Goal: Task Accomplishment & Management: Manage account settings

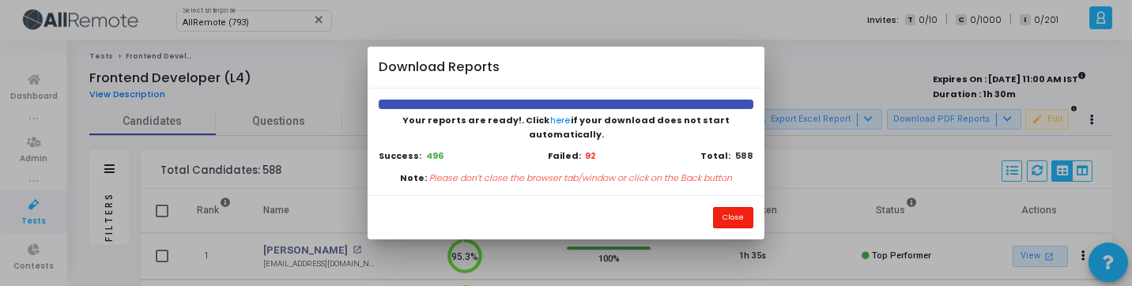
click at [729, 207] on button "Close" at bounding box center [733, 217] width 40 height 21
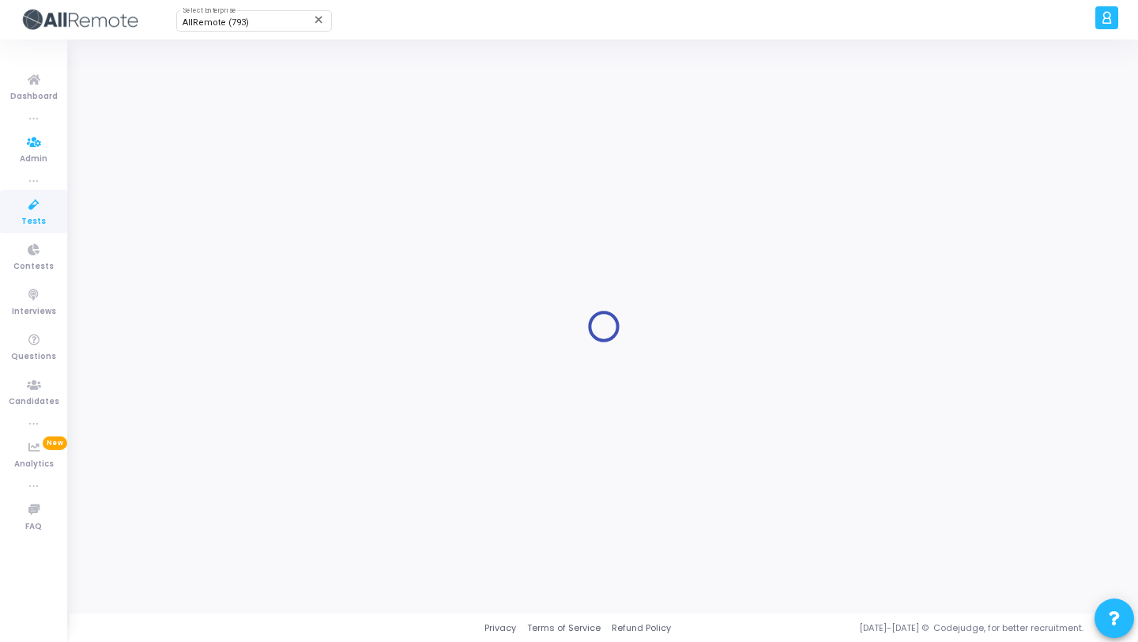
click at [38, 207] on icon at bounding box center [33, 205] width 33 height 20
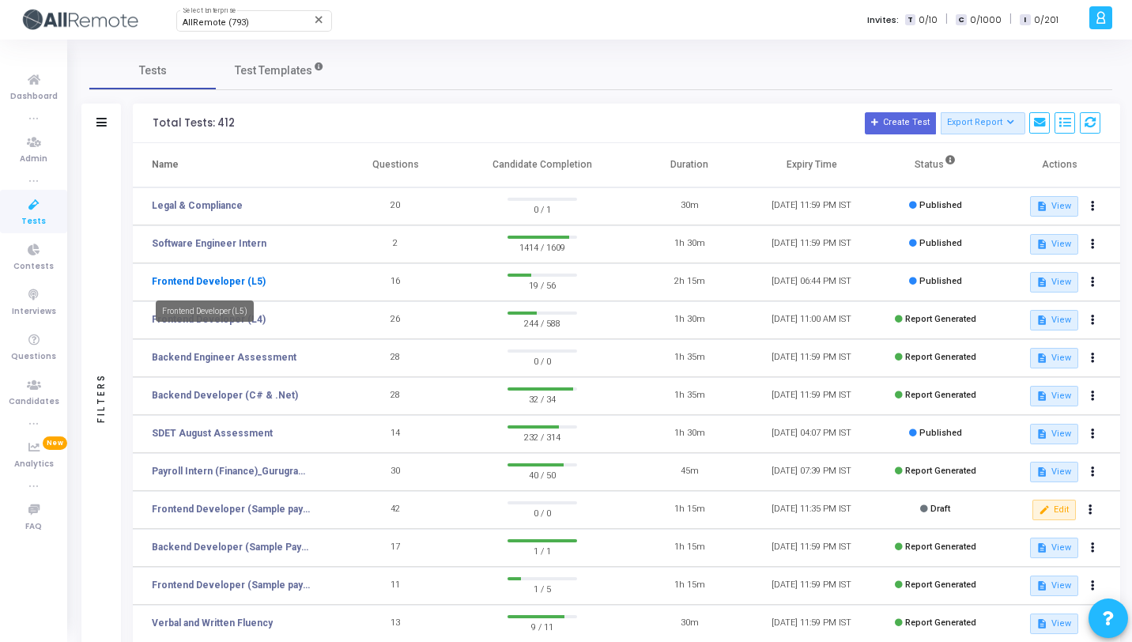
click at [234, 277] on link "Frontend Developer (L5)" at bounding box center [209, 281] width 114 height 14
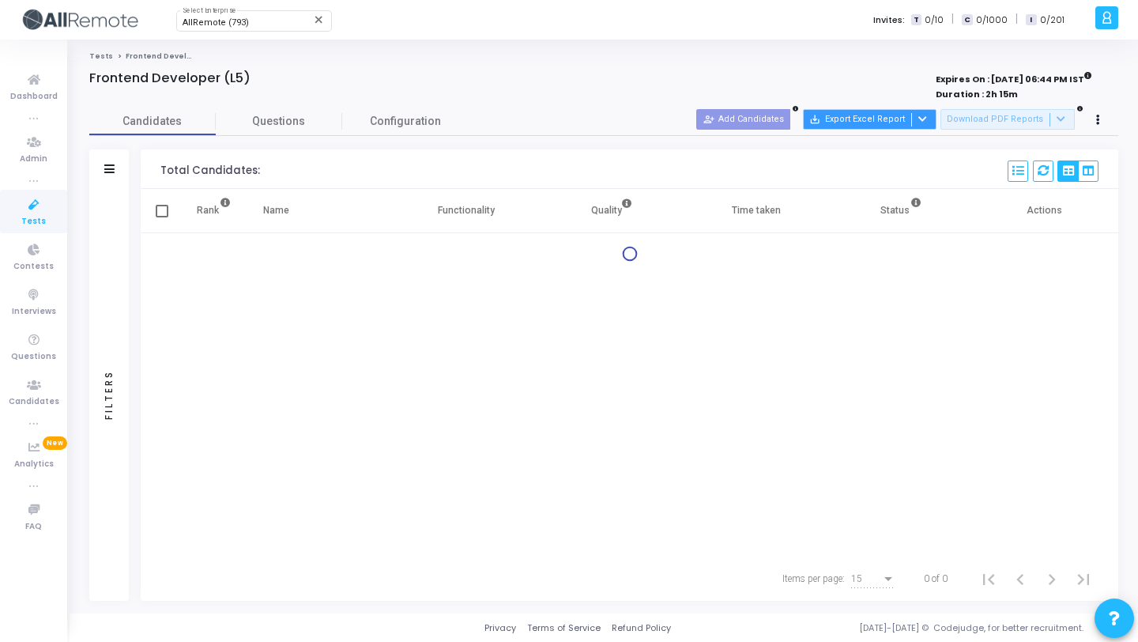
click at [910, 113] on button "save_alt Export Excel Report" at bounding box center [870, 119] width 134 height 21
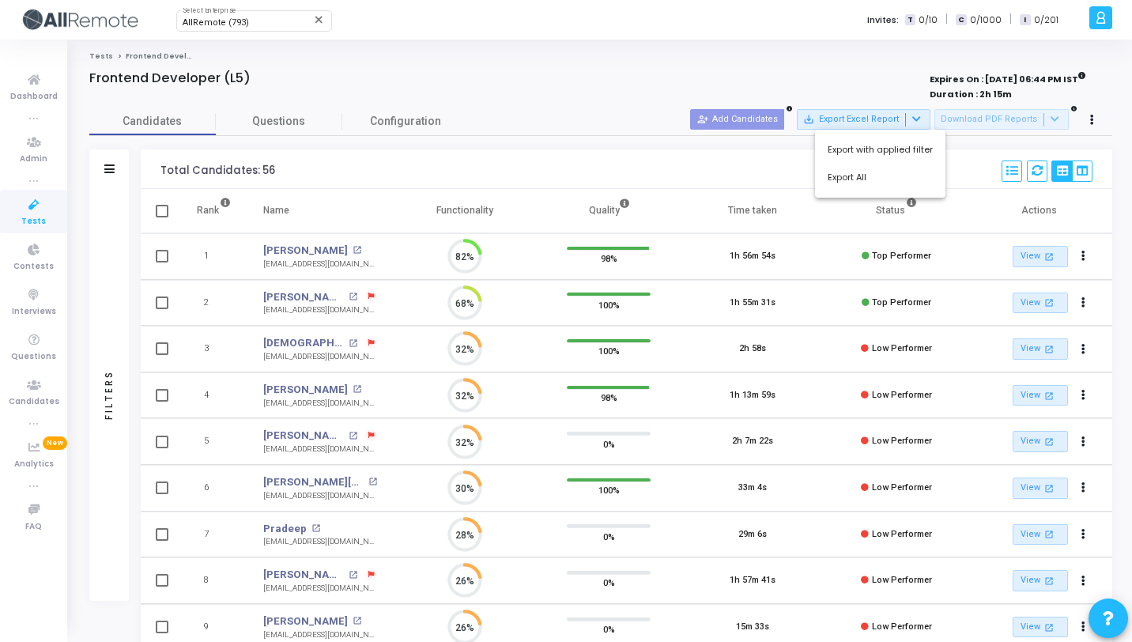
click at [988, 116] on div at bounding box center [566, 321] width 1132 height 642
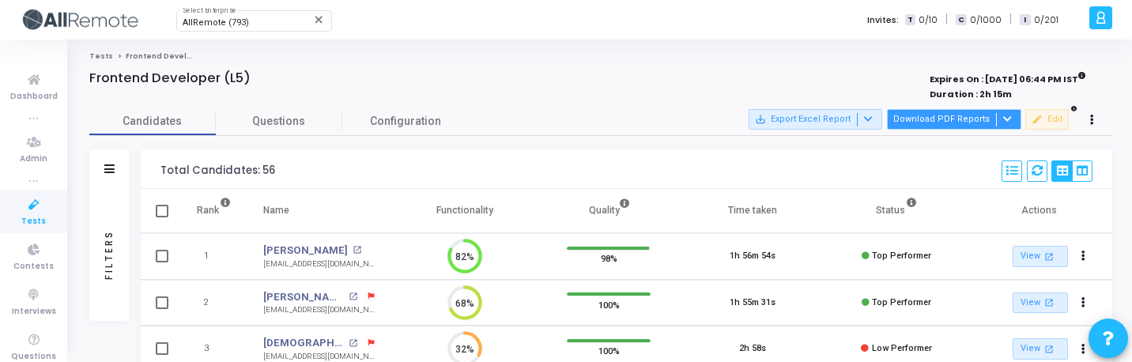
click at [979, 125] on button "Download PDF Reports" at bounding box center [954, 119] width 134 height 21
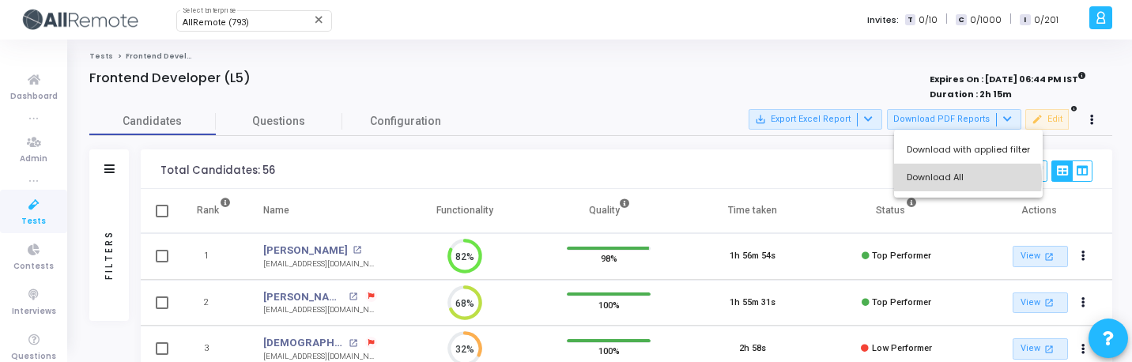
click at [960, 179] on button "Download All" at bounding box center [968, 178] width 149 height 28
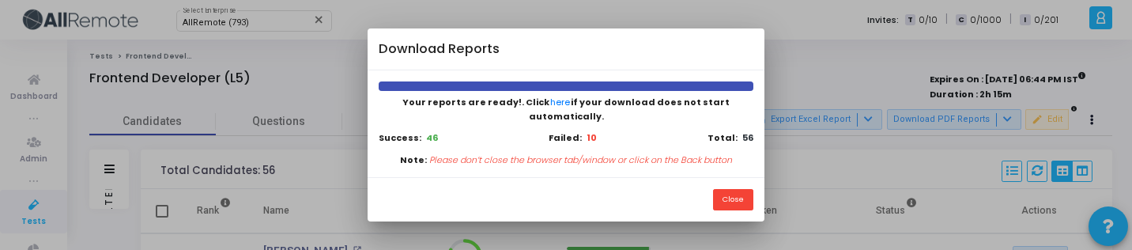
scroll to position [7, 7]
click at [729, 190] on button "Close" at bounding box center [733, 199] width 40 height 21
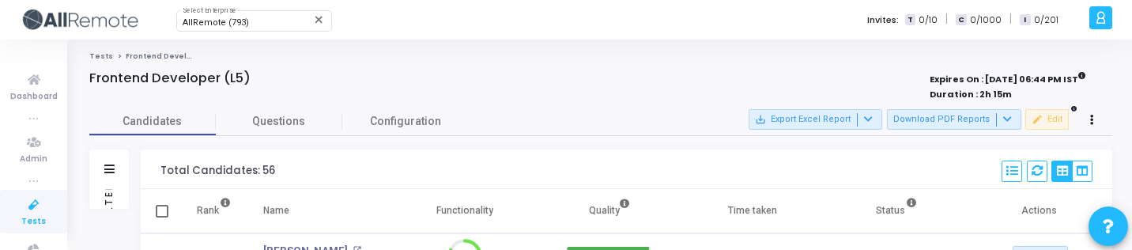
click at [106, 190] on div "Filters" at bounding box center [109, 198] width 14 height 174
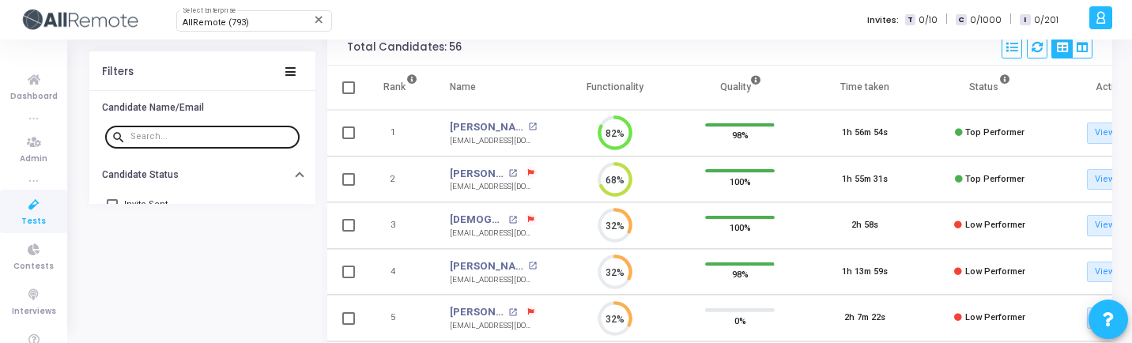
click at [160, 137] on input "text" at bounding box center [211, 136] width 163 height 9
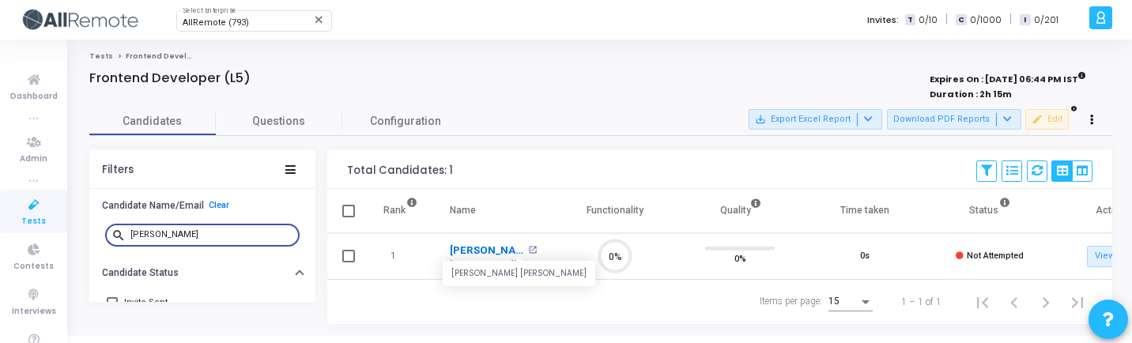
scroll to position [33, 40]
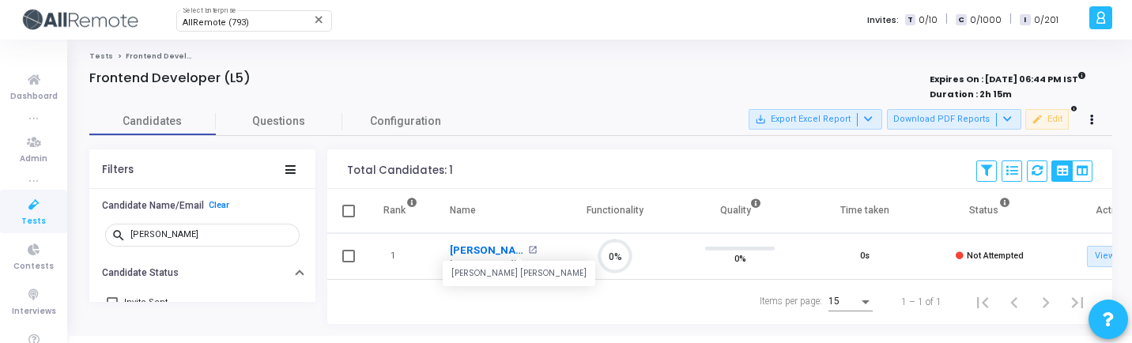
click at [485, 249] on link "Resham Pal Singh" at bounding box center [487, 251] width 74 height 16
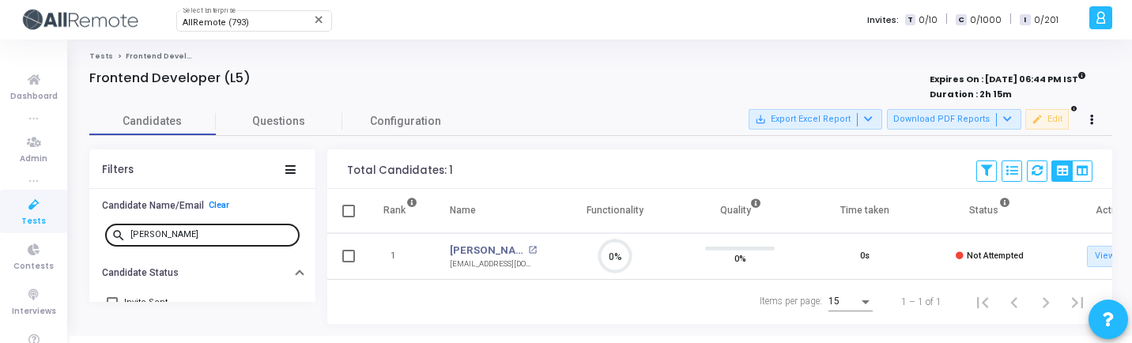
click at [156, 234] on input "resh" at bounding box center [211, 234] width 163 height 9
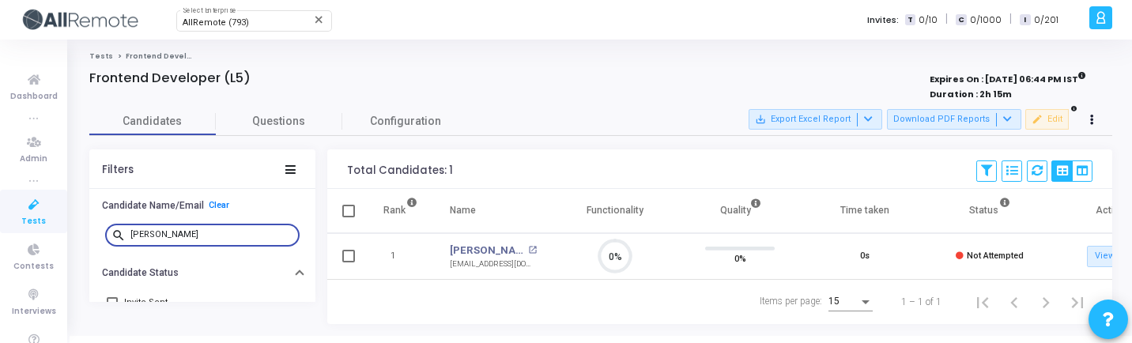
click at [156, 234] on input "resh" at bounding box center [211, 234] width 163 height 9
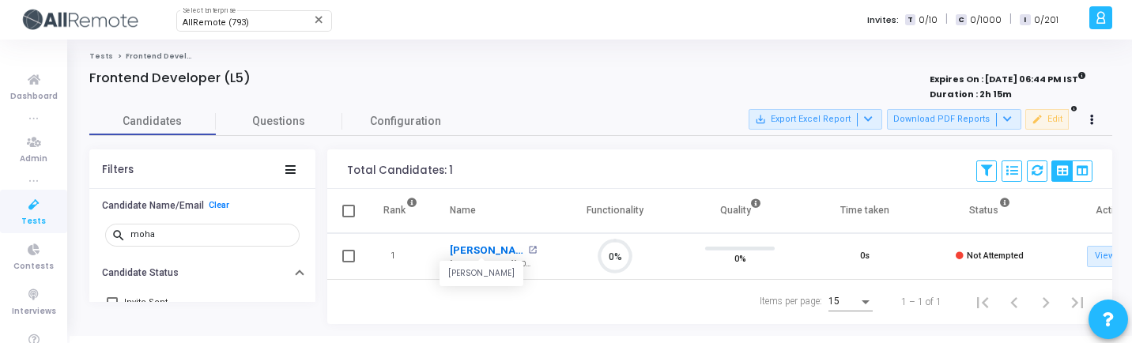
click at [495, 249] on link "[PERSON_NAME]" at bounding box center [487, 251] width 74 height 16
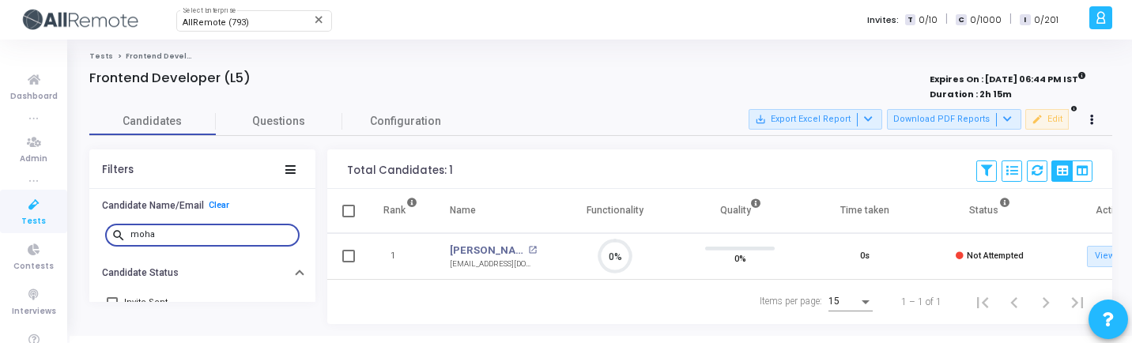
click at [166, 239] on input "moha" at bounding box center [211, 234] width 163 height 9
click at [476, 251] on link "Umesh Kumar" at bounding box center [487, 251] width 74 height 16
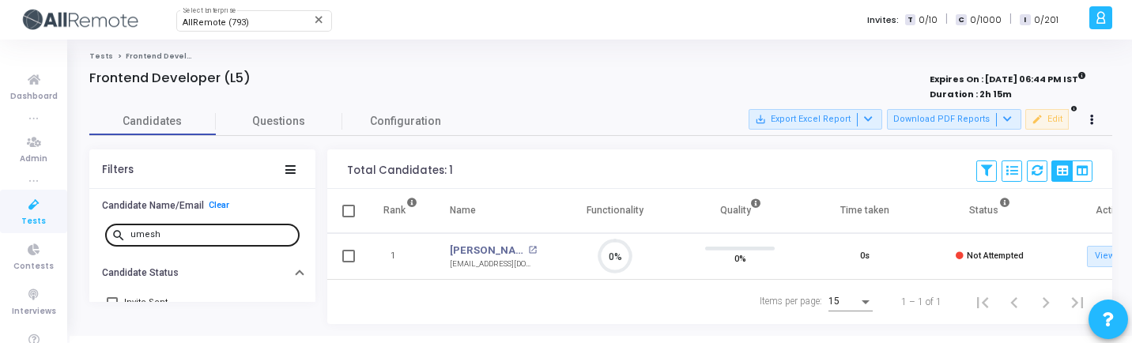
click at [199, 246] on div "umesh" at bounding box center [211, 233] width 163 height 25
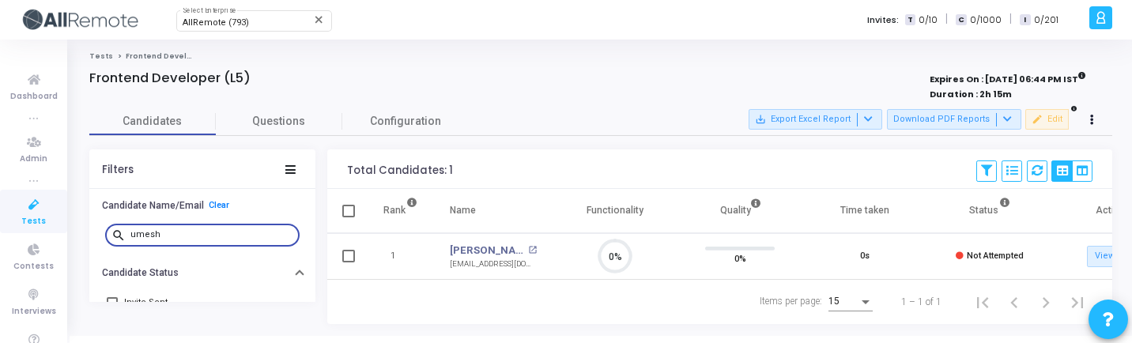
click at [198, 238] on input "umesh" at bounding box center [211, 234] width 163 height 9
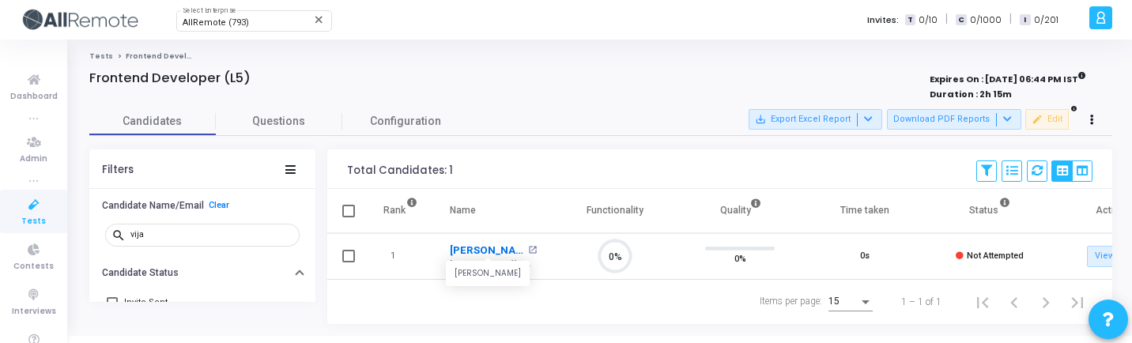
click at [478, 252] on link "Vijay Pandit" at bounding box center [487, 251] width 74 height 16
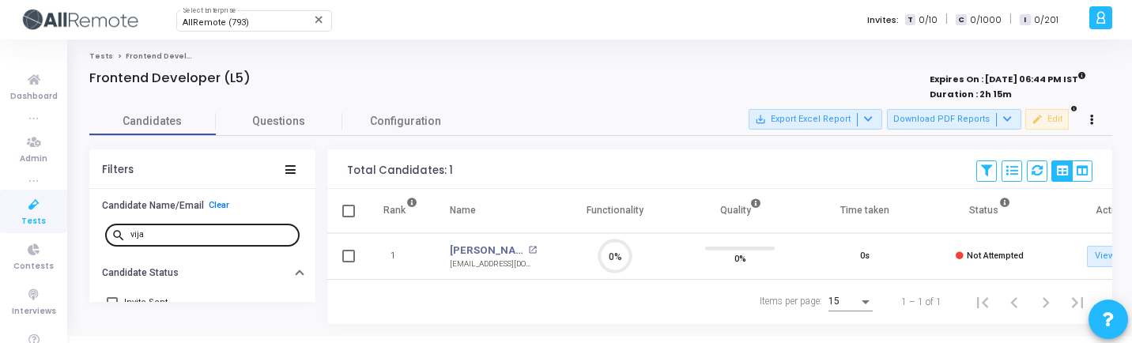
click at [192, 233] on input "vija" at bounding box center [211, 234] width 163 height 9
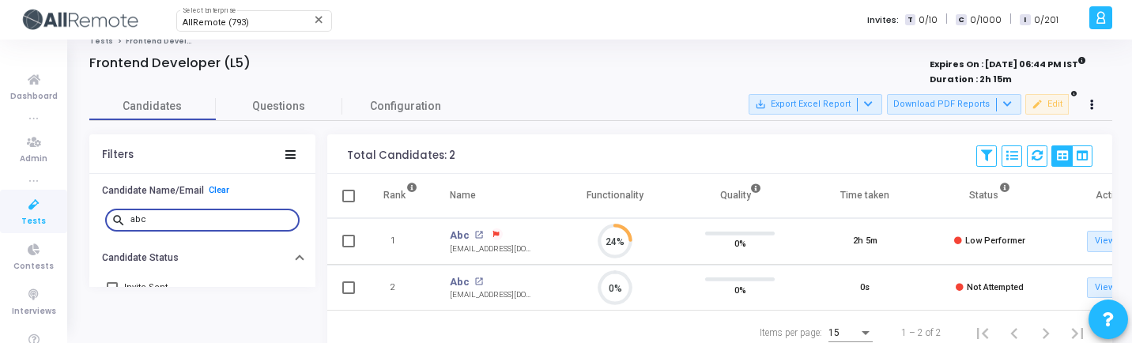
scroll to position [16, 0]
click at [456, 277] on link "Abc" at bounding box center [460, 281] width 20 height 16
click at [199, 217] on input "abc" at bounding box center [211, 218] width 163 height 9
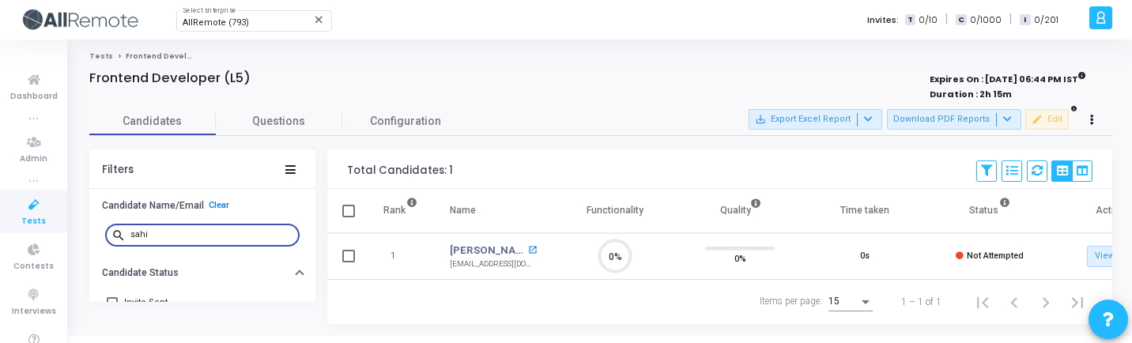
scroll to position [33, 40]
click at [492, 249] on link "Sahil Dhiman" at bounding box center [487, 251] width 74 height 16
click at [193, 232] on input "sahi" at bounding box center [211, 234] width 163 height 9
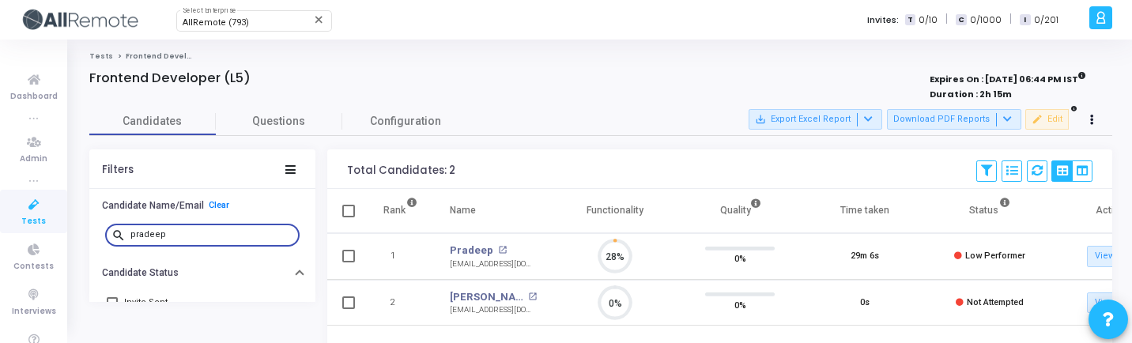
scroll to position [33, 40]
click at [472, 299] on link "Pradeep Gorule" at bounding box center [487, 297] width 74 height 16
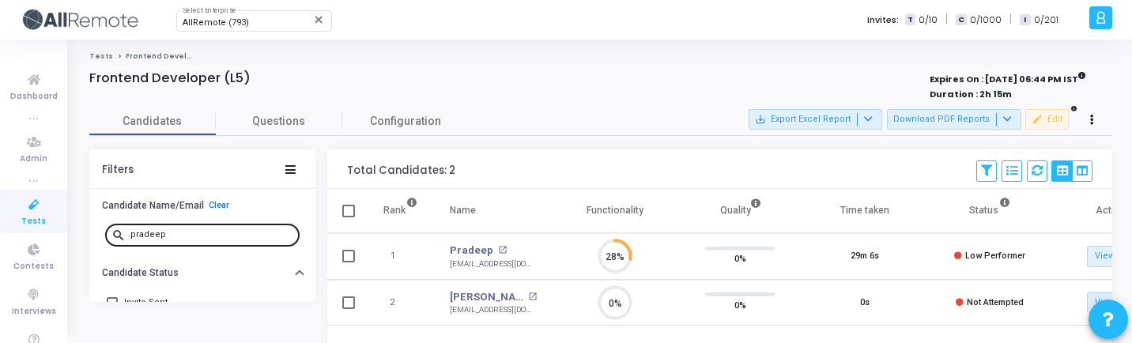
click at [198, 236] on input "pradeep" at bounding box center [211, 234] width 163 height 9
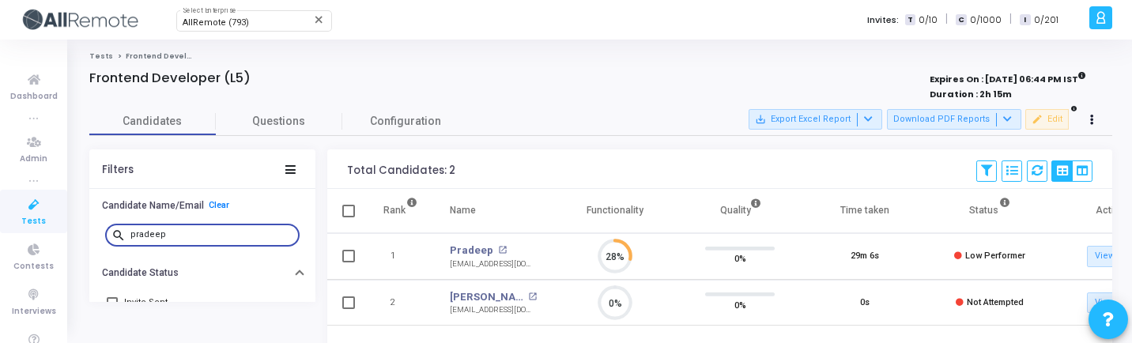
click at [198, 236] on input "pradeep" at bounding box center [211, 234] width 163 height 9
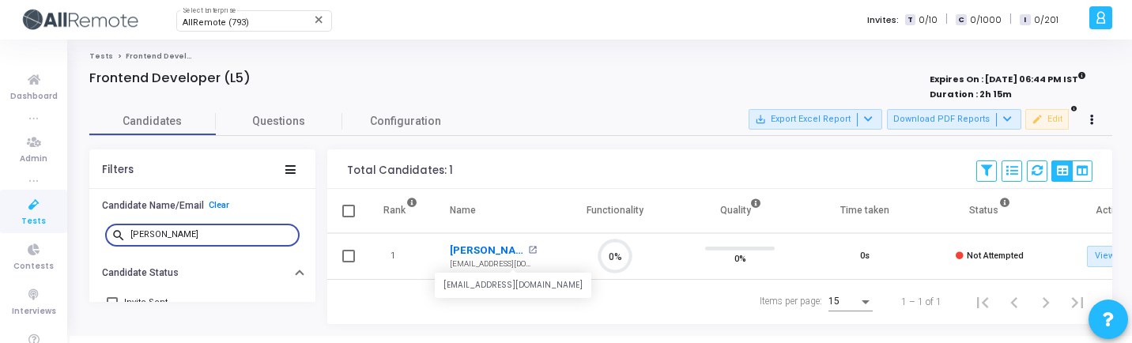
scroll to position [33, 40]
click at [467, 248] on link "Rahish" at bounding box center [487, 251] width 74 height 16
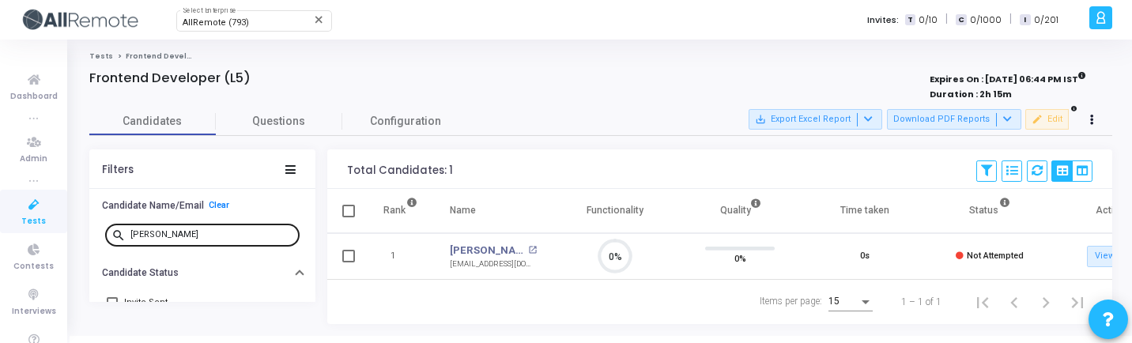
click at [185, 235] on input "rahish" at bounding box center [211, 234] width 163 height 9
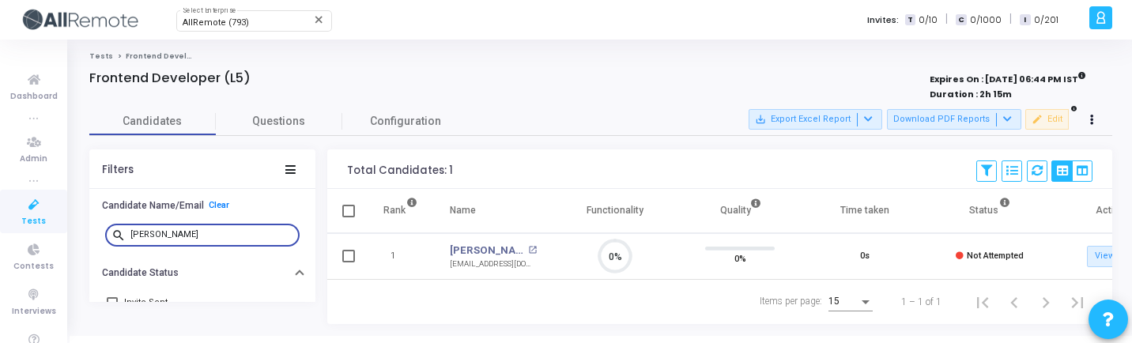
click at [185, 235] on input "rahish" at bounding box center [211, 234] width 163 height 9
click at [468, 251] on link "Pavan" at bounding box center [487, 251] width 74 height 16
click at [167, 232] on input "pava" at bounding box center [211, 234] width 163 height 9
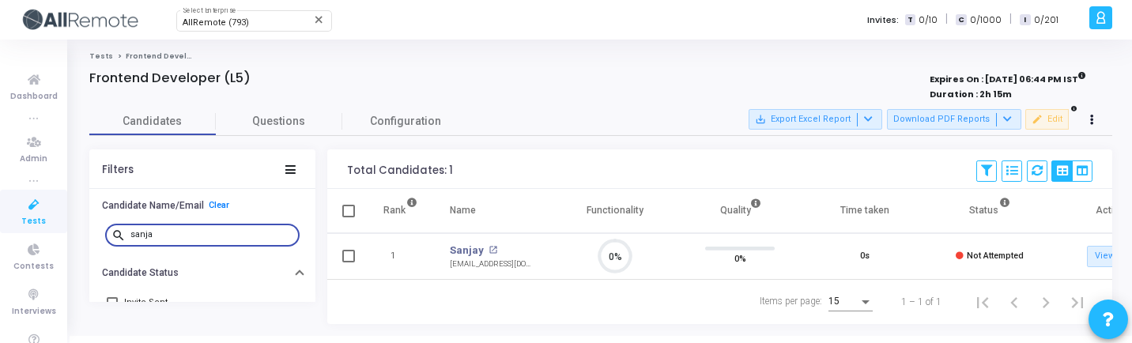
scroll to position [7, 7]
type input "sanja"
click at [462, 248] on link "Sanjay" at bounding box center [467, 251] width 34 height 16
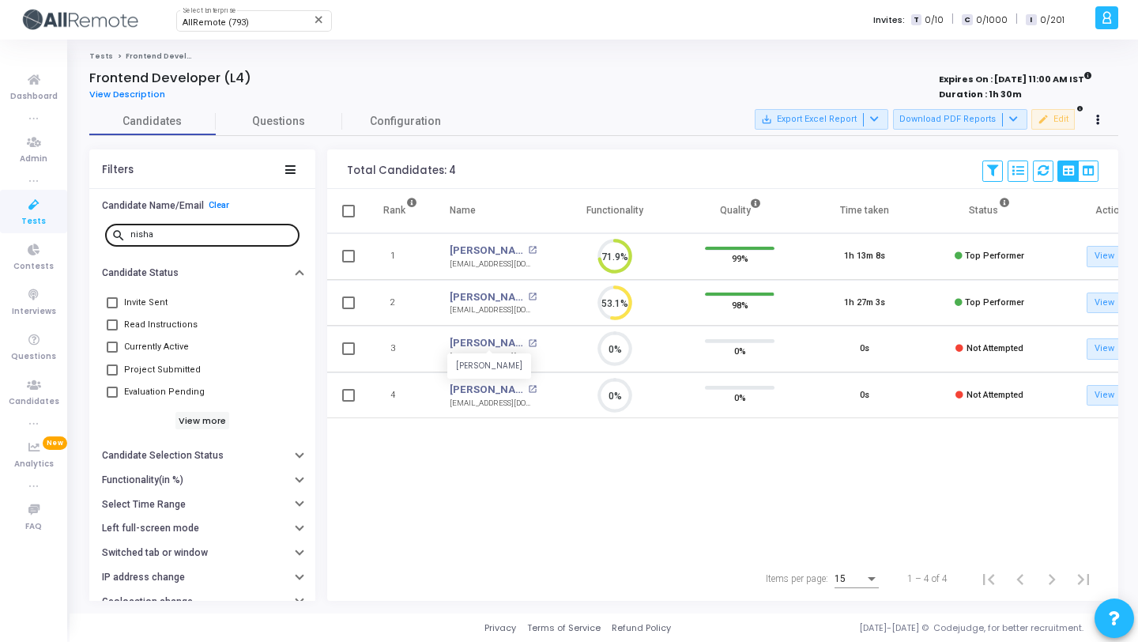
click at [160, 237] on input "nisha" at bounding box center [211, 234] width 163 height 9
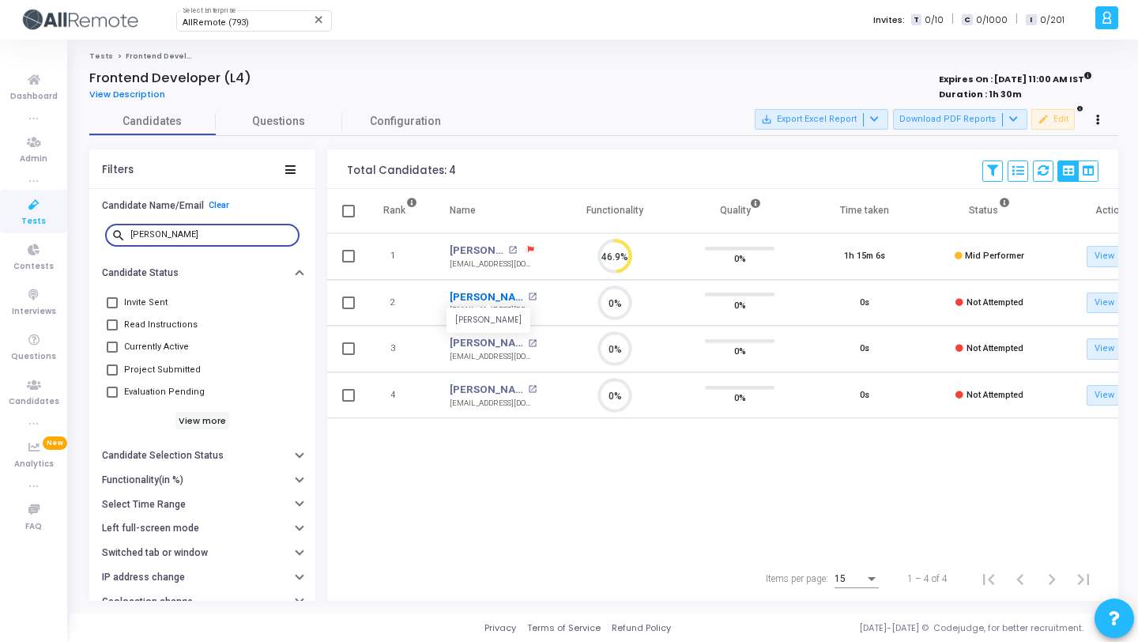
click at [484, 299] on link "[PERSON_NAME]" at bounding box center [487, 297] width 74 height 16
click at [171, 230] on input "ayush" at bounding box center [211, 234] width 163 height 9
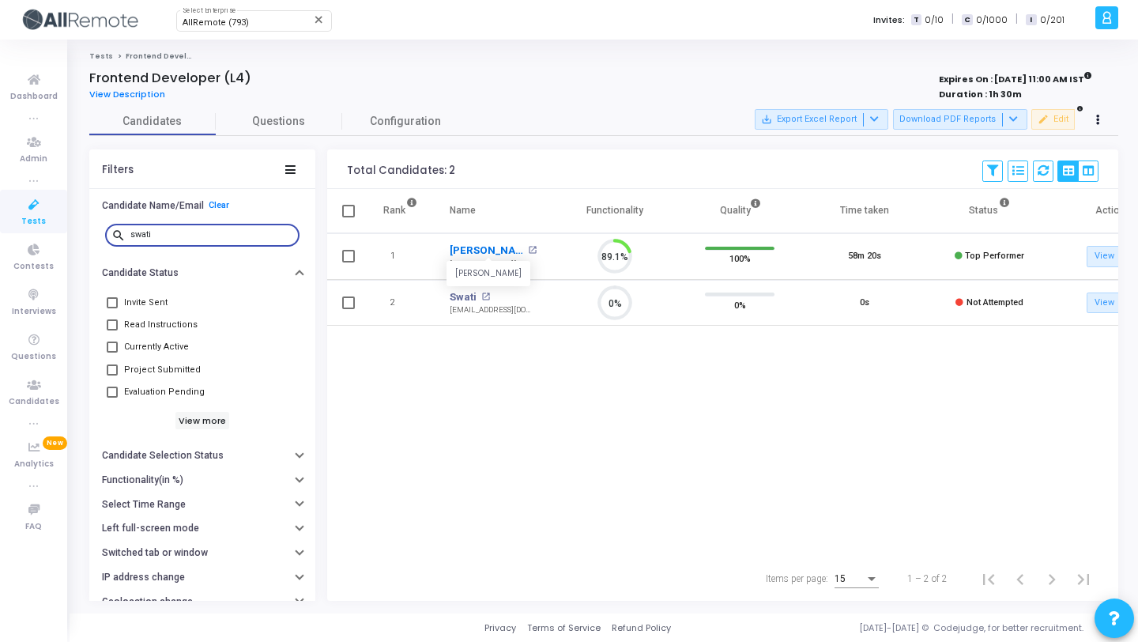
scroll to position [33, 40]
click at [468, 293] on link "Swati" at bounding box center [463, 297] width 27 height 16
click at [235, 236] on input "swati" at bounding box center [211, 234] width 163 height 9
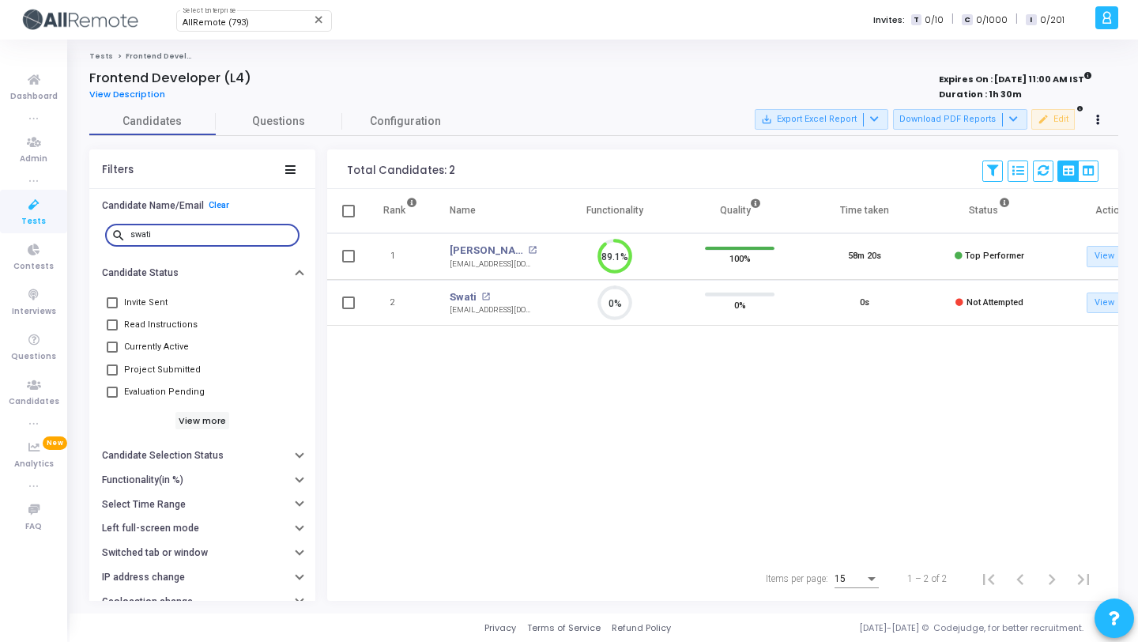
click at [235, 236] on input "swati" at bounding box center [211, 234] width 163 height 9
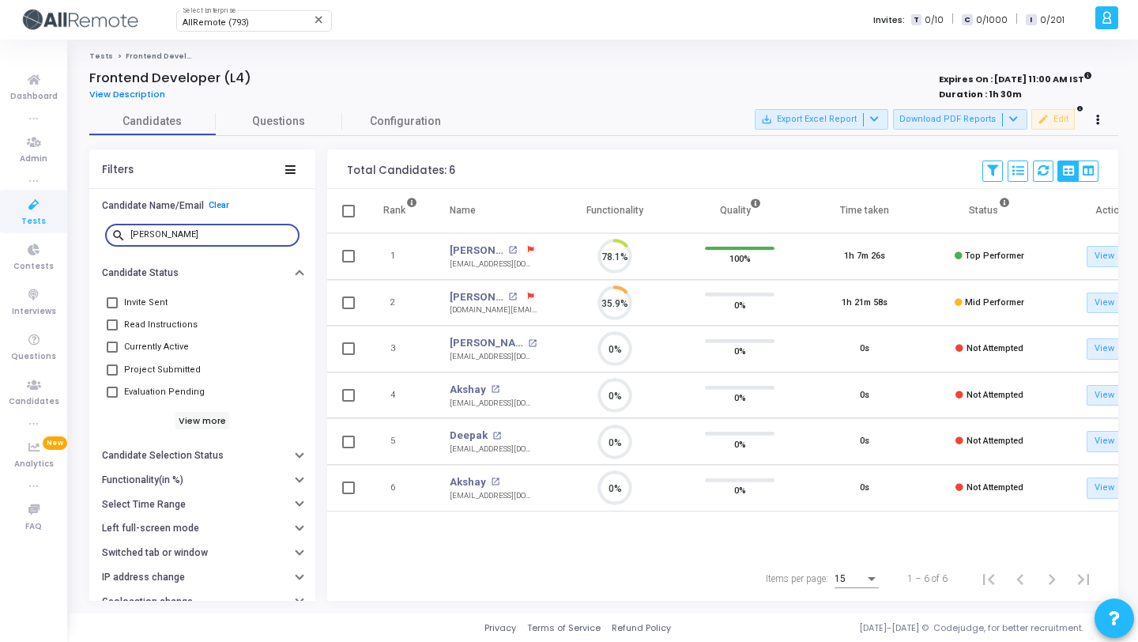
scroll to position [33, 40]
click at [172, 232] on input "aksha" at bounding box center [211, 234] width 163 height 9
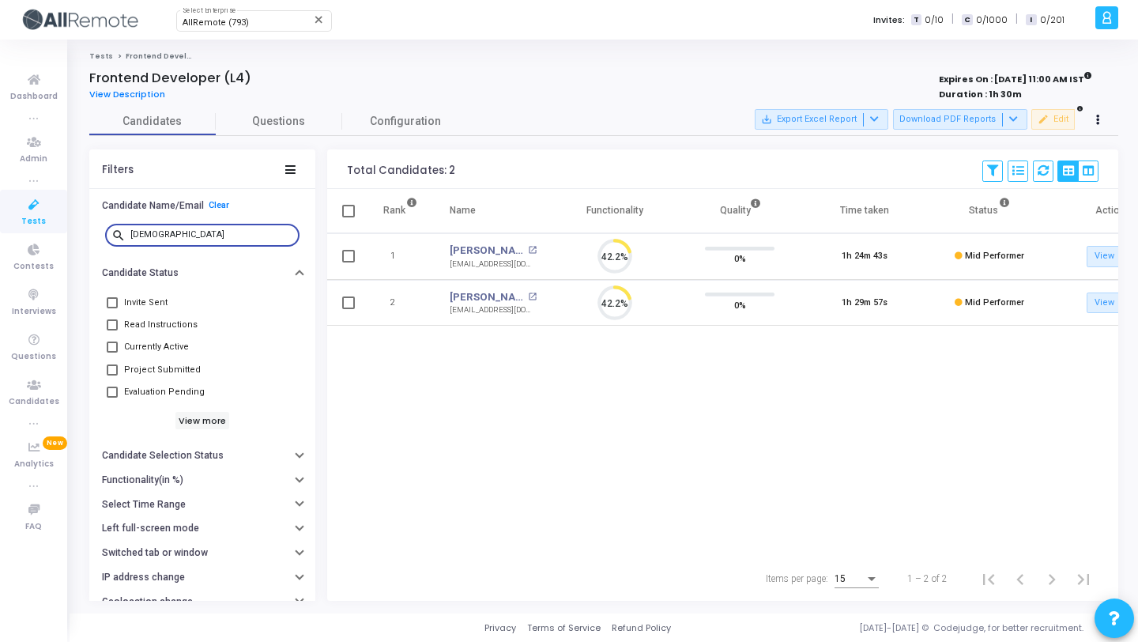
scroll to position [33, 40]
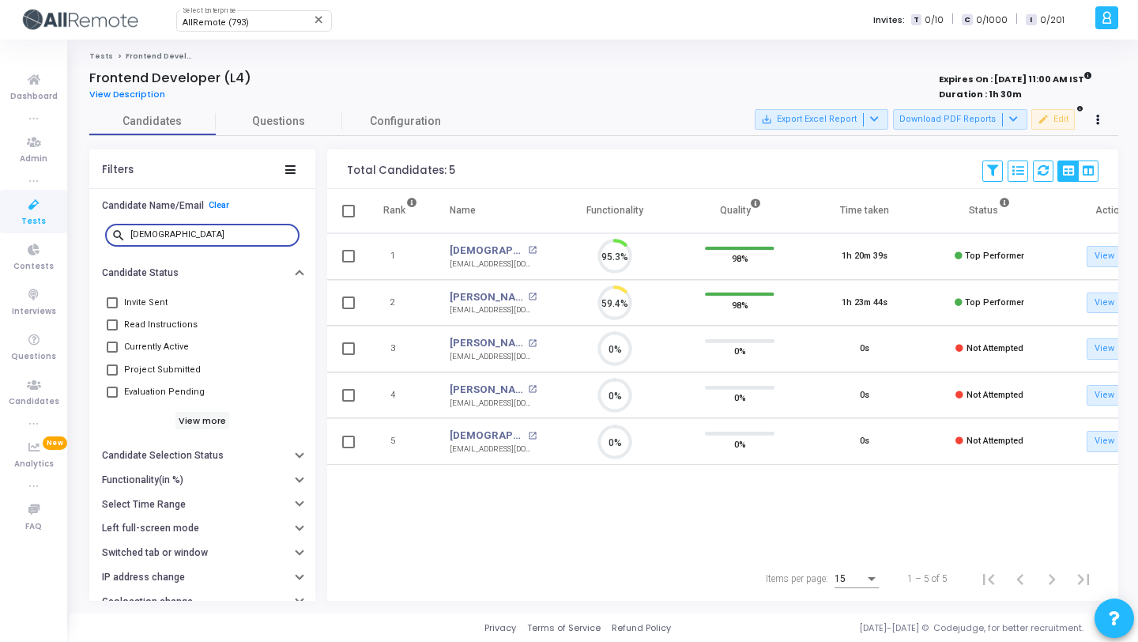
scroll to position [33, 40]
click at [183, 239] on div "shivam" at bounding box center [211, 233] width 163 height 25
click at [160, 236] on input "shivam" at bounding box center [211, 234] width 163 height 9
click at [159, 236] on input "shivam" at bounding box center [211, 234] width 163 height 9
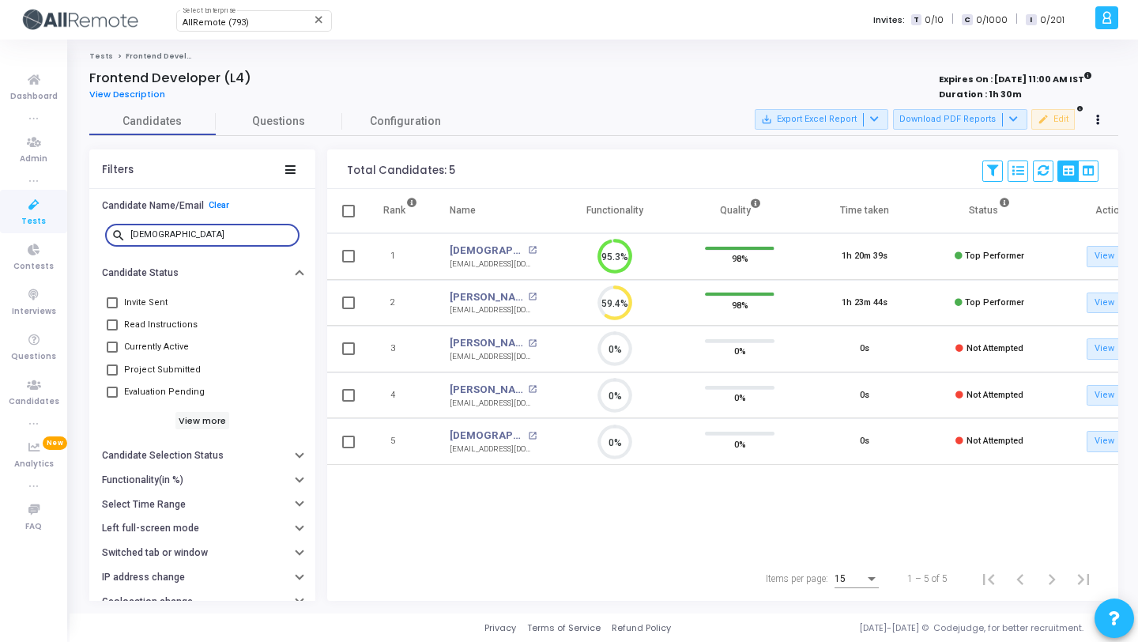
click at [159, 236] on input "shivam" at bounding box center [211, 234] width 163 height 9
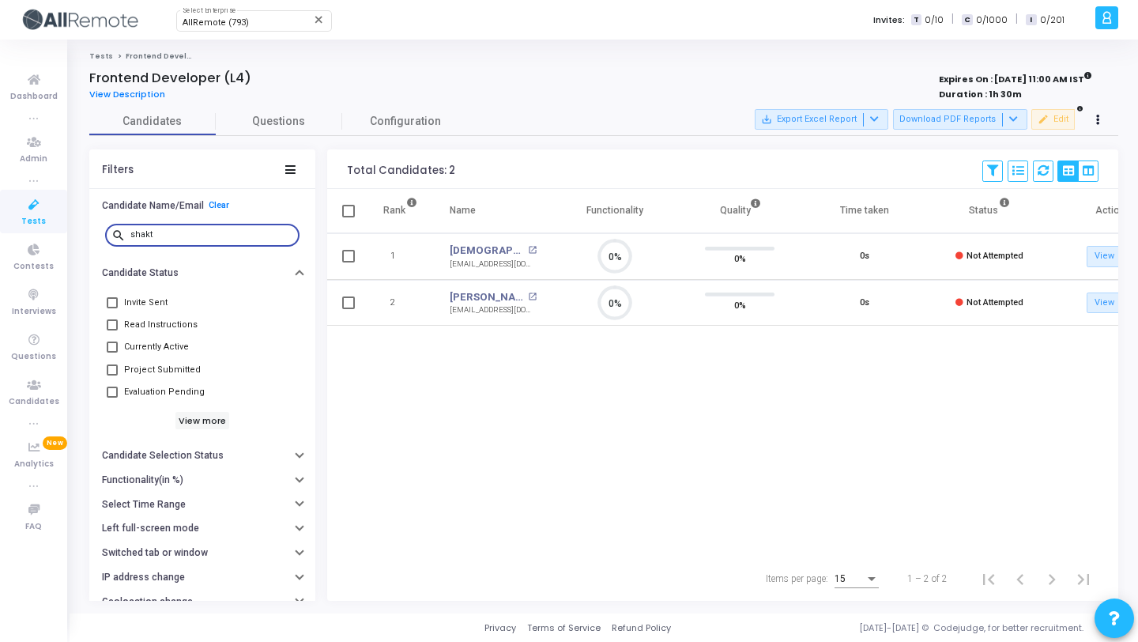
scroll to position [33, 40]
click at [487, 296] on link "Shakti Sharma" at bounding box center [487, 297] width 74 height 16
click at [218, 234] on input "shakt" at bounding box center [211, 234] width 163 height 9
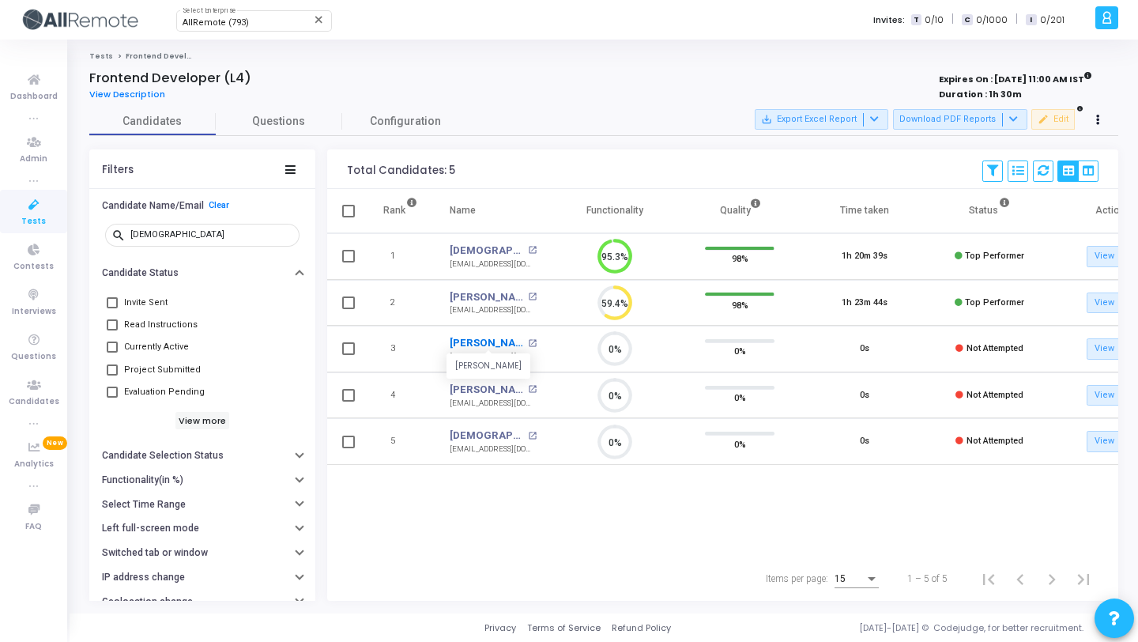
click at [503, 344] on link "Shivam Sharma" at bounding box center [487, 343] width 74 height 16
click at [193, 236] on input "shivam" at bounding box center [211, 234] width 163 height 9
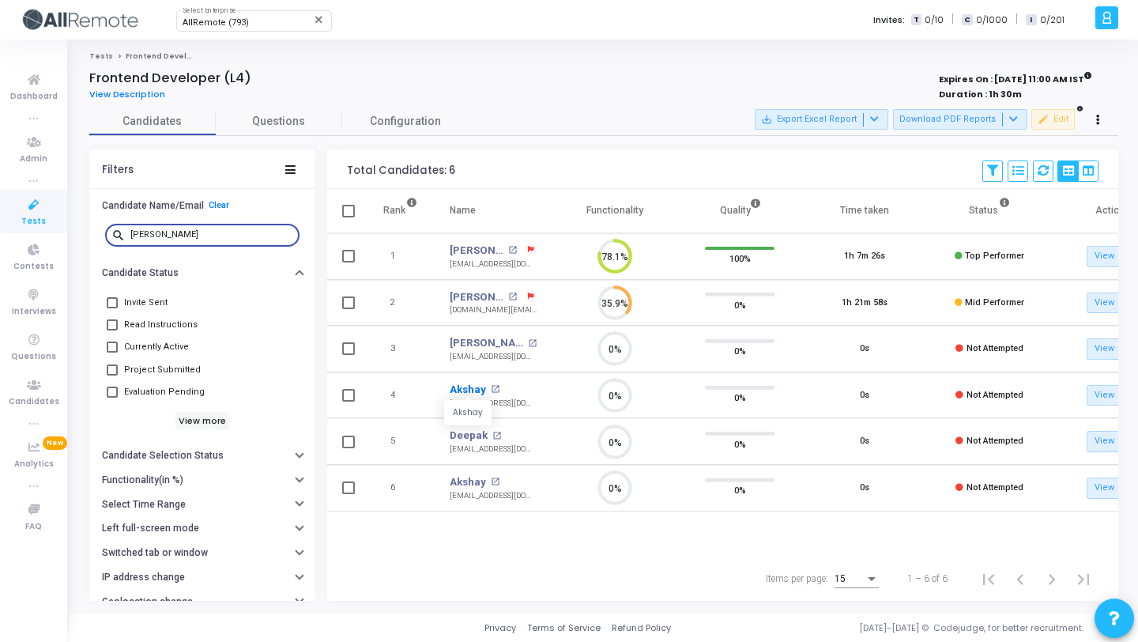
click at [466, 388] on link "Akshay" at bounding box center [468, 390] width 36 height 16
click at [224, 230] on input "aksha" at bounding box center [211, 234] width 163 height 9
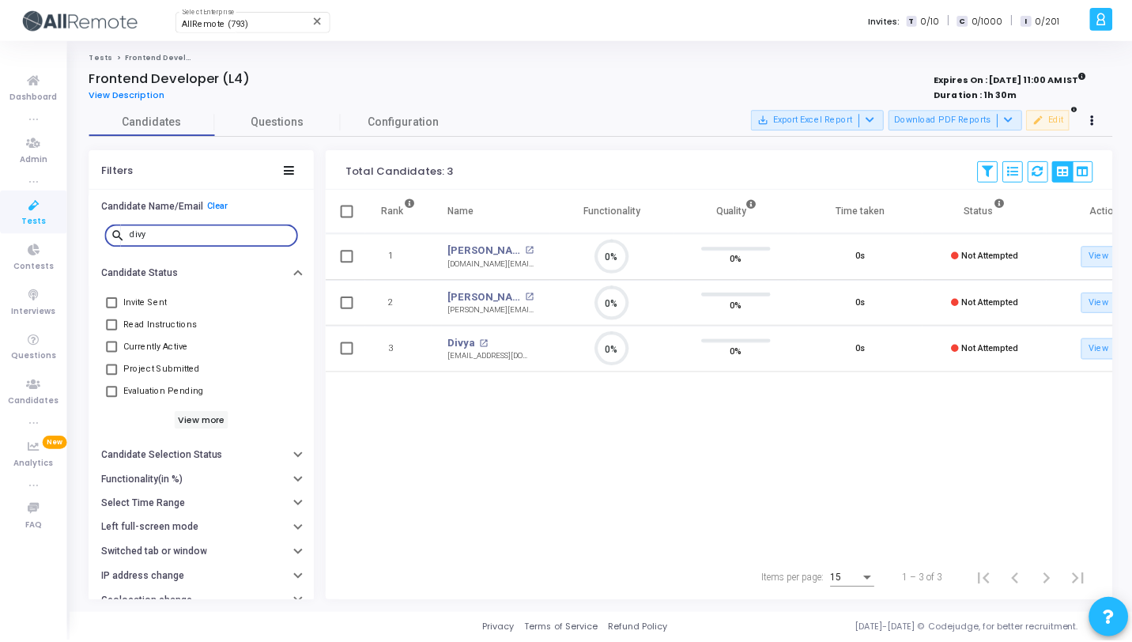
scroll to position [33, 40]
click at [462, 298] on link "Divyanshu" at bounding box center [487, 297] width 74 height 16
click at [194, 233] on input "divy" at bounding box center [211, 234] width 163 height 9
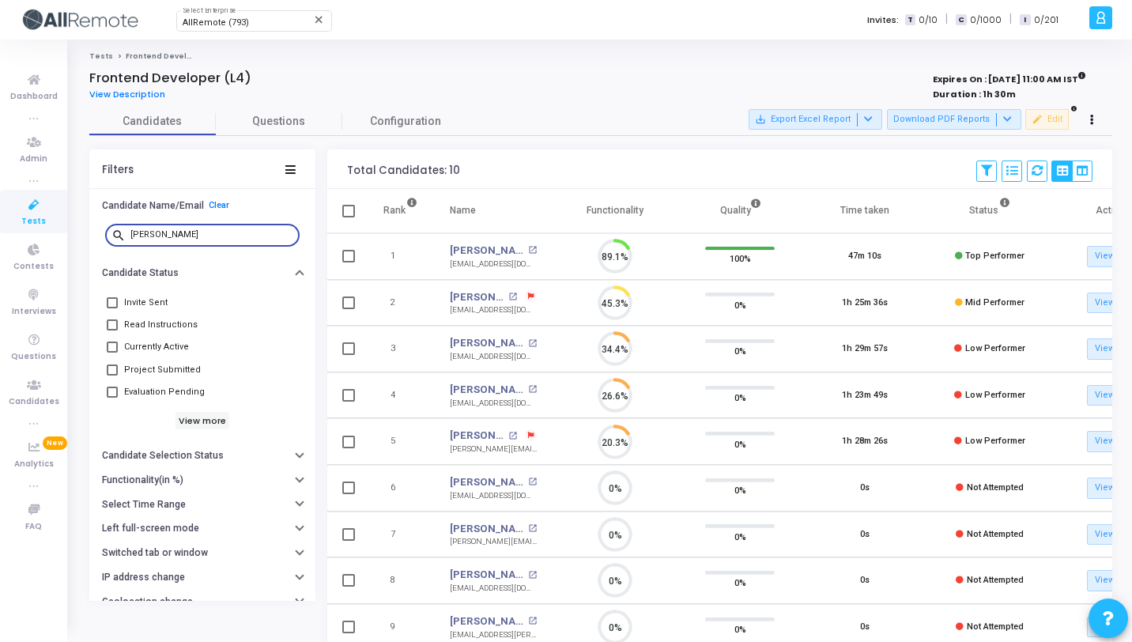
scroll to position [33, 40]
click at [190, 231] on input "shubha" at bounding box center [211, 234] width 163 height 9
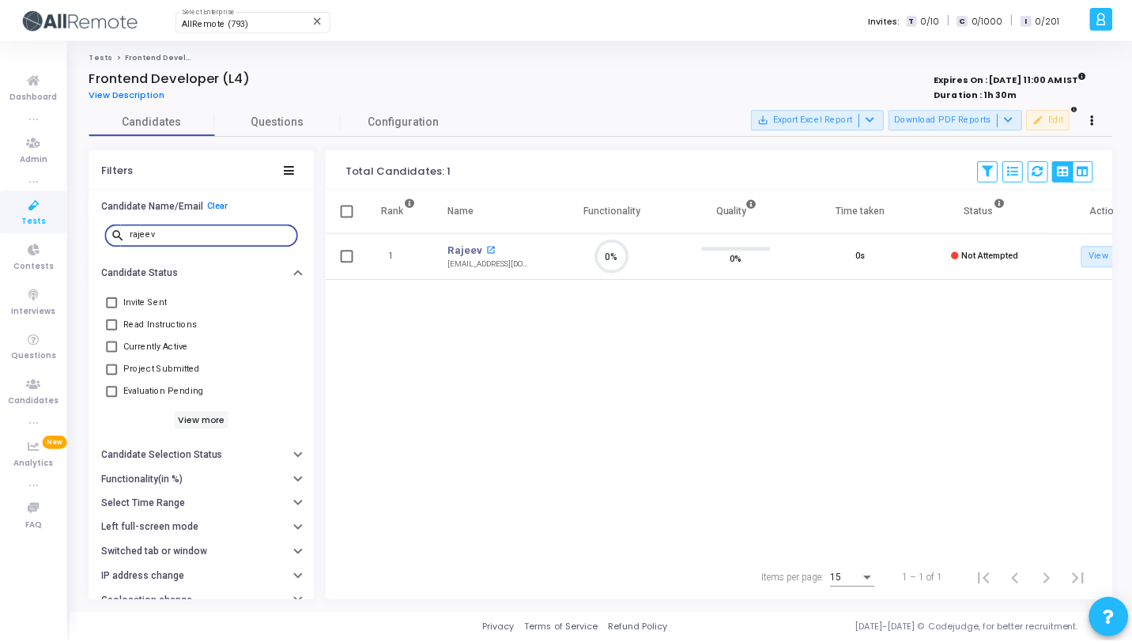
scroll to position [33, 40]
click at [465, 252] on link "Rajeev" at bounding box center [467, 251] width 35 height 16
click at [215, 227] on div "rajeev" at bounding box center [211, 233] width 163 height 25
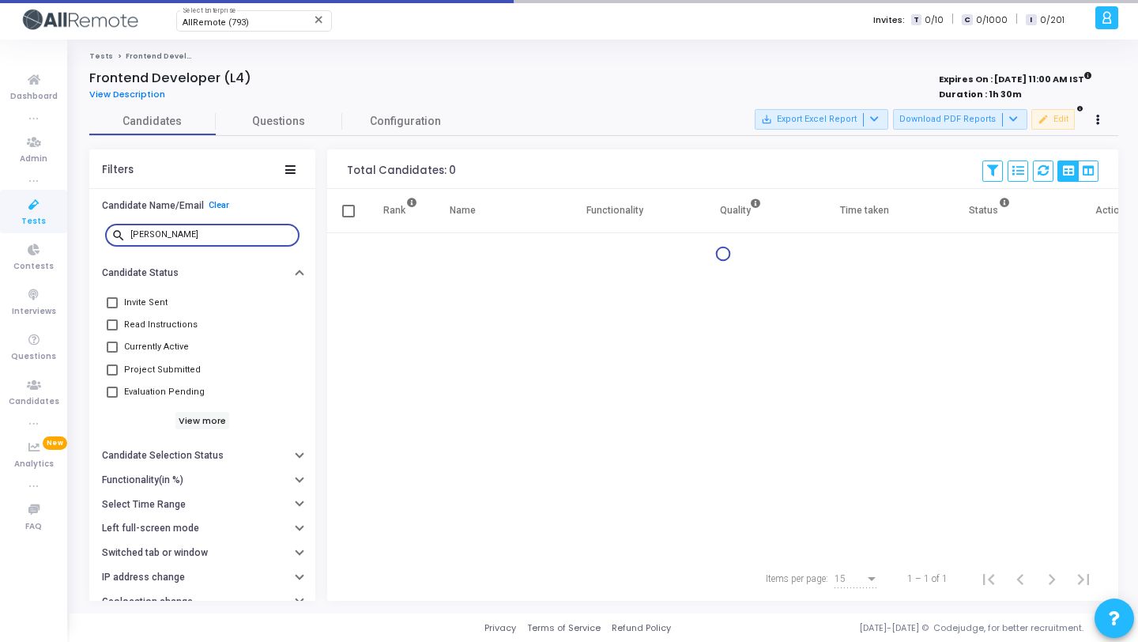
click at [215, 231] on input "shubha" at bounding box center [211, 234] width 163 height 9
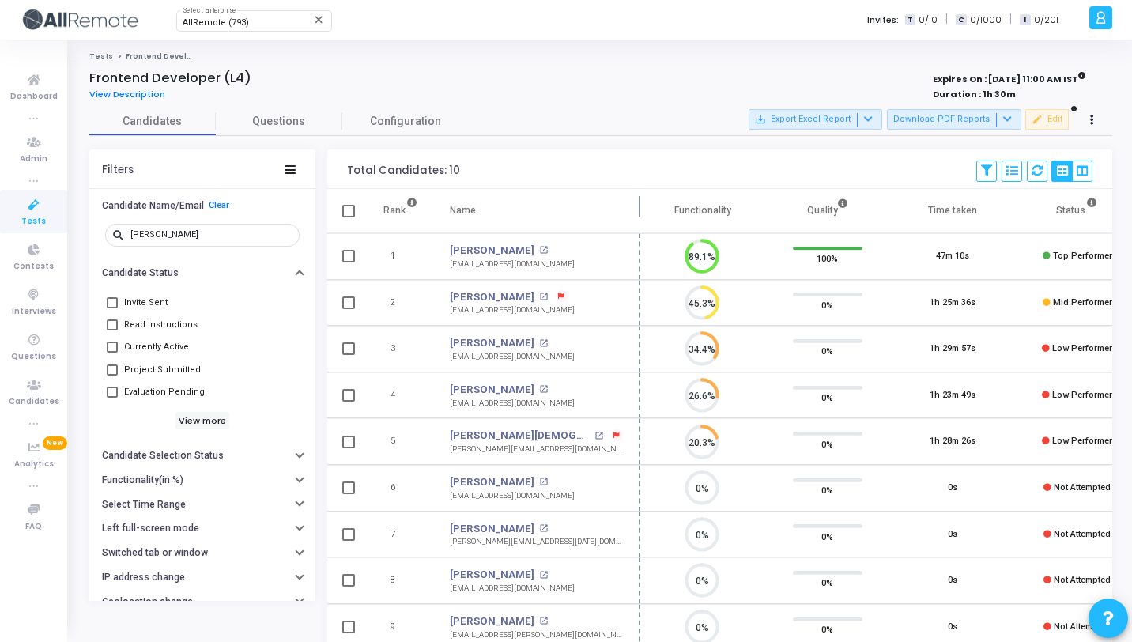
drag, startPoint x: 560, startPoint y: 209, endPoint x: 647, endPoint y: 205, distance: 87.1
click at [647, 205] on span at bounding box center [640, 210] width 16 height 43
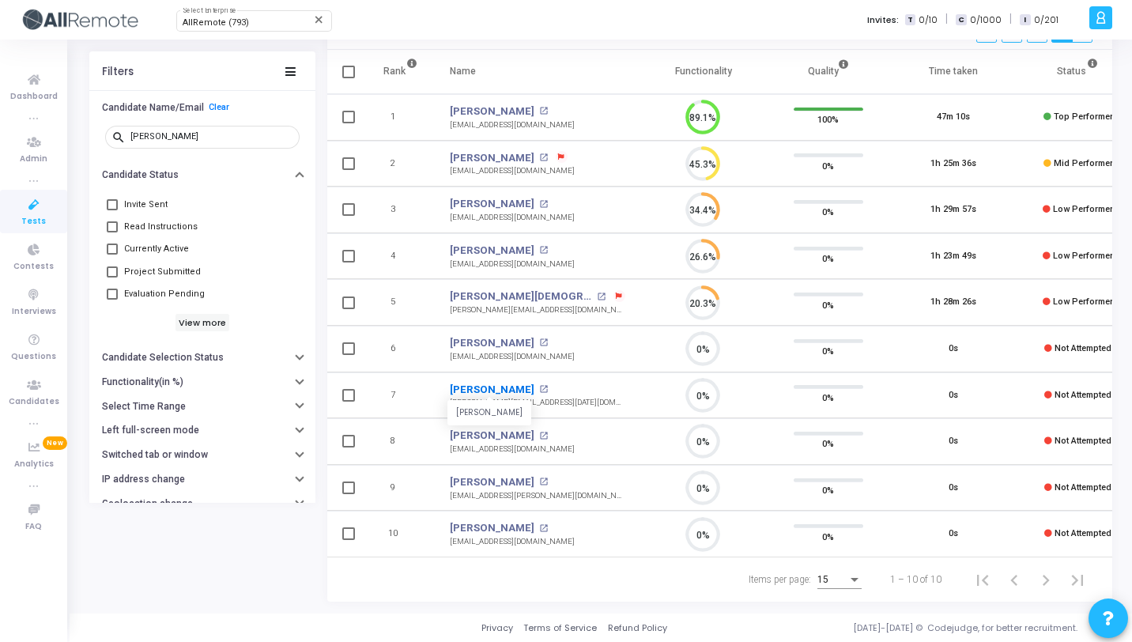
click at [500, 385] on link "Shubham Sharma" at bounding box center [492, 390] width 85 height 16
click at [251, 139] on input "shubha" at bounding box center [211, 136] width 163 height 9
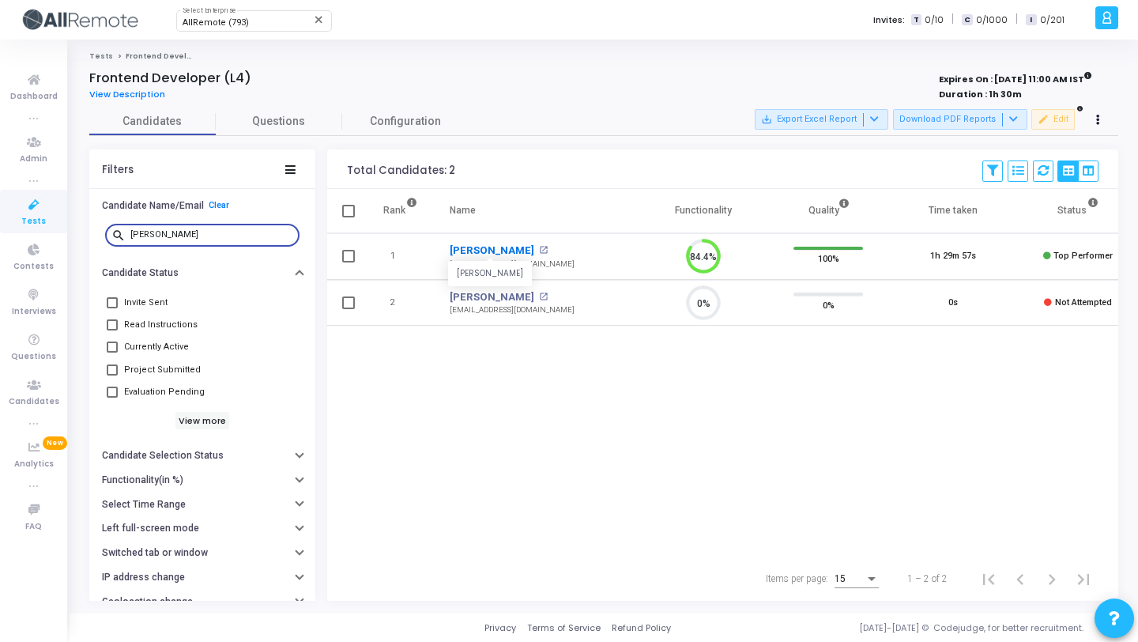
click at [518, 250] on link "Vineet Khandelwal" at bounding box center [492, 251] width 85 height 16
click at [244, 240] on div "vinee" at bounding box center [211, 233] width 163 height 25
click at [163, 236] on input "vinee" at bounding box center [211, 234] width 163 height 9
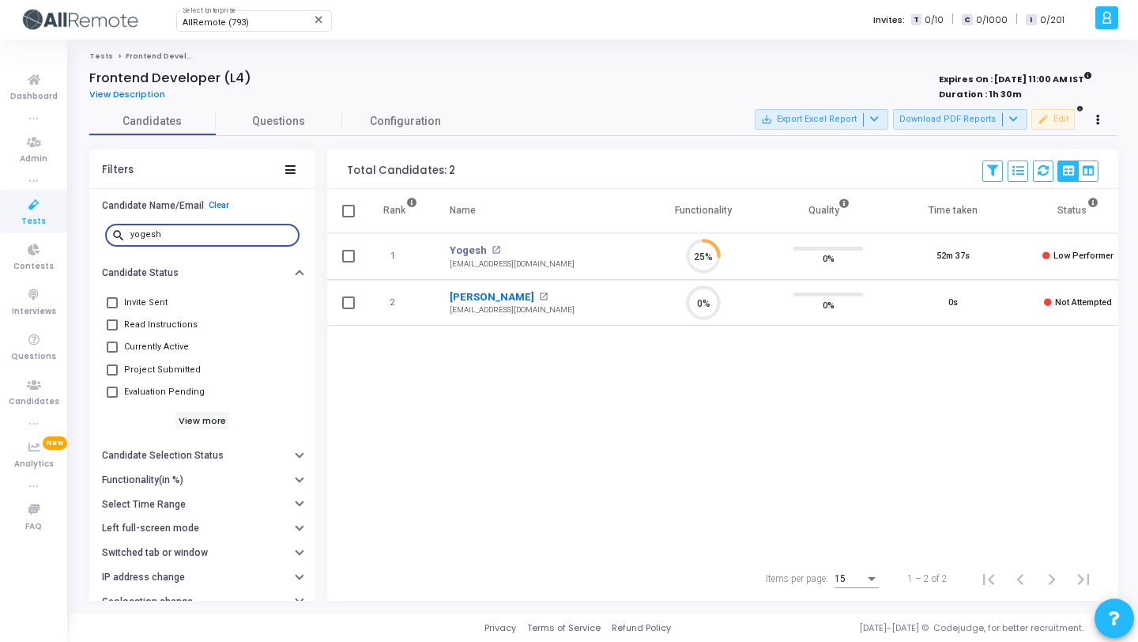
click at [476, 292] on link "Yogesh Kumar" at bounding box center [492, 297] width 85 height 16
click at [207, 232] on input "yogesh" at bounding box center [211, 234] width 163 height 9
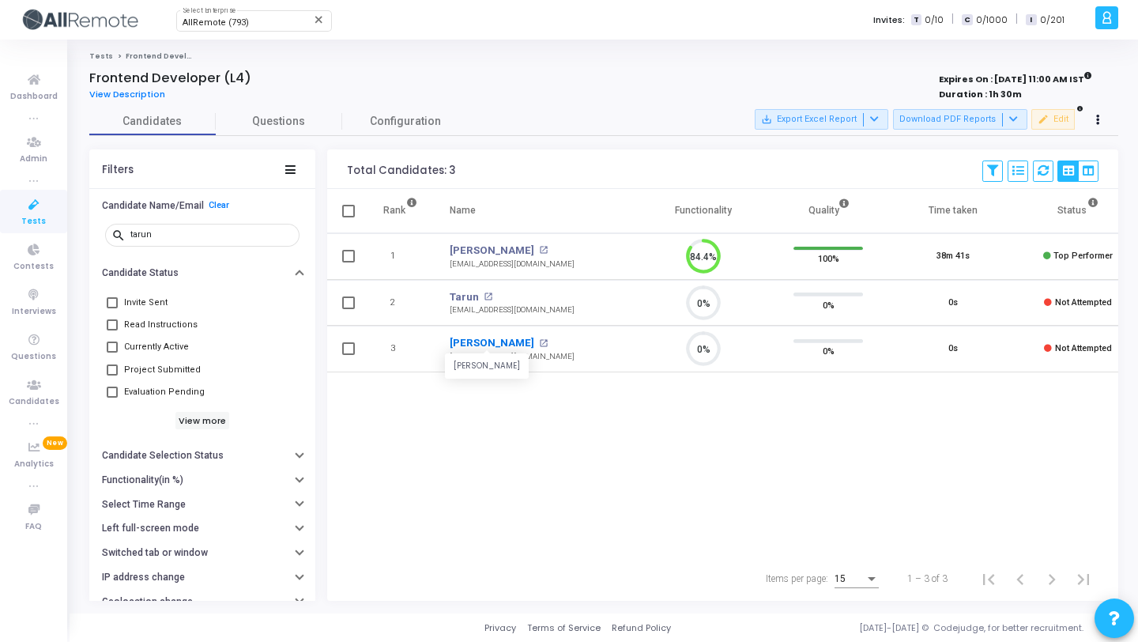
click at [481, 341] on link "Tarun Gupta" at bounding box center [492, 343] width 85 height 16
click at [194, 234] on input "tarun" at bounding box center [211, 234] width 163 height 9
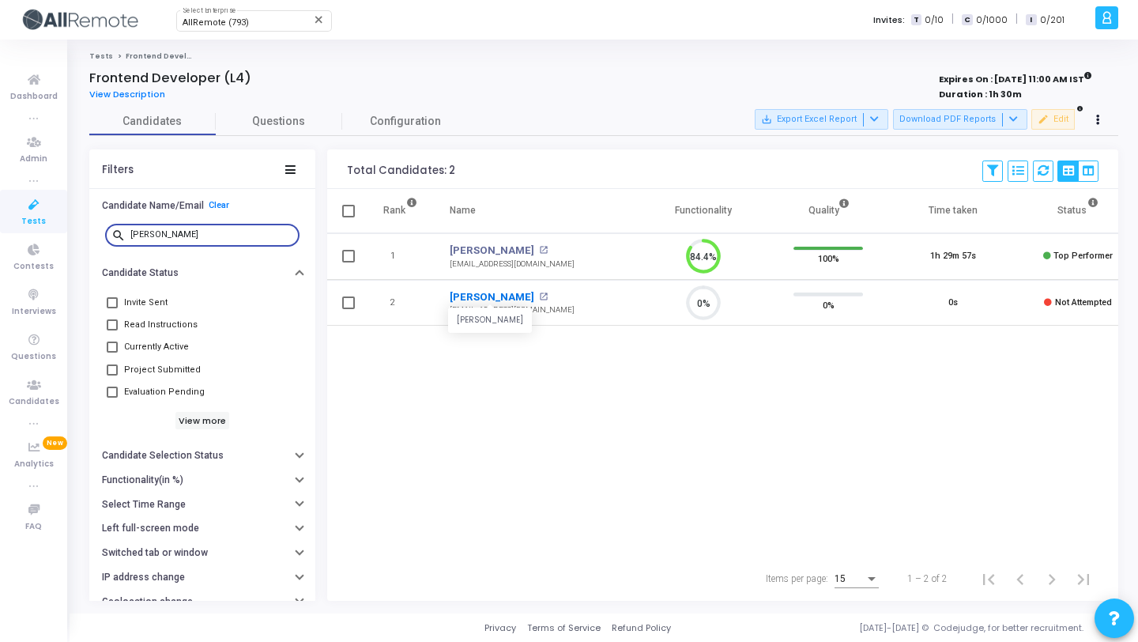
click at [500, 298] on link "Vineet Khandelwal" at bounding box center [492, 297] width 85 height 16
click at [184, 228] on div "vinee" at bounding box center [211, 233] width 163 height 25
click at [170, 230] on input "vinee" at bounding box center [211, 234] width 163 height 9
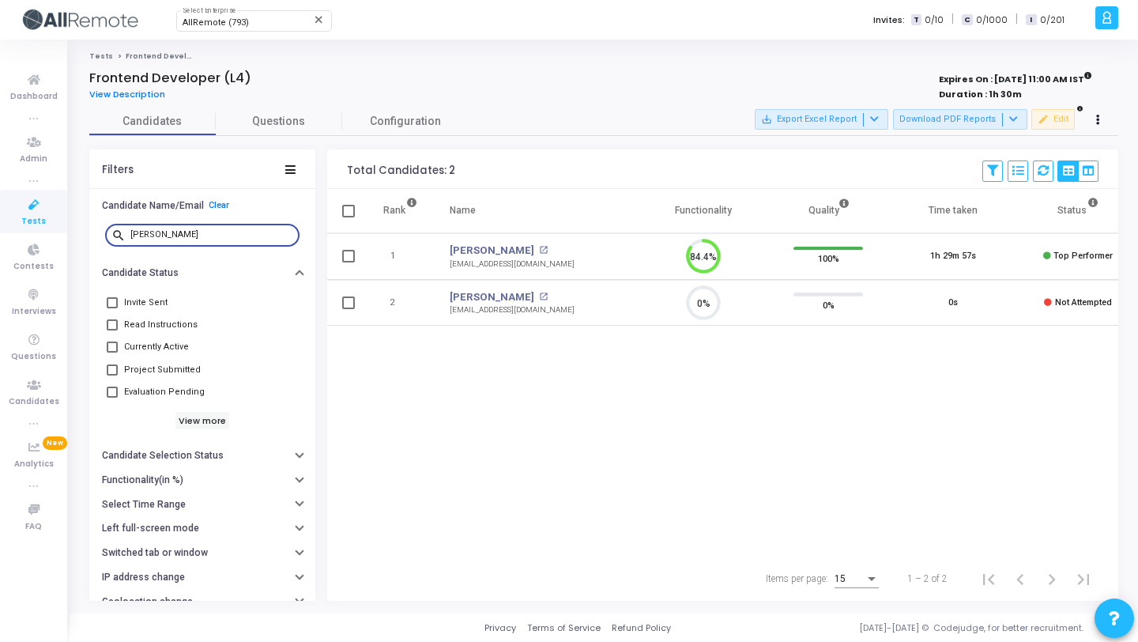
click at [170, 230] on input "vinee" at bounding box center [211, 234] width 163 height 9
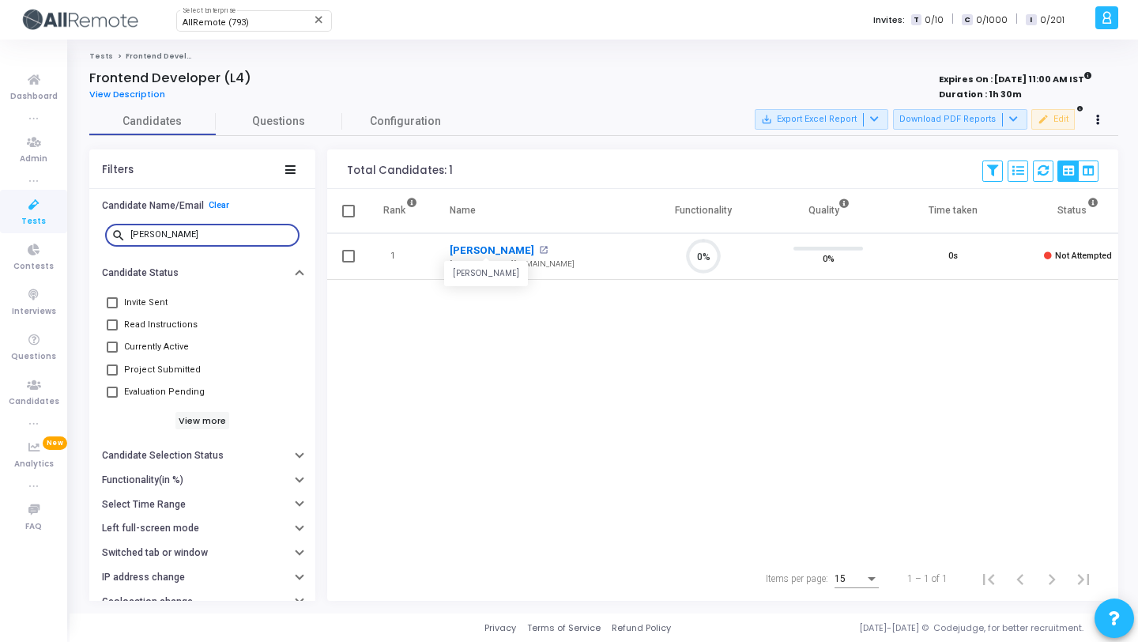
click at [466, 250] on link "Rasik" at bounding box center [492, 251] width 85 height 16
click at [155, 237] on input "rasik" at bounding box center [211, 234] width 163 height 9
click at [447, 251] on td "Alka open_in_new alka.agg17@gmail.com" at bounding box center [537, 256] width 207 height 47
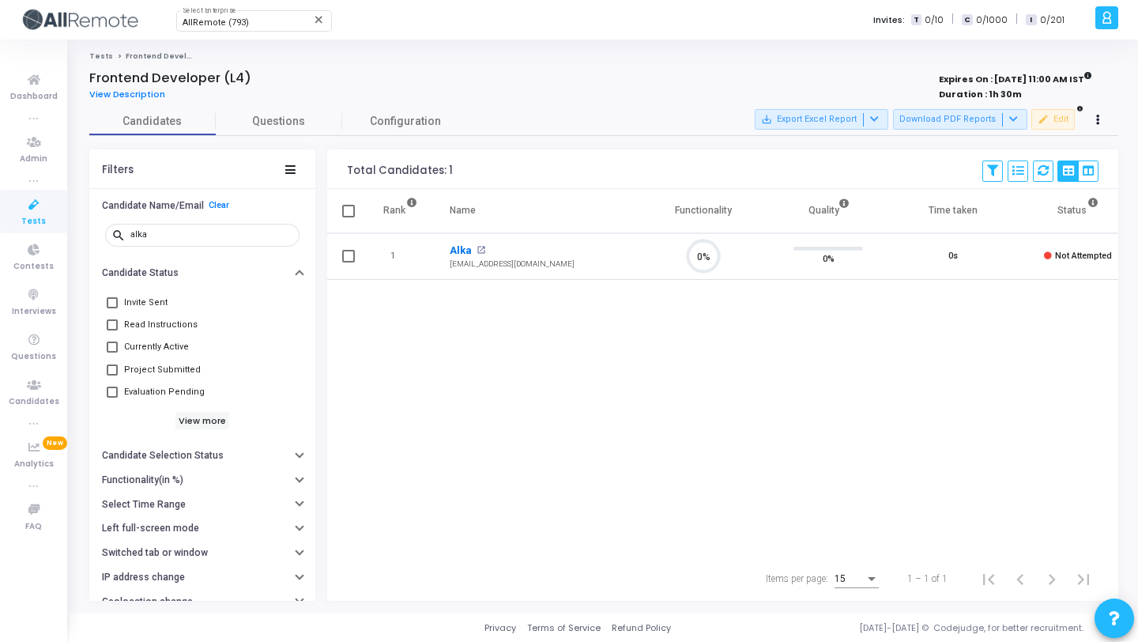
click at [460, 251] on link "Alka" at bounding box center [461, 251] width 22 height 16
click at [175, 235] on input "alka" at bounding box center [211, 234] width 163 height 9
click at [455, 246] on link "Gitika Swarnkar" at bounding box center [492, 251] width 85 height 16
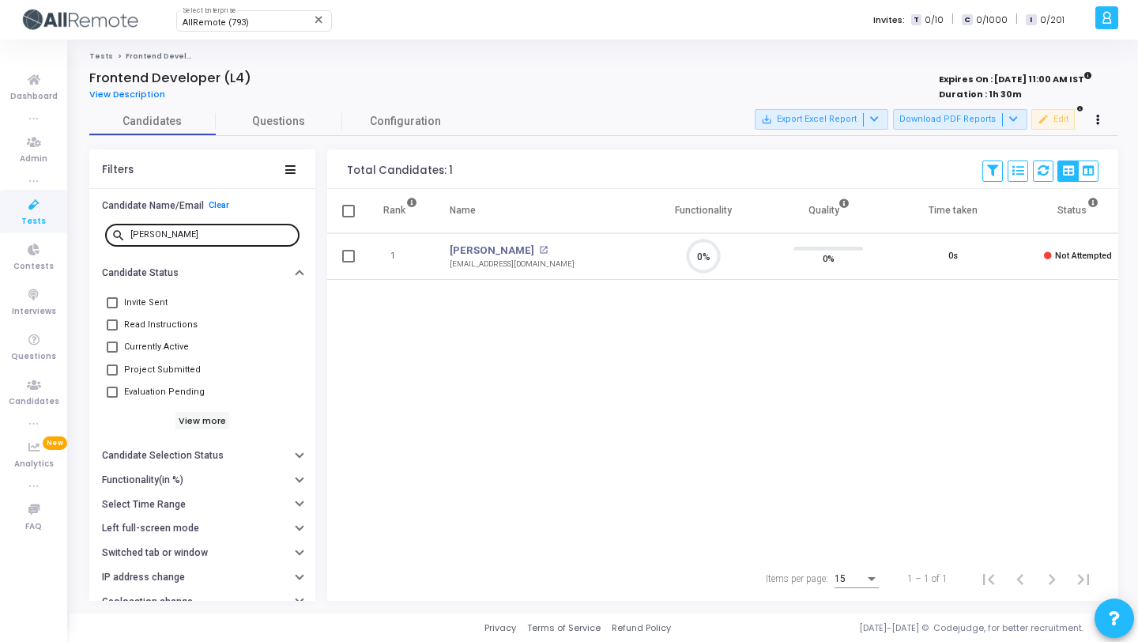
click at [228, 233] on input "gitika" at bounding box center [211, 234] width 163 height 9
click at [466, 249] on link "Vinish Kumar" at bounding box center [492, 251] width 85 height 16
click at [223, 232] on input "vinish" at bounding box center [211, 234] width 163 height 9
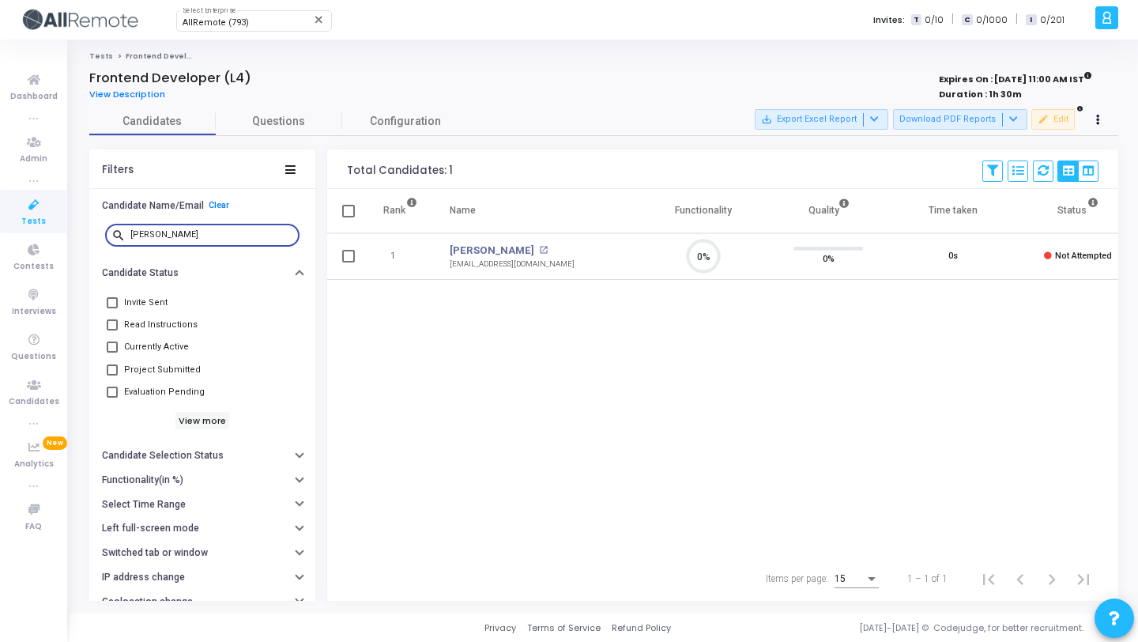
click at [223, 232] on input "vinish" at bounding box center [211, 234] width 163 height 9
click at [466, 253] on link "Vinod" at bounding box center [464, 251] width 29 height 16
click at [202, 236] on input "vinod" at bounding box center [211, 234] width 163 height 9
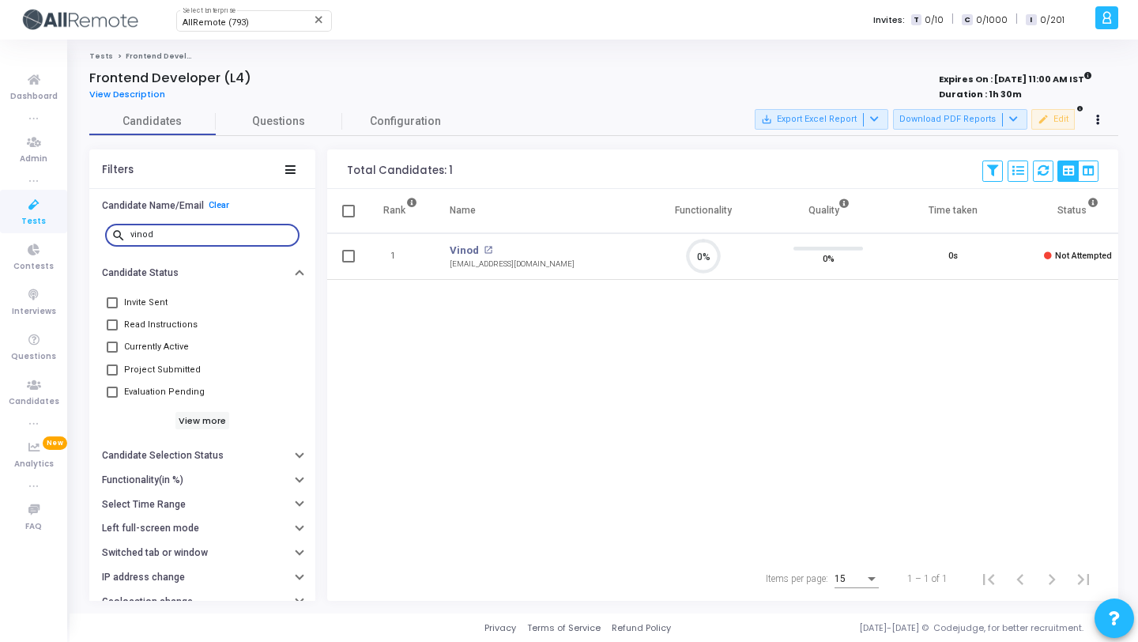
type input "s"
click at [474, 252] on link "Dashrath Chaudhary" at bounding box center [492, 251] width 85 height 16
click at [196, 234] on input "dashr" at bounding box center [211, 234] width 163 height 9
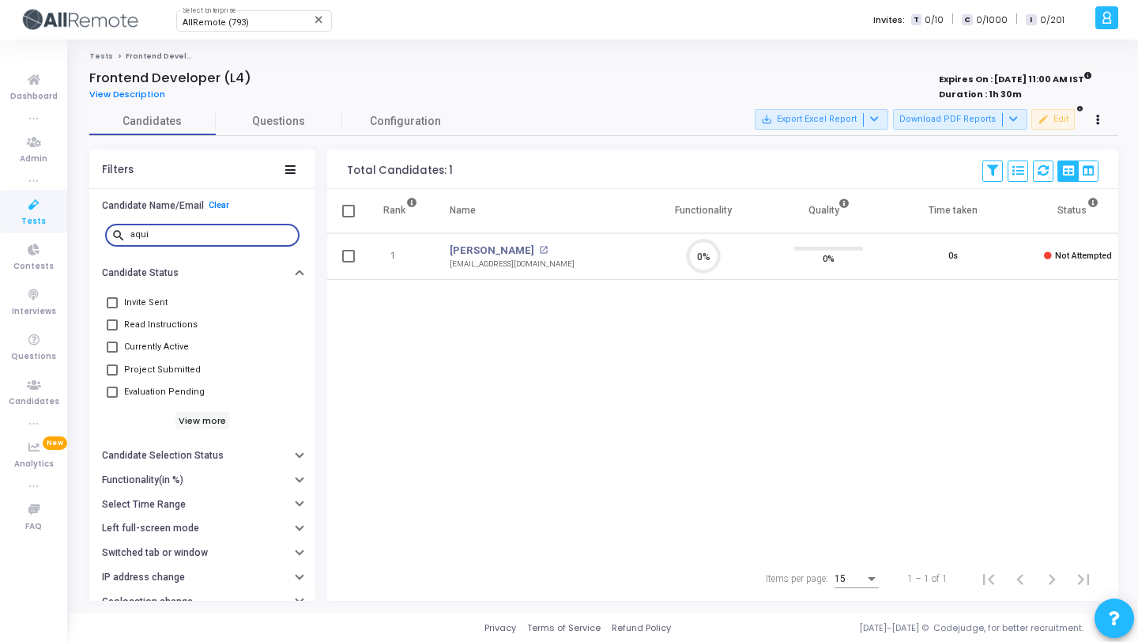
type input "aquib"
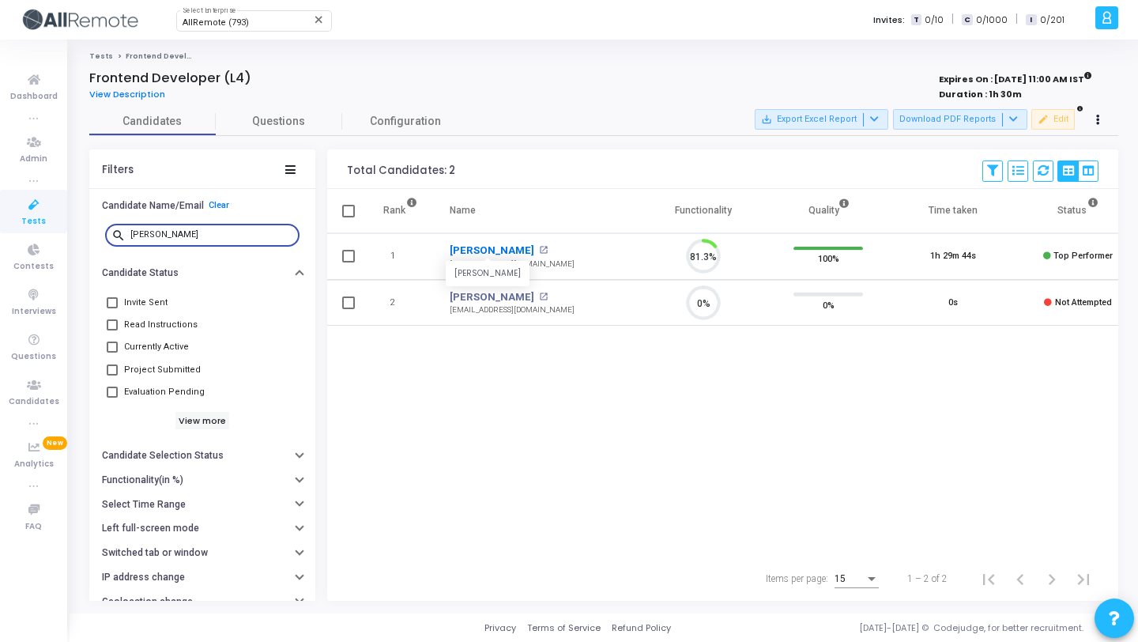
scroll to position [7, 7]
click at [217, 236] on input "aquib" at bounding box center [211, 234] width 163 height 9
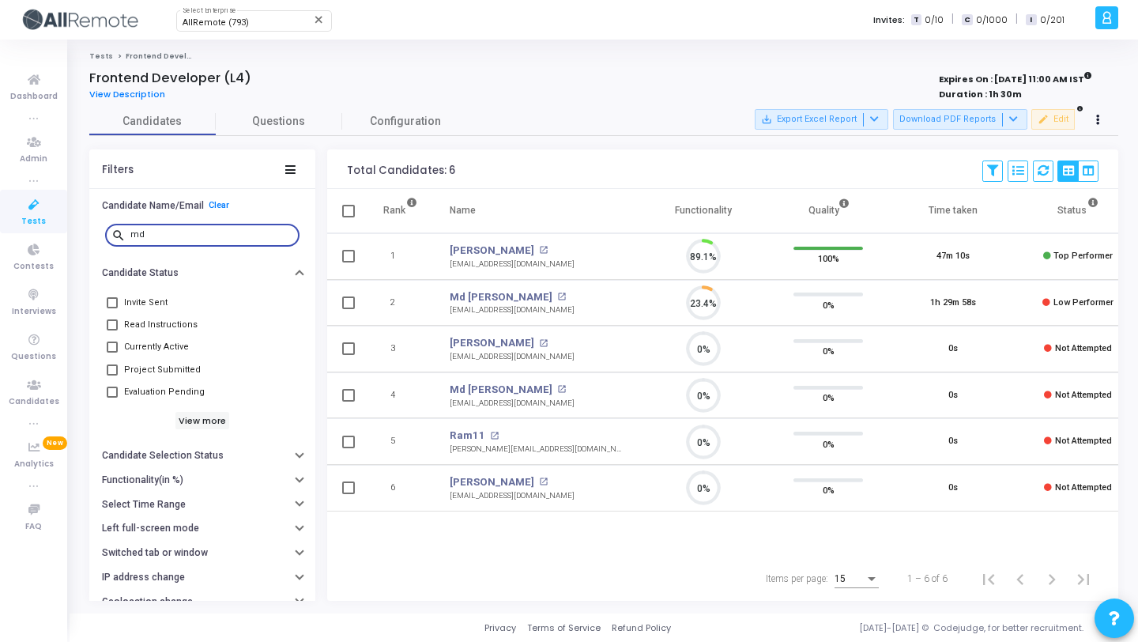
scroll to position [33, 40]
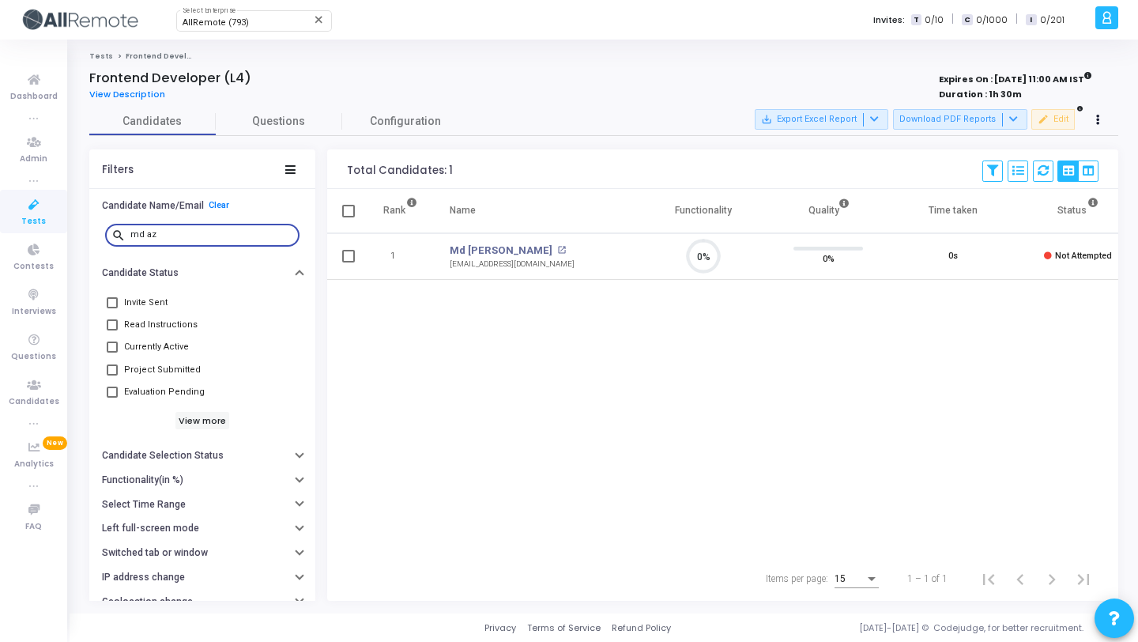
scroll to position [33, 40]
click at [493, 253] on link "Md Azmatullah" at bounding box center [501, 251] width 103 height 16
click at [192, 236] on input "md az" at bounding box center [211, 234] width 163 height 9
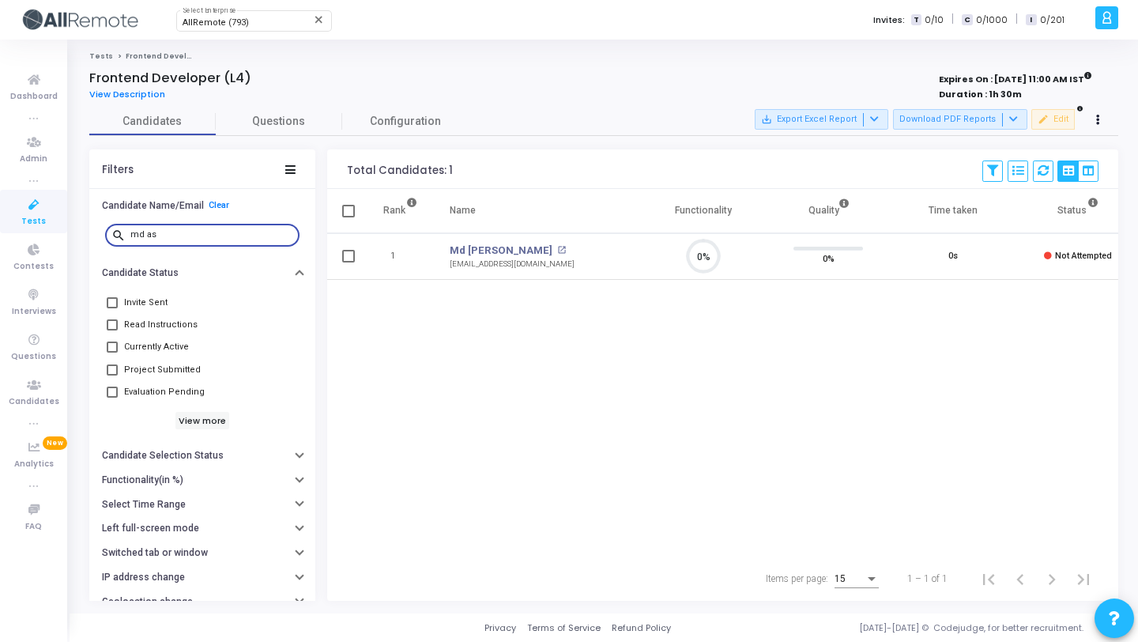
type input "md"
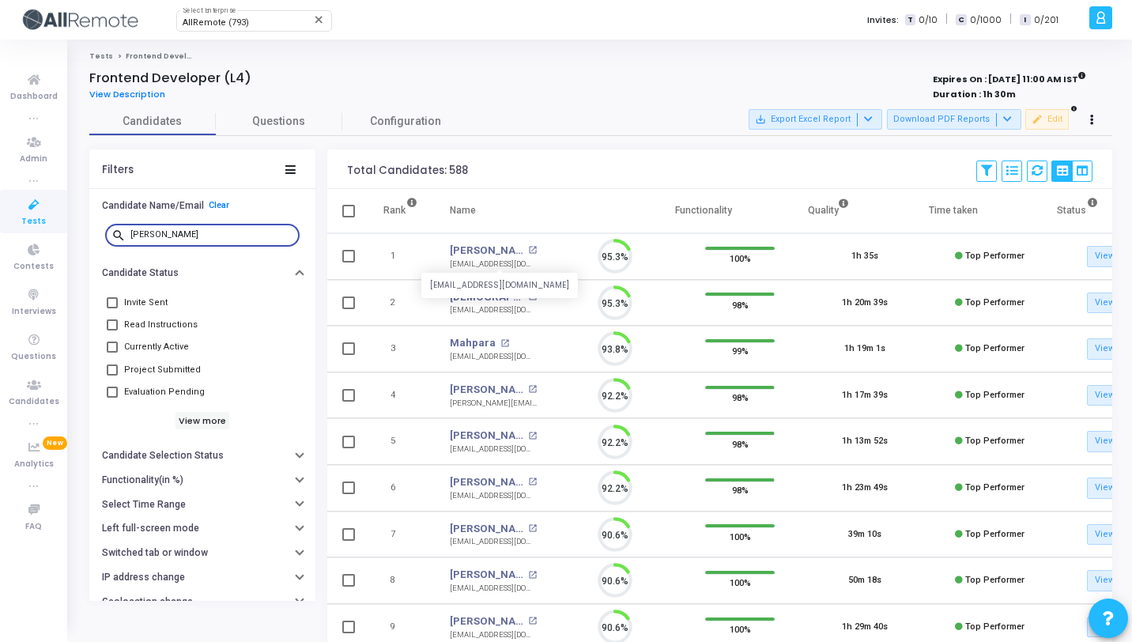
scroll to position [33, 40]
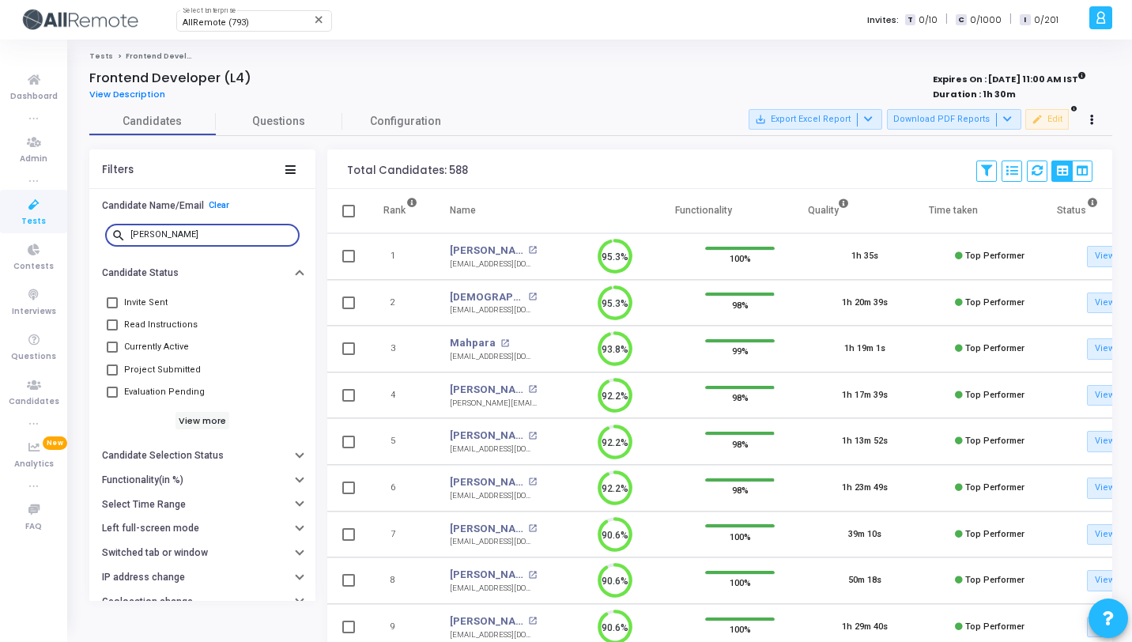
click at [190, 230] on input "aquib" at bounding box center [211, 234] width 163 height 9
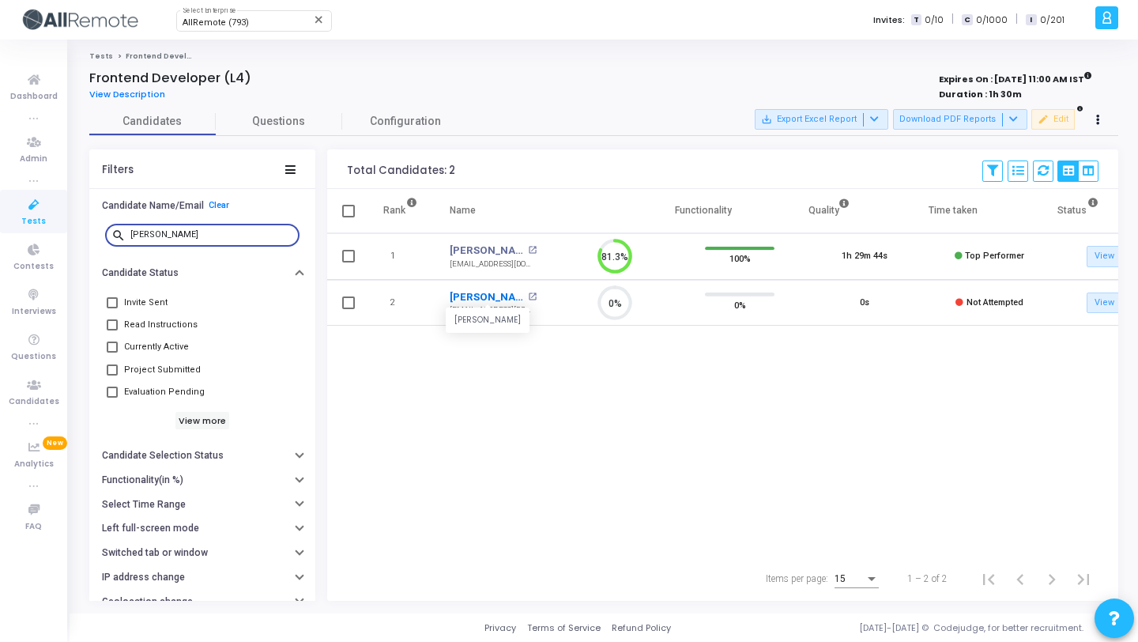
click at [479, 291] on link "Aquib Javed" at bounding box center [487, 297] width 74 height 16
click at [175, 235] on input "aquib" at bounding box center [211, 234] width 163 height 9
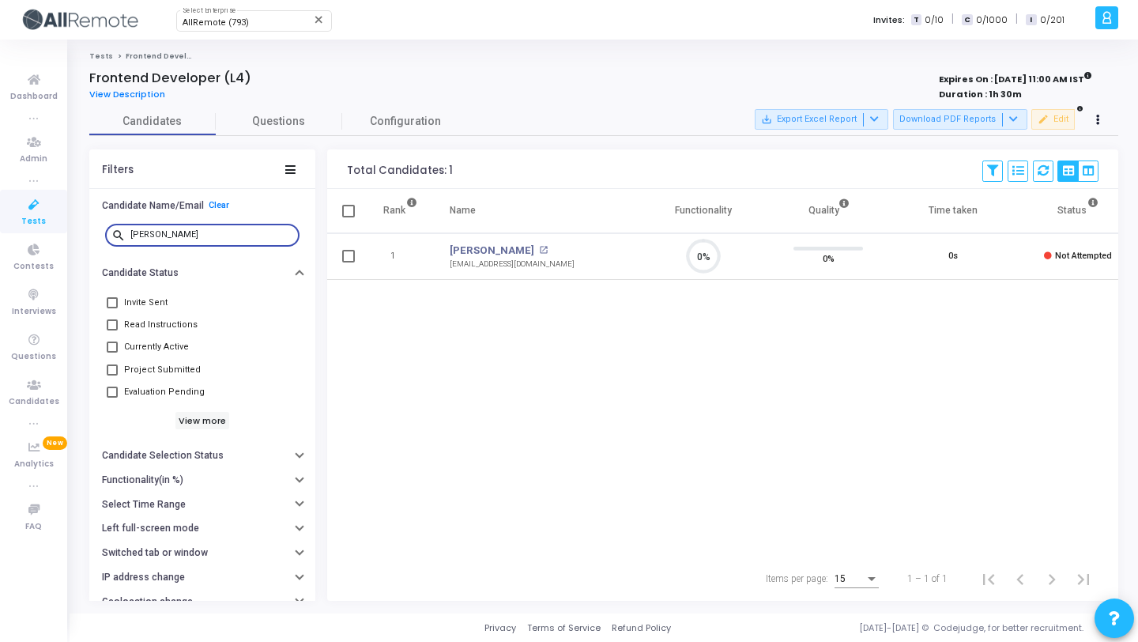
scroll to position [33, 40]
click at [462, 252] on link "Ayushi" at bounding box center [492, 251] width 85 height 16
click at [226, 235] on input "ayushi" at bounding box center [211, 234] width 163 height 9
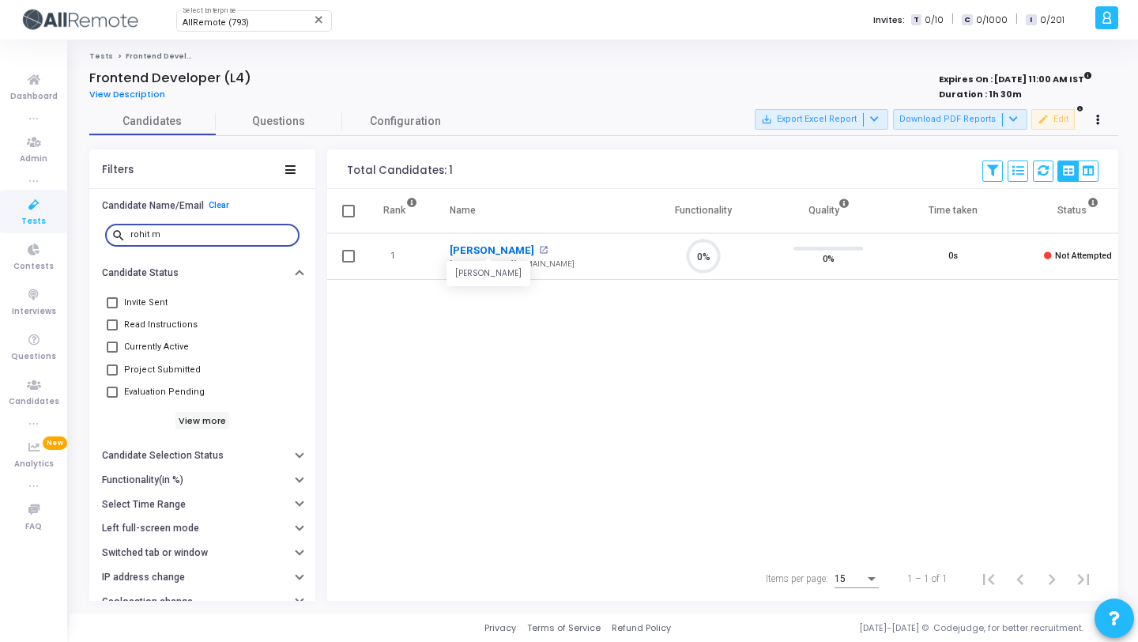
click at [484, 248] on link "Rohit Malik" at bounding box center [492, 251] width 85 height 16
click at [189, 236] on input "rohit m" at bounding box center [211, 234] width 163 height 9
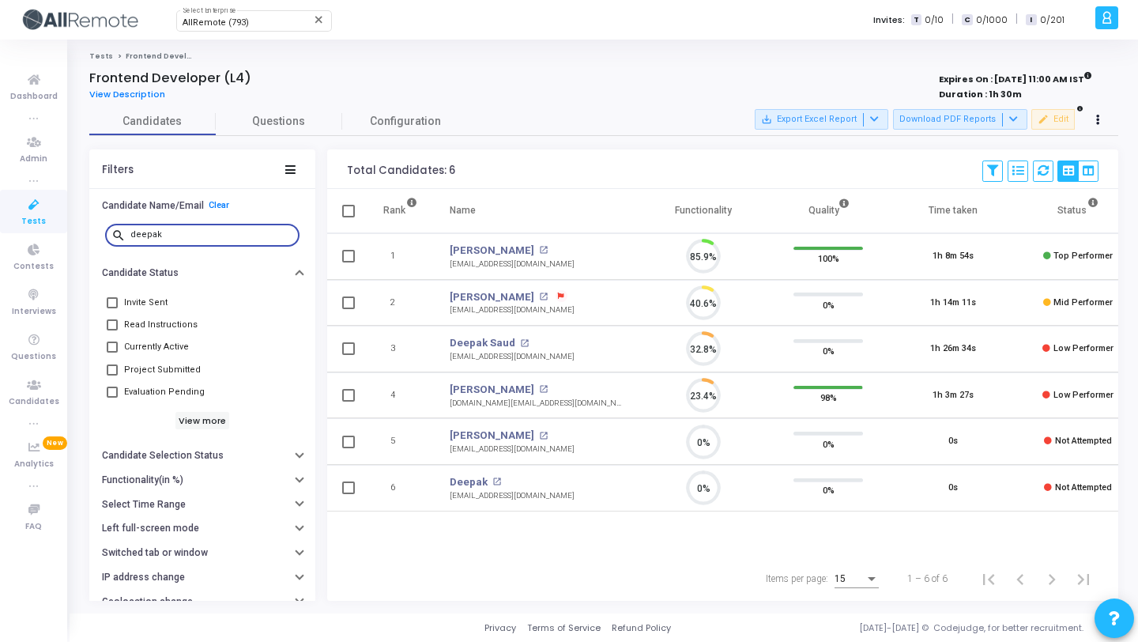
scroll to position [33, 40]
click at [462, 481] on link "Deepak" at bounding box center [469, 482] width 38 height 16
click at [177, 230] on input "deepak" at bounding box center [211, 234] width 163 height 9
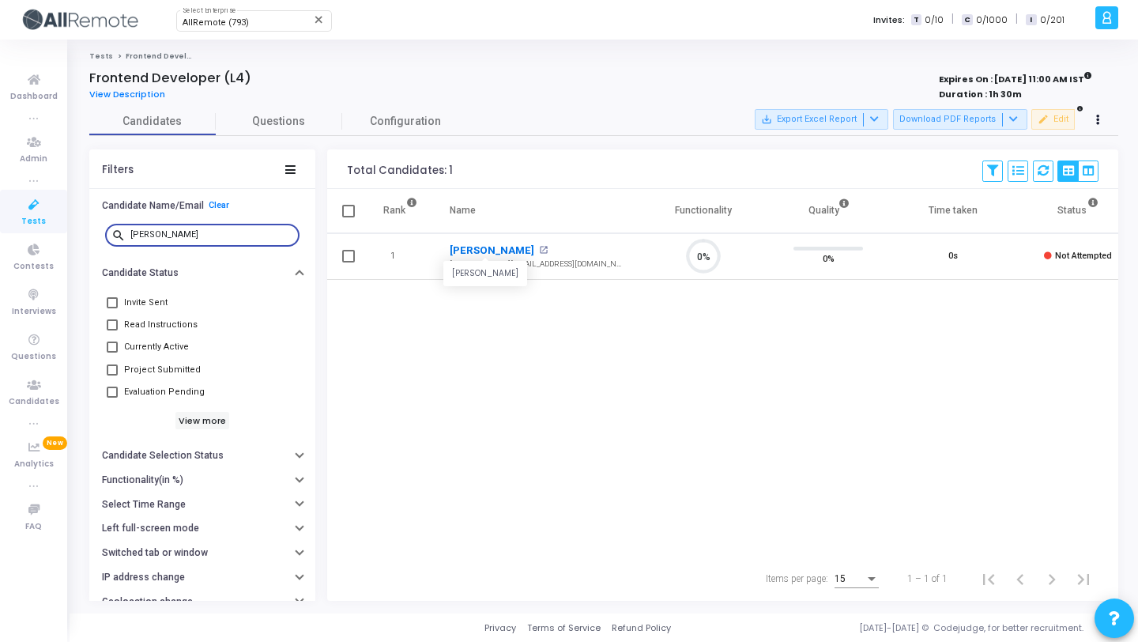
scroll to position [33, 40]
click at [480, 249] on link "Chhavi" at bounding box center [492, 251] width 85 height 16
click at [194, 233] on input "chhavi" at bounding box center [211, 234] width 163 height 9
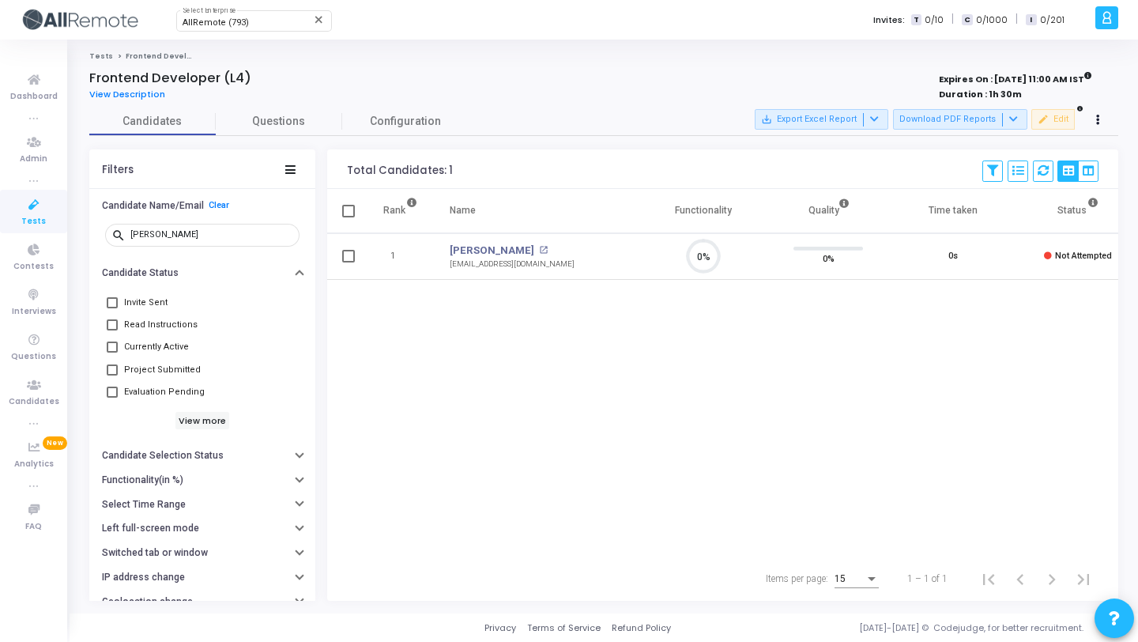
click at [475, 241] on td "Avishek Thapa open_in_new avishekthapa1997@gmail.com" at bounding box center [537, 256] width 207 height 47
click at [475, 246] on link "Avishek Thapa" at bounding box center [492, 251] width 85 height 16
click at [204, 234] on input "avish" at bounding box center [211, 234] width 163 height 9
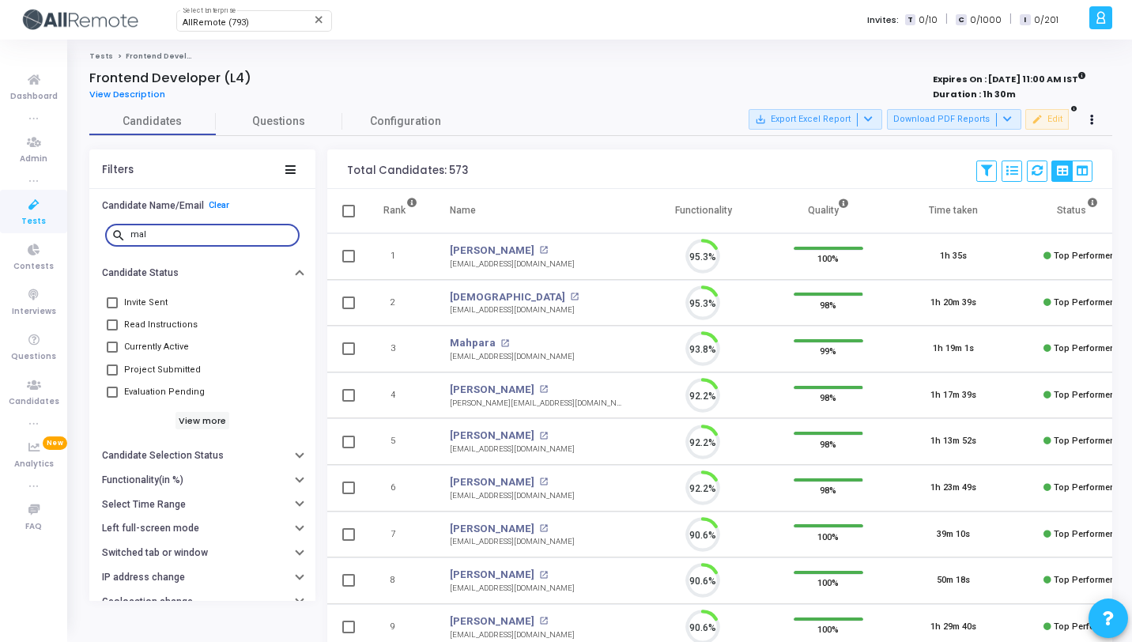
scroll to position [33, 40]
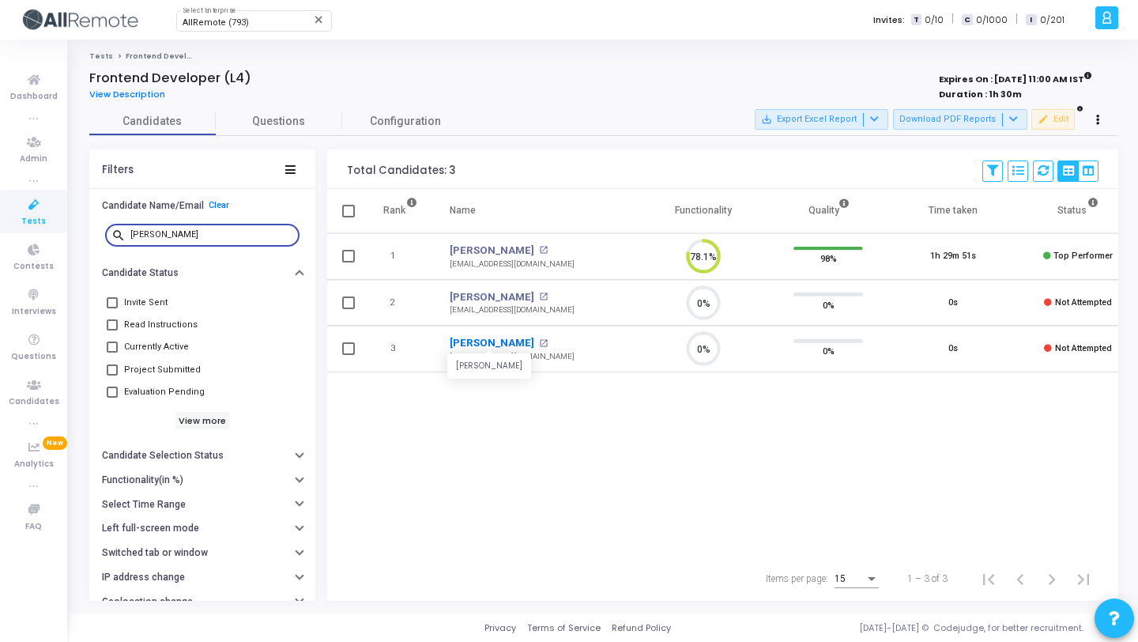
click at [479, 343] on link "Malvika Sharma" at bounding box center [492, 343] width 85 height 16
click at [187, 236] on input "malvi" at bounding box center [211, 234] width 163 height 9
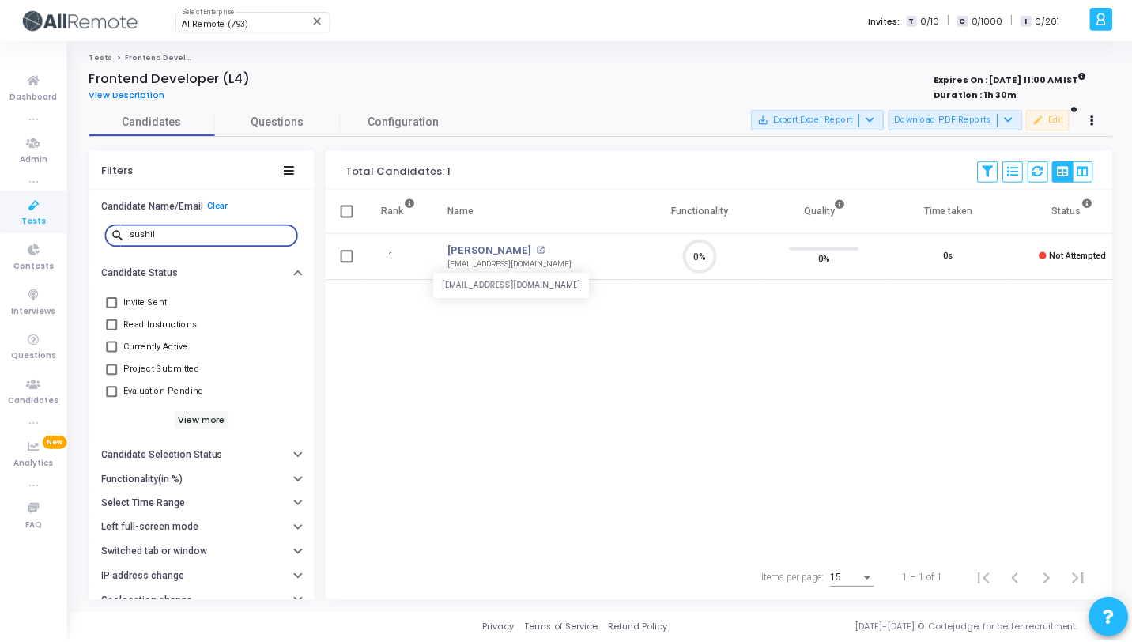
scroll to position [33, 40]
click at [492, 252] on link "Sushil Sharma" at bounding box center [492, 251] width 85 height 16
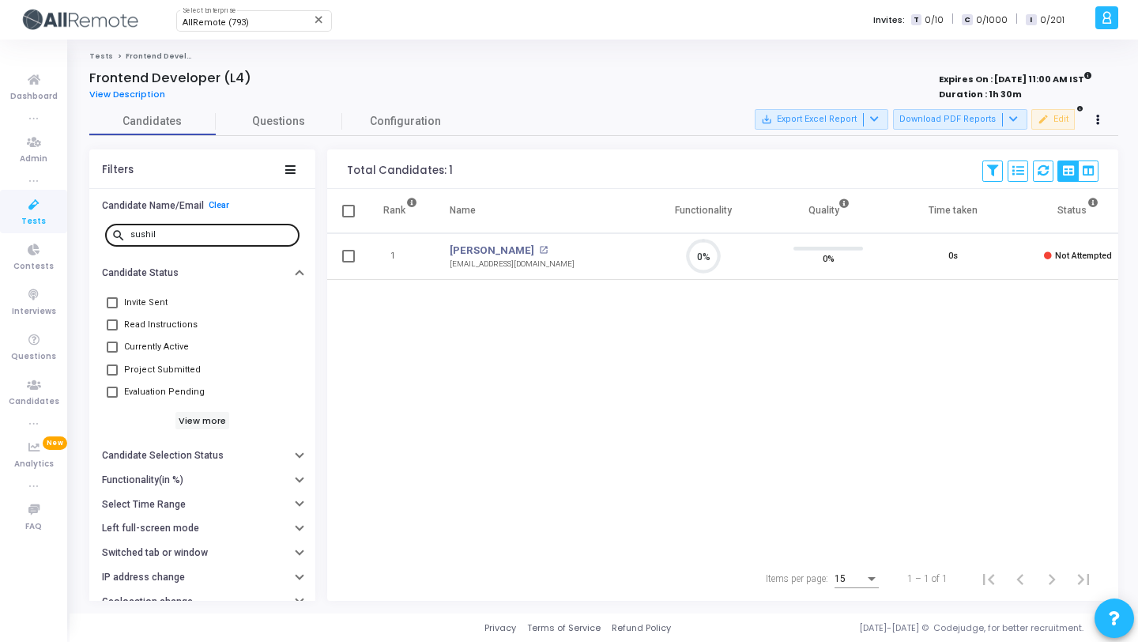
click at [229, 238] on input "sushil" at bounding box center [211, 234] width 163 height 9
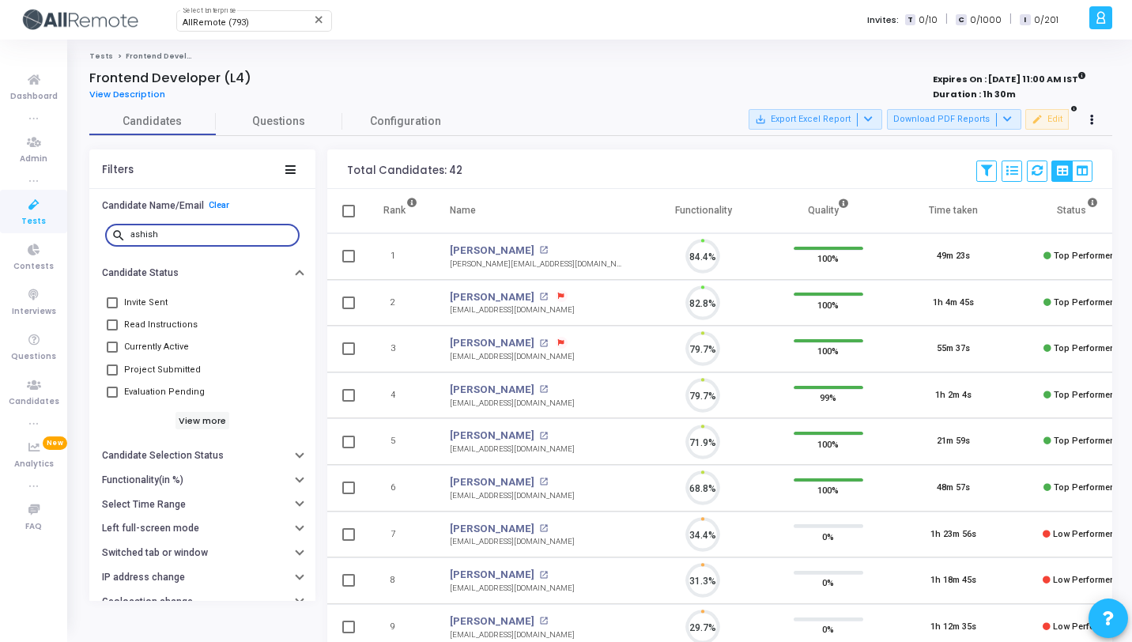
scroll to position [33, 40]
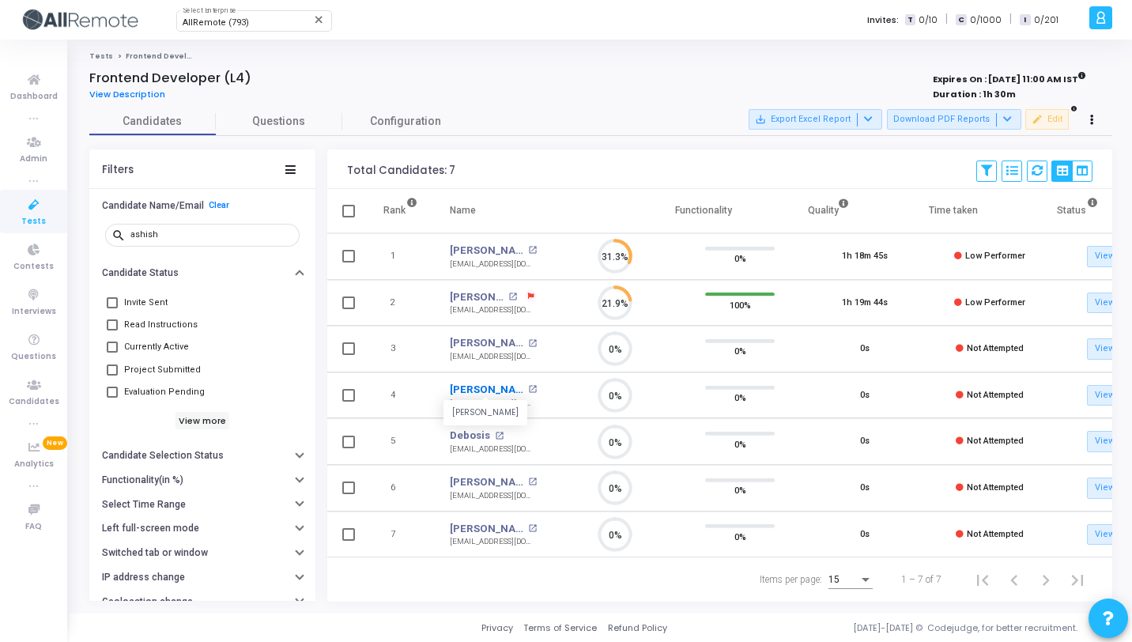
click at [487, 392] on link "Ashish Wankhade" at bounding box center [487, 390] width 74 height 16
click at [168, 232] on input "ashish" at bounding box center [211, 234] width 163 height 9
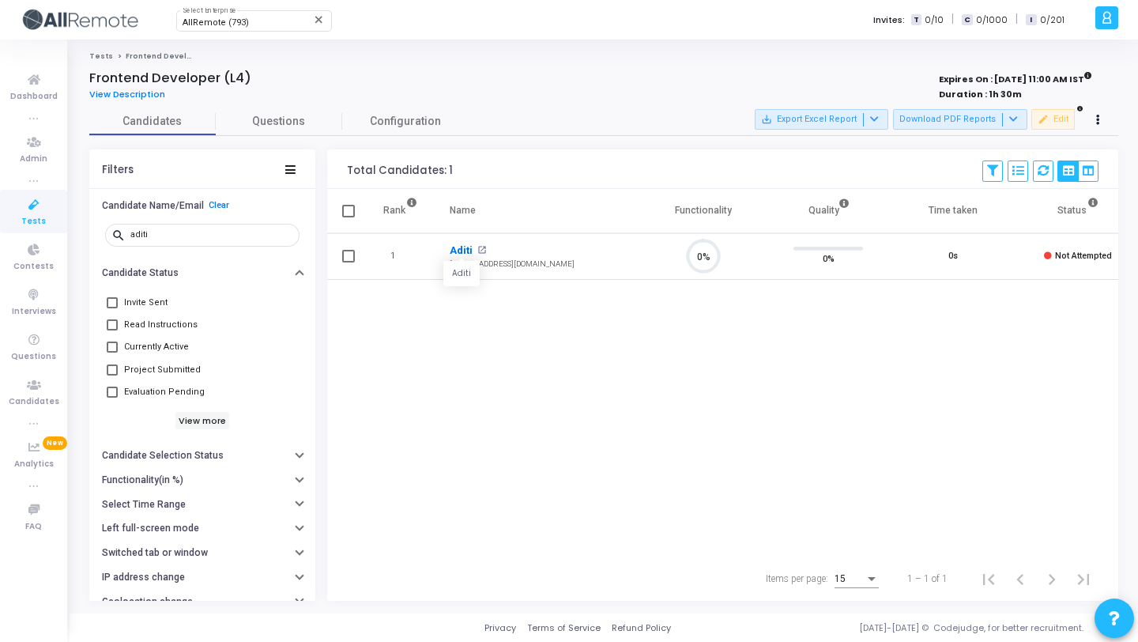
click at [460, 245] on link "Aditi" at bounding box center [461, 251] width 23 height 16
click at [187, 237] on input "aditi" at bounding box center [211, 234] width 163 height 9
type input "h"
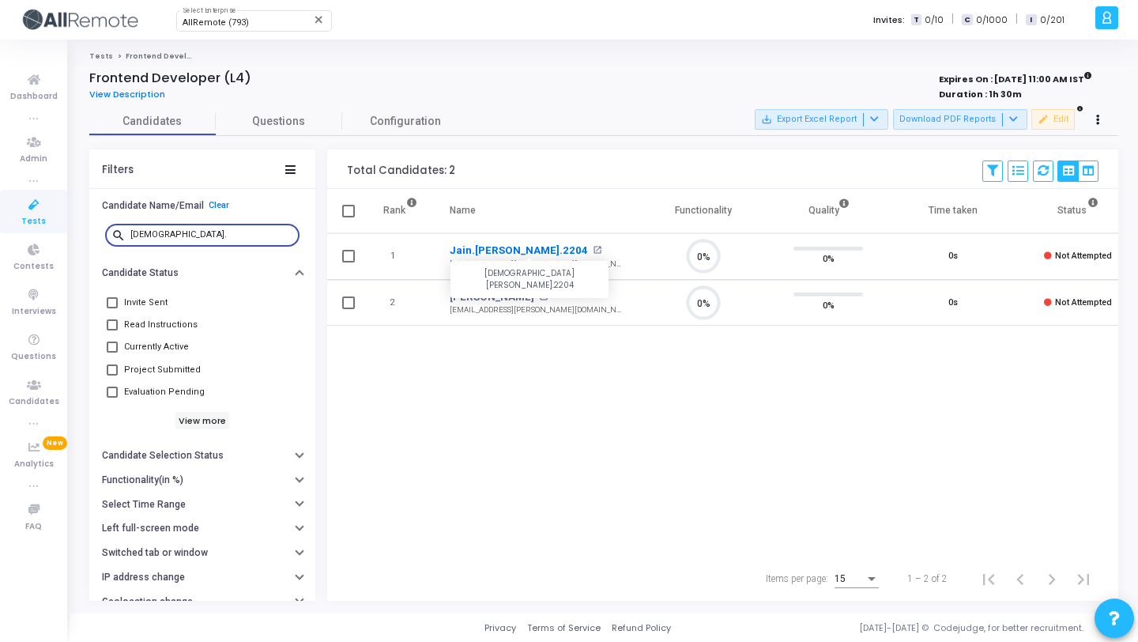
click at [492, 248] on link "Jain.sakshi.2204" at bounding box center [519, 251] width 138 height 16
click at [162, 233] on input "jain." at bounding box center [211, 234] width 163 height 9
click at [158, 233] on input "jain." at bounding box center [211, 234] width 163 height 9
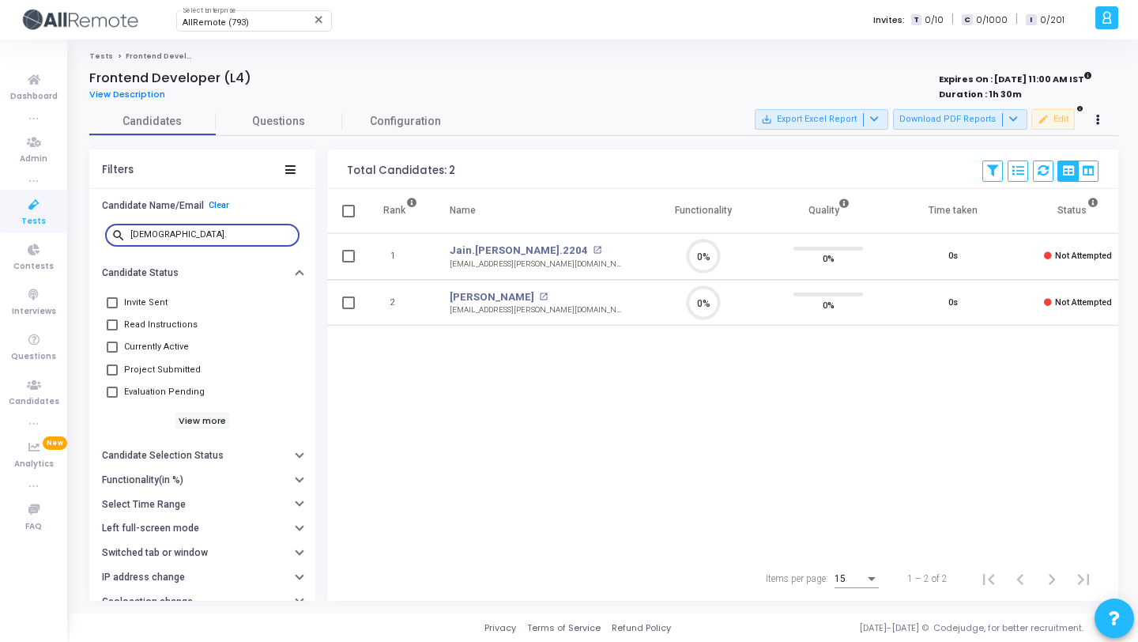
click at [158, 233] on input "jain." at bounding box center [211, 234] width 163 height 9
type input "j"
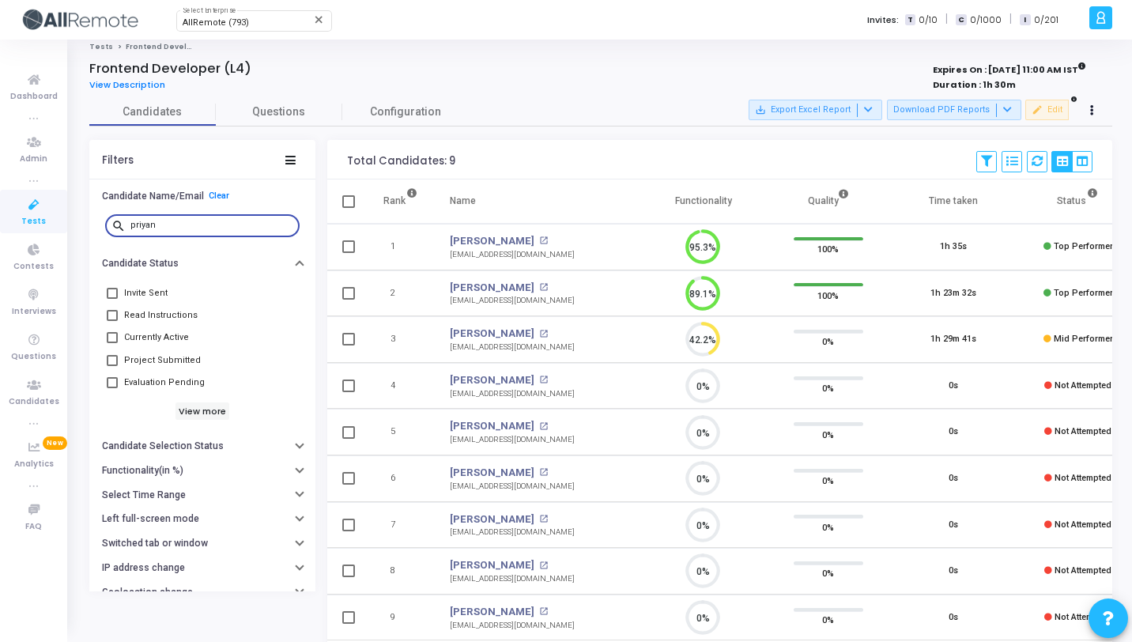
click at [191, 223] on input "priyan" at bounding box center [211, 225] width 163 height 9
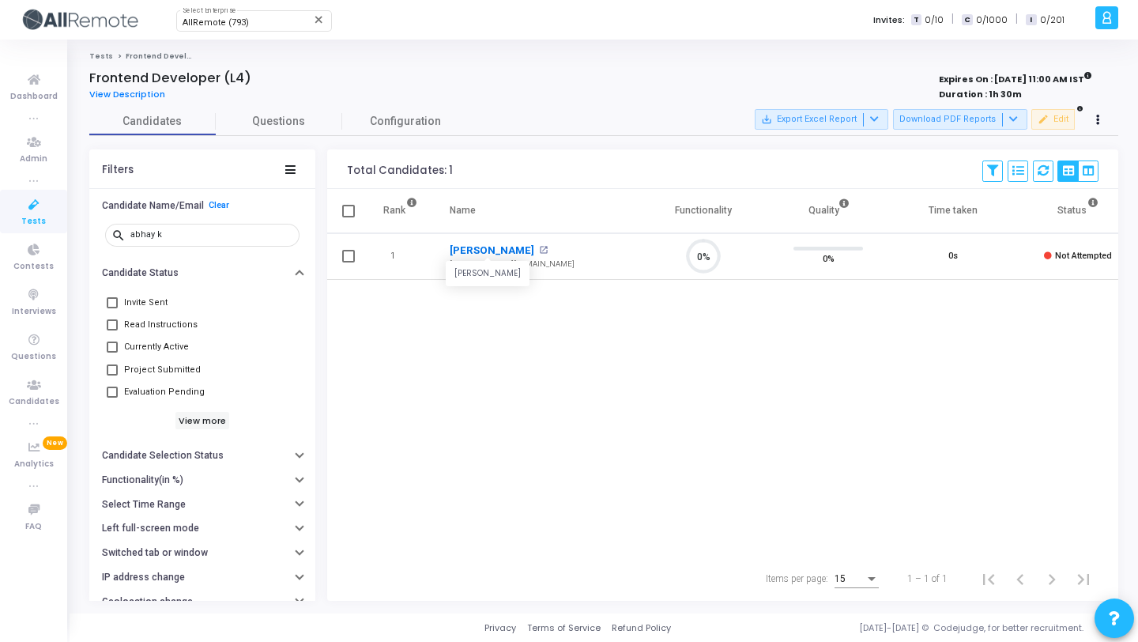
click at [496, 254] on link "Abhay Kumar" at bounding box center [492, 251] width 85 height 16
click at [168, 239] on input "abhay k" at bounding box center [211, 234] width 163 height 9
type input "priyan"
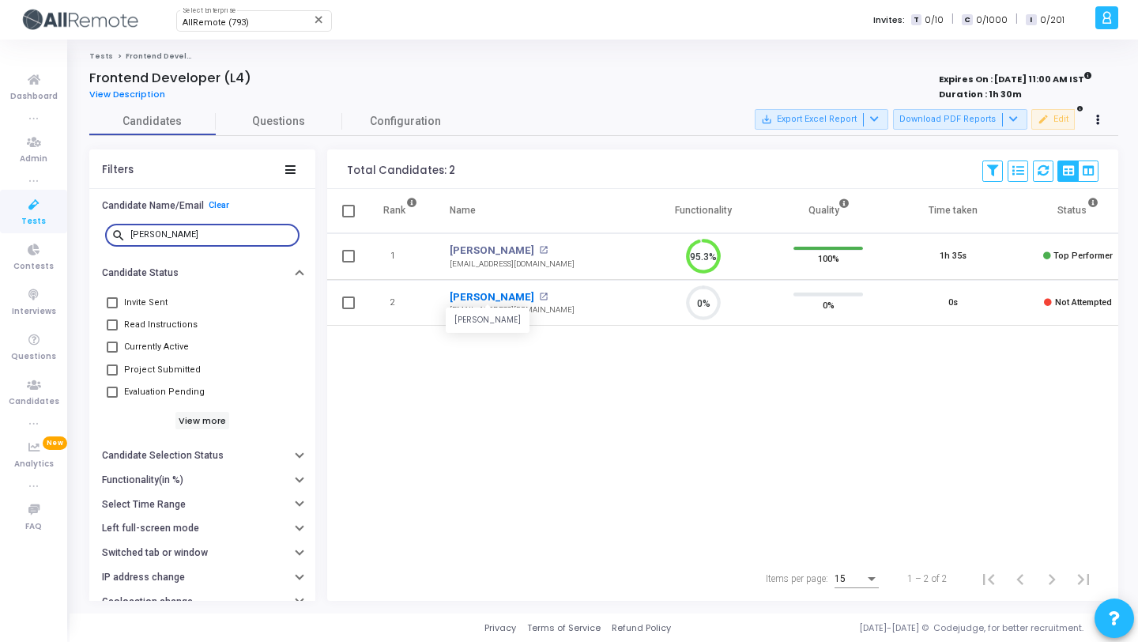
click at [469, 292] on link "Priyanshi" at bounding box center [492, 297] width 85 height 16
click at [179, 236] on input "priyanshi" at bounding box center [211, 234] width 163 height 9
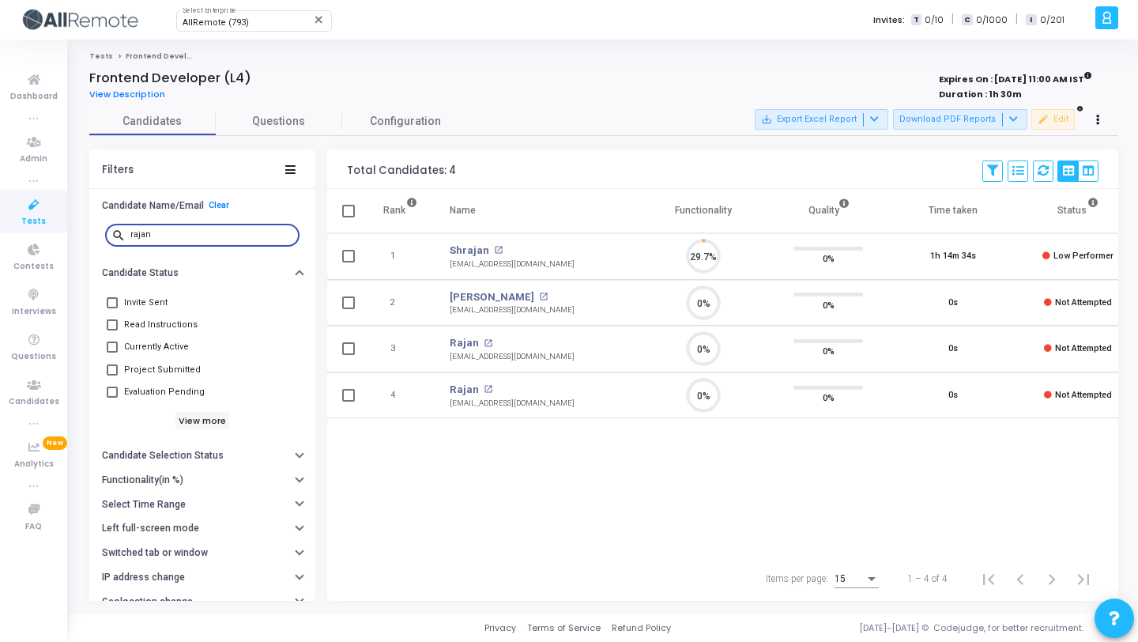
scroll to position [33, 40]
click at [483, 296] on link "Rajan Sidhu" at bounding box center [492, 297] width 85 height 16
click at [223, 233] on input "rajan" at bounding box center [211, 234] width 163 height 9
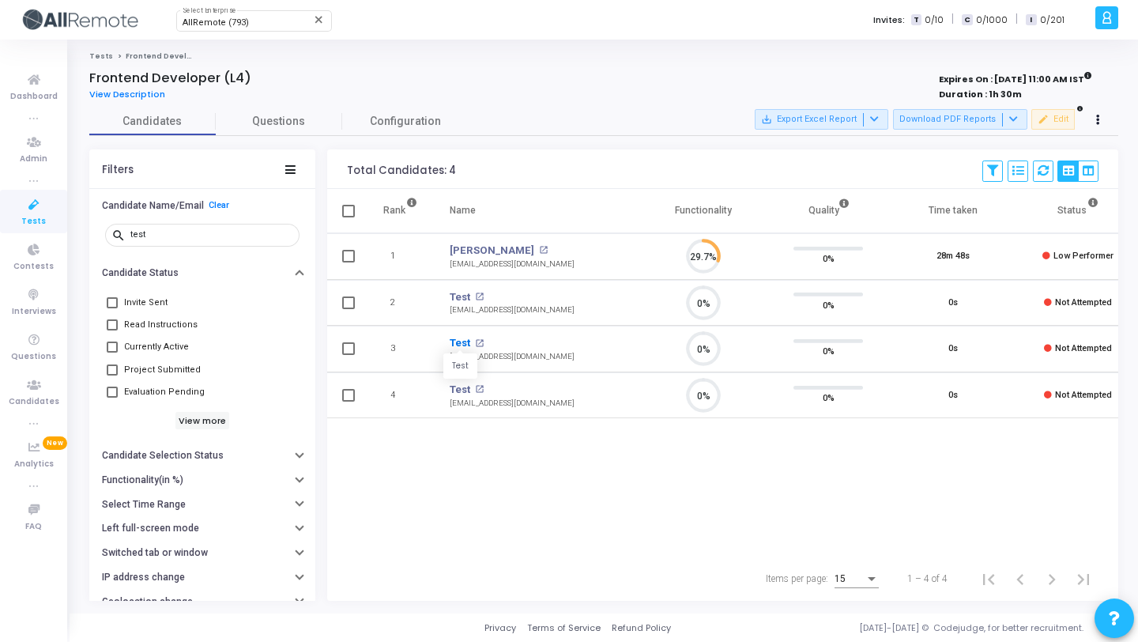
click at [458, 341] on link "Test" at bounding box center [460, 343] width 21 height 16
click at [208, 237] on input "test" at bounding box center [211, 234] width 163 height 9
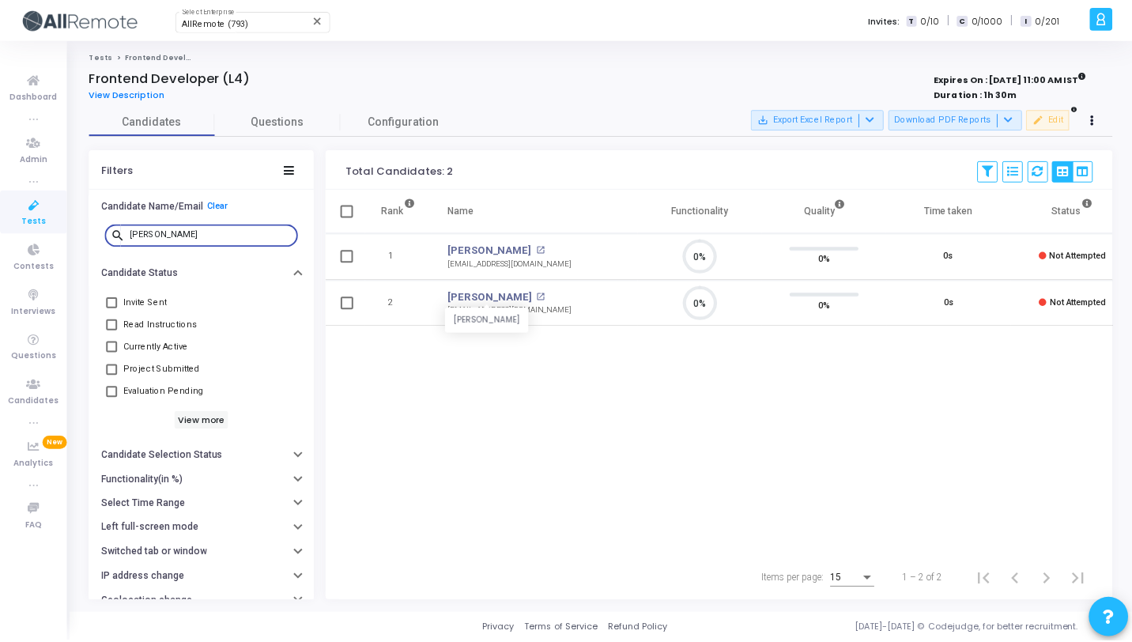
scroll to position [33, 40]
type input "deepanshu"
click at [484, 251] on link "Deepanshu" at bounding box center [492, 251] width 85 height 16
click at [198, 235] on input "deepanshu" at bounding box center [211, 234] width 163 height 9
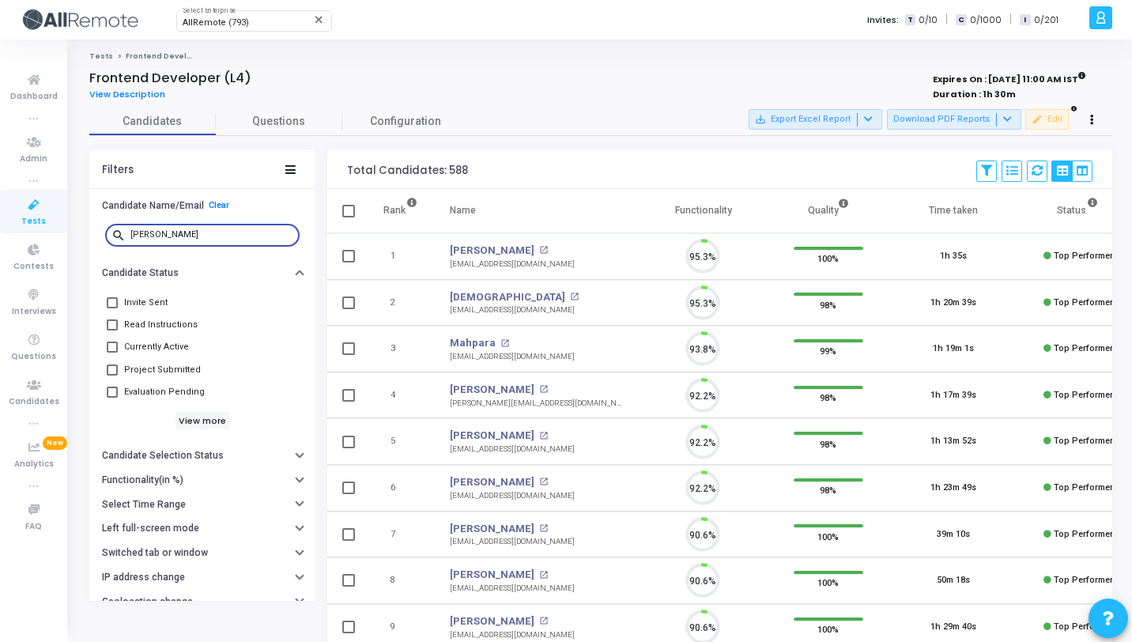
scroll to position [33, 40]
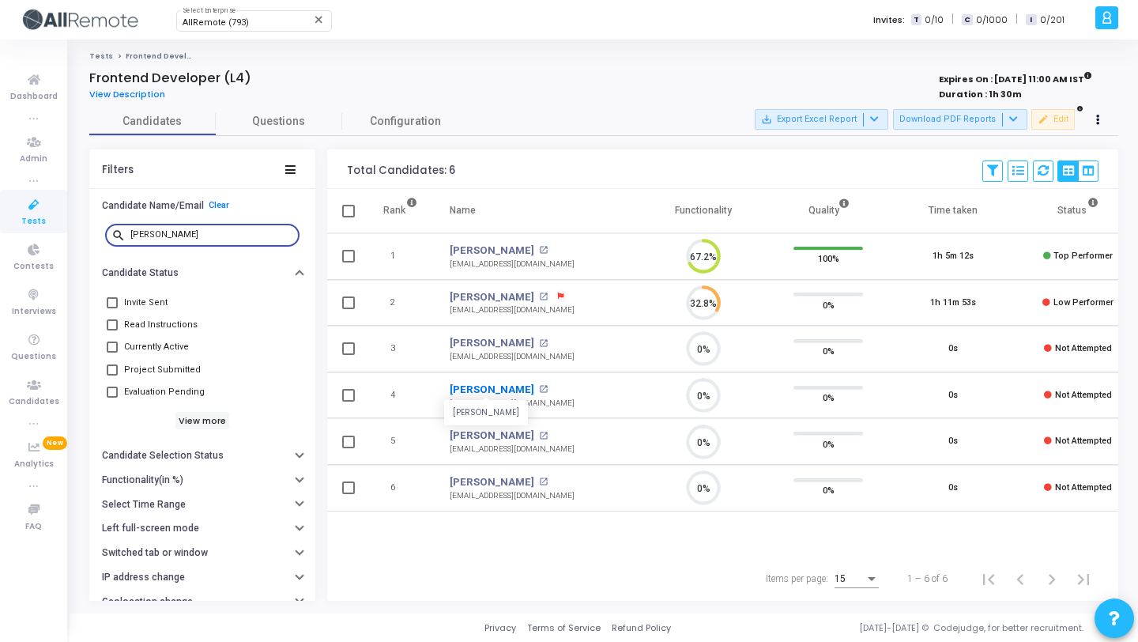
click at [458, 390] on link "Harshit" at bounding box center [492, 390] width 85 height 16
click at [204, 233] on input "harshit" at bounding box center [211, 234] width 163 height 9
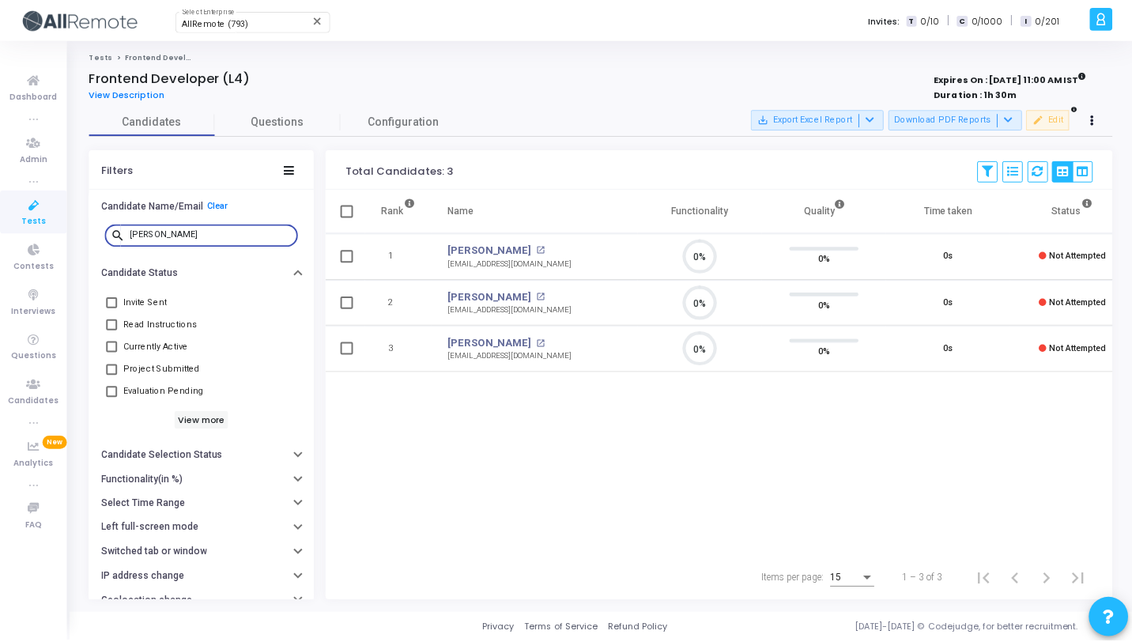
scroll to position [33, 40]
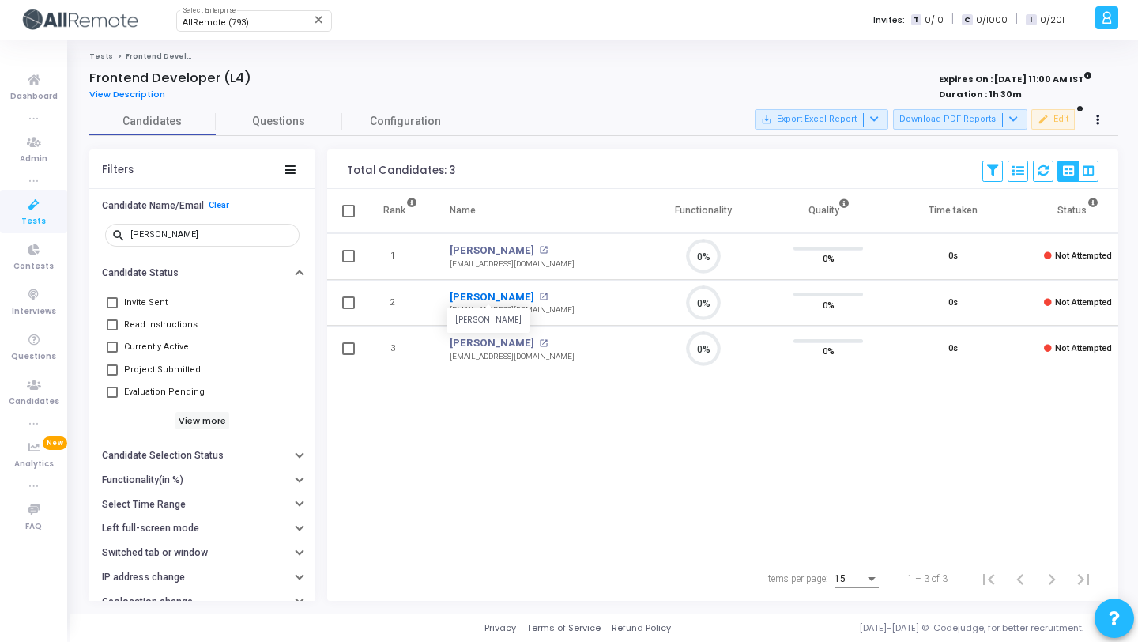
click at [493, 295] on link "Sonu Sharma" at bounding box center [492, 297] width 85 height 16
click at [176, 230] on input "sonu" at bounding box center [211, 234] width 163 height 9
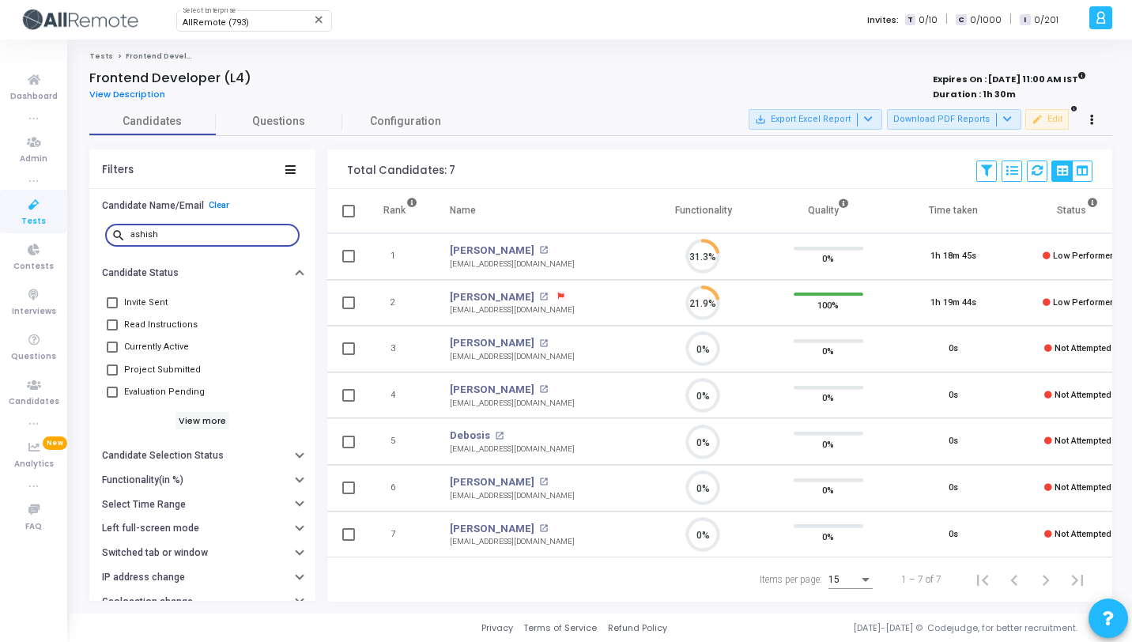
scroll to position [33, 40]
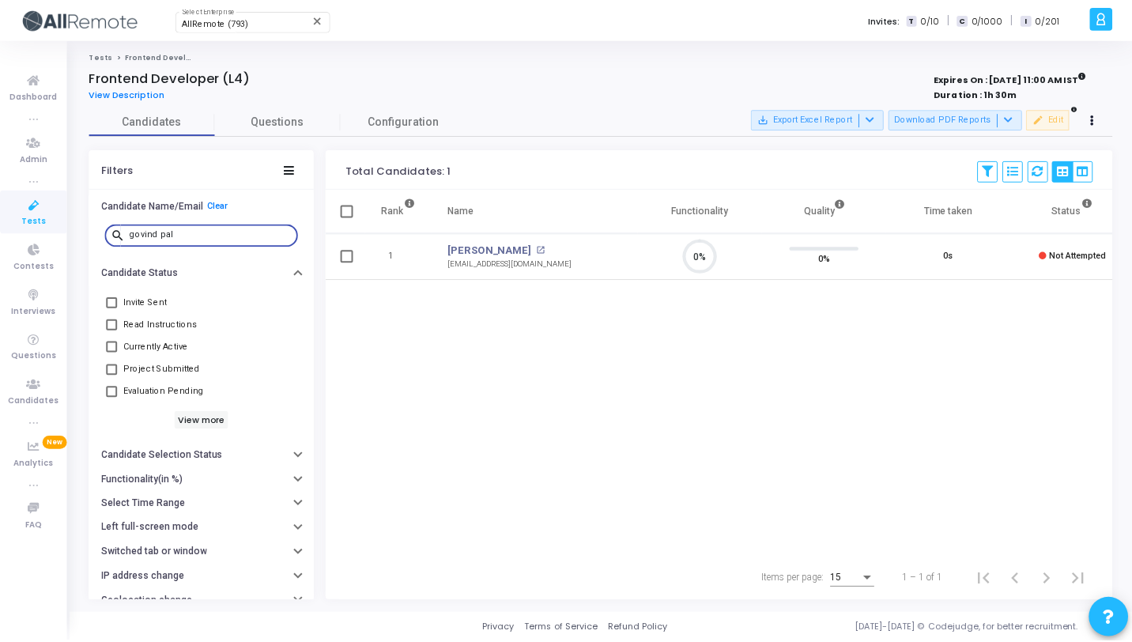
scroll to position [33, 40]
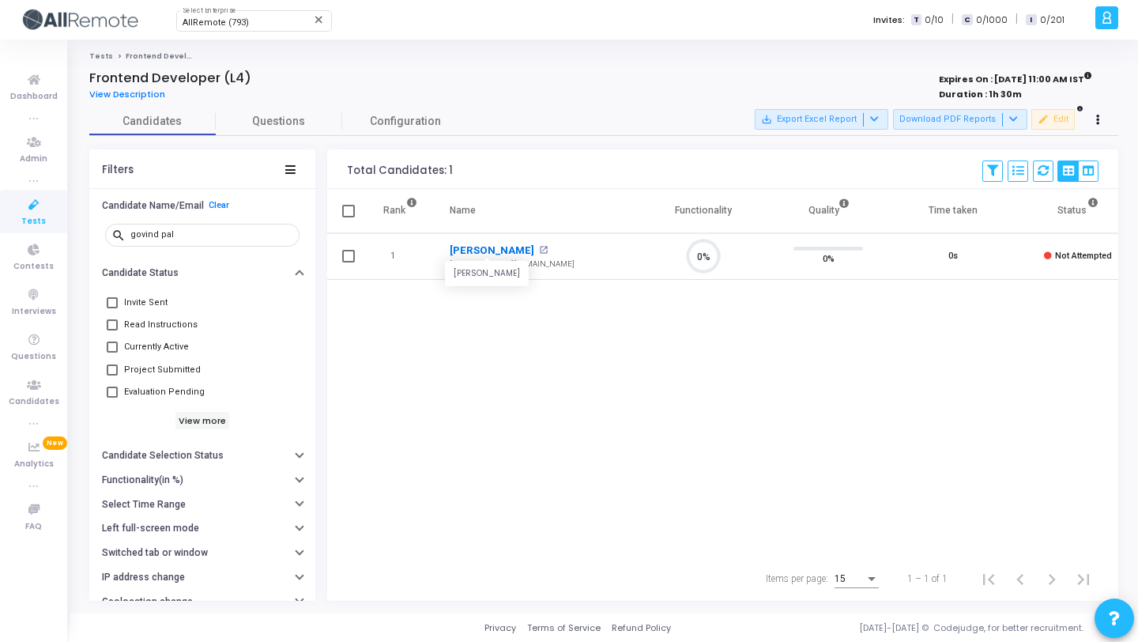
click at [472, 246] on link "Govind Pal" at bounding box center [492, 251] width 85 height 16
click at [198, 235] on input "govind pal" at bounding box center [211, 234] width 163 height 9
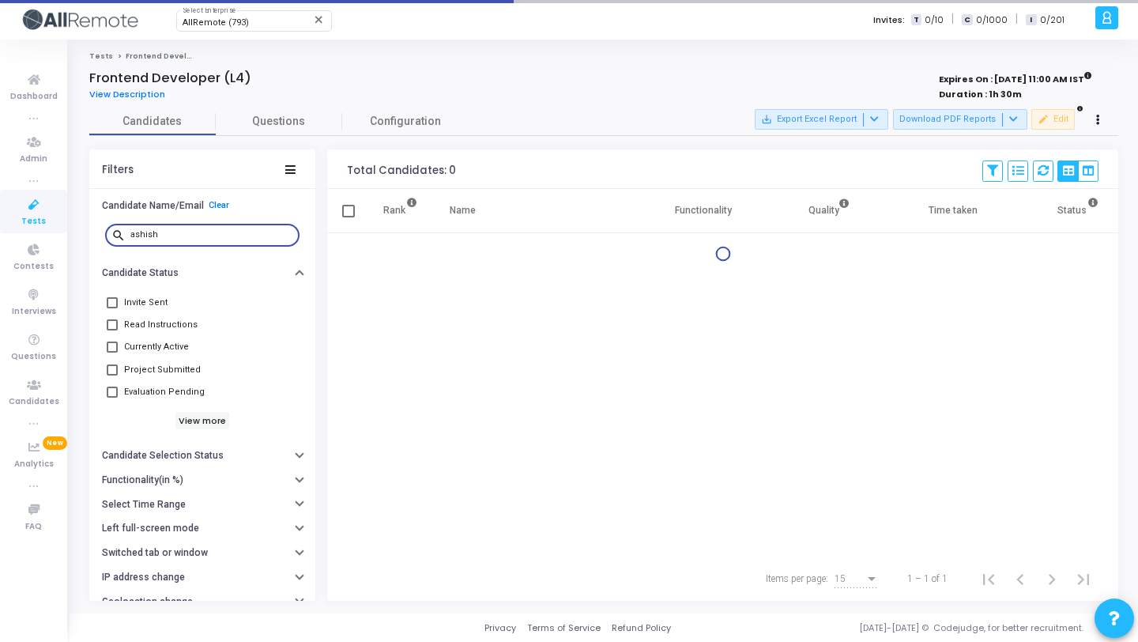
click at [198, 235] on input "ashish" at bounding box center [211, 234] width 163 height 9
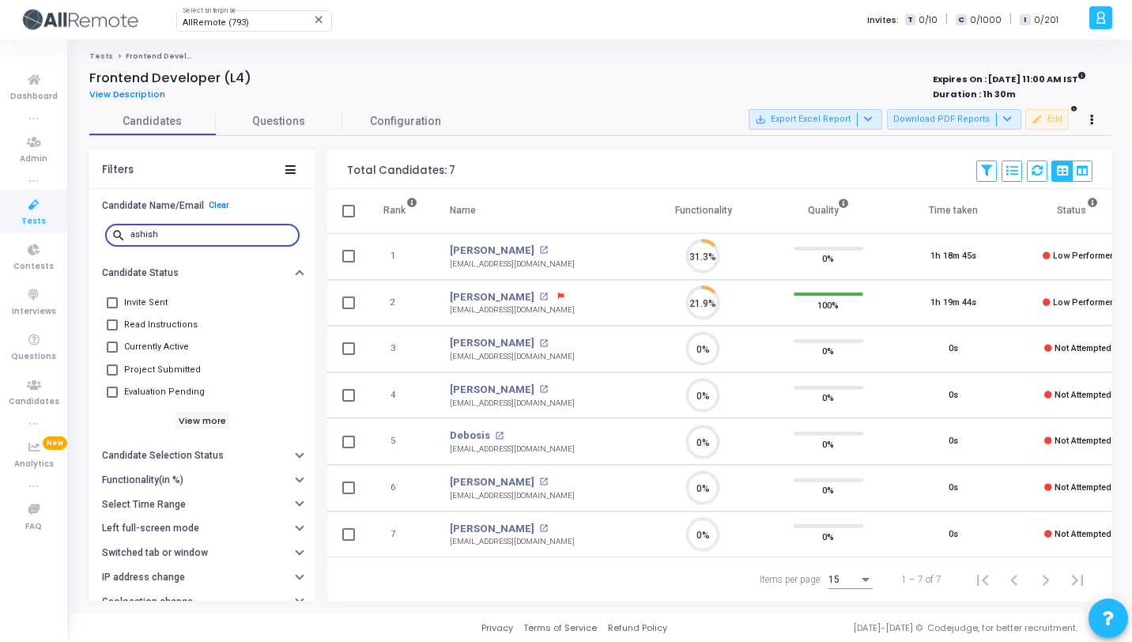
scroll to position [7, 7]
click at [485, 483] on link "Ashish Gupta" at bounding box center [492, 482] width 85 height 16
click at [192, 232] on input "ashish" at bounding box center [211, 234] width 163 height 9
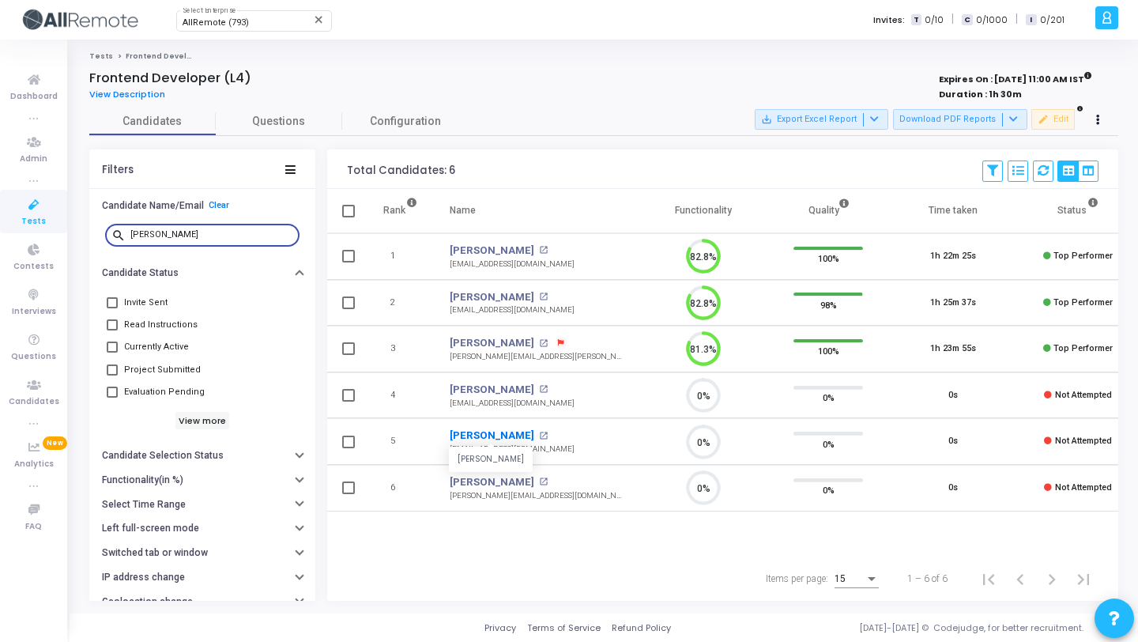
click at [494, 432] on link "Rishabh Kumar Rana" at bounding box center [492, 436] width 85 height 16
click at [174, 235] on input "risha" at bounding box center [211, 234] width 163 height 9
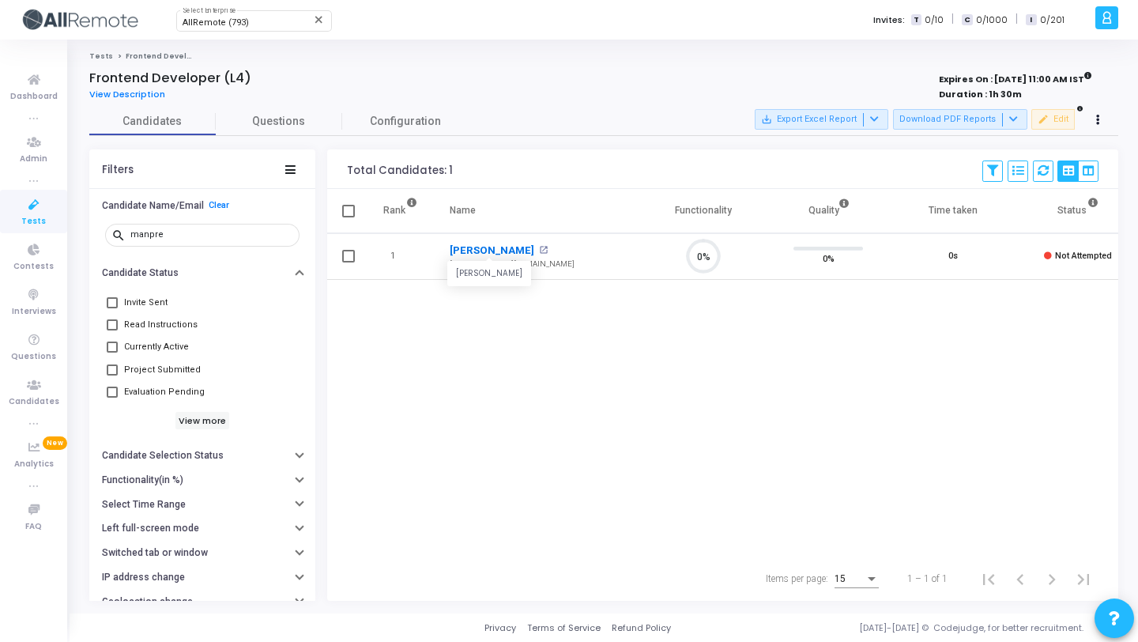
click at [485, 245] on link "Manpreet Singh" at bounding box center [492, 251] width 85 height 16
click at [222, 238] on input "manpre" at bounding box center [211, 234] width 163 height 9
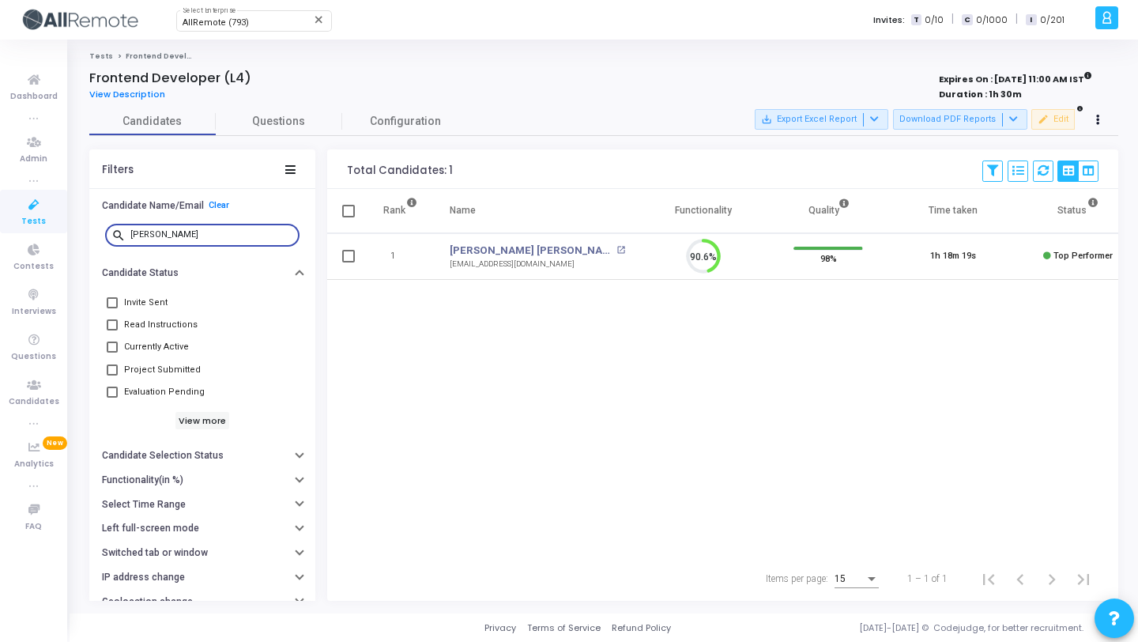
click at [183, 239] on div "saumya" at bounding box center [211, 233] width 163 height 25
click at [497, 253] on link "Soumya Chigurla" at bounding box center [515, 251] width 130 height 16
click at [150, 235] on input "soumya" at bounding box center [211, 234] width 163 height 9
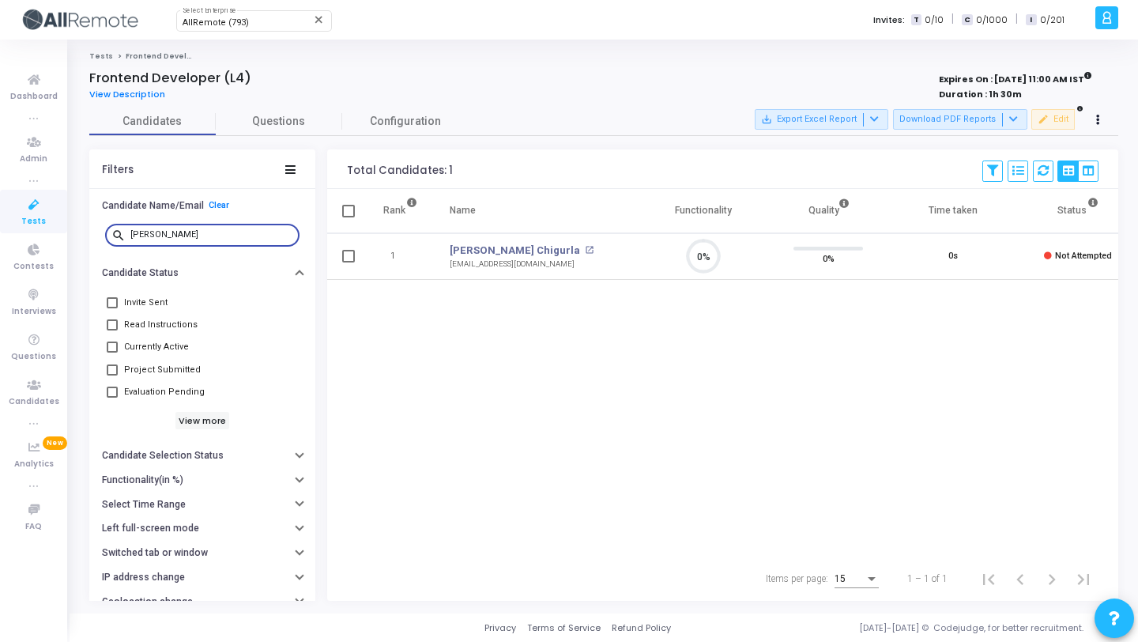
click at [150, 235] on input "soumya" at bounding box center [211, 234] width 163 height 9
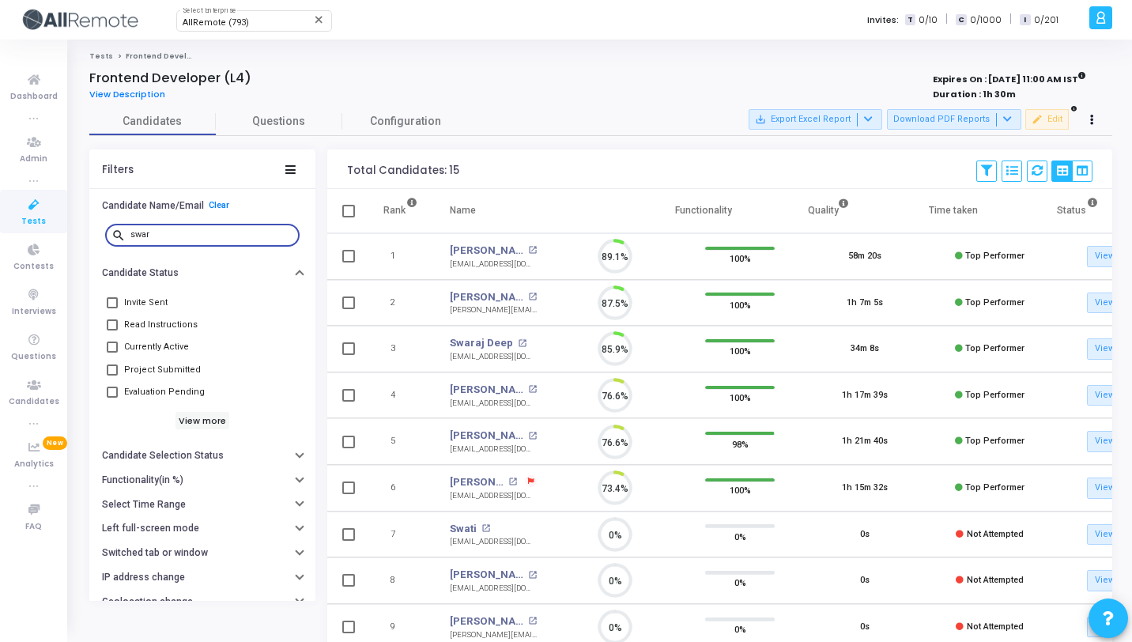
scroll to position [33, 40]
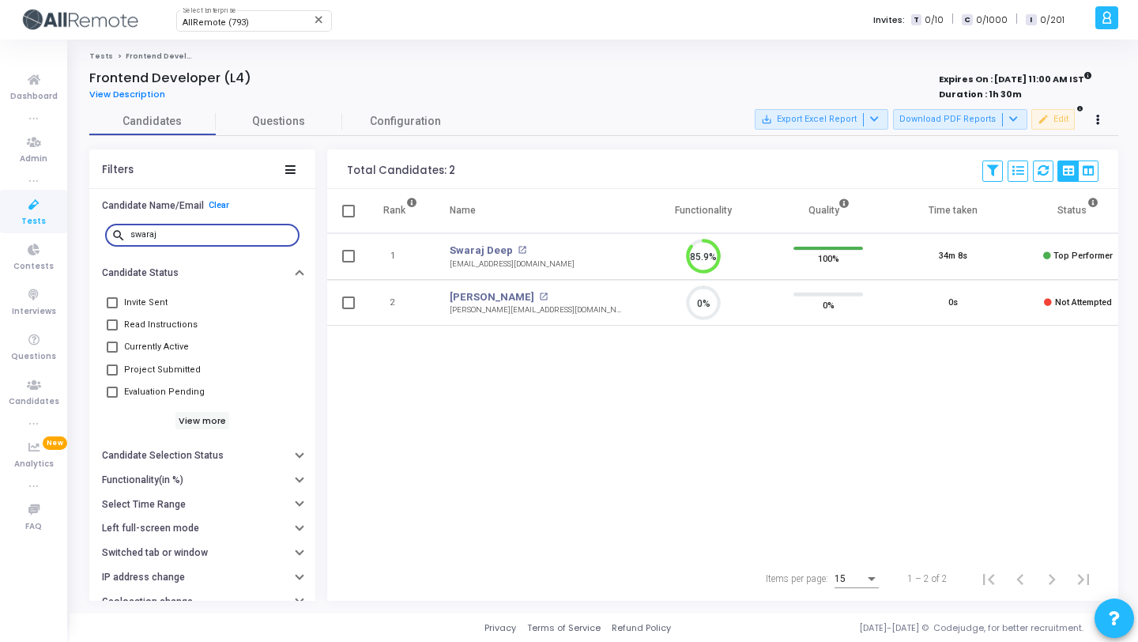
click at [212, 232] on input "swaraj" at bounding box center [211, 234] width 163 height 9
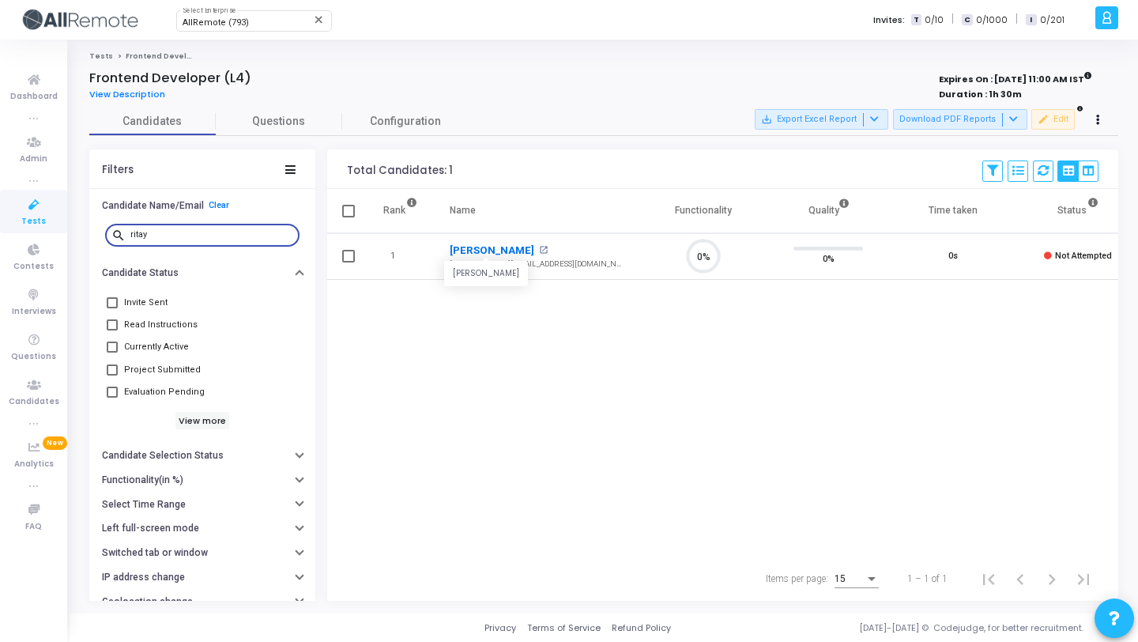
click at [458, 251] on link "Ritayan" at bounding box center [492, 251] width 85 height 16
click at [205, 230] on input "ritay" at bounding box center [211, 234] width 163 height 9
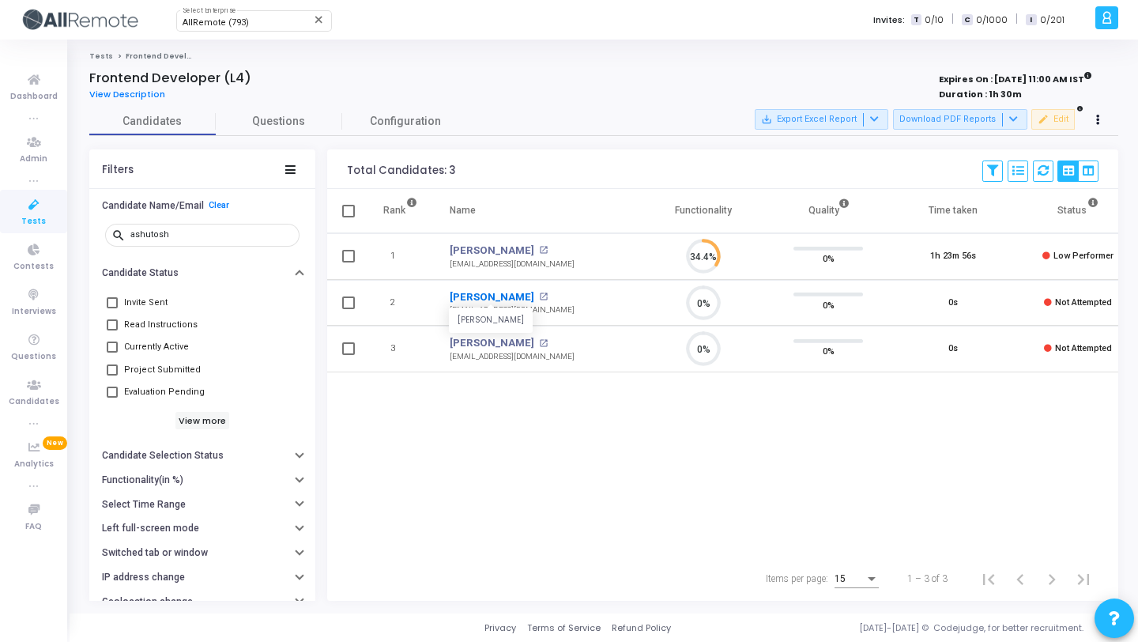
click at [495, 292] on link "Ashutosh Diwakar" at bounding box center [492, 297] width 85 height 16
click at [183, 231] on input "ashutosh" at bounding box center [211, 234] width 163 height 9
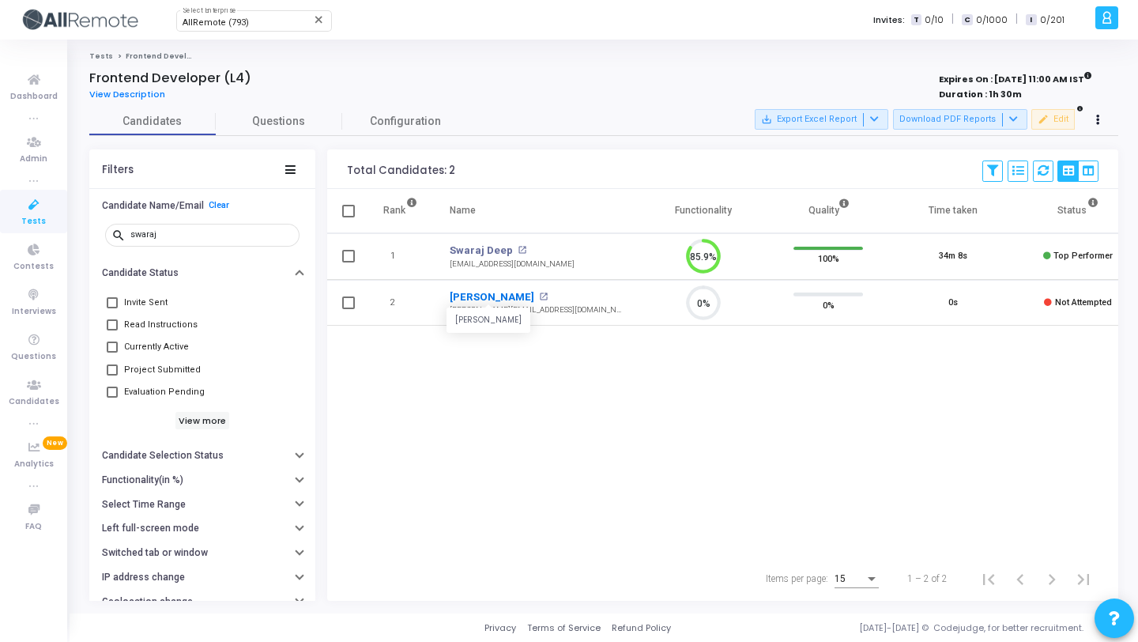
click at [492, 293] on link "Swaraj Kumar" at bounding box center [492, 297] width 85 height 16
click at [176, 236] on input "swaraj" at bounding box center [211, 234] width 163 height 9
type input "prashant"
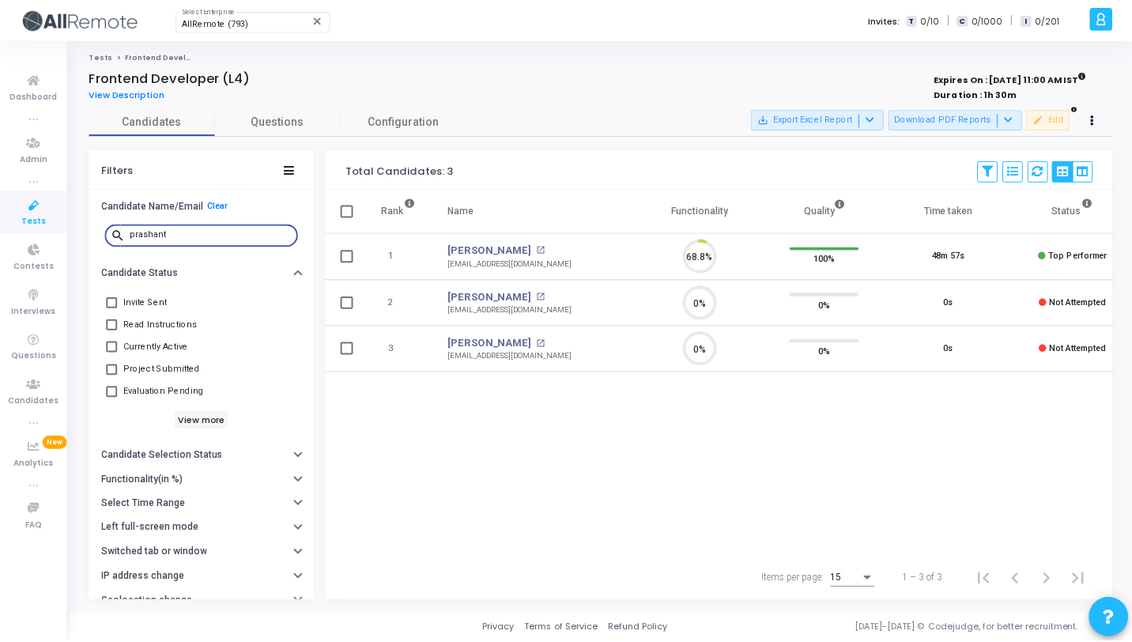
scroll to position [33, 40]
click at [175, 231] on input "prashant" at bounding box center [211, 234] width 163 height 9
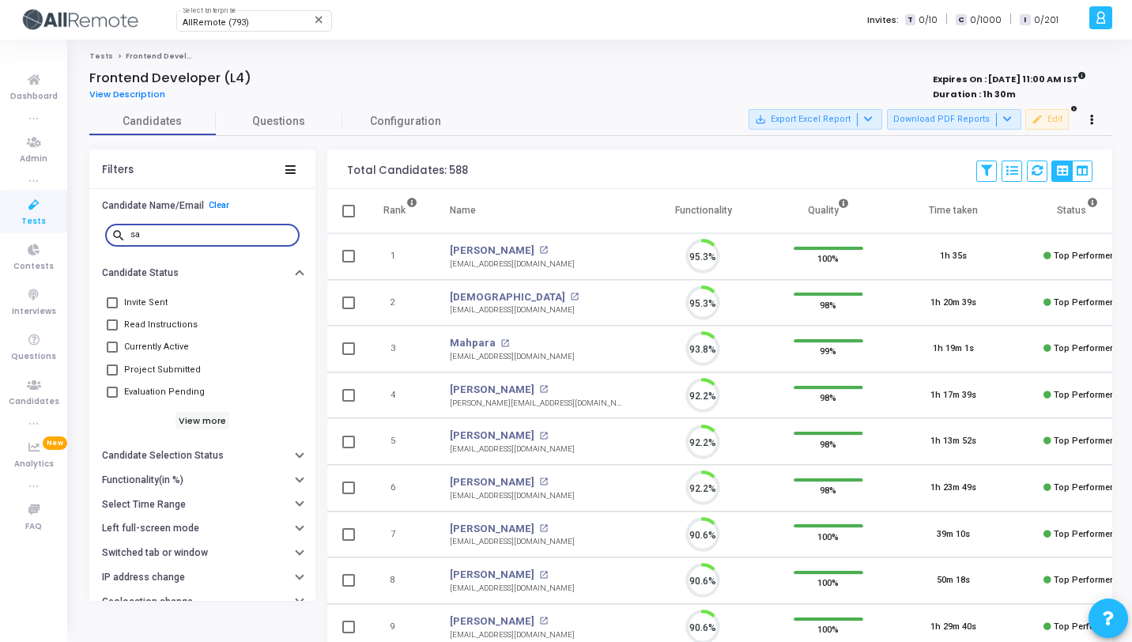
scroll to position [33, 40]
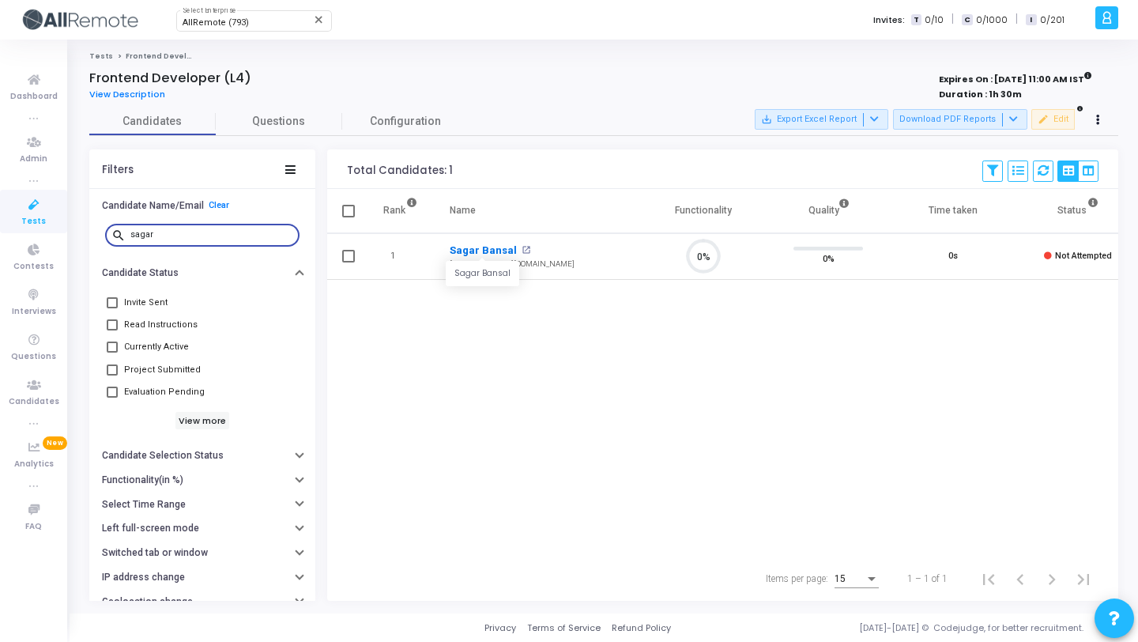
click at [491, 252] on link "Sagar Bansal" at bounding box center [483, 251] width 67 height 16
click at [155, 235] on input "sagar" at bounding box center [211, 234] width 163 height 9
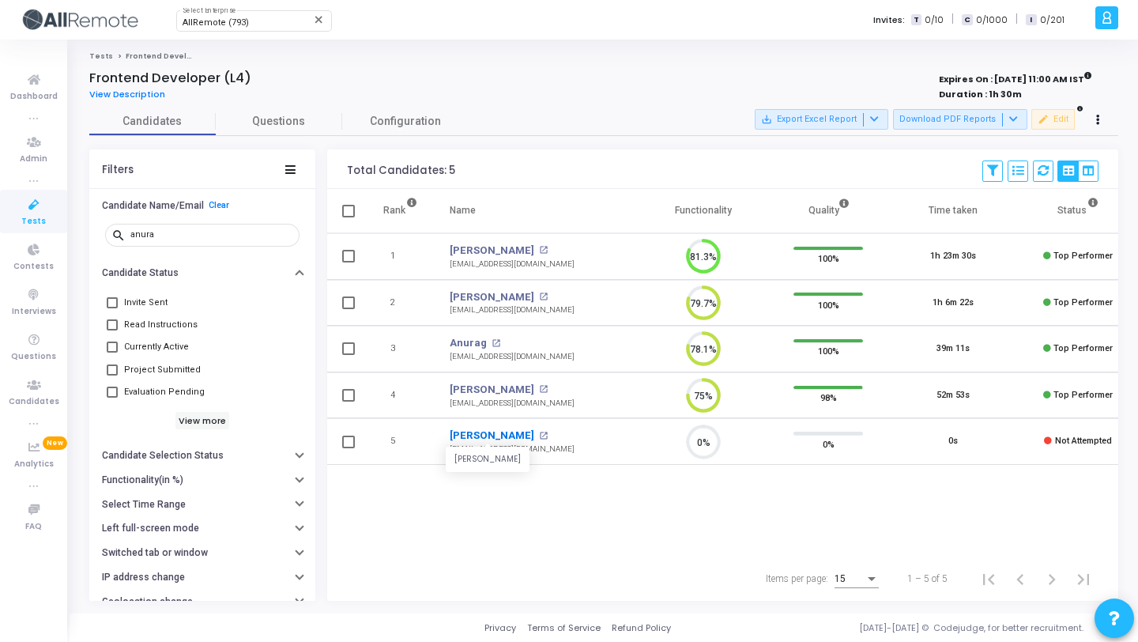
click at [488, 433] on link "Anurag Sarma" at bounding box center [492, 436] width 85 height 16
click at [210, 232] on input "anura" at bounding box center [211, 234] width 163 height 9
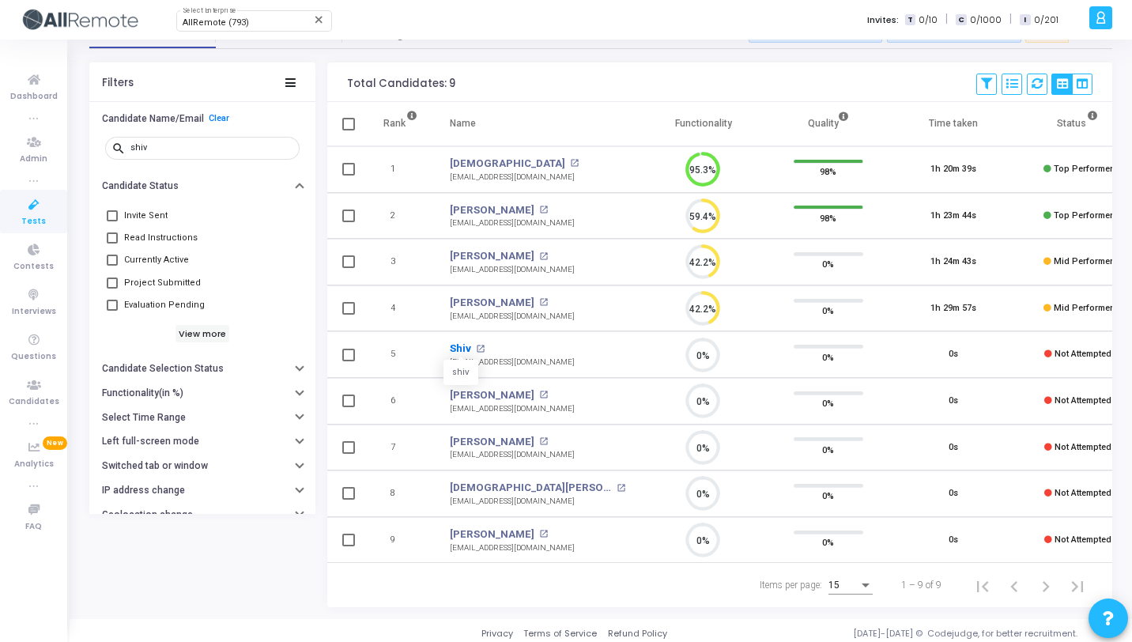
click at [461, 353] on link "Shiv" at bounding box center [460, 349] width 21 height 16
click at [177, 143] on input "shiv" at bounding box center [211, 147] width 163 height 9
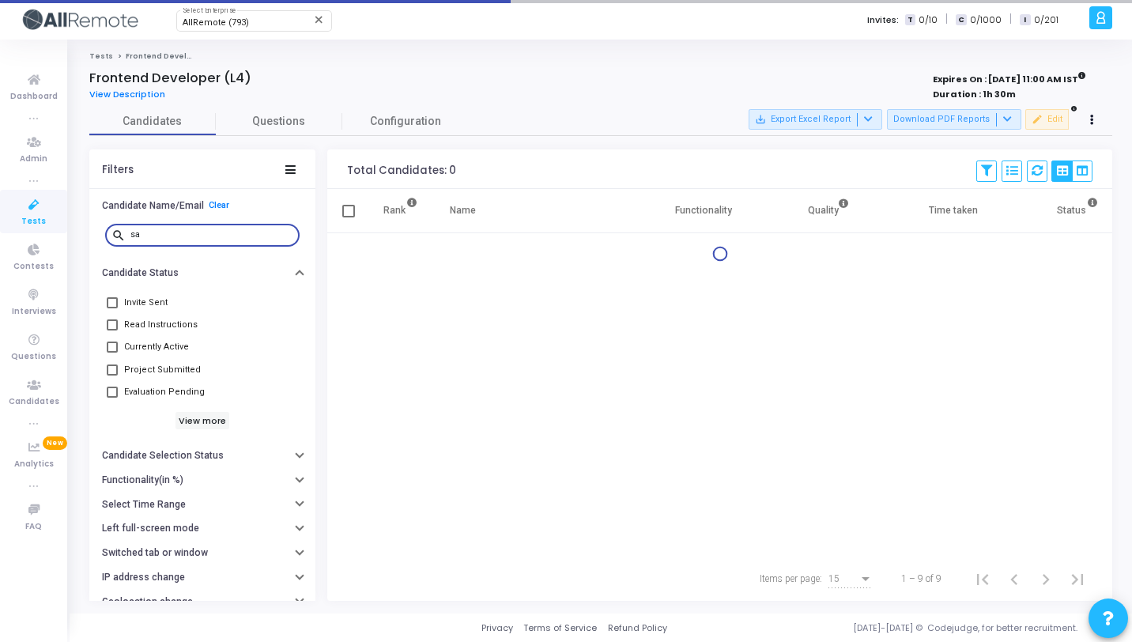
type input "s"
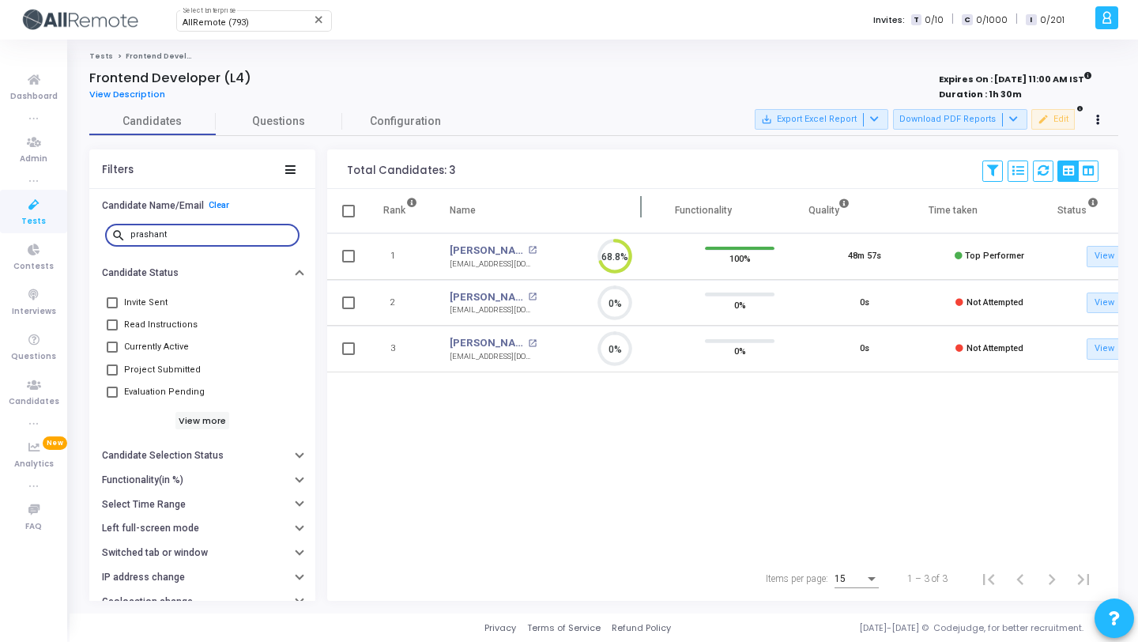
click at [530, 211] on th "Name" at bounding box center [537, 211] width 207 height 44
drag, startPoint x: 543, startPoint y: 209, endPoint x: 607, endPoint y: 208, distance: 64.0
click at [610, 208] on th "Name" at bounding box center [537, 211] width 207 height 44
click at [534, 202] on th "Name" at bounding box center [537, 211] width 207 height 44
drag, startPoint x: 504, startPoint y: 218, endPoint x: 587, endPoint y: 209, distance: 83.4
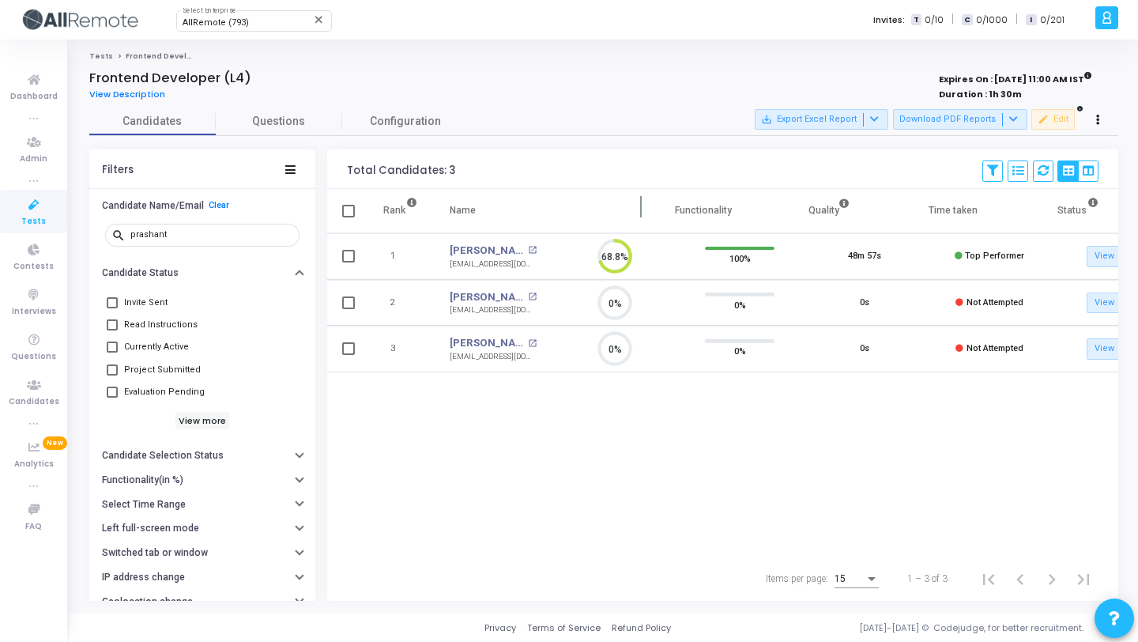
click at [588, 209] on th "Name" at bounding box center [537, 211] width 207 height 44
click at [235, 227] on div "prashant" at bounding box center [211, 233] width 163 height 25
click at [228, 228] on div "prashant" at bounding box center [211, 233] width 163 height 25
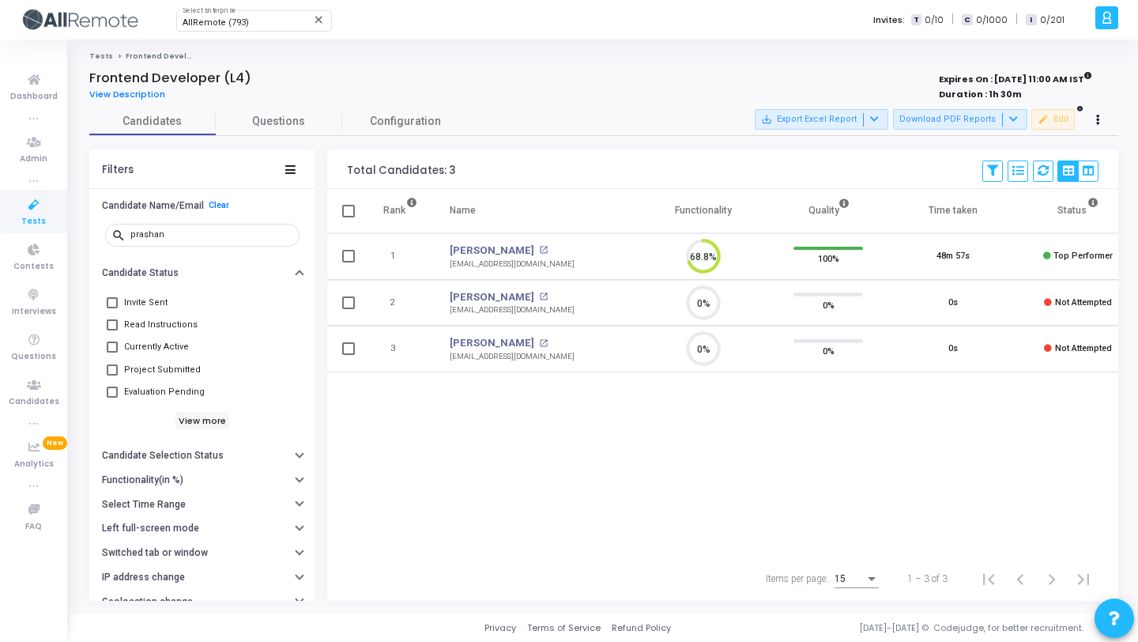
drag, startPoint x: 564, startPoint y: 210, endPoint x: 650, endPoint y: 210, distance: 86.2
click at [650, 210] on tr "Rank Name Functionality Quality Time taken Status Actions" at bounding box center [722, 211] width 791 height 44
click at [496, 340] on link "Prashant Sharma" at bounding box center [492, 343] width 85 height 16
click at [178, 234] on input "prashan" at bounding box center [211, 234] width 163 height 9
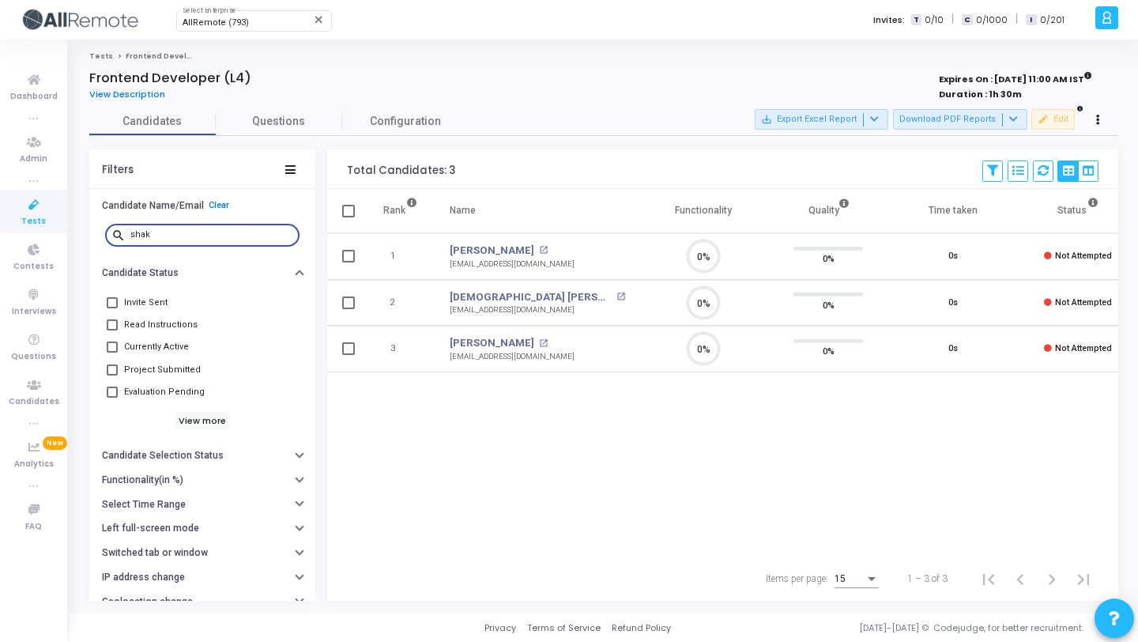
scroll to position [7, 7]
click at [502, 292] on link "Shaktish Prajapati" at bounding box center [531, 297] width 163 height 16
click at [219, 232] on input "shak" at bounding box center [211, 234] width 163 height 9
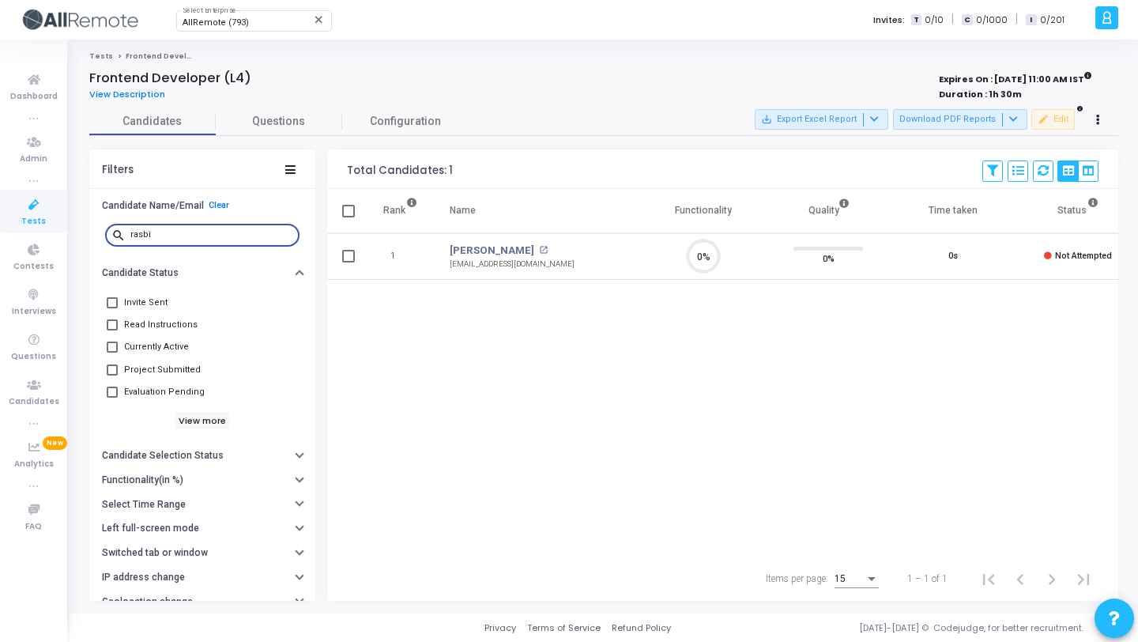
scroll to position [33, 40]
click at [488, 255] on link "Rasbihari Mishra" at bounding box center [492, 251] width 85 height 16
click at [232, 239] on input "rasbi" at bounding box center [211, 234] width 163 height 9
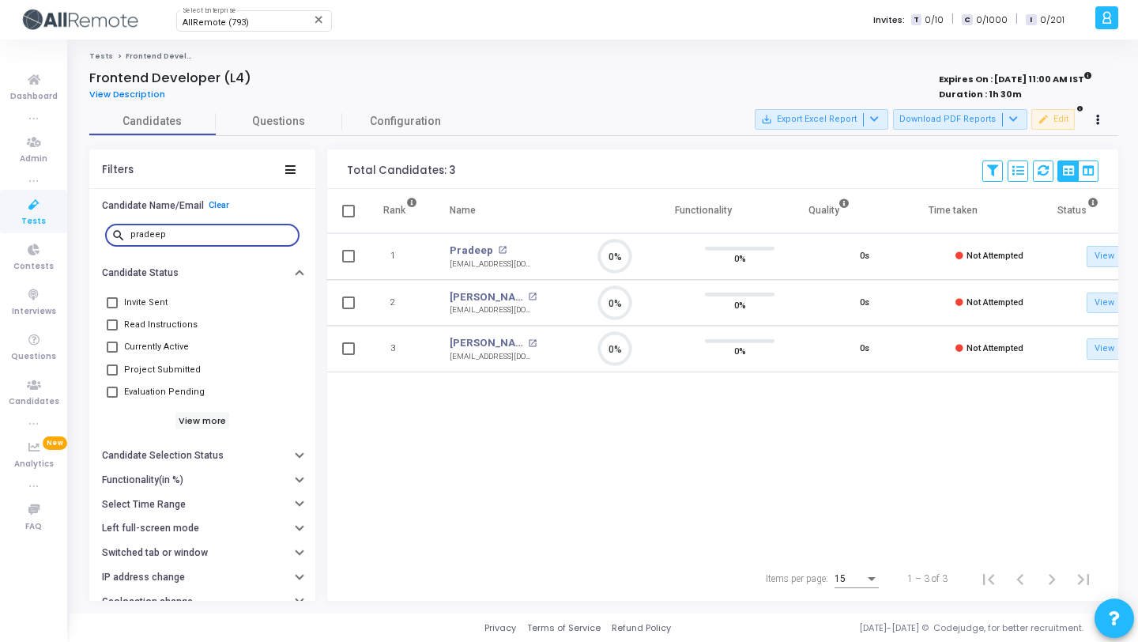
scroll to position [33, 40]
click at [495, 342] on link "Pradeep Gorule" at bounding box center [487, 343] width 74 height 16
click at [209, 235] on input "pradeep" at bounding box center [211, 234] width 163 height 9
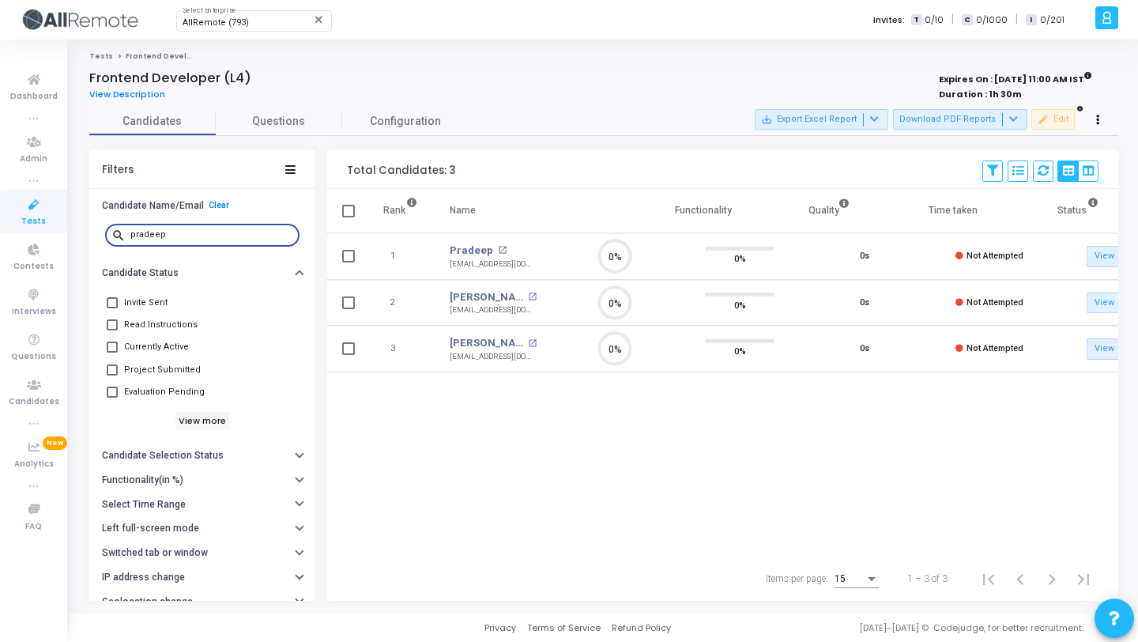
click at [209, 235] on input "pradeep" at bounding box center [211, 234] width 163 height 9
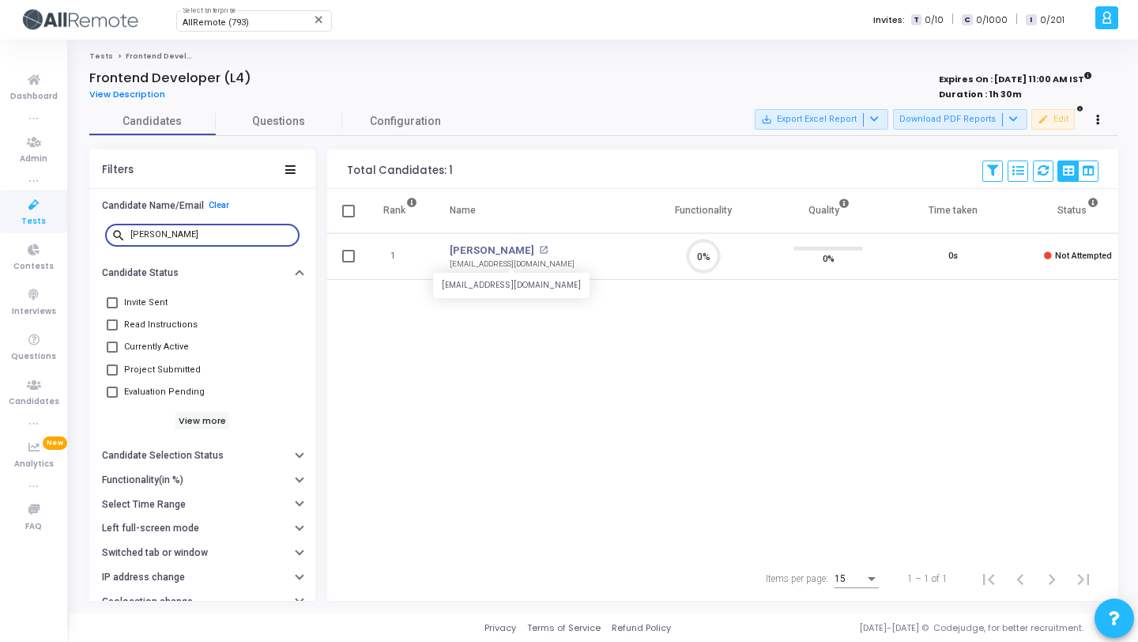
scroll to position [33, 40]
click at [472, 249] on link "Ankush" at bounding box center [492, 251] width 85 height 16
click at [226, 236] on input "ankush" at bounding box center [211, 234] width 163 height 9
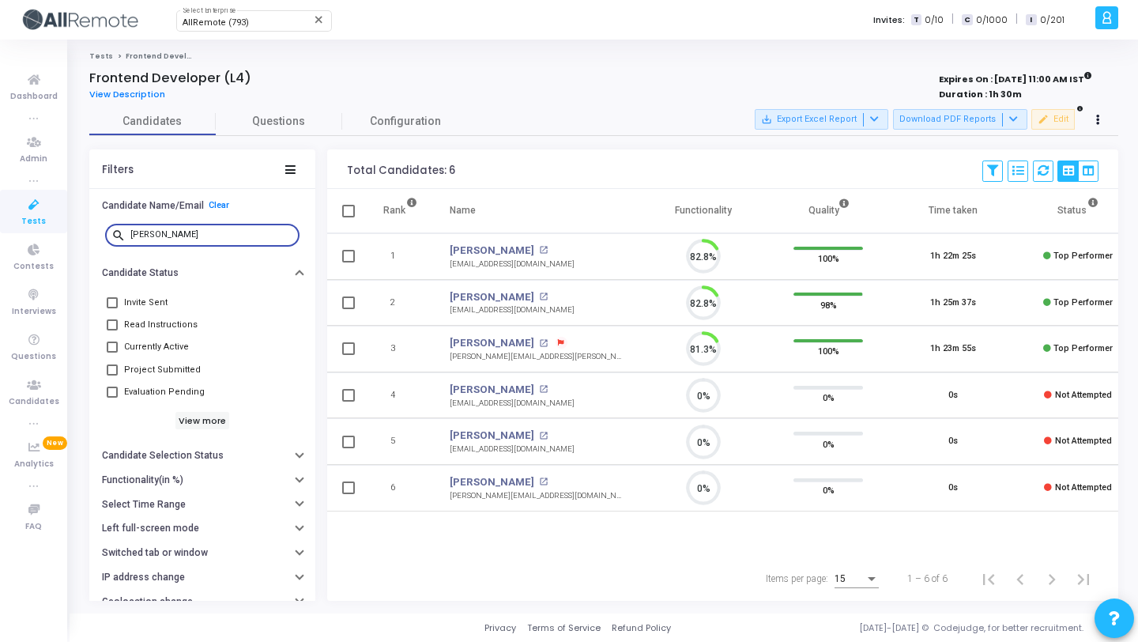
scroll to position [33, 40]
click at [473, 379] on td "Rishabh Raj Rishabh Raj open_in_new rajrishabh6699@gmail.com" at bounding box center [537, 395] width 207 height 47
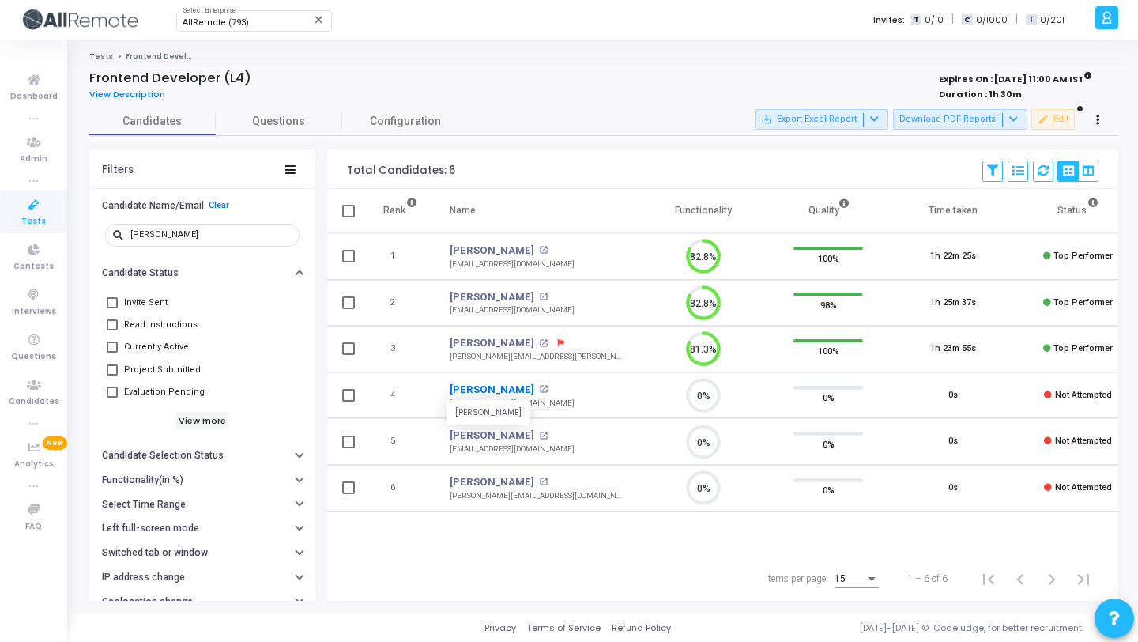
click at [473, 387] on link "Rishabh Raj" at bounding box center [492, 390] width 85 height 16
click at [214, 238] on input "risha" at bounding box center [211, 234] width 163 height 9
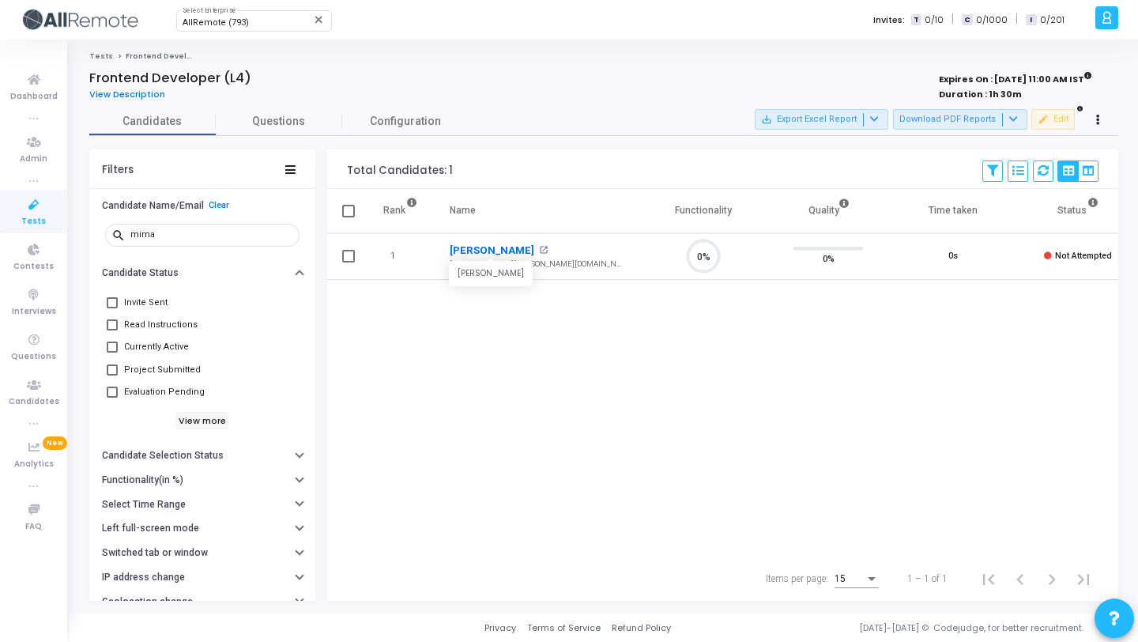
click at [494, 243] on link "Mimanshi Tiwari" at bounding box center [492, 251] width 85 height 16
click at [192, 226] on div "mima" at bounding box center [211, 233] width 163 height 25
click at [187, 233] on input "mima" at bounding box center [211, 234] width 163 height 9
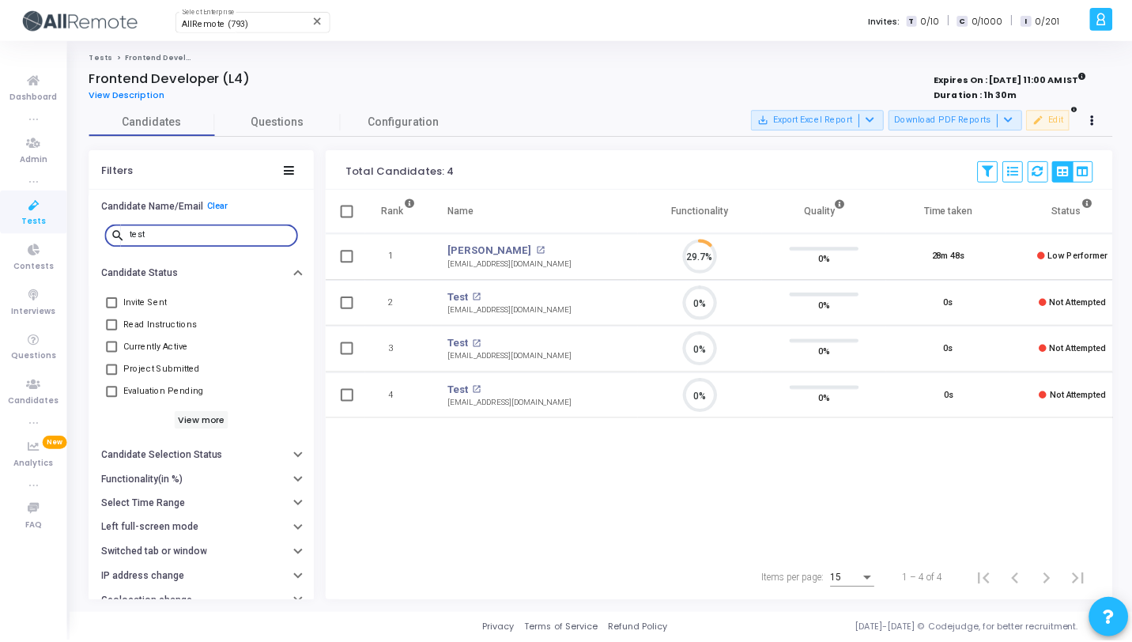
scroll to position [33, 40]
click at [462, 296] on link "Test" at bounding box center [460, 297] width 21 height 16
click at [166, 232] on input "test" at bounding box center [211, 234] width 163 height 9
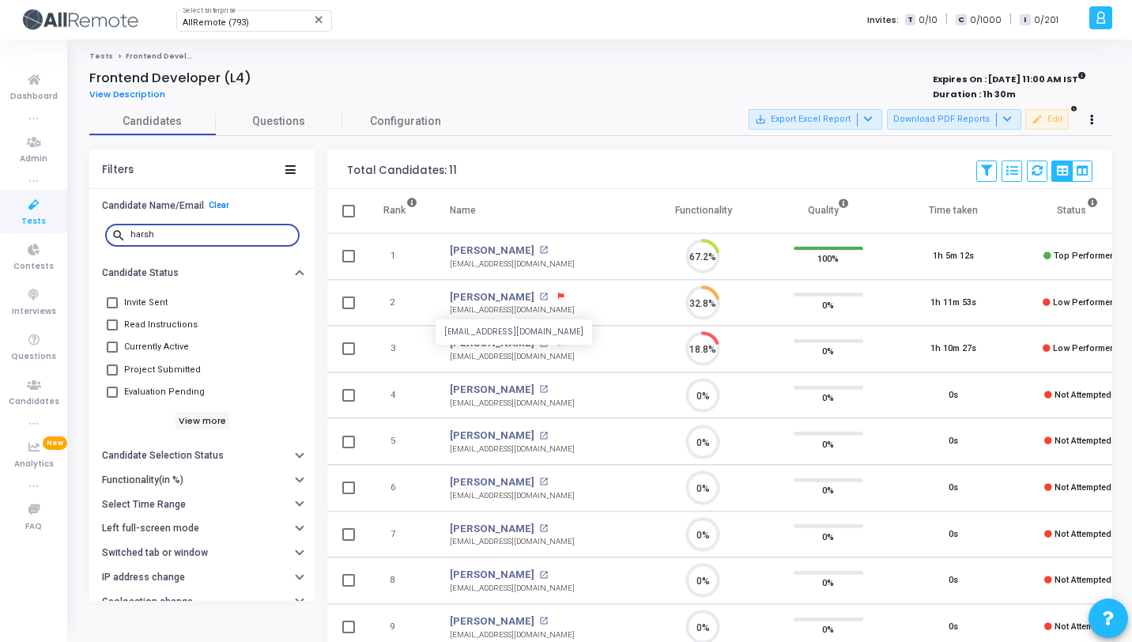
scroll to position [33, 40]
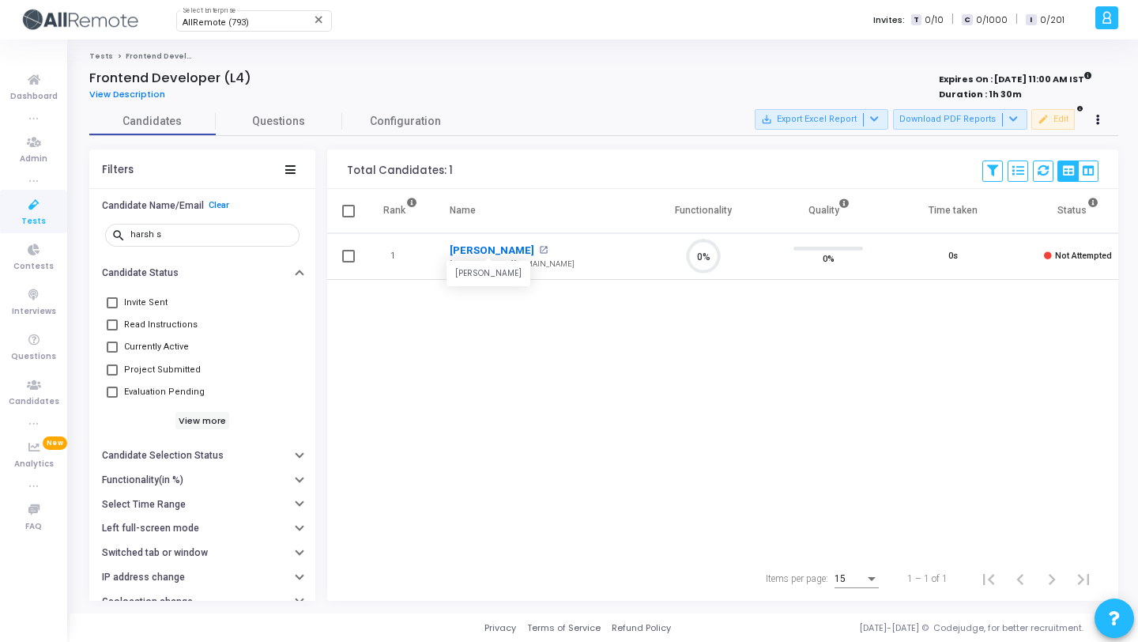
click at [494, 246] on link "Harsh Singh" at bounding box center [492, 251] width 85 height 16
click at [202, 226] on div "harsh s" at bounding box center [211, 233] width 163 height 25
click at [202, 232] on input "harsh s" at bounding box center [211, 234] width 163 height 9
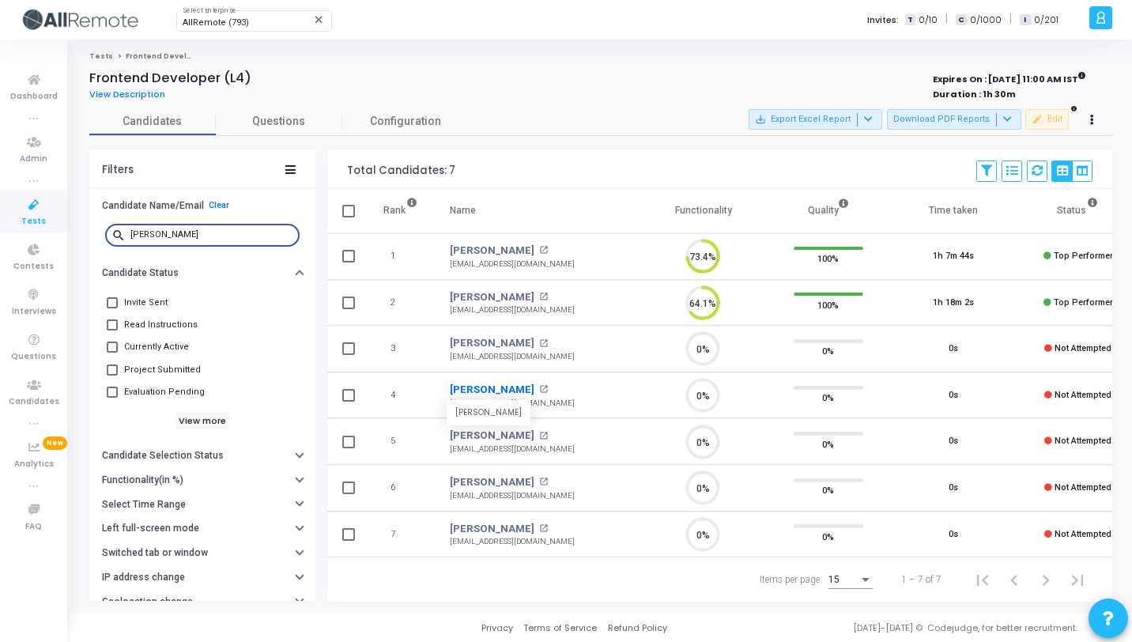
type input "rahul s"
click at [493, 385] on link "Rahul Sharma" at bounding box center [492, 390] width 85 height 16
click at [225, 236] on input "rahul s" at bounding box center [211, 234] width 163 height 9
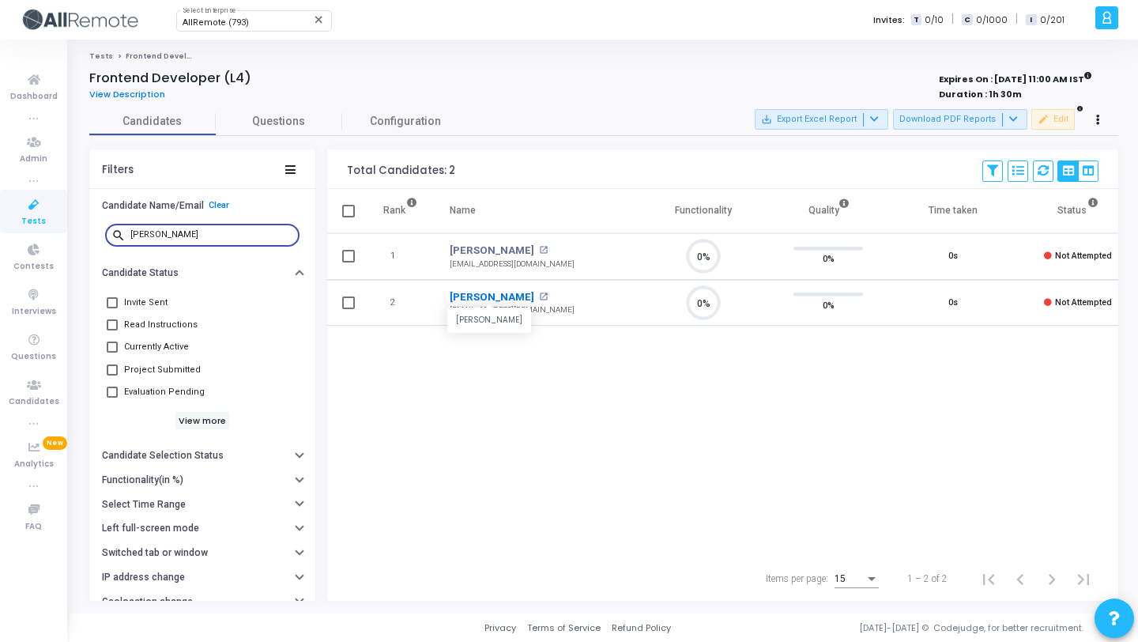
click at [507, 295] on link "Deepanshu Mehta" at bounding box center [492, 297] width 85 height 16
click at [178, 231] on input "deepan" at bounding box center [211, 234] width 163 height 9
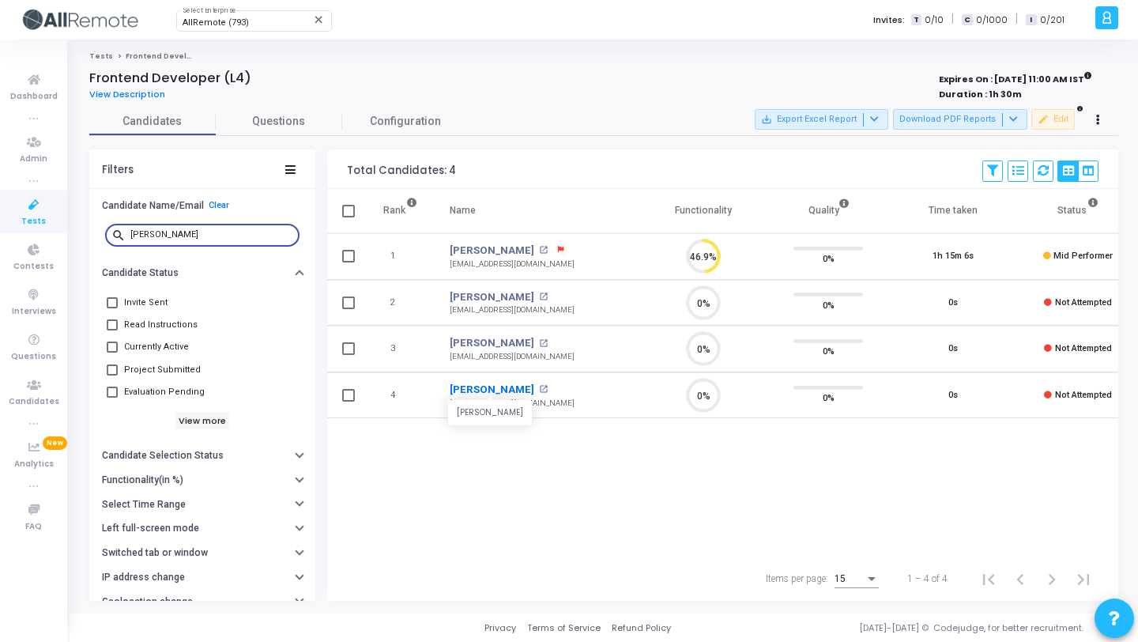
click at [482, 395] on link "Ayush Raj Anand" at bounding box center [492, 390] width 85 height 16
click at [172, 242] on div "ayush" at bounding box center [211, 233] width 163 height 25
click at [172, 234] on input "ayush" at bounding box center [211, 234] width 163 height 9
click at [183, 233] on input "ayush" at bounding box center [211, 234] width 163 height 9
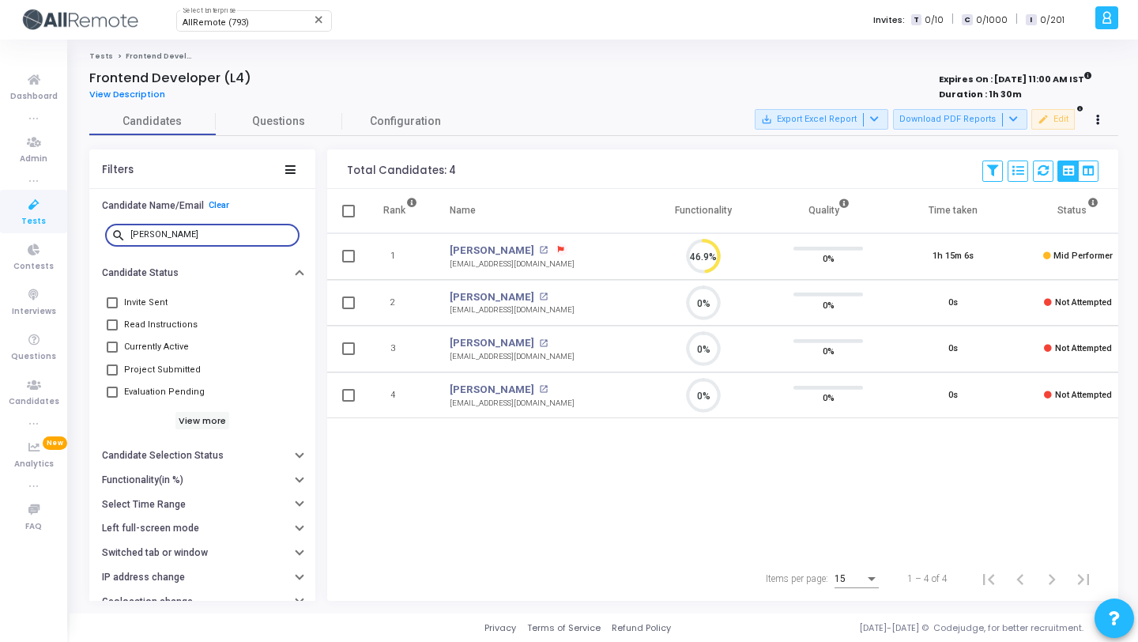
click at [183, 233] on input "ayush" at bounding box center [211, 234] width 163 height 9
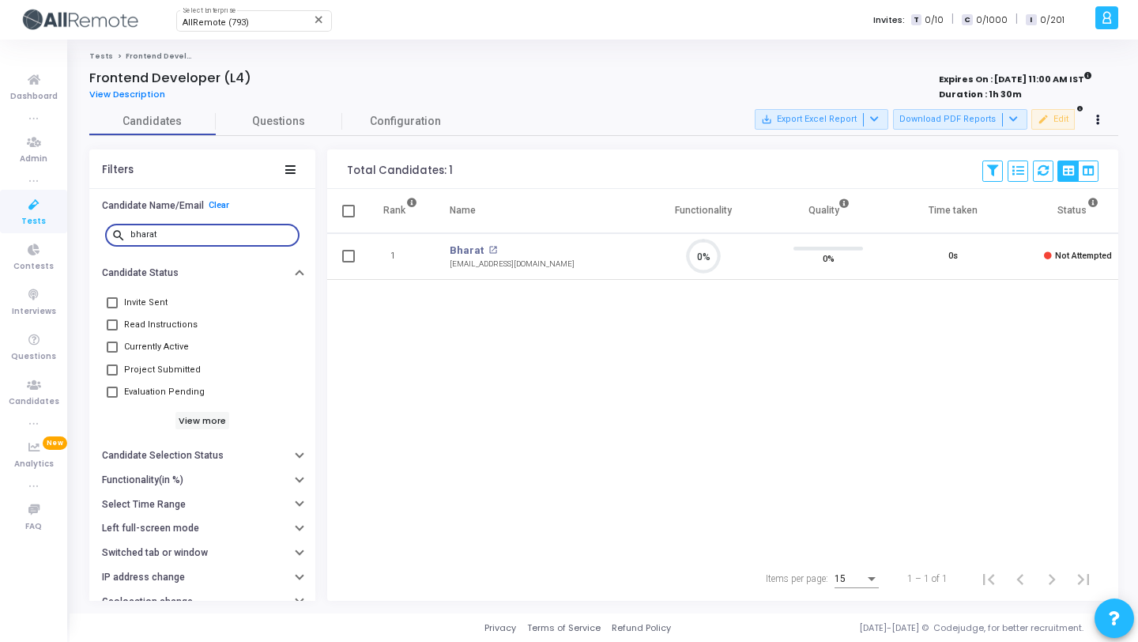
click at [466, 241] on td "Bharat open_in_new bharatjpr007@gmail.com" at bounding box center [537, 256] width 207 height 47
click at [465, 252] on link "Bharat" at bounding box center [467, 251] width 34 height 16
click at [172, 233] on input "bharat" at bounding box center [211, 234] width 163 height 9
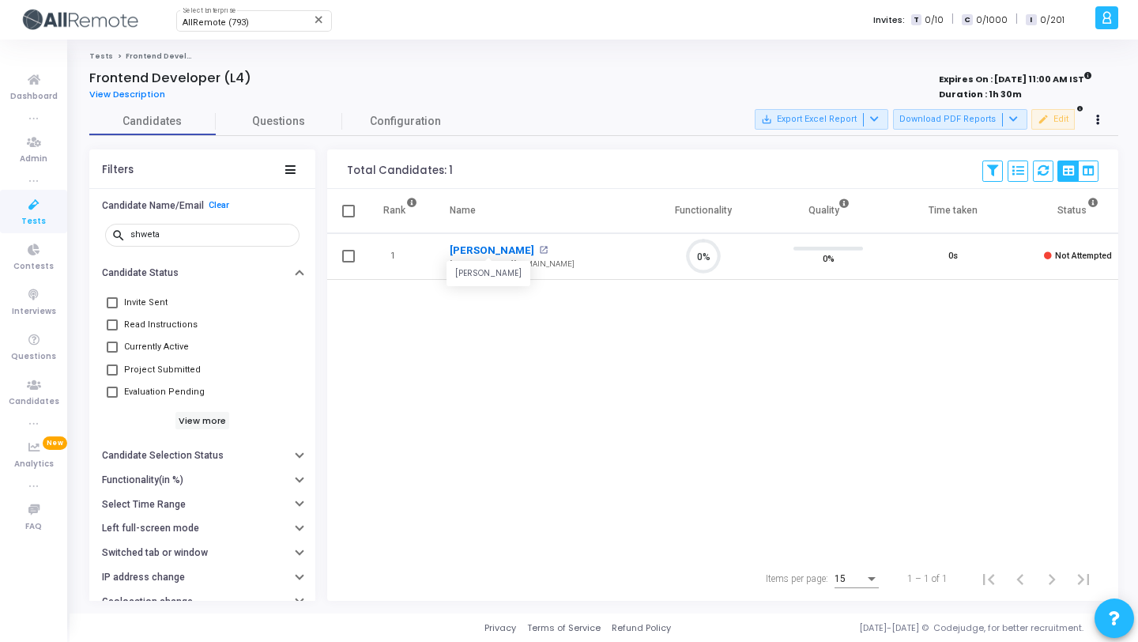
click at [487, 251] on link "Shweta Verma" at bounding box center [492, 251] width 85 height 16
click at [155, 237] on input "shweta" at bounding box center [211, 234] width 163 height 9
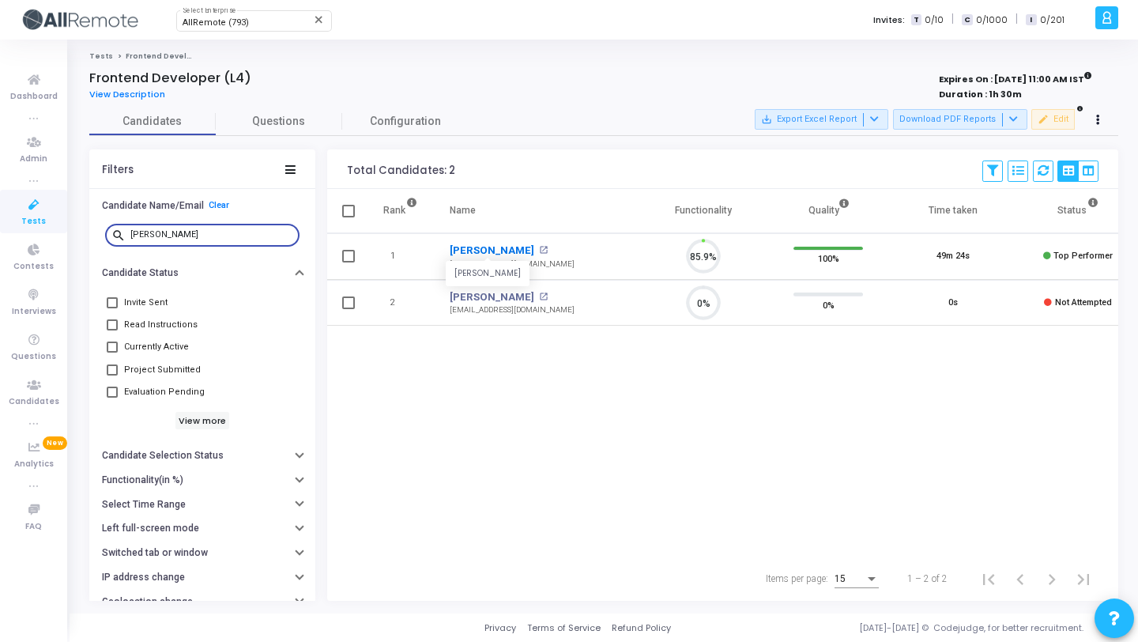
scroll to position [33, 40]
click at [463, 295] on link "Jatin" at bounding box center [492, 297] width 85 height 16
click at [180, 239] on input "jatin" at bounding box center [211, 234] width 163 height 9
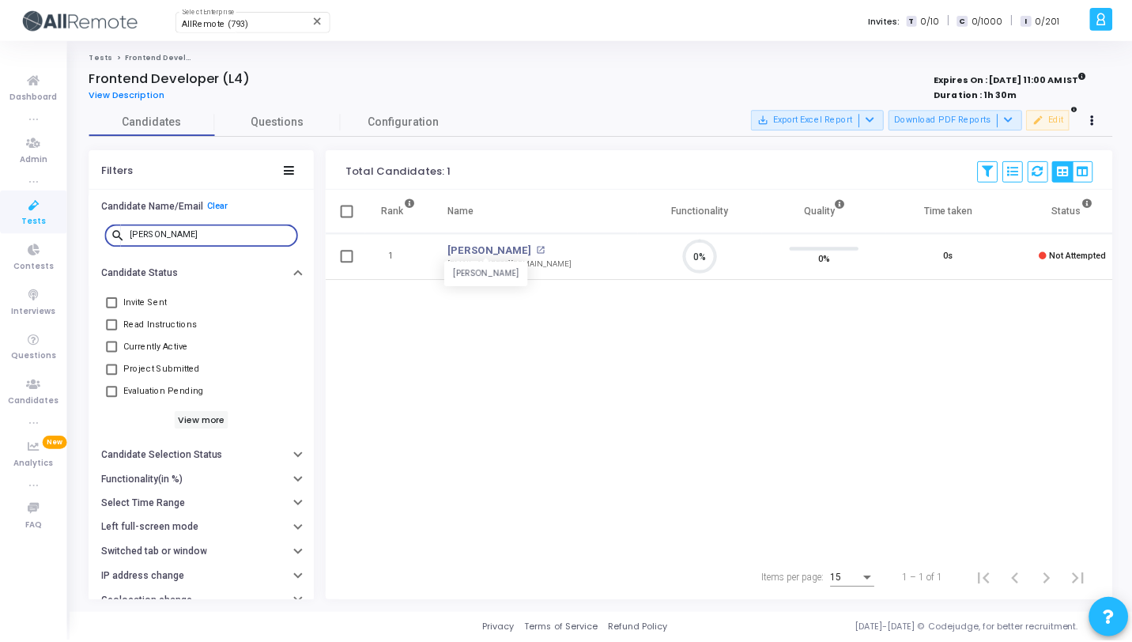
scroll to position [33, 40]
type input "vikash"
click at [488, 253] on link "Vikash Kumar" at bounding box center [492, 251] width 85 height 16
click at [210, 224] on div "vikash" at bounding box center [211, 233] width 163 height 25
click at [202, 230] on input "vikash" at bounding box center [211, 234] width 163 height 9
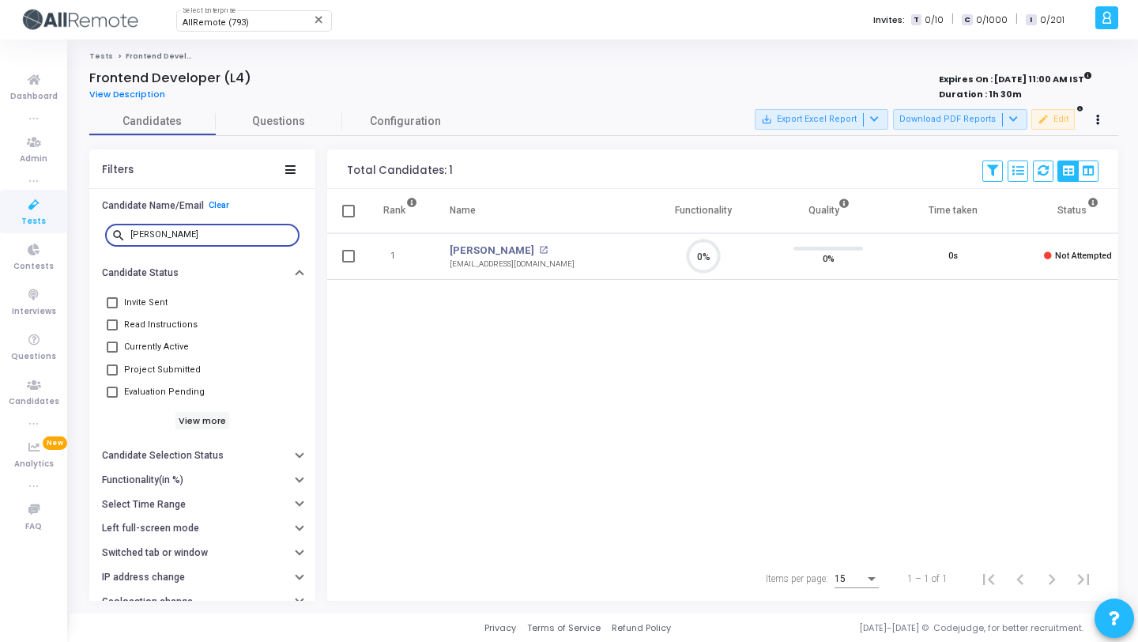
click at [202, 230] on input "vikash" at bounding box center [211, 234] width 163 height 9
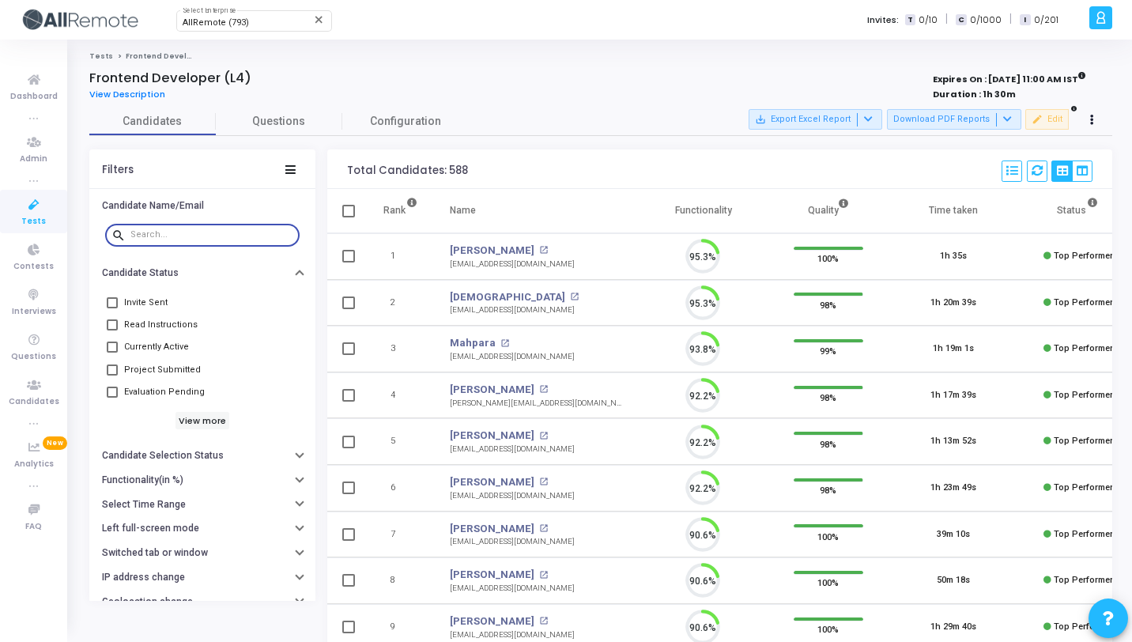
scroll to position [33, 40]
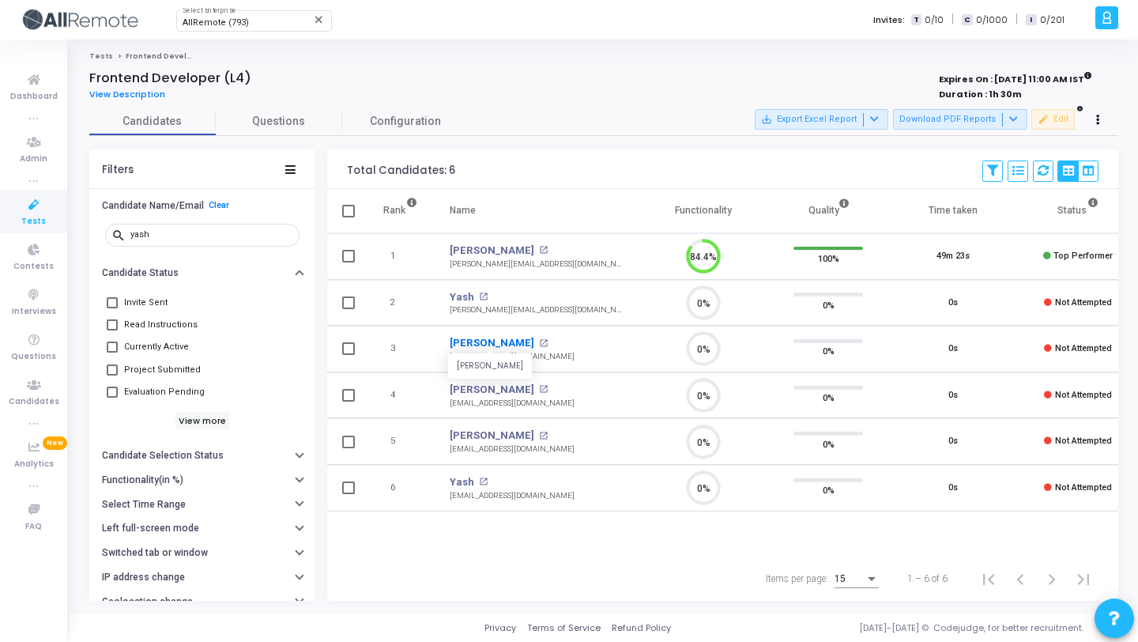
click at [506, 343] on link "Yashaswi Mishra" at bounding box center [492, 343] width 85 height 16
click at [194, 230] on input "yash" at bounding box center [211, 234] width 163 height 9
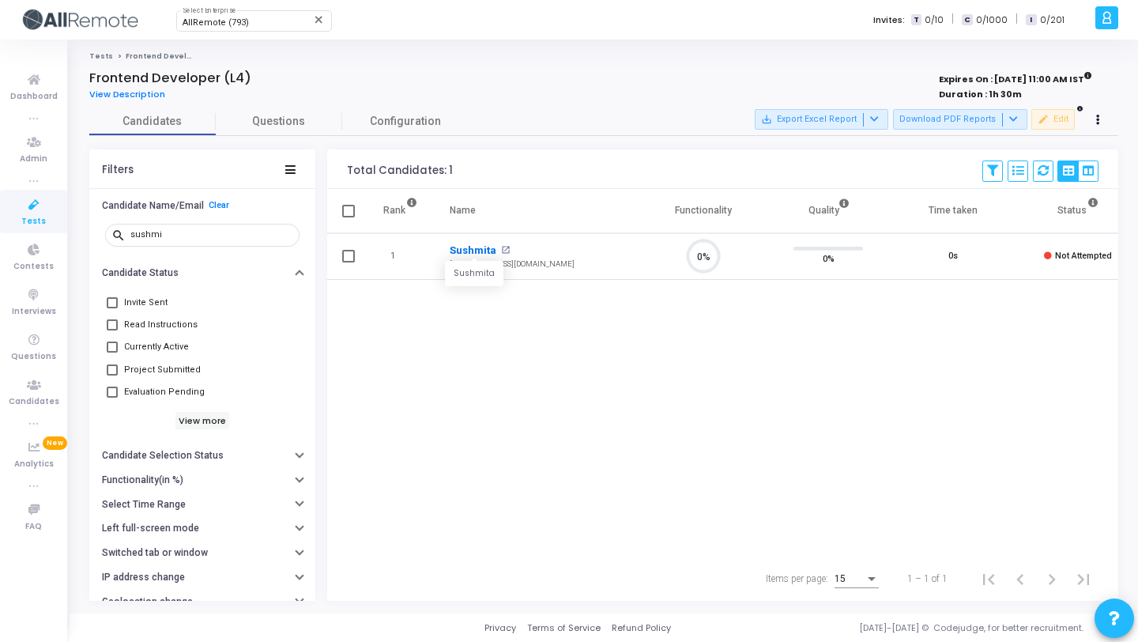
click at [473, 250] on link "Sushmita" at bounding box center [473, 251] width 47 height 16
click at [198, 230] on input "sushmi" at bounding box center [211, 234] width 163 height 9
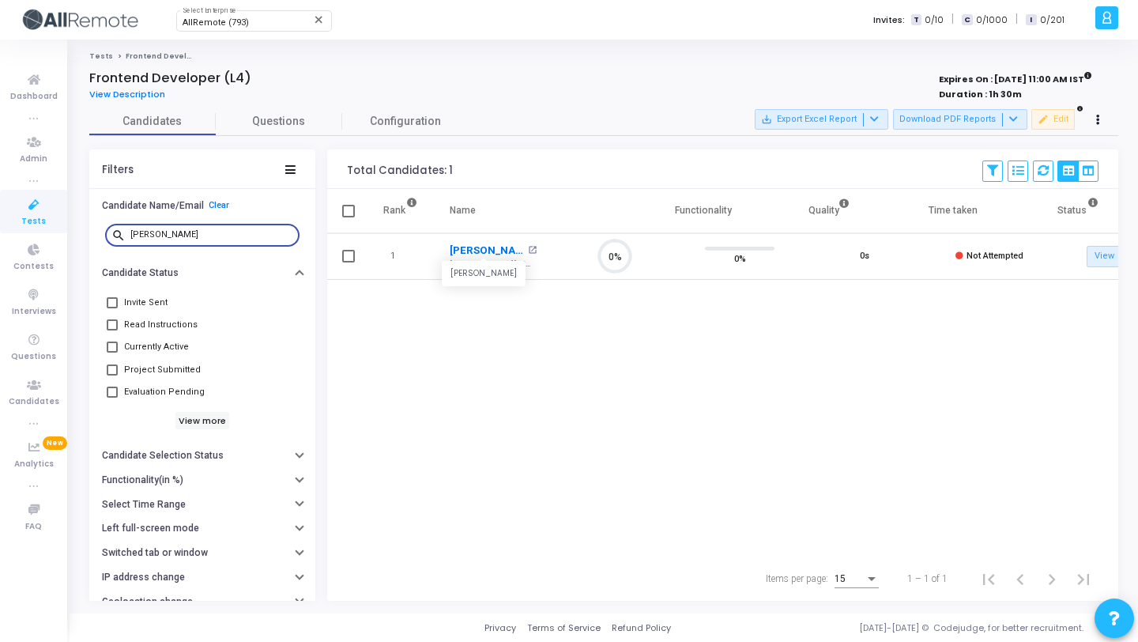
type input "suryak"
click at [478, 251] on link "Suryakant Sharma" at bounding box center [487, 251] width 74 height 16
click at [183, 237] on input "suryak" at bounding box center [211, 234] width 163 height 9
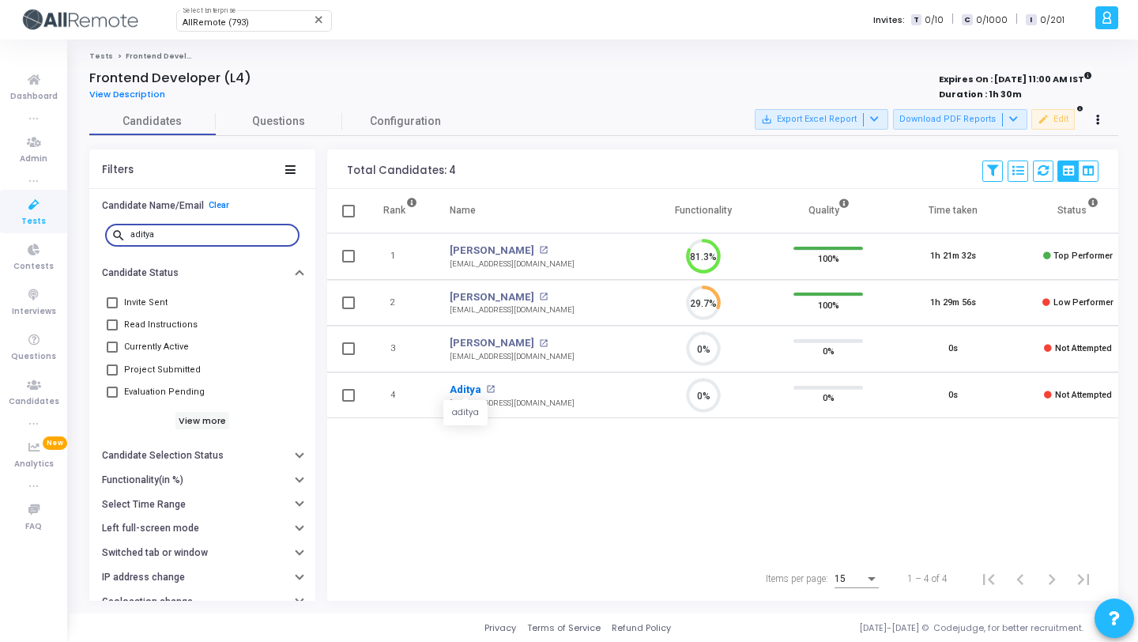
click at [465, 386] on link "Aditya" at bounding box center [466, 390] width 32 height 16
click at [207, 232] on input "aditya" at bounding box center [211, 234] width 163 height 9
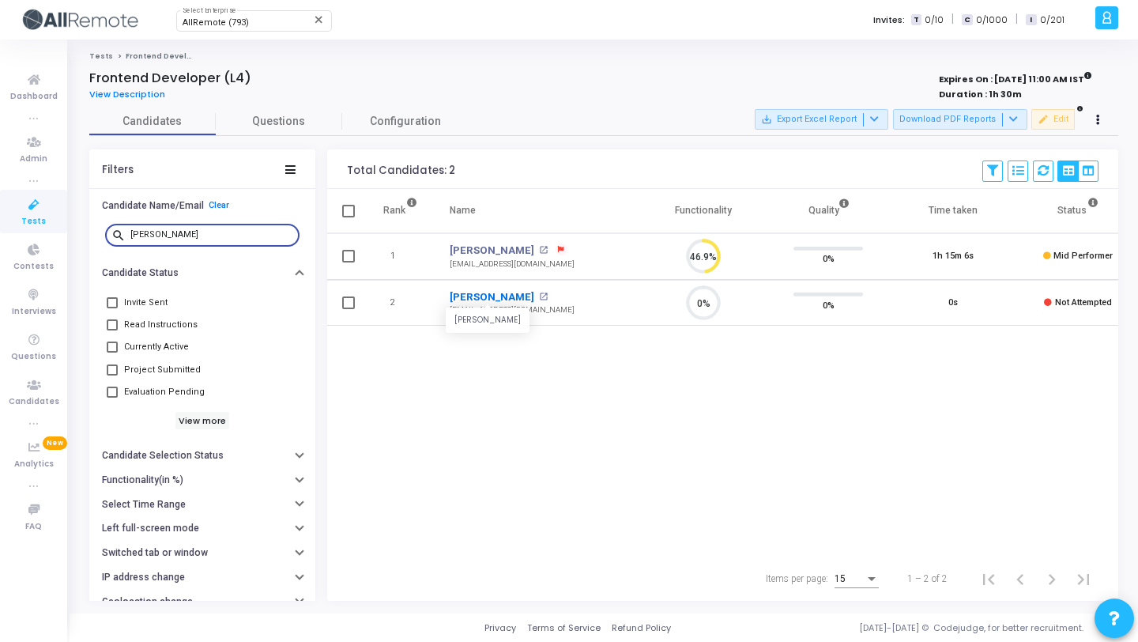
click at [482, 299] on link "Chandan Gaur" at bounding box center [492, 297] width 85 height 16
click at [209, 236] on input "chanda" at bounding box center [211, 234] width 163 height 9
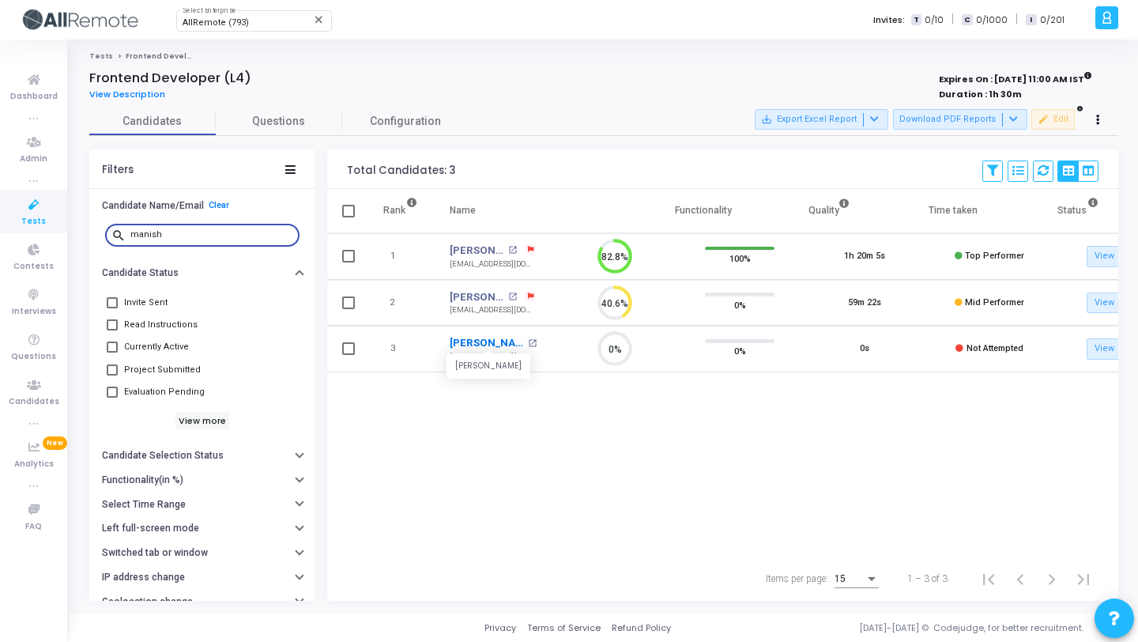
click at [479, 340] on link "Manish Rana" at bounding box center [487, 343] width 74 height 16
click at [189, 235] on input "manish" at bounding box center [211, 234] width 163 height 9
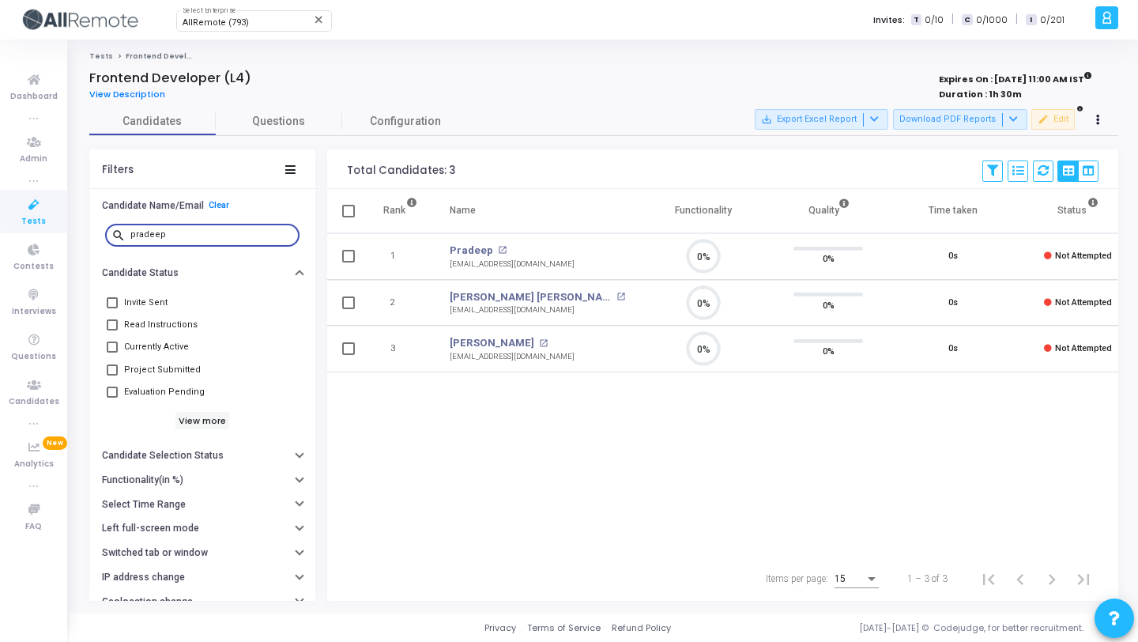
scroll to position [33, 40]
click at [473, 253] on link "Pradeep" at bounding box center [471, 251] width 43 height 16
click at [164, 232] on input "pradeep" at bounding box center [211, 234] width 163 height 9
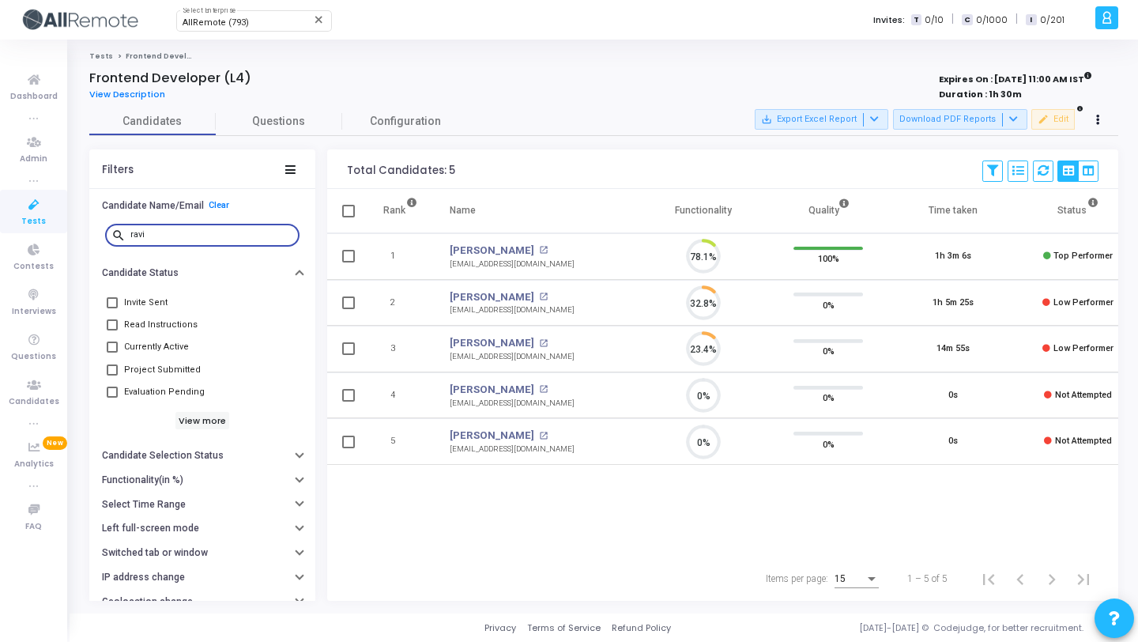
scroll to position [33, 40]
click at [467, 433] on link "Ravi" at bounding box center [492, 436] width 85 height 16
click at [159, 240] on div "ravi" at bounding box center [211, 233] width 163 height 25
click at [161, 233] on input "ravi" at bounding box center [211, 234] width 163 height 9
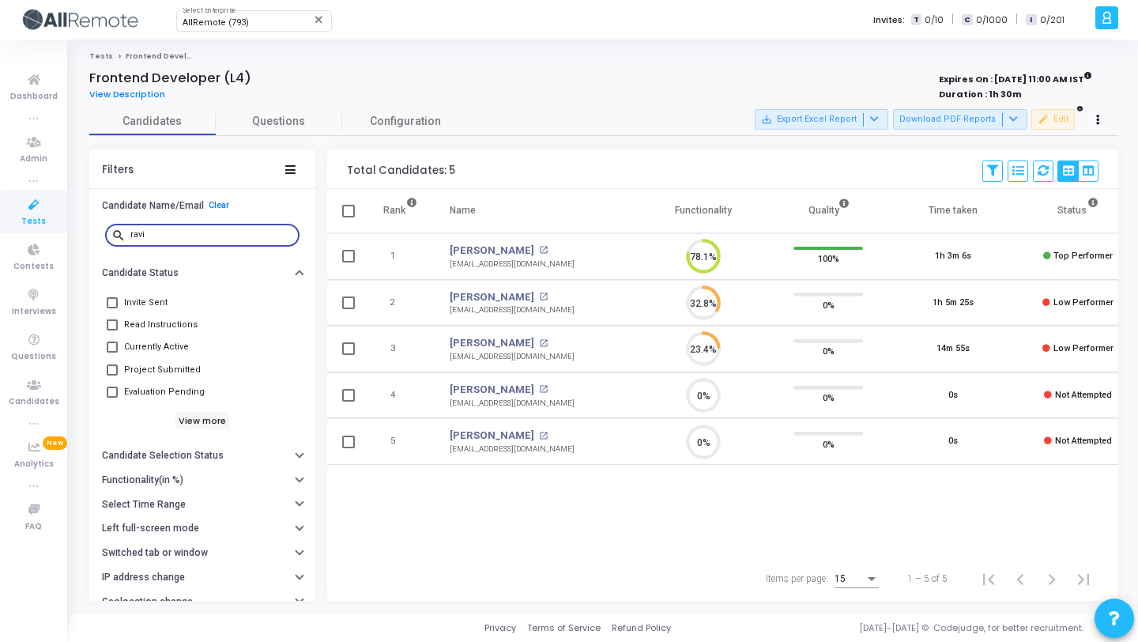
click at [161, 233] on input "ravi" at bounding box center [211, 234] width 163 height 9
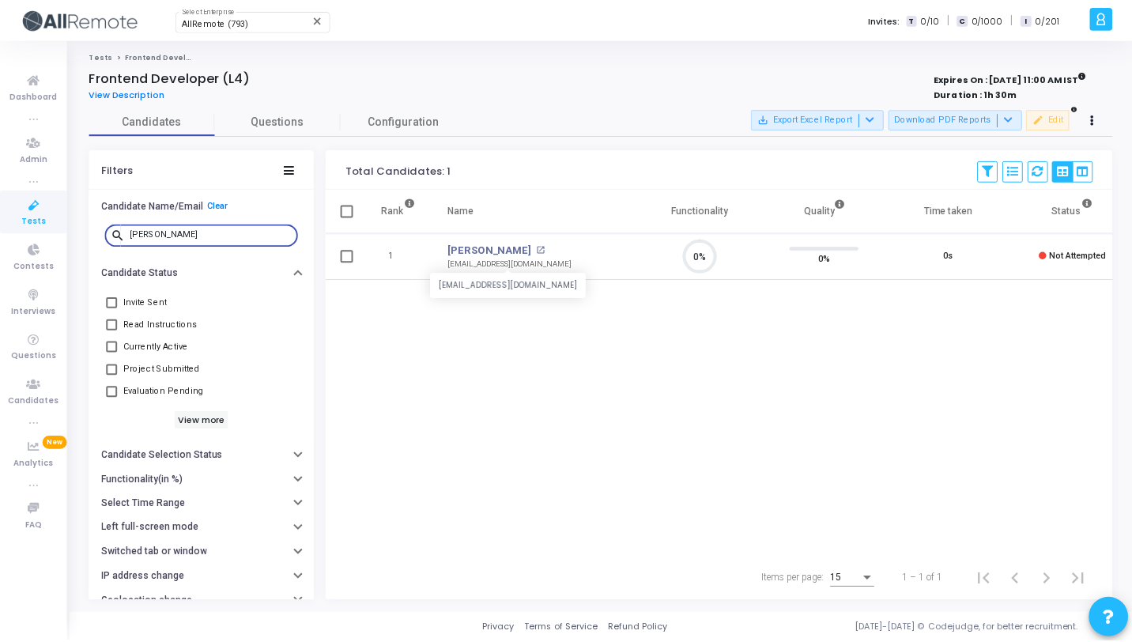
scroll to position [33, 40]
click at [468, 246] on link "Shakeeb" at bounding box center [492, 251] width 85 height 16
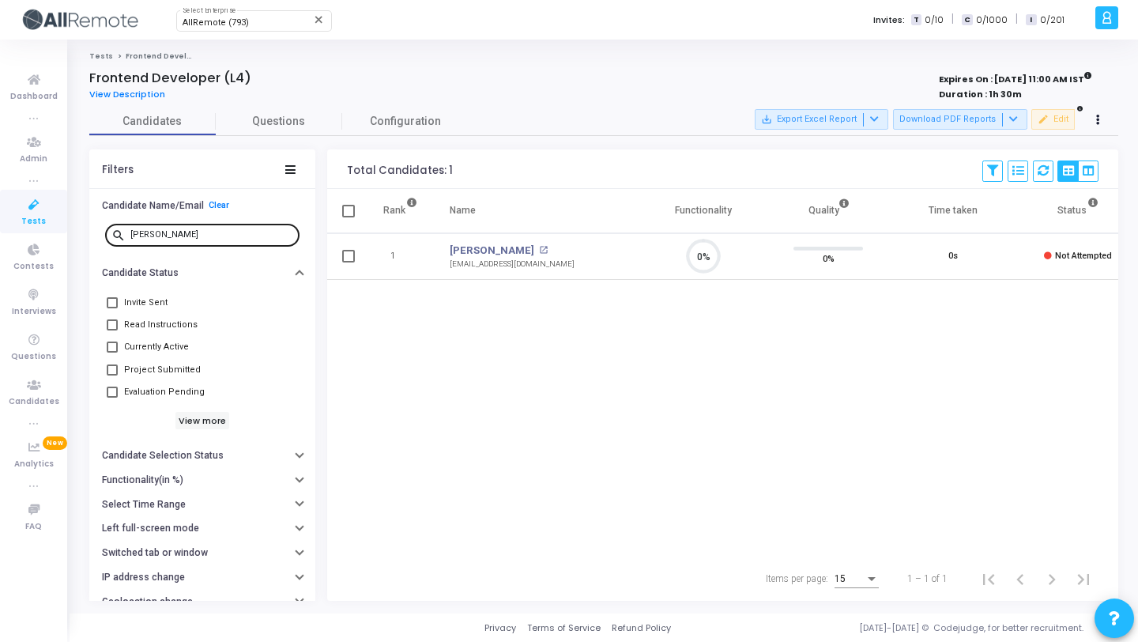
click at [217, 241] on div "shakeeb" at bounding box center [211, 233] width 163 height 25
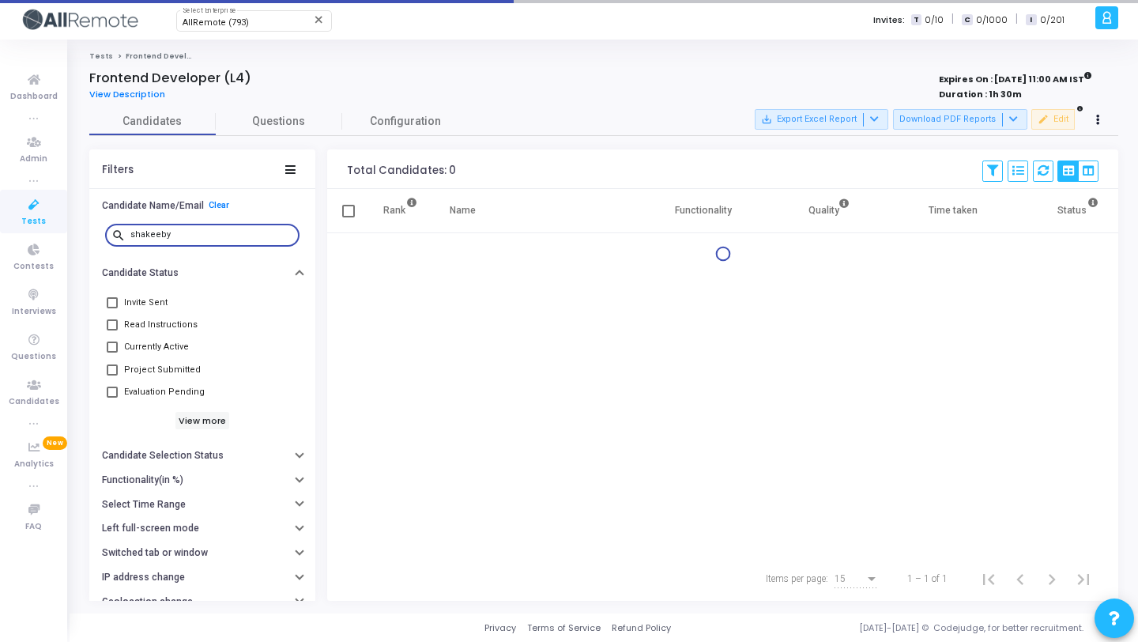
click at [204, 235] on input "shakeeby" at bounding box center [211, 234] width 163 height 9
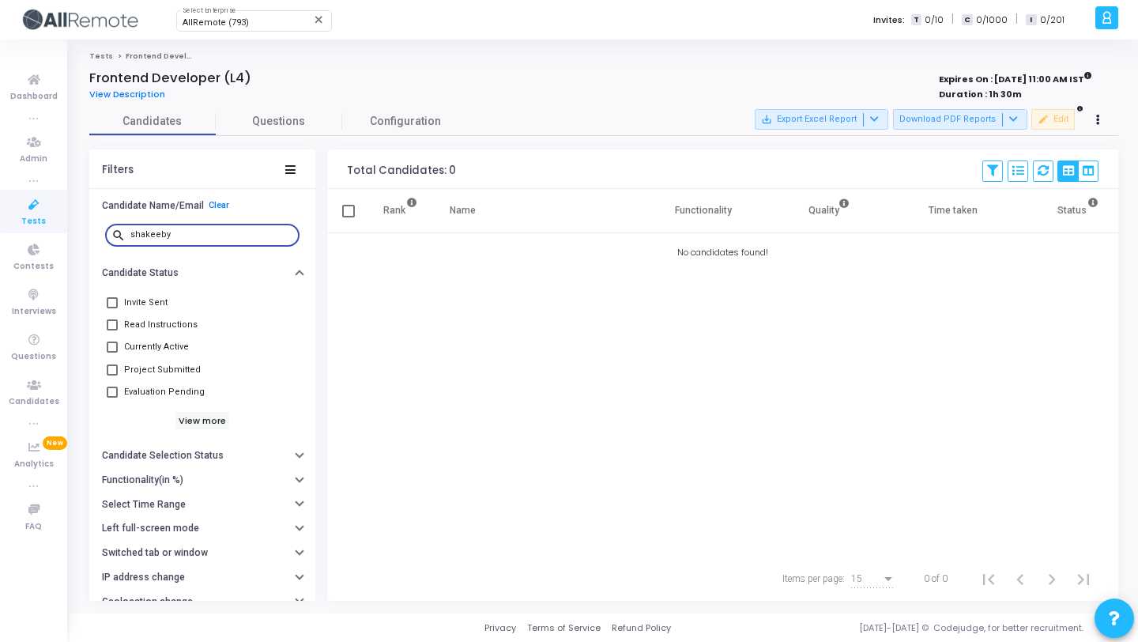
click at [204, 235] on input "shakeeby" at bounding box center [211, 234] width 163 height 9
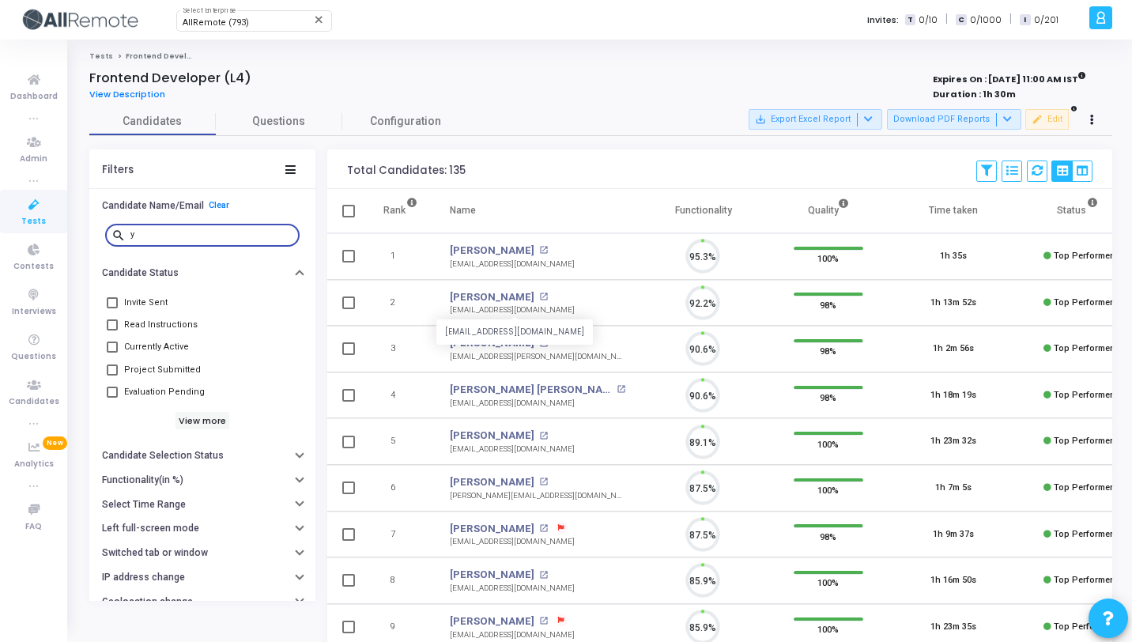
scroll to position [33, 40]
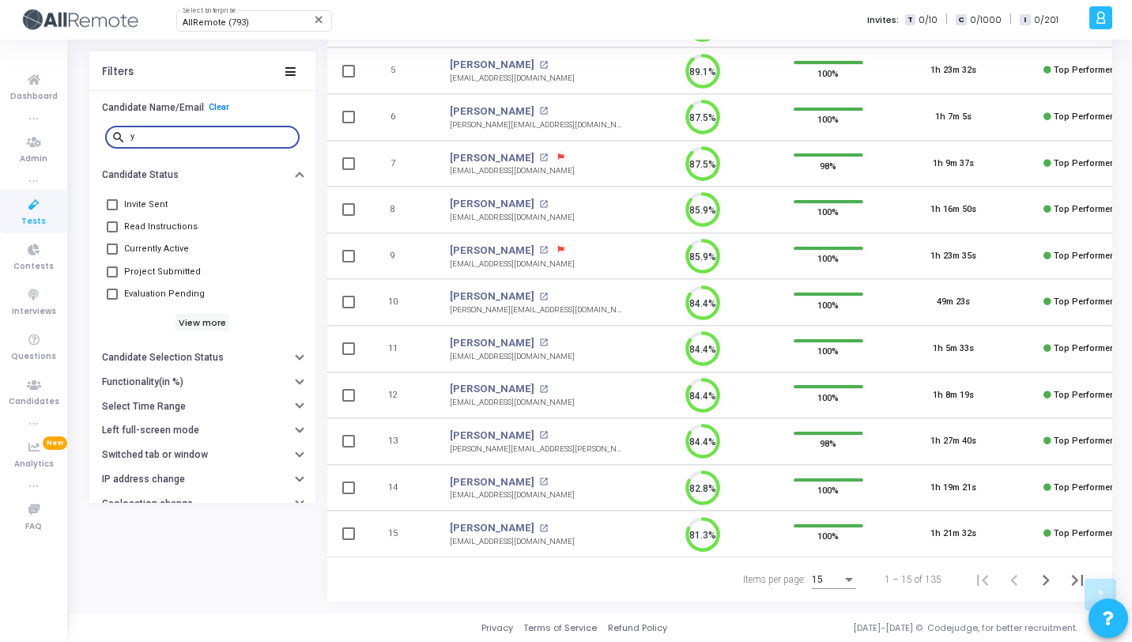
click at [597, 497] on td "Yitik Kawatra open_in_new yitikkawatra10@gmail.com" at bounding box center [537, 488] width 207 height 47
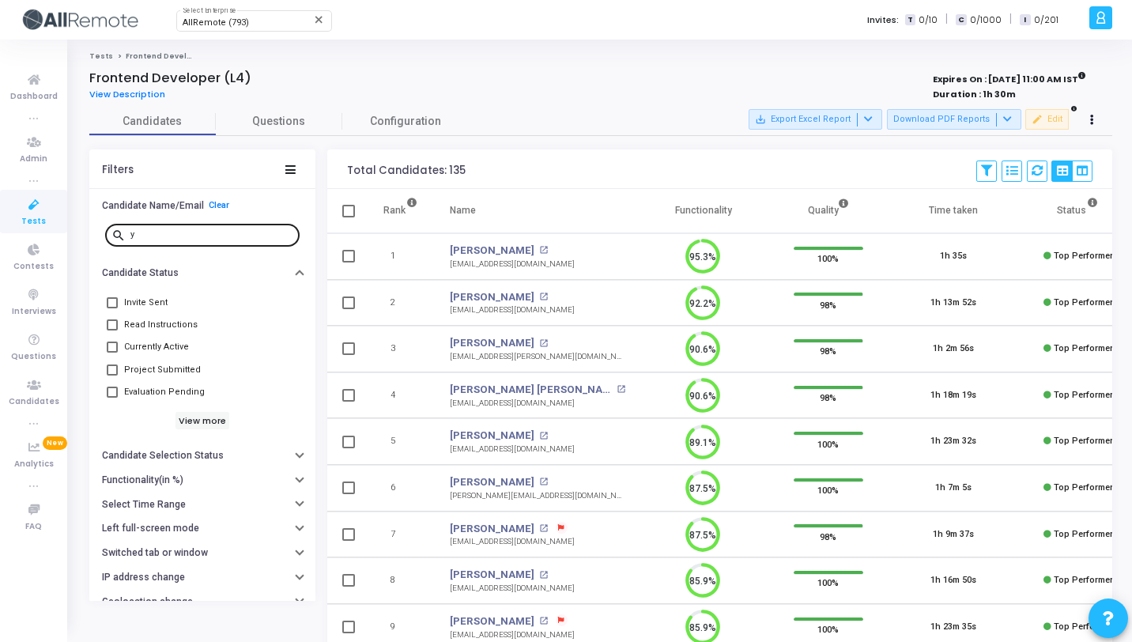
click at [236, 236] on input "y" at bounding box center [211, 234] width 163 height 9
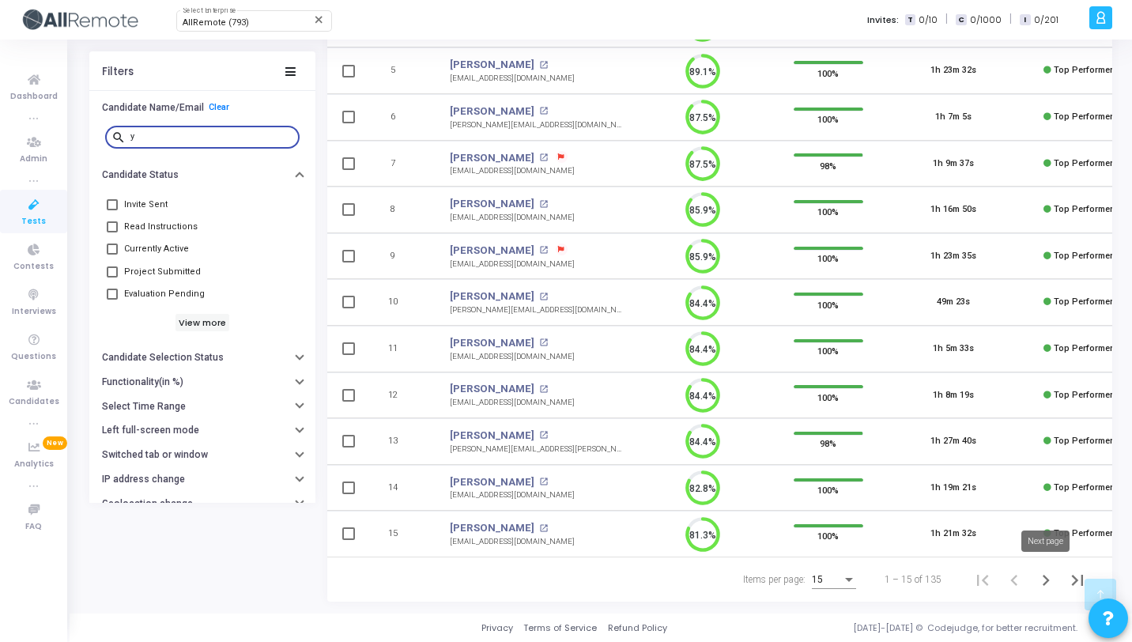
click at [1030, 583] on button "Next page" at bounding box center [1046, 580] width 32 height 32
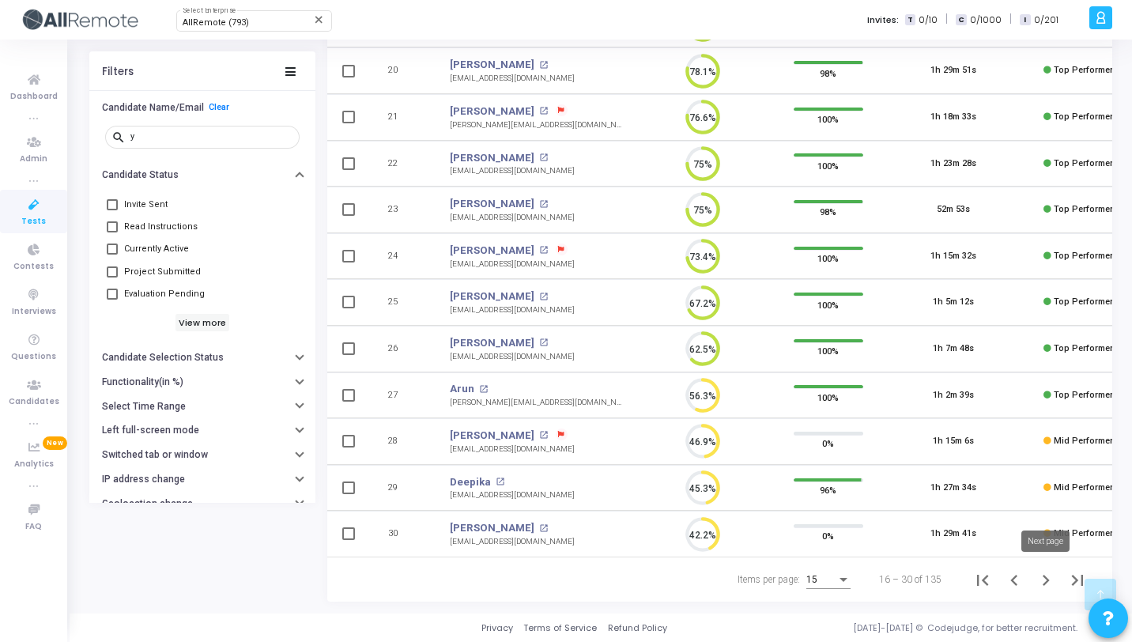
click at [1043, 575] on icon "Next page" at bounding box center [1046, 580] width 7 height 11
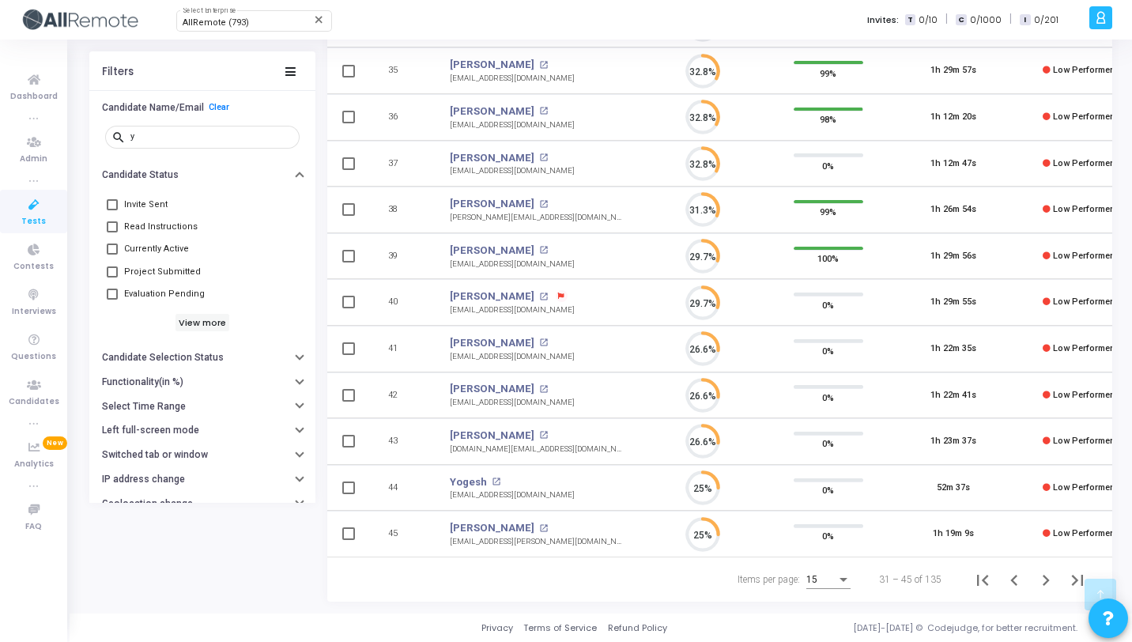
click at [831, 573] on div "15" at bounding box center [828, 576] width 44 height 26
click at [823, 563] on span "50" at bounding box center [830, 570] width 44 height 28
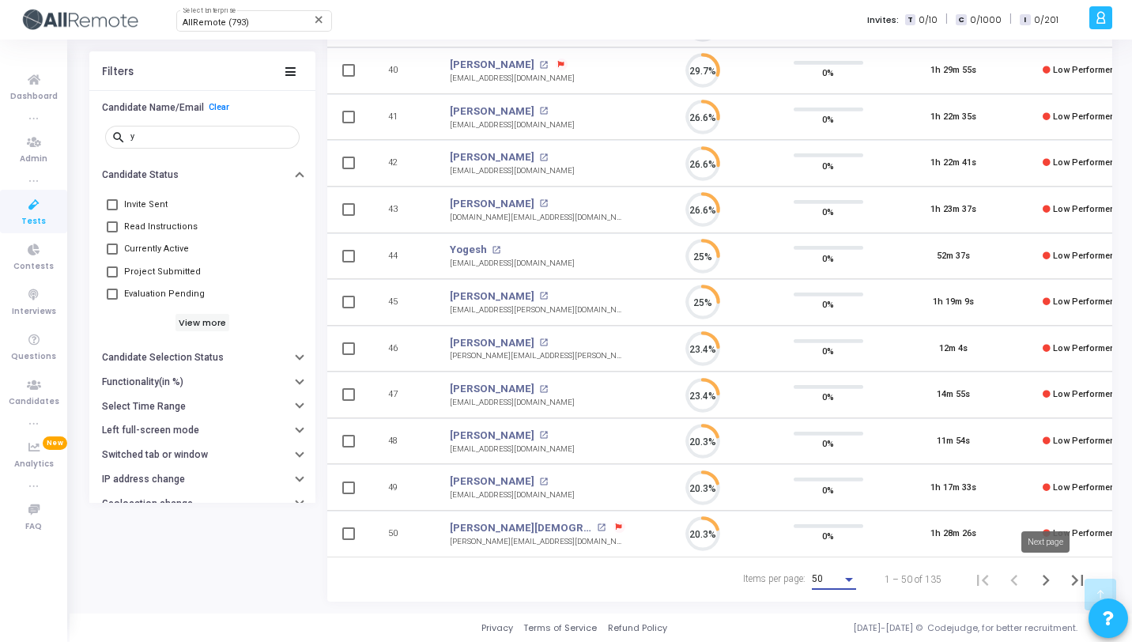
click at [1049, 580] on icon "Next page" at bounding box center [1046, 580] width 22 height 22
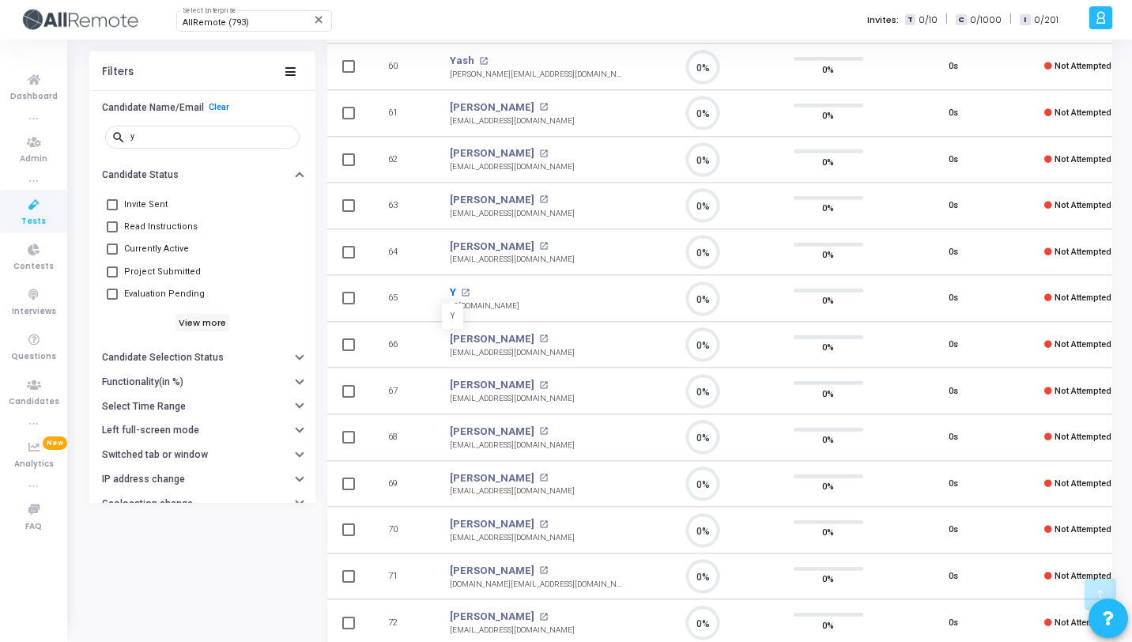
click at [451, 286] on link "Y" at bounding box center [453, 293] width 6 height 16
click at [213, 142] on div "y" at bounding box center [211, 135] width 163 height 25
click at [198, 139] on input "y" at bounding box center [211, 136] width 163 height 9
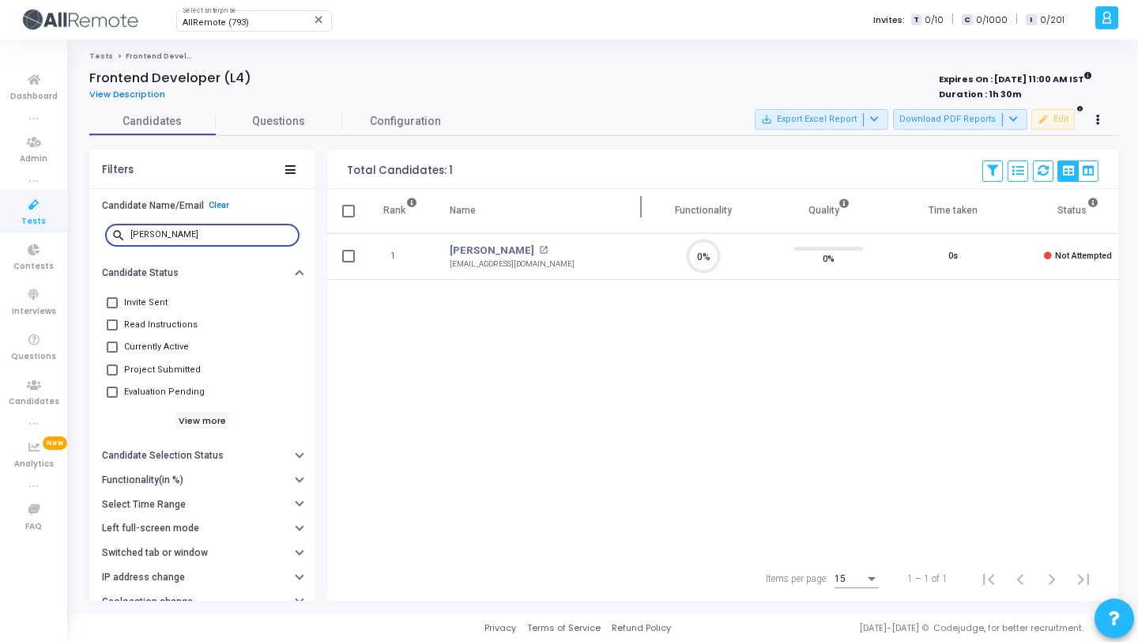
scroll to position [33, 40]
click at [475, 250] on link "Hamza Khan" at bounding box center [492, 251] width 85 height 16
click at [232, 234] on input "hamza" at bounding box center [211, 234] width 163 height 9
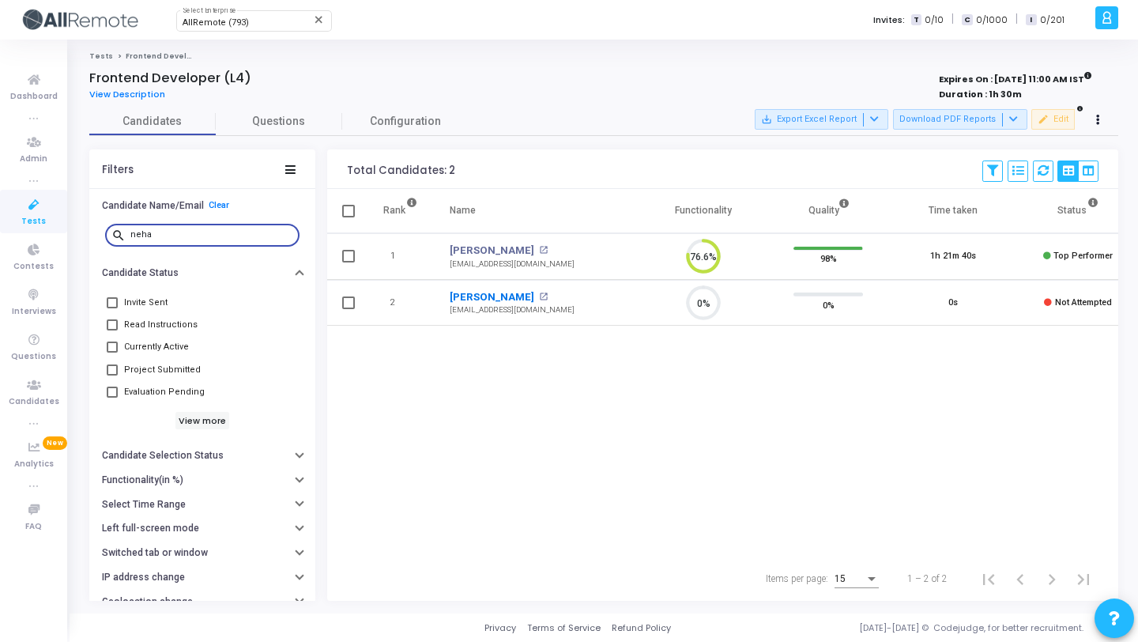
click at [474, 296] on link "Neha Soni" at bounding box center [492, 297] width 85 height 16
click at [175, 238] on input "neha" at bounding box center [211, 234] width 163 height 9
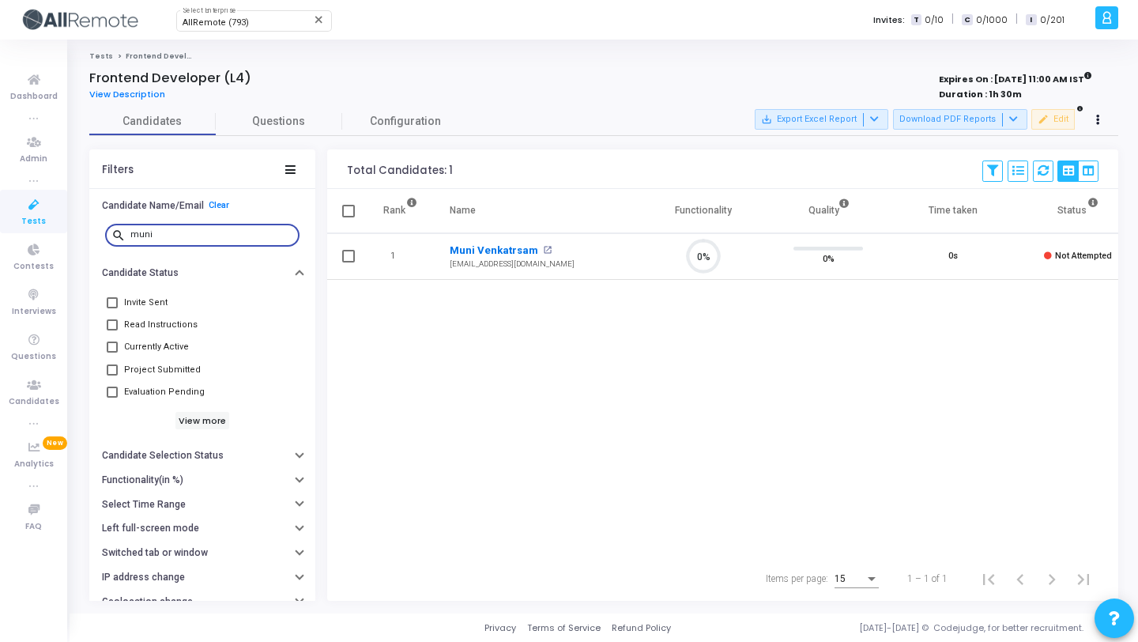
scroll to position [33, 40]
click at [469, 251] on link "Muni Venkatrsam" at bounding box center [494, 251] width 89 height 16
click at [187, 238] on input "muni" at bounding box center [211, 234] width 163 height 9
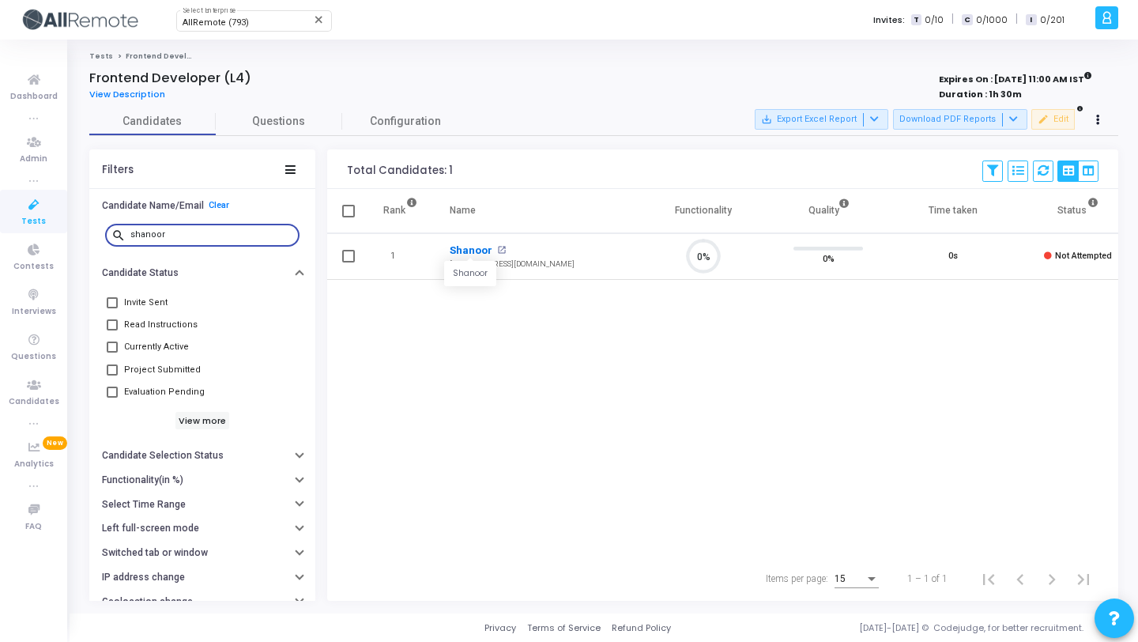
click at [473, 249] on link "Shanoor" at bounding box center [471, 251] width 43 height 16
click at [239, 231] on input "shanoor" at bounding box center [211, 234] width 163 height 9
click at [477, 253] on link "Debosis" at bounding box center [470, 251] width 40 height 16
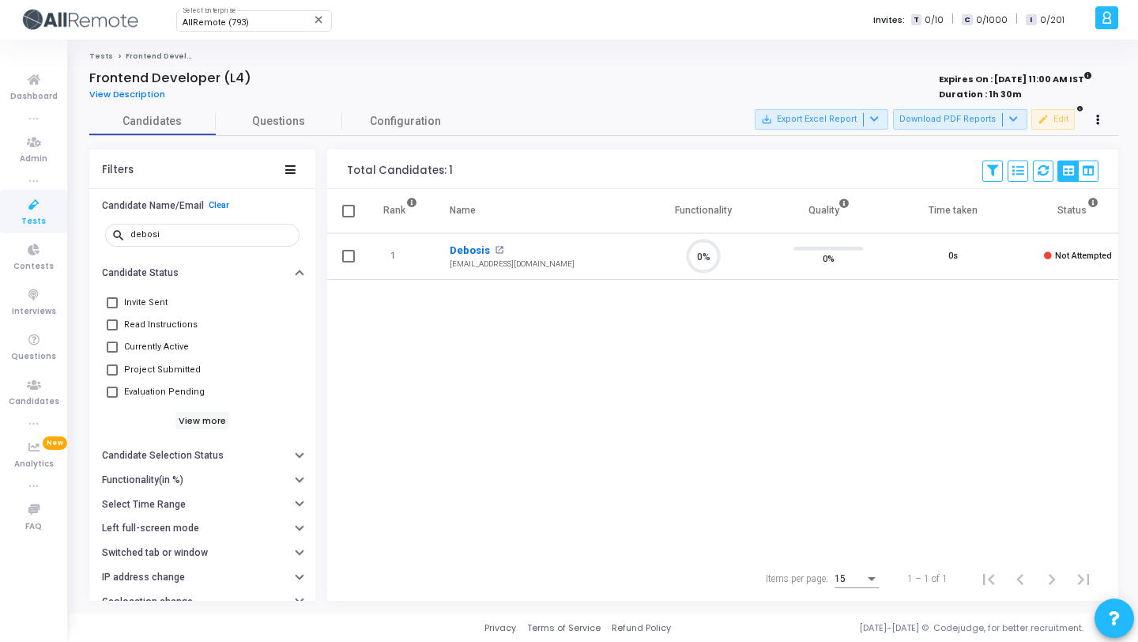
click at [477, 253] on link "Debosis" at bounding box center [470, 251] width 40 height 16
click at [207, 228] on div "debosi" at bounding box center [211, 233] width 163 height 25
click at [177, 236] on input "debosi" at bounding box center [211, 234] width 163 height 9
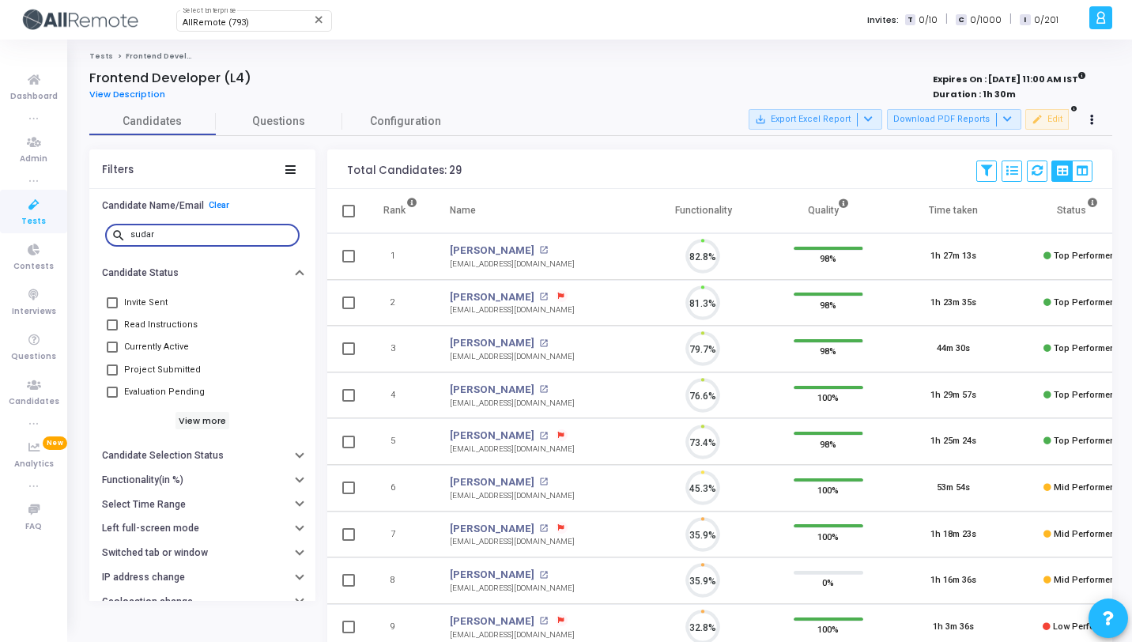
scroll to position [33, 40]
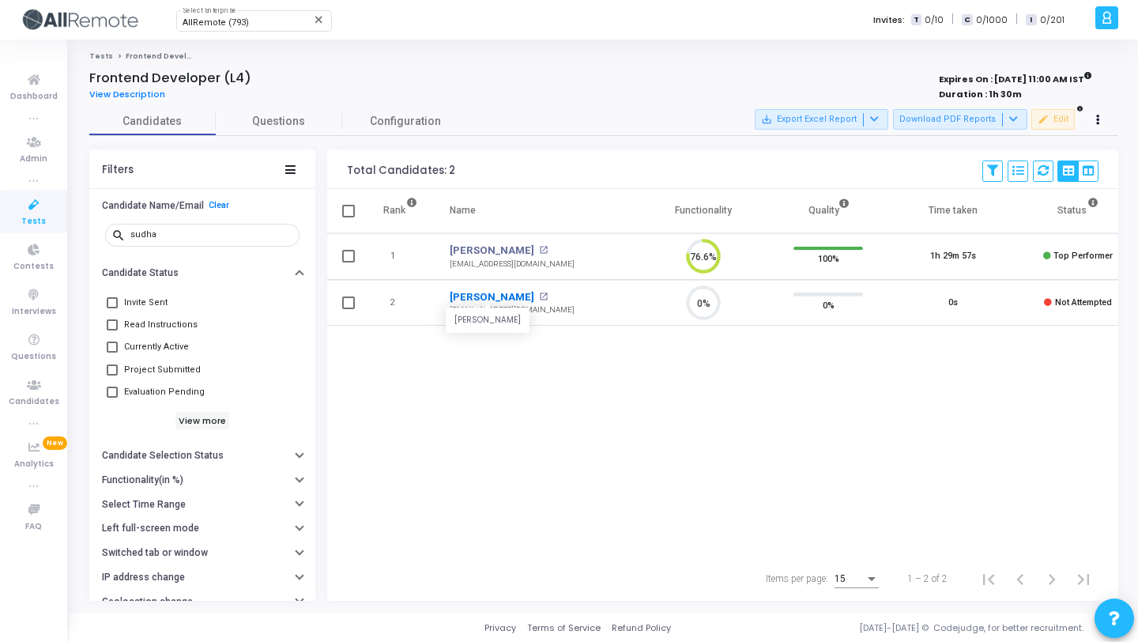
click at [485, 299] on link "Sudharshan" at bounding box center [492, 297] width 85 height 16
click at [228, 234] on input "sudha" at bounding box center [211, 234] width 163 height 9
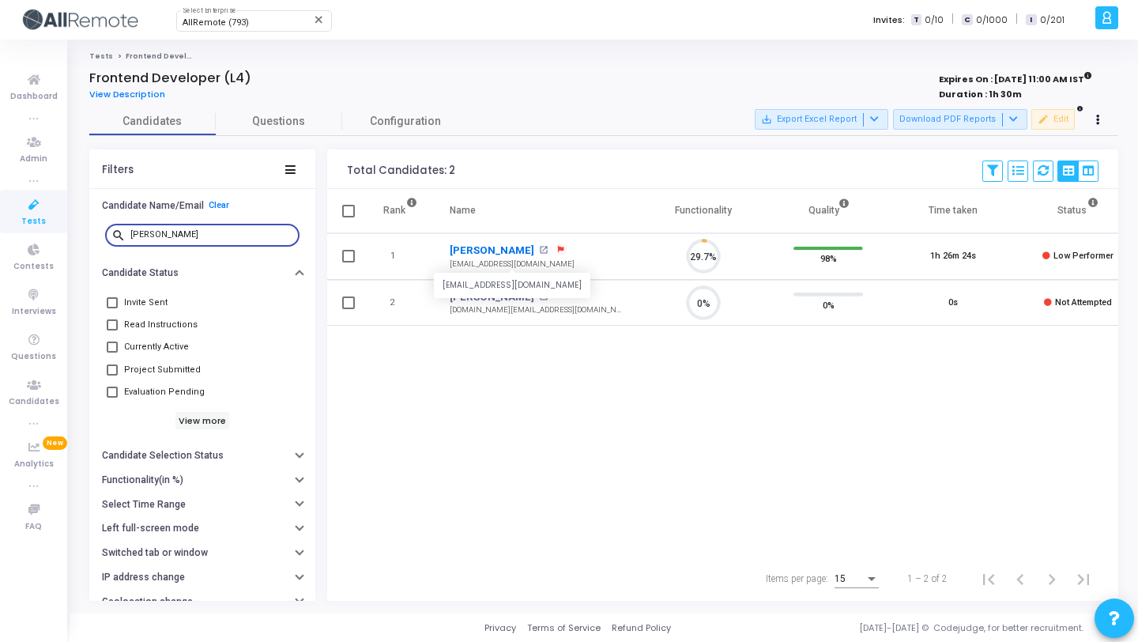
scroll to position [33, 40]
click at [466, 299] on link "Ruchi" at bounding box center [492, 297] width 85 height 16
click at [221, 232] on input "ruchi" at bounding box center [211, 234] width 163 height 9
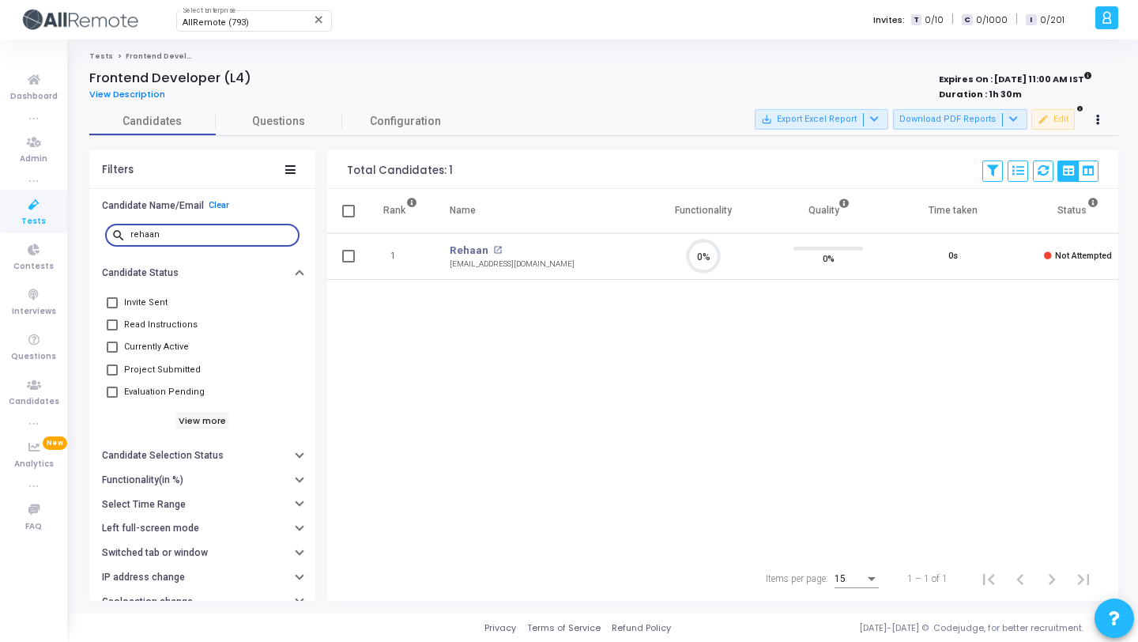
scroll to position [33, 40]
click at [470, 255] on link "Rehaan" at bounding box center [469, 251] width 39 height 16
click at [204, 234] on input "rehaan" at bounding box center [211, 234] width 163 height 9
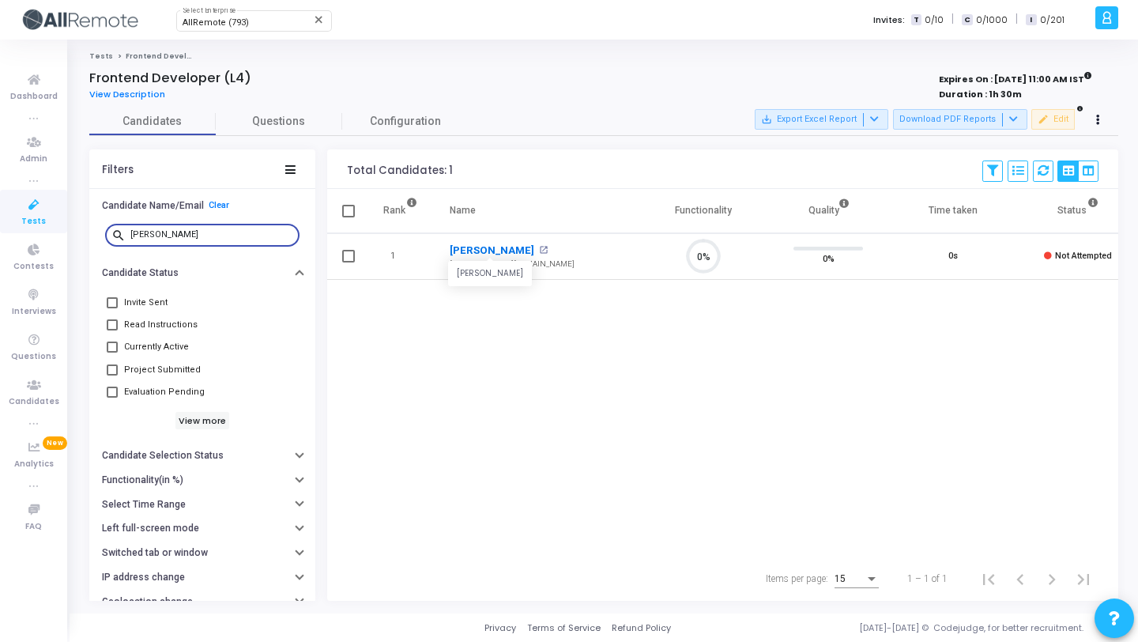
click at [489, 244] on link "Aakash Sabharwal" at bounding box center [492, 251] width 85 height 16
click at [214, 235] on input "aakash" at bounding box center [211, 234] width 163 height 9
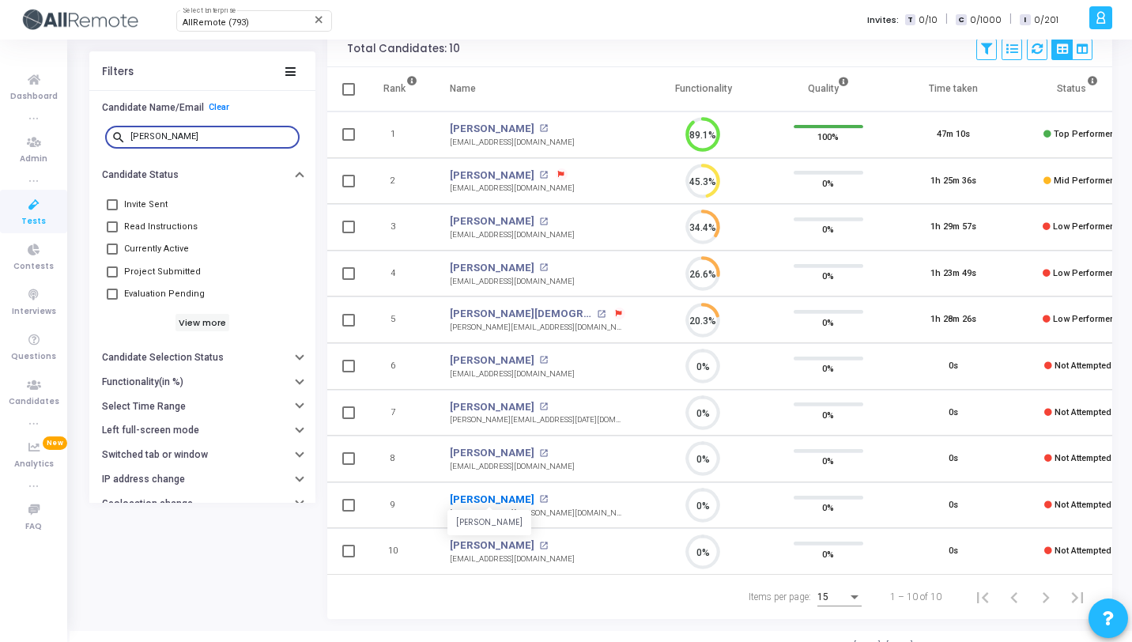
click at [517, 494] on link "Shubham Ambastha" at bounding box center [492, 500] width 85 height 16
click at [181, 134] on input "shubham" at bounding box center [211, 136] width 163 height 9
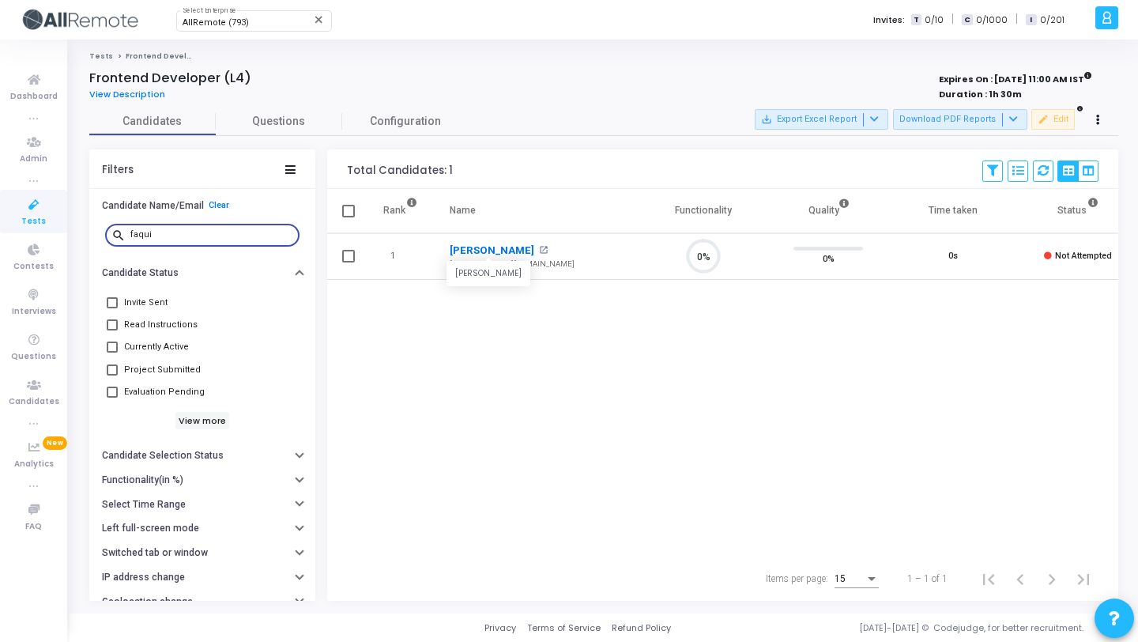
click at [480, 253] on link "Faquir Bansal" at bounding box center [492, 251] width 85 height 16
click at [204, 235] on input "faqui" at bounding box center [211, 234] width 163 height 9
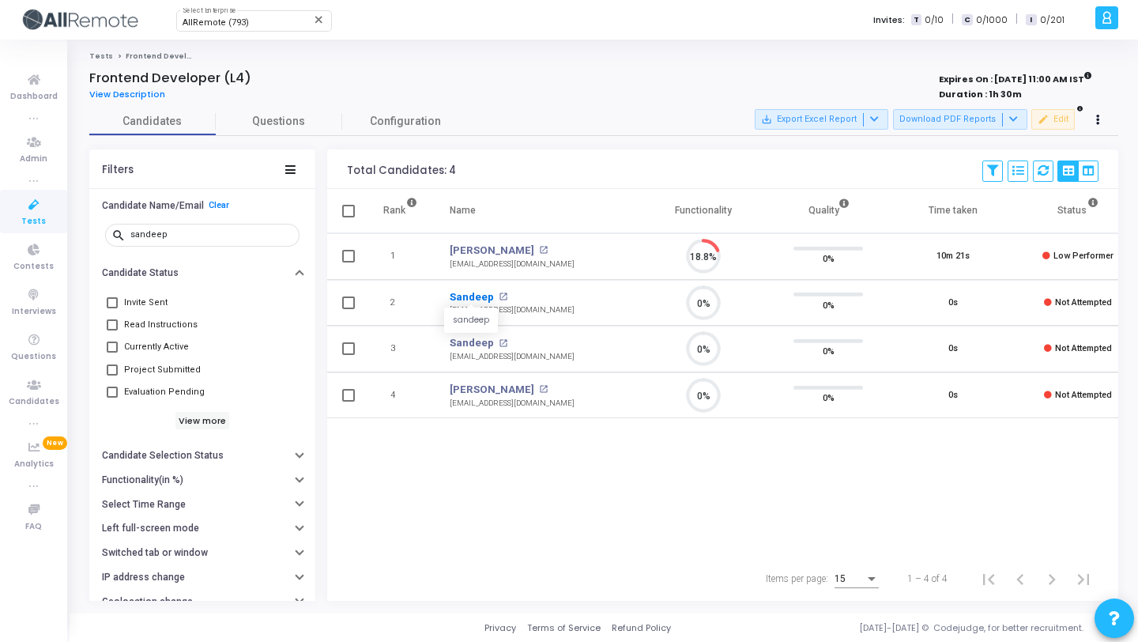
click at [474, 298] on link "Sandeep" at bounding box center [472, 297] width 44 height 16
click at [228, 230] on input "sandeep" at bounding box center [211, 234] width 163 height 9
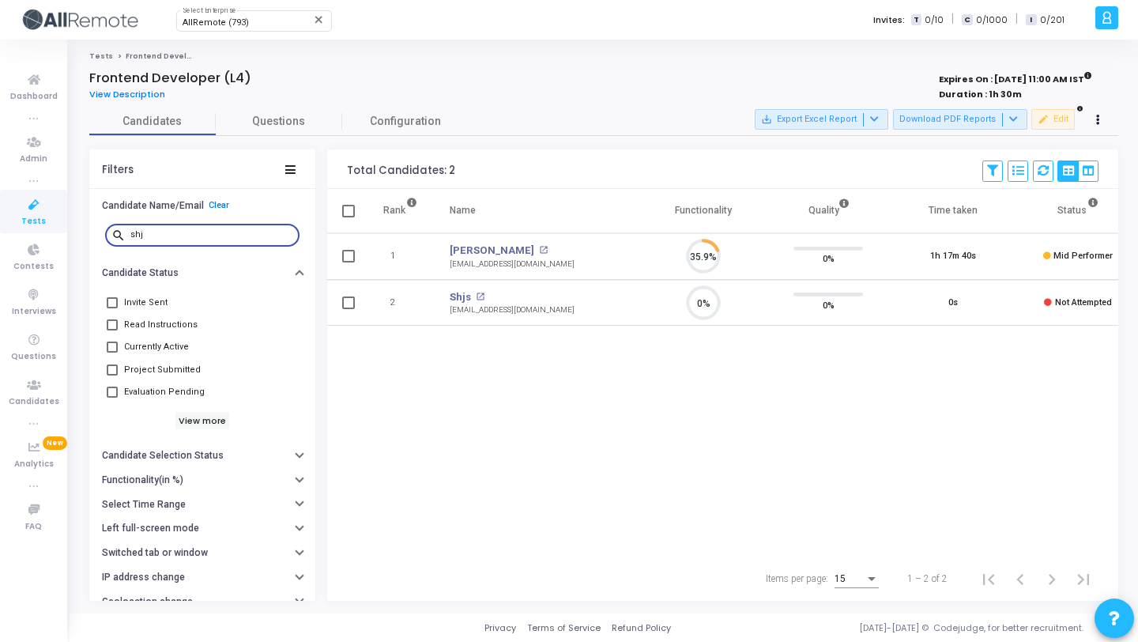
scroll to position [7, 7]
click at [457, 291] on link "Shjs" at bounding box center [460, 297] width 21 height 16
click at [201, 229] on div "shj" at bounding box center [211, 233] width 163 height 25
click at [185, 229] on div "shj" at bounding box center [211, 233] width 163 height 25
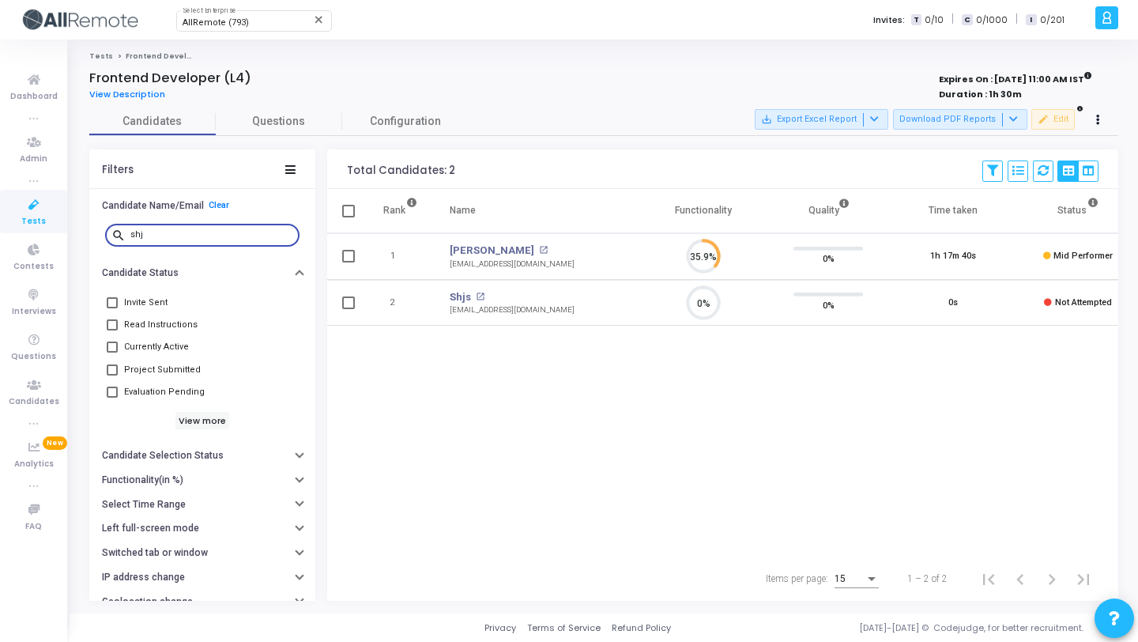
click at [185, 229] on div "shj" at bounding box center [211, 233] width 163 height 25
click at [156, 235] on input "shj" at bounding box center [211, 234] width 163 height 9
click at [483, 295] on link "Jitender Mandal" at bounding box center [492, 297] width 85 height 16
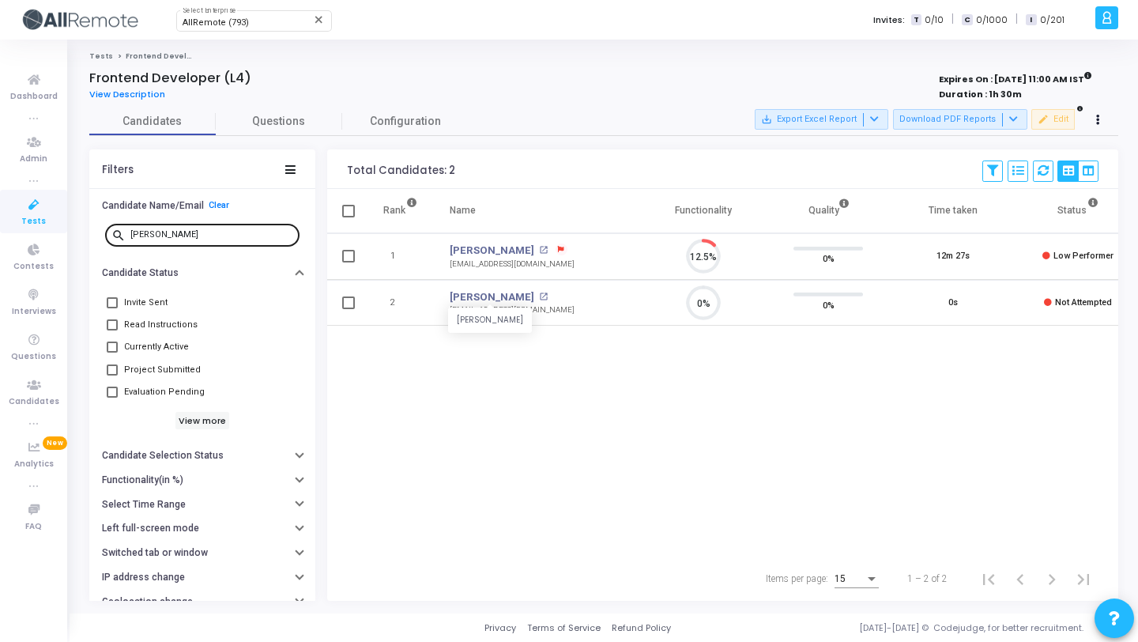
click at [196, 237] on input "jiten" at bounding box center [211, 234] width 163 height 9
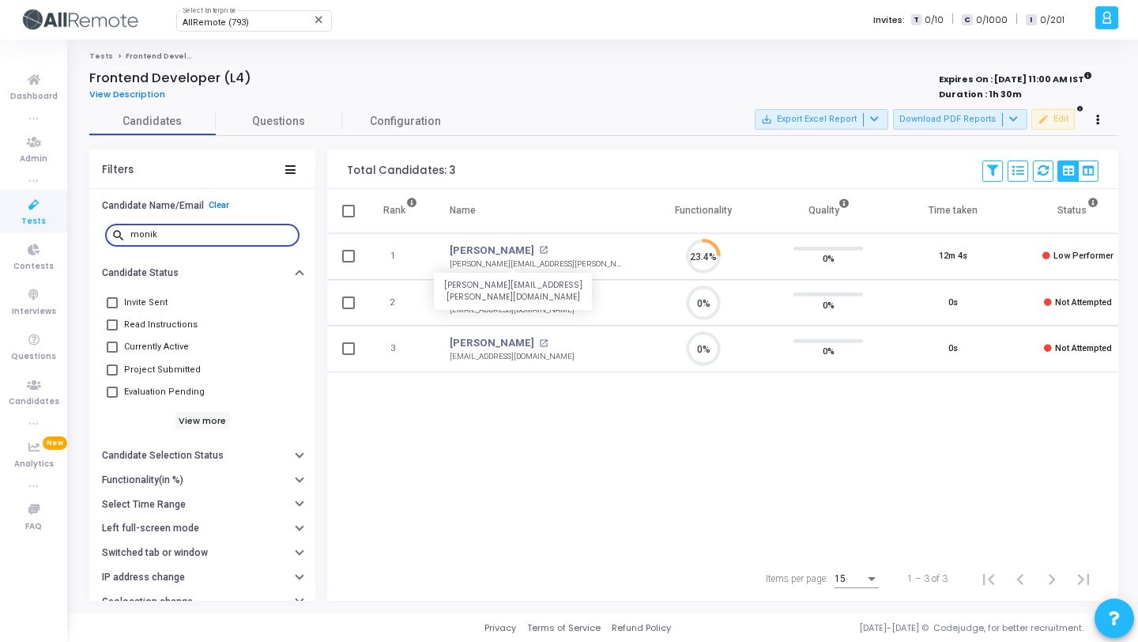
scroll to position [7, 7]
click at [464, 300] on link "Monika" at bounding box center [492, 297] width 85 height 16
click at [190, 235] on input "monik" at bounding box center [211, 234] width 163 height 9
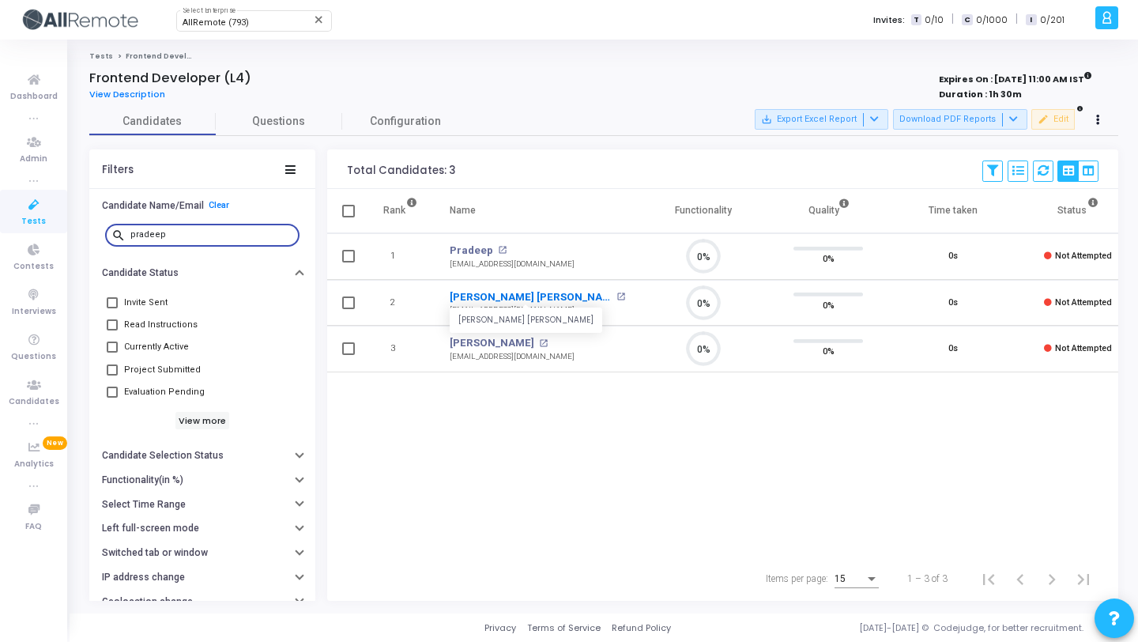
type input "pradeep"
click at [494, 292] on link "Pradeep Kumar Rathi" at bounding box center [531, 297] width 163 height 16
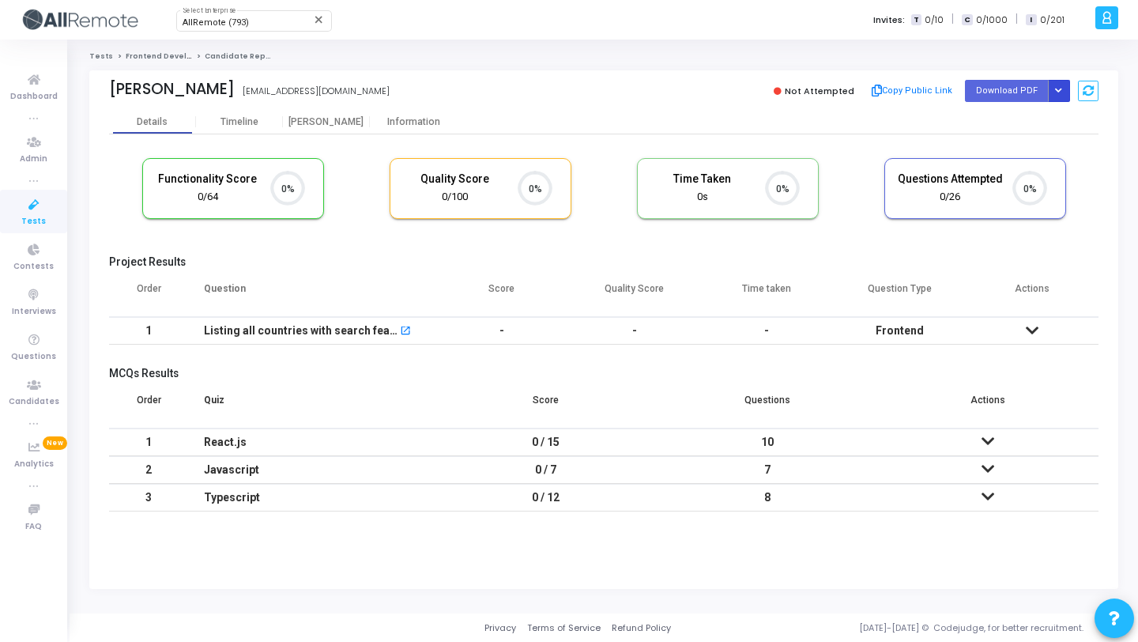
click at [1058, 89] on icon "Button group with nested dropdown" at bounding box center [1058, 91] width 7 height 8
click at [983, 115] on button "Regenerate PDF" at bounding box center [1009, 122] width 122 height 25
click at [1055, 92] on icon "Button group with nested dropdown" at bounding box center [1058, 91] width 7 height 8
click at [1001, 134] on button "Regenerate PDF" at bounding box center [1009, 122] width 122 height 25
click at [1056, 87] on icon "Button group with nested dropdown" at bounding box center [1058, 91] width 7 height 8
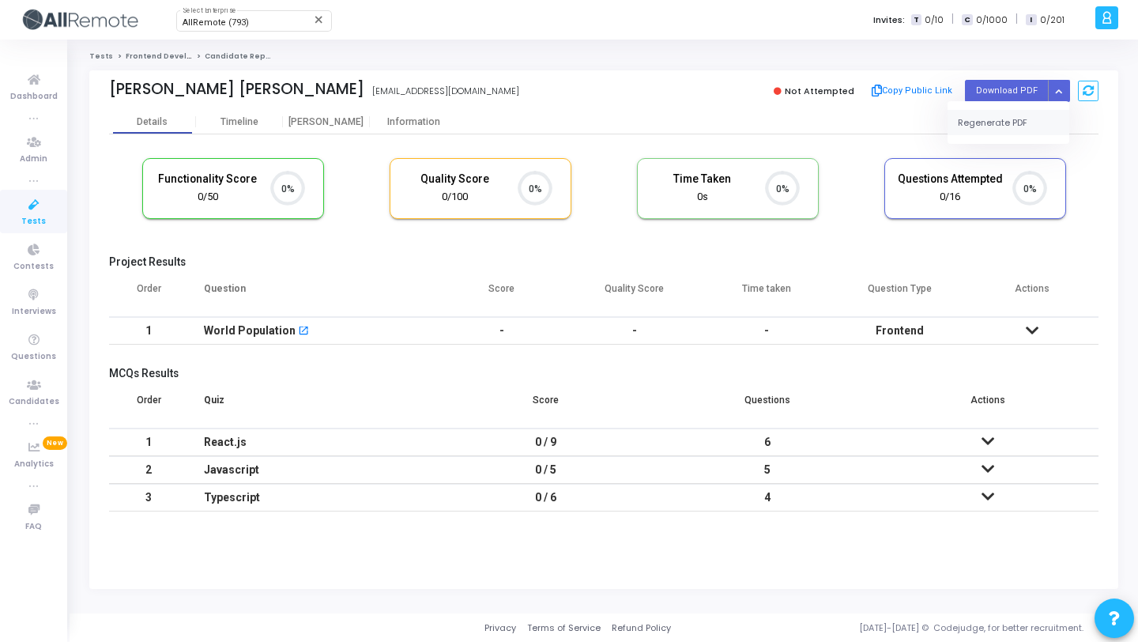
click at [1016, 120] on button "Regenerate PDF" at bounding box center [1009, 122] width 122 height 25
click at [1060, 88] on icon "Button group with nested dropdown" at bounding box center [1058, 91] width 7 height 8
click at [1022, 112] on button "Regenerate PDF" at bounding box center [1009, 122] width 122 height 25
click at [1056, 83] on button "Button group with nested dropdown" at bounding box center [1059, 90] width 22 height 21
click at [1027, 114] on button "Regenerate PDF" at bounding box center [1009, 122] width 122 height 25
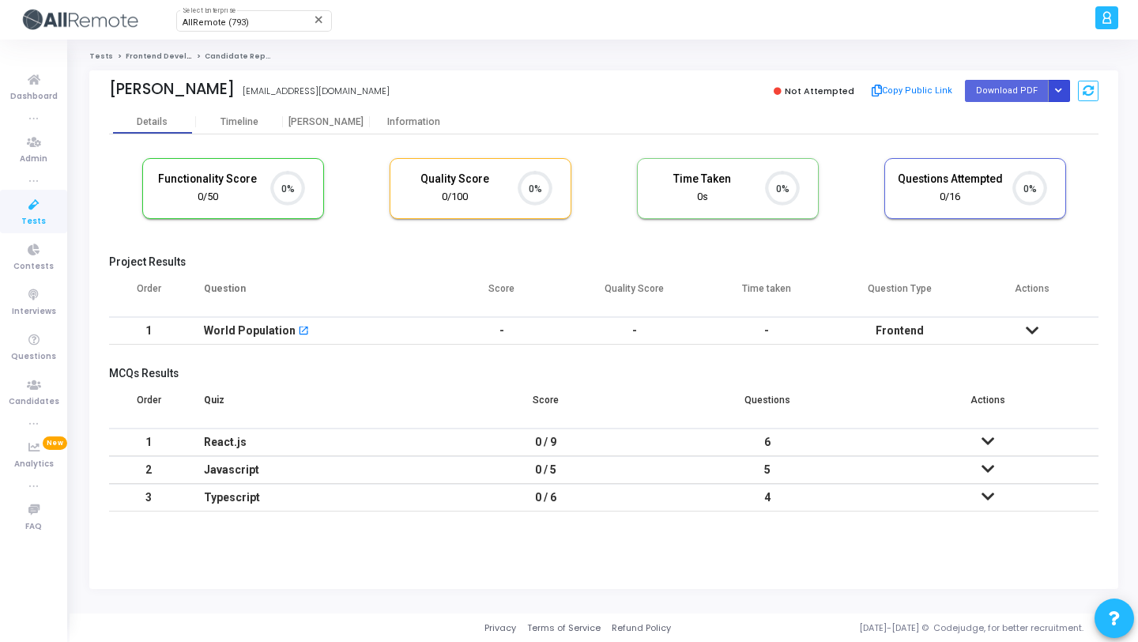
click at [1054, 89] on button "Button group with nested dropdown" at bounding box center [1059, 90] width 22 height 21
click at [1031, 111] on button "Regenerate PDF" at bounding box center [1009, 122] width 122 height 25
click at [1058, 83] on button "Button group with nested dropdown" at bounding box center [1059, 90] width 22 height 21
click at [1008, 116] on button "Regenerate PDF" at bounding box center [1009, 122] width 122 height 25
click at [1058, 94] on icon "Button group with nested dropdown" at bounding box center [1058, 91] width 7 height 8
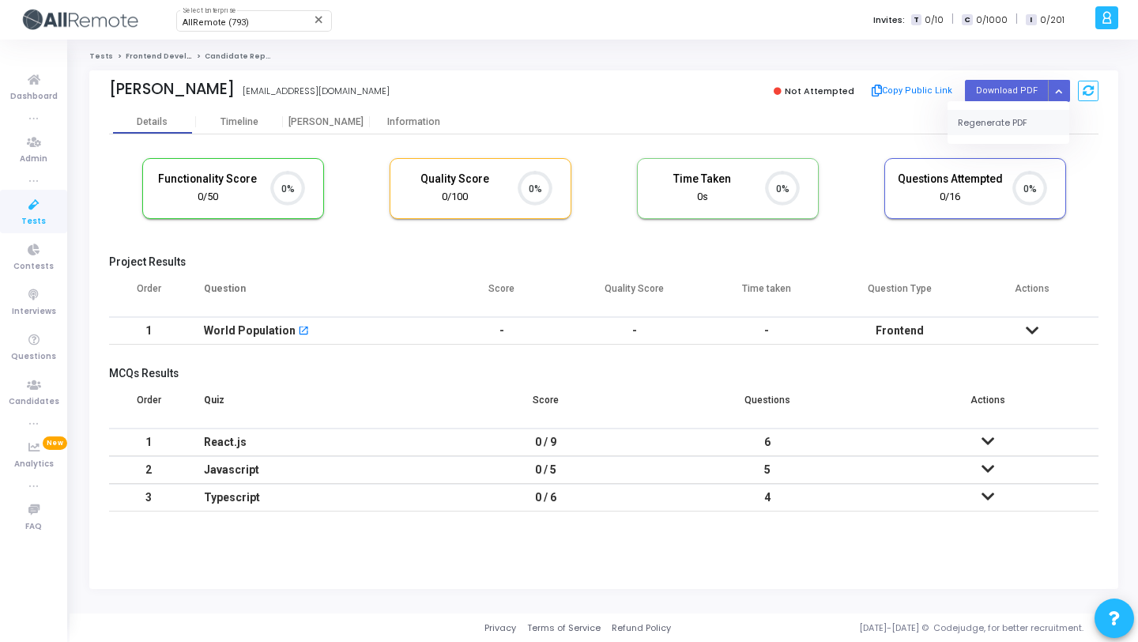
drag, startPoint x: 1022, startPoint y: 125, endPoint x: 1019, endPoint y: 107, distance: 17.7
click at [1022, 125] on button "Regenerate PDF" at bounding box center [1009, 122] width 122 height 25
click at [1054, 88] on button "Button group with nested dropdown" at bounding box center [1059, 90] width 22 height 21
click at [1016, 129] on button "Regenerate PDF" at bounding box center [1009, 122] width 122 height 25
click at [1059, 92] on icon "Button group with nested dropdown" at bounding box center [1058, 91] width 7 height 8
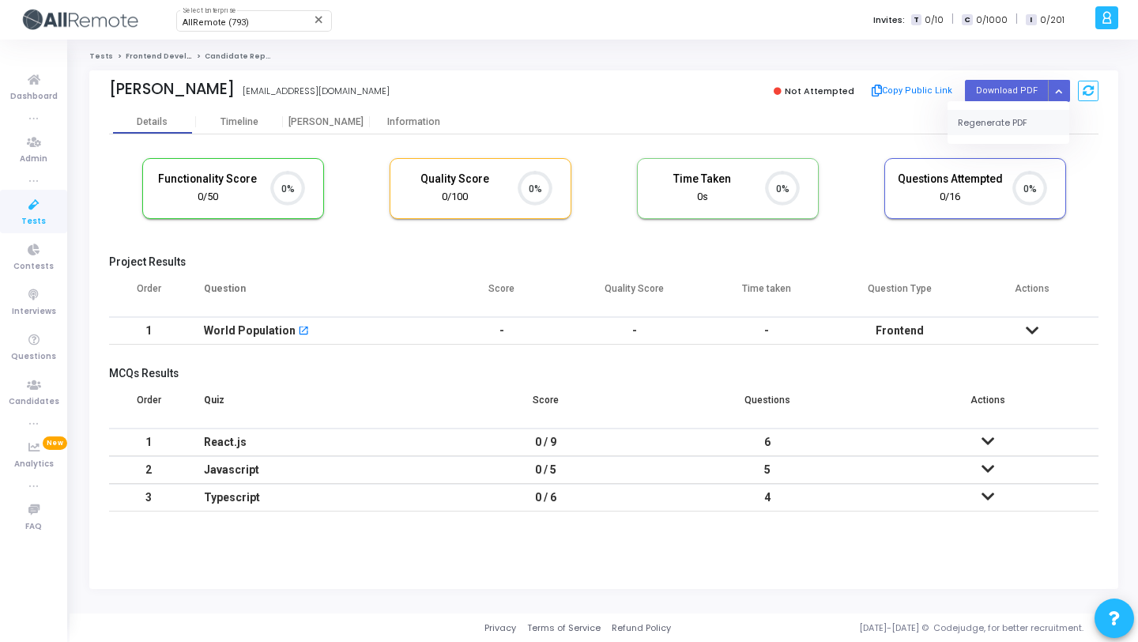
click at [1028, 110] on button "Regenerate PDF" at bounding box center [1009, 122] width 122 height 25
click at [1061, 89] on icon "Button group with nested dropdown" at bounding box center [1058, 91] width 7 height 8
click at [1038, 114] on button "Regenerate PDF" at bounding box center [1009, 122] width 122 height 25
click at [1061, 81] on button "Button group with nested dropdown" at bounding box center [1059, 90] width 22 height 21
click at [1015, 119] on button "Regenerate PDF" at bounding box center [1009, 122] width 122 height 25
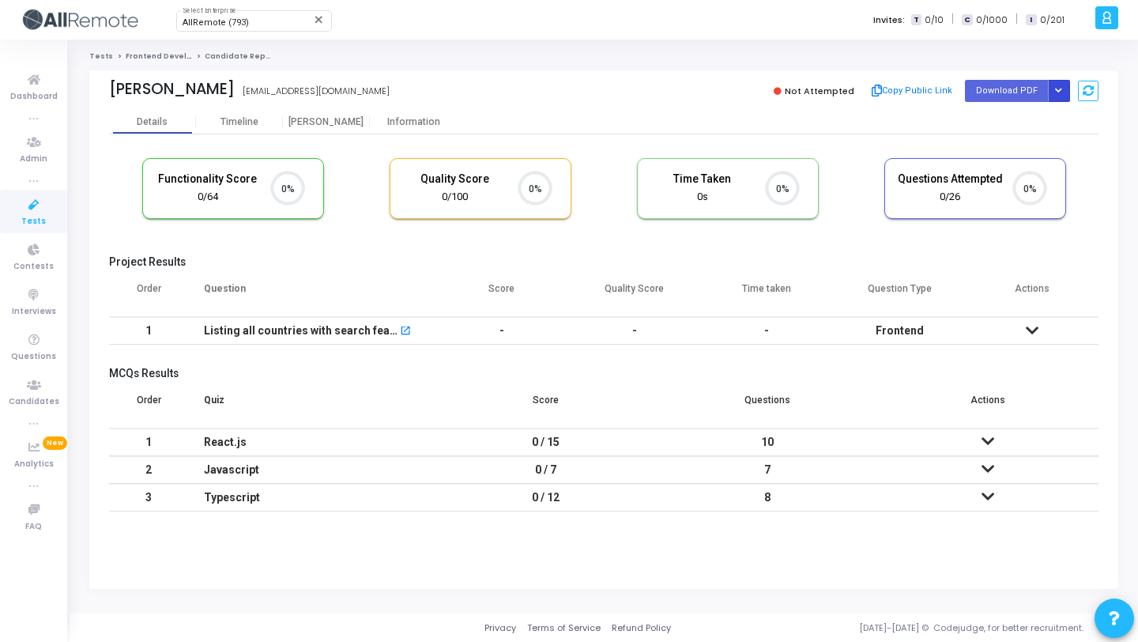
click at [1061, 89] on icon "Button group with nested dropdown" at bounding box center [1058, 91] width 7 height 8
drag, startPoint x: 1024, startPoint y: 124, endPoint x: 994, endPoint y: 92, distance: 43.1
click at [1024, 124] on button "Regenerate PDF" at bounding box center [1009, 122] width 122 height 25
click at [1061, 89] on icon "Button group with nested dropdown" at bounding box center [1058, 91] width 7 height 8
click at [995, 116] on button "Regenerate PDF" at bounding box center [1009, 122] width 122 height 25
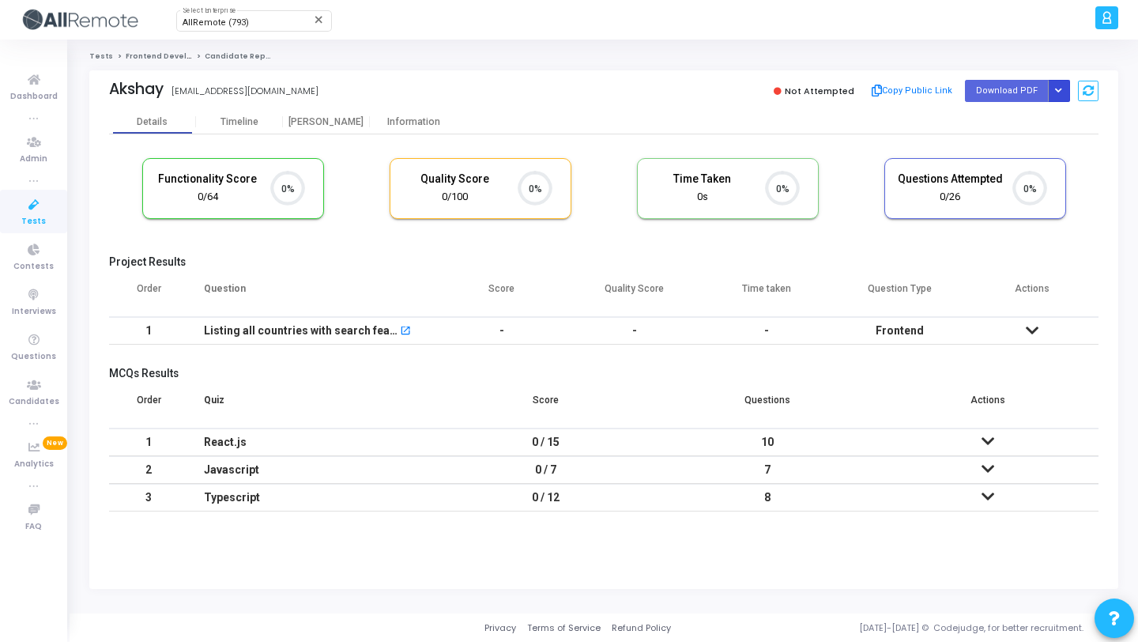
click at [1061, 87] on icon "Button group with nested dropdown" at bounding box center [1058, 91] width 7 height 8
click at [1024, 126] on button "Regenerate PDF" at bounding box center [1009, 122] width 122 height 25
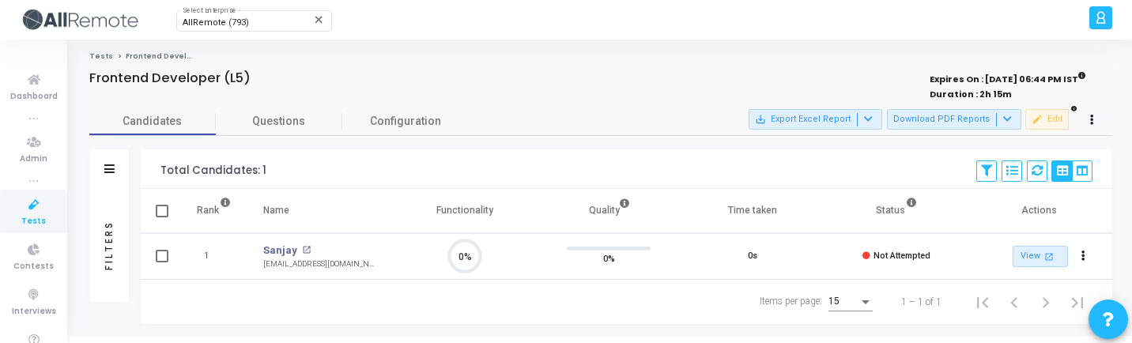
scroll to position [7, 7]
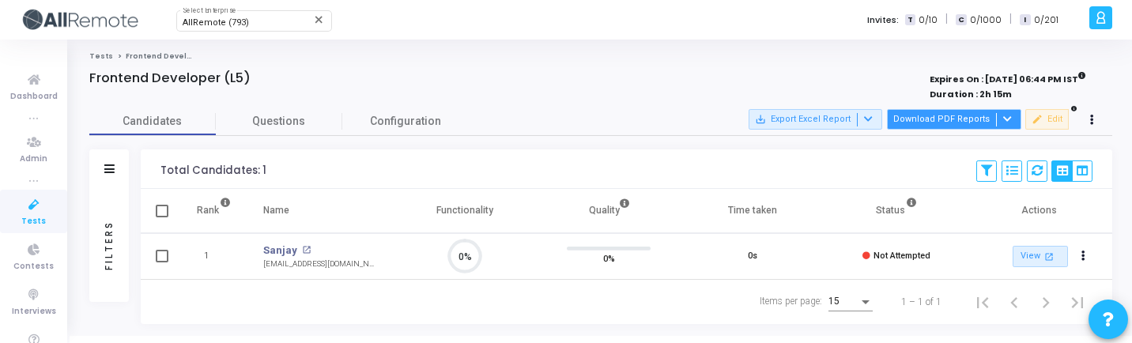
click at [974, 120] on button "Download PDF Reports" at bounding box center [954, 119] width 134 height 21
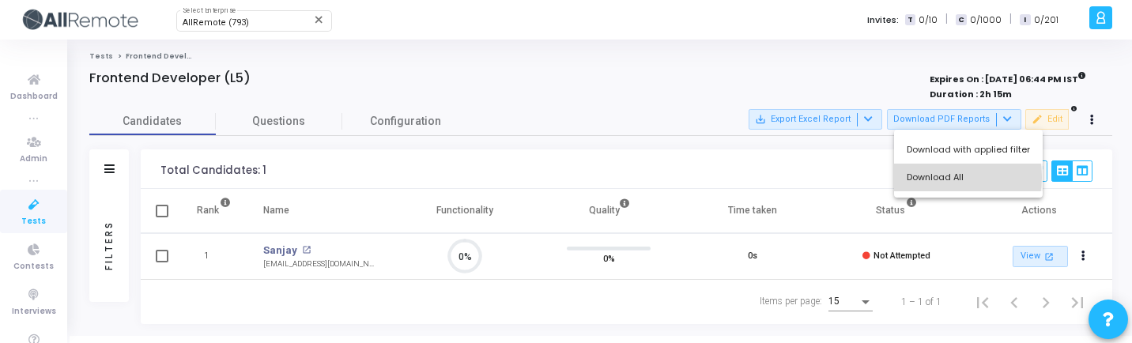
click at [941, 177] on button "Download All" at bounding box center [968, 178] width 149 height 28
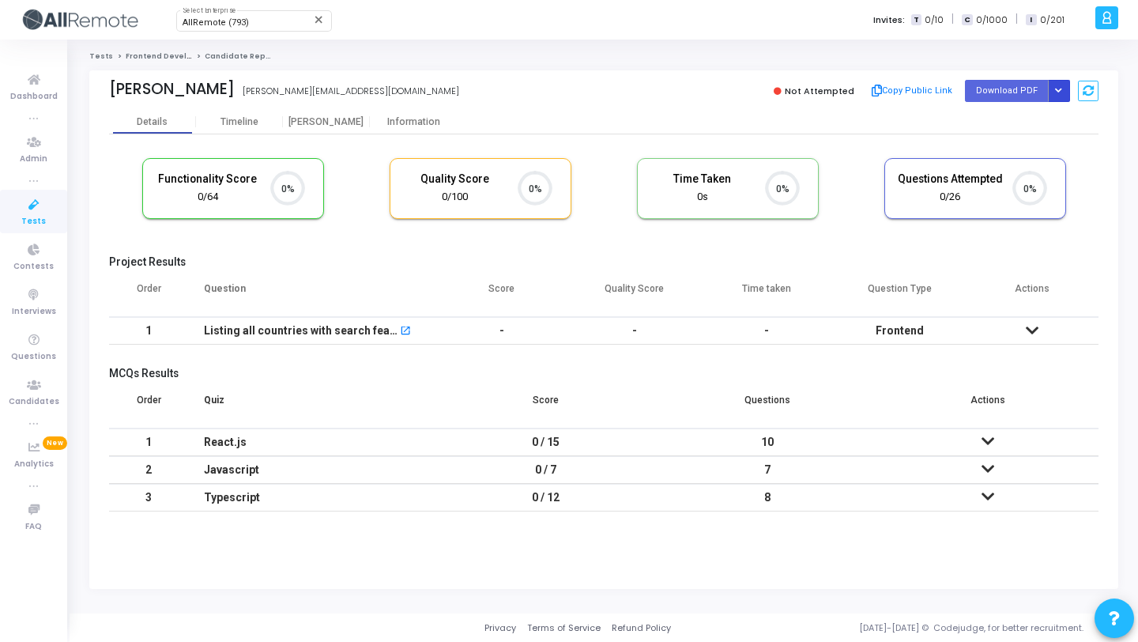
click at [1061, 89] on icon "Button group with nested dropdown" at bounding box center [1058, 91] width 7 height 8
click at [1024, 122] on button "Regenerate PDF" at bounding box center [1009, 122] width 122 height 25
click at [1062, 91] on button "Button group with nested dropdown" at bounding box center [1059, 90] width 22 height 21
click at [1026, 119] on button "Regenerate PDF" at bounding box center [1009, 122] width 122 height 25
click at [1061, 89] on icon "Button group with nested dropdown" at bounding box center [1058, 91] width 7 height 8
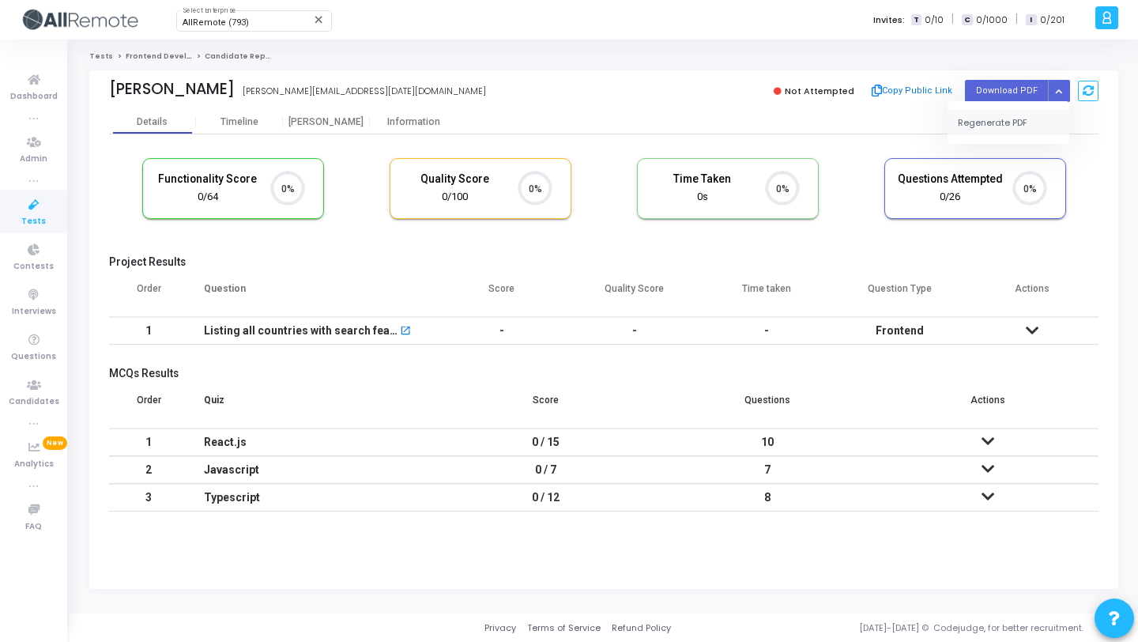
click at [1010, 115] on button "Regenerate PDF" at bounding box center [1009, 122] width 122 height 25
click at [1061, 81] on button "Button group with nested dropdown" at bounding box center [1059, 90] width 22 height 21
click at [1017, 119] on button "Regenerate PDF" at bounding box center [1009, 122] width 122 height 25
click at [1054, 92] on button "Button group with nested dropdown" at bounding box center [1059, 90] width 22 height 21
click at [1031, 117] on button "Regenerate PDF" at bounding box center [1009, 122] width 122 height 25
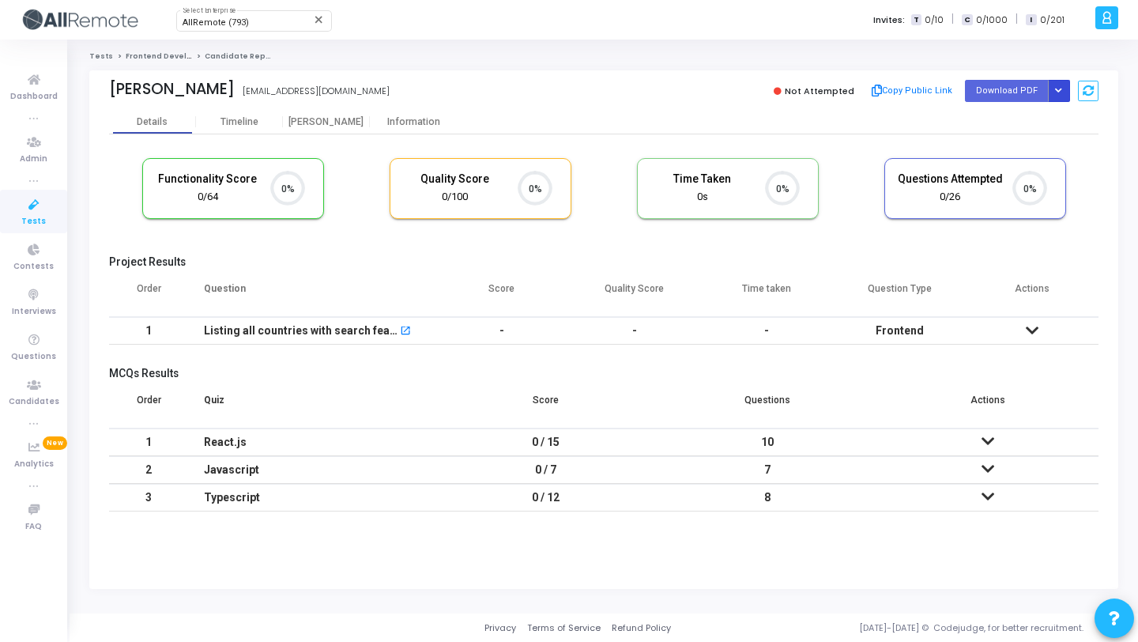
click at [1055, 89] on icon "Button group with nested dropdown" at bounding box center [1058, 91] width 7 height 8
click at [1031, 115] on button "Regenerate PDF" at bounding box center [1009, 122] width 122 height 25
click at [1058, 91] on icon "Button group with nested dropdown" at bounding box center [1058, 91] width 7 height 8
click at [1025, 126] on button "Regenerate PDF" at bounding box center [1009, 122] width 122 height 25
click at [1058, 87] on icon "Button group with nested dropdown" at bounding box center [1058, 91] width 7 height 8
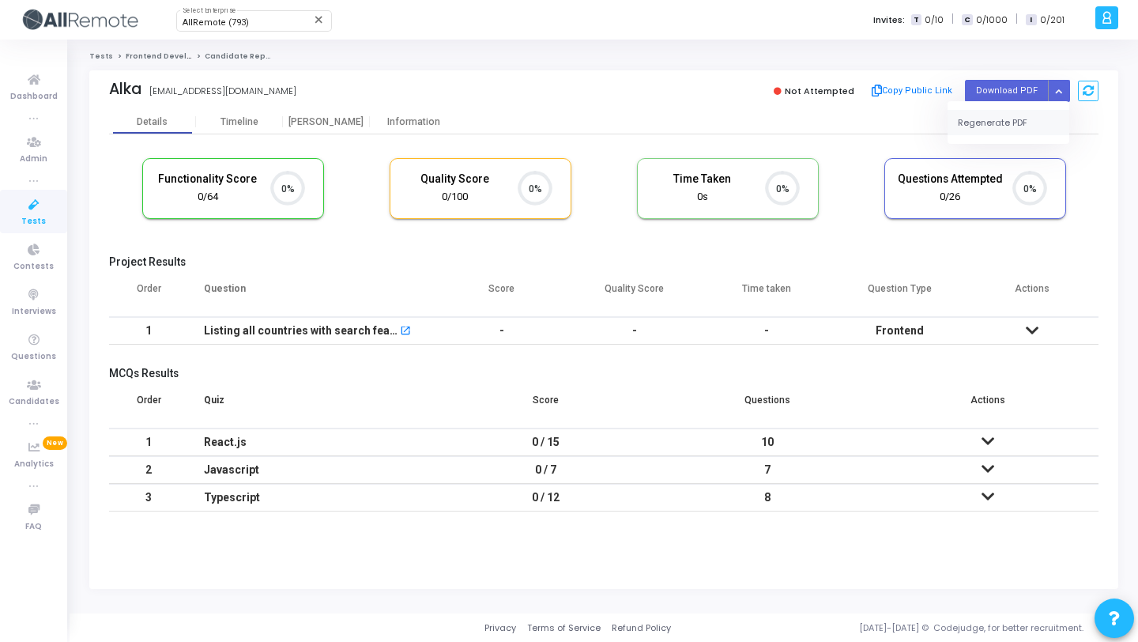
click at [990, 116] on button "Regenerate PDF" at bounding box center [1009, 122] width 122 height 25
click at [1064, 90] on button "Button group with nested dropdown" at bounding box center [1059, 90] width 22 height 21
click at [997, 113] on button "Regenerate PDF" at bounding box center [1009, 122] width 122 height 25
click at [1054, 97] on button "Button group with nested dropdown" at bounding box center [1059, 90] width 22 height 21
click at [995, 119] on button "Regenerate PDF" at bounding box center [1009, 122] width 122 height 25
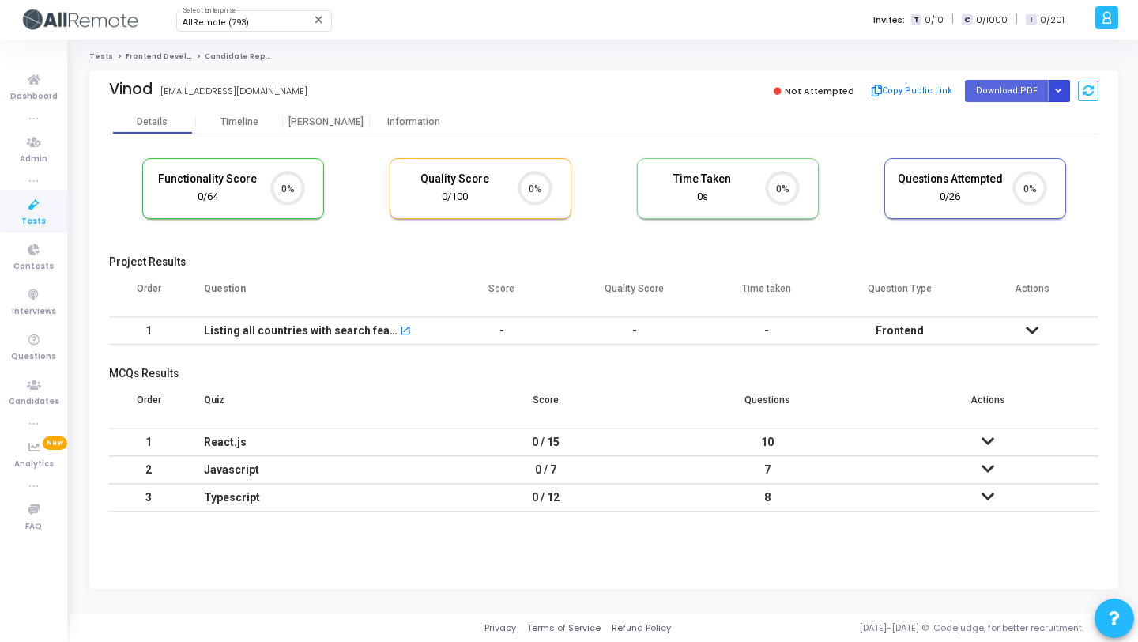
click at [1062, 91] on button "Button group with nested dropdown" at bounding box center [1059, 90] width 22 height 21
click at [1013, 130] on button "Regenerate PDF" at bounding box center [1009, 122] width 122 height 25
click at [1059, 89] on icon "Button group with nested dropdown" at bounding box center [1058, 91] width 7 height 8
click at [1014, 111] on button "Regenerate PDF" at bounding box center [1009, 122] width 122 height 25
click at [1059, 89] on icon "Button group with nested dropdown" at bounding box center [1058, 91] width 7 height 8
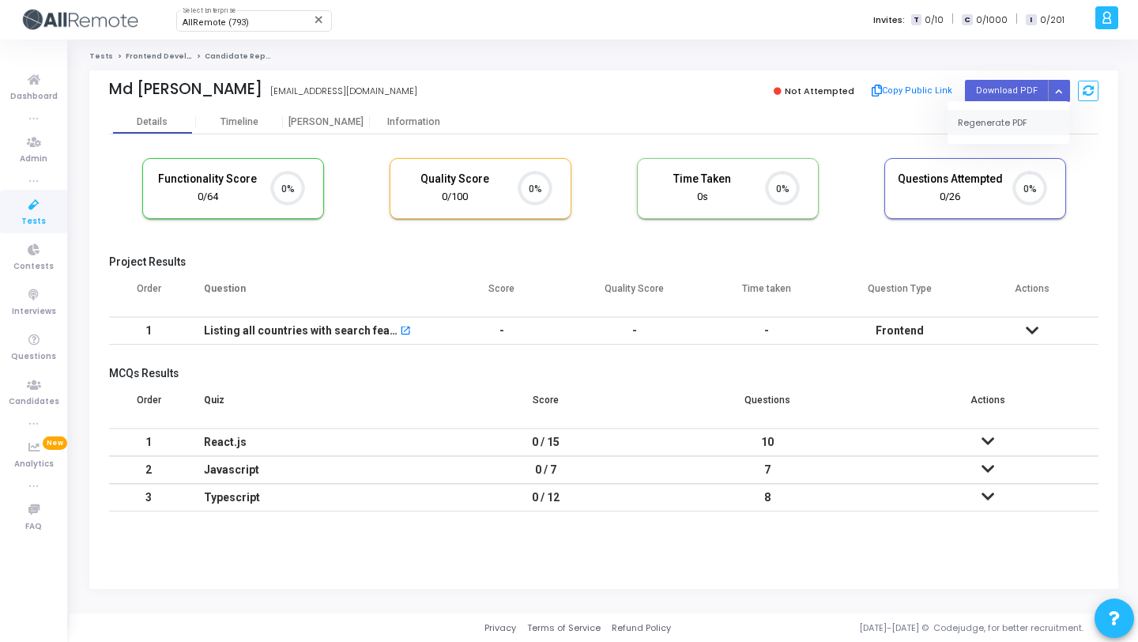
click at [1001, 118] on button "Regenerate PDF" at bounding box center [1009, 122] width 122 height 25
click at [1063, 92] on button "Button group with nested dropdown" at bounding box center [1059, 90] width 22 height 21
click at [1007, 119] on button "Regenerate PDF" at bounding box center [1009, 122] width 122 height 25
click at [1063, 91] on button "Button group with nested dropdown" at bounding box center [1059, 90] width 22 height 21
click at [1012, 124] on button "Regenerate PDF" at bounding box center [1009, 122] width 122 height 25
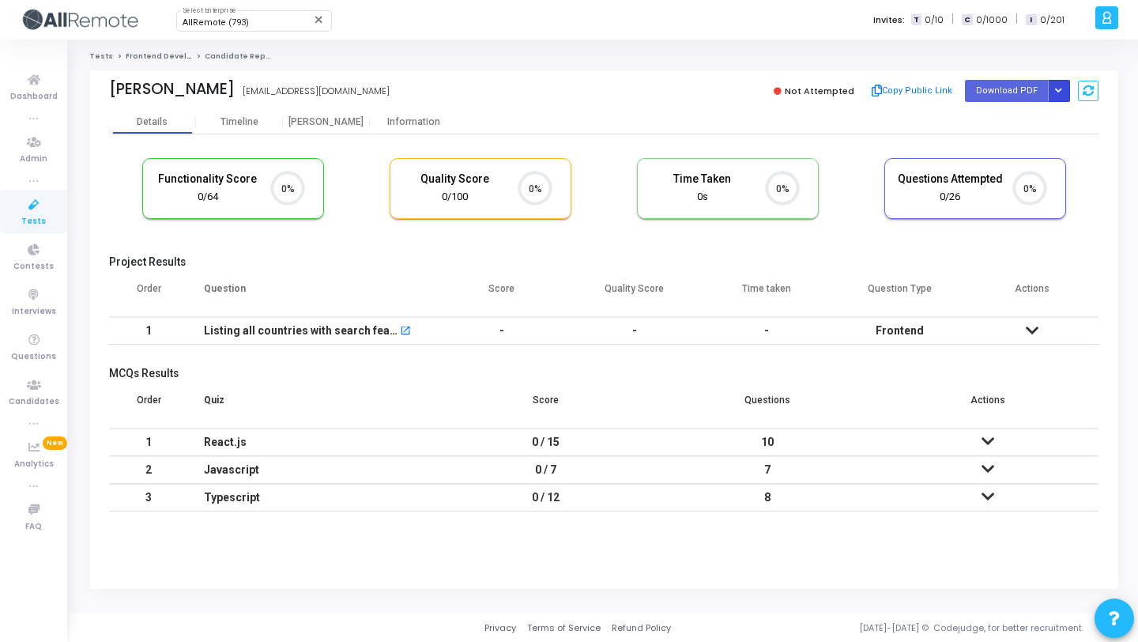
click at [1054, 85] on button "Button group with nested dropdown" at bounding box center [1059, 90] width 22 height 21
click at [1005, 126] on button "Regenerate PDF" at bounding box center [1009, 122] width 122 height 25
click at [1059, 81] on button "Button group with nested dropdown" at bounding box center [1059, 90] width 22 height 21
click at [1009, 126] on button "Regenerate PDF" at bounding box center [1009, 122] width 122 height 25
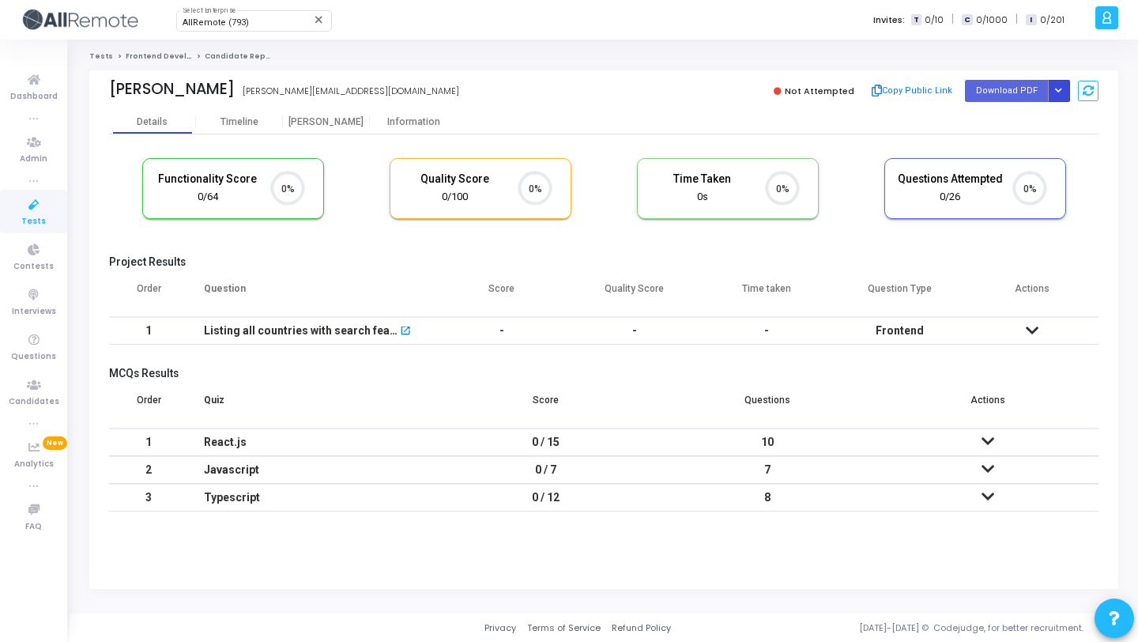
click at [1057, 95] on button "Button group with nested dropdown" at bounding box center [1059, 90] width 22 height 21
click at [981, 121] on button "Regenerate PDF" at bounding box center [1009, 122] width 122 height 25
click at [1057, 90] on icon "Button group with nested dropdown" at bounding box center [1058, 91] width 7 height 8
click at [1023, 105] on div "Regenerate PDF" at bounding box center [1009, 122] width 122 height 43
click at [1020, 113] on button "Regenerate PDF" at bounding box center [1009, 122] width 122 height 25
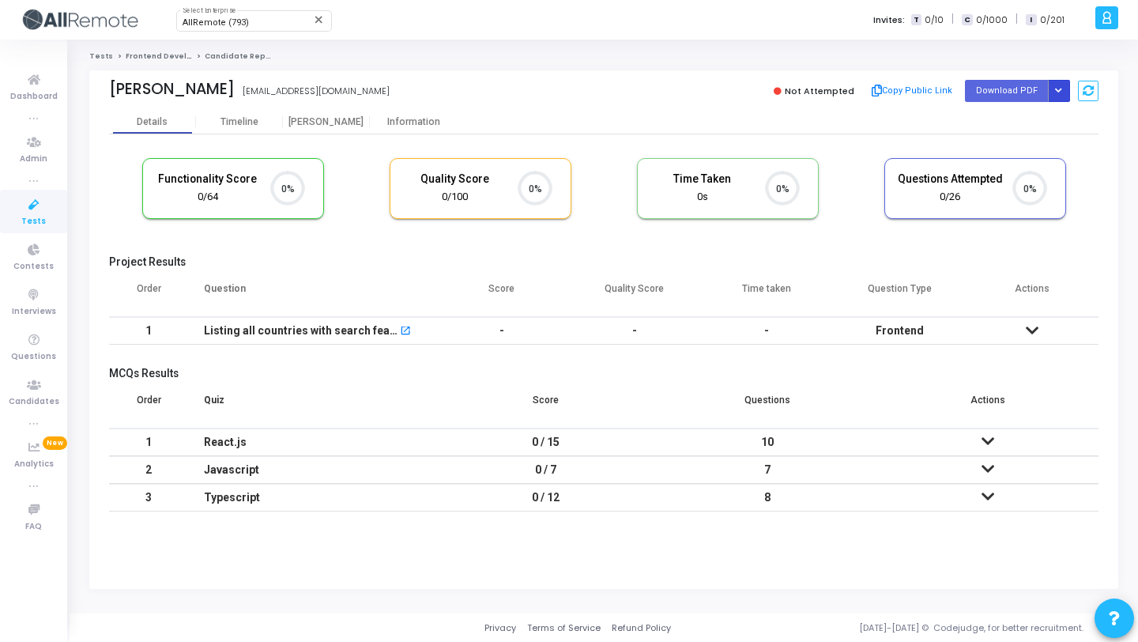
click at [1053, 96] on button "Button group with nested dropdown" at bounding box center [1059, 90] width 22 height 21
click at [1024, 111] on button "Regenerate PDF" at bounding box center [1009, 122] width 122 height 25
click at [1062, 90] on button "Button group with nested dropdown" at bounding box center [1059, 90] width 22 height 21
click at [1020, 125] on button "Regenerate PDF" at bounding box center [1009, 122] width 122 height 25
click at [1059, 81] on button "Button group with nested dropdown" at bounding box center [1059, 90] width 22 height 21
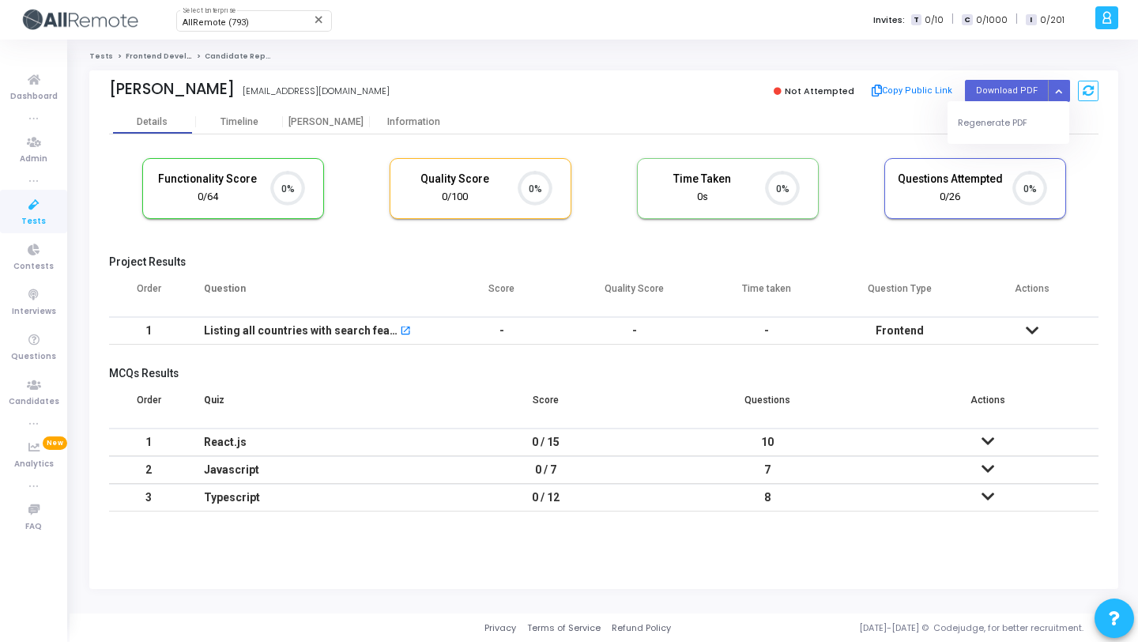
click at [1006, 107] on div "Regenerate PDF" at bounding box center [1009, 122] width 122 height 43
click at [1001, 107] on div "Regenerate PDF" at bounding box center [1009, 122] width 122 height 43
click at [988, 120] on button "Regenerate PDF" at bounding box center [1009, 122] width 122 height 25
click at [1059, 100] on button "Button group with nested dropdown" at bounding box center [1059, 90] width 22 height 21
click at [1012, 122] on button "Regenerate PDF" at bounding box center [1009, 122] width 122 height 25
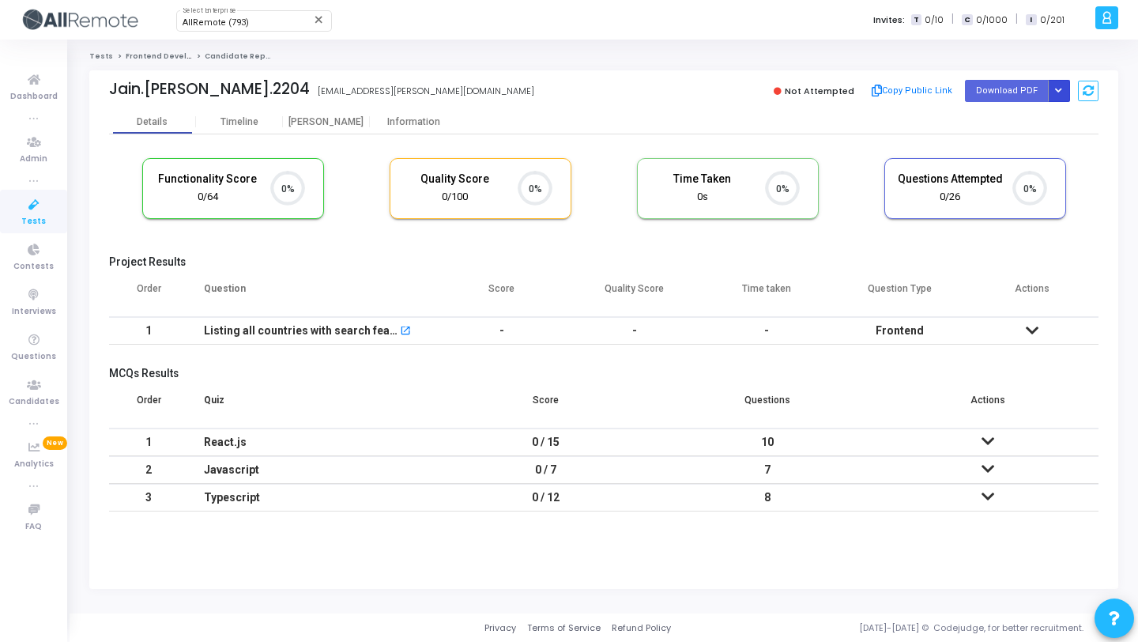
click at [1061, 93] on icon "Button group with nested dropdown" at bounding box center [1058, 91] width 7 height 8
click at [1020, 116] on button "Regenerate PDF" at bounding box center [1009, 122] width 122 height 25
click at [1062, 94] on button "Button group with nested dropdown" at bounding box center [1059, 90] width 22 height 21
click at [1012, 118] on button "Regenerate PDF" at bounding box center [1009, 122] width 122 height 25
click at [1057, 91] on icon "Button group with nested dropdown" at bounding box center [1058, 91] width 7 height 8
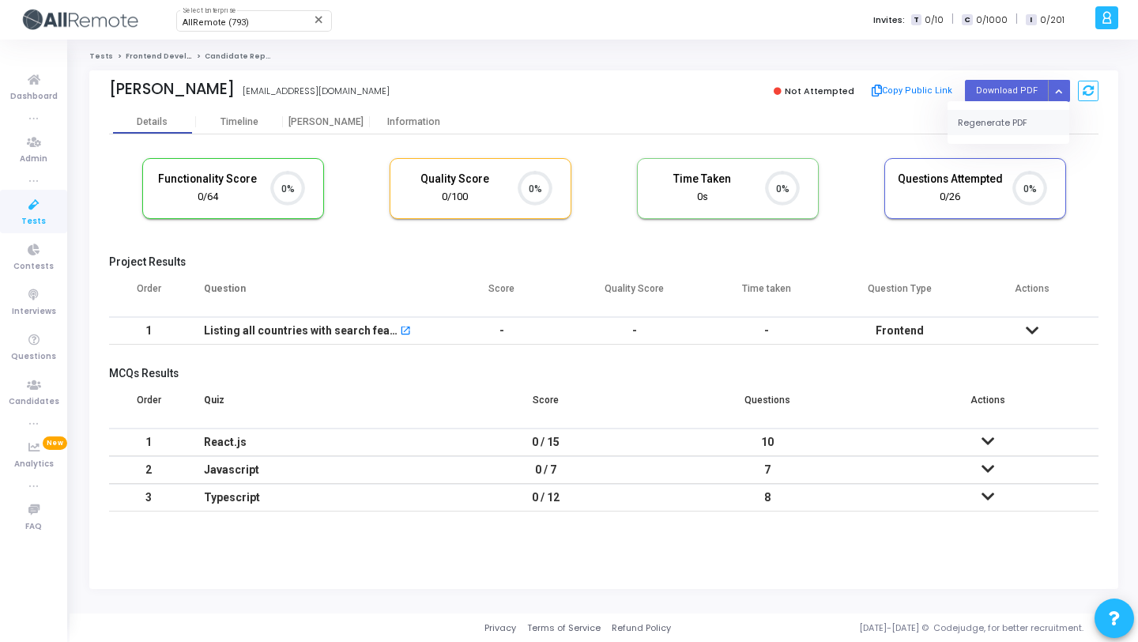
click at [1016, 111] on button "Regenerate PDF" at bounding box center [1009, 122] width 122 height 25
click at [1060, 89] on icon "Button group with nested dropdown" at bounding box center [1058, 91] width 7 height 8
click at [1014, 112] on button "Regenerate PDF" at bounding box center [1009, 122] width 122 height 25
click at [1063, 91] on button "Button group with nested dropdown" at bounding box center [1059, 90] width 22 height 21
click at [1032, 117] on button "Regenerate PDF" at bounding box center [1009, 122] width 122 height 25
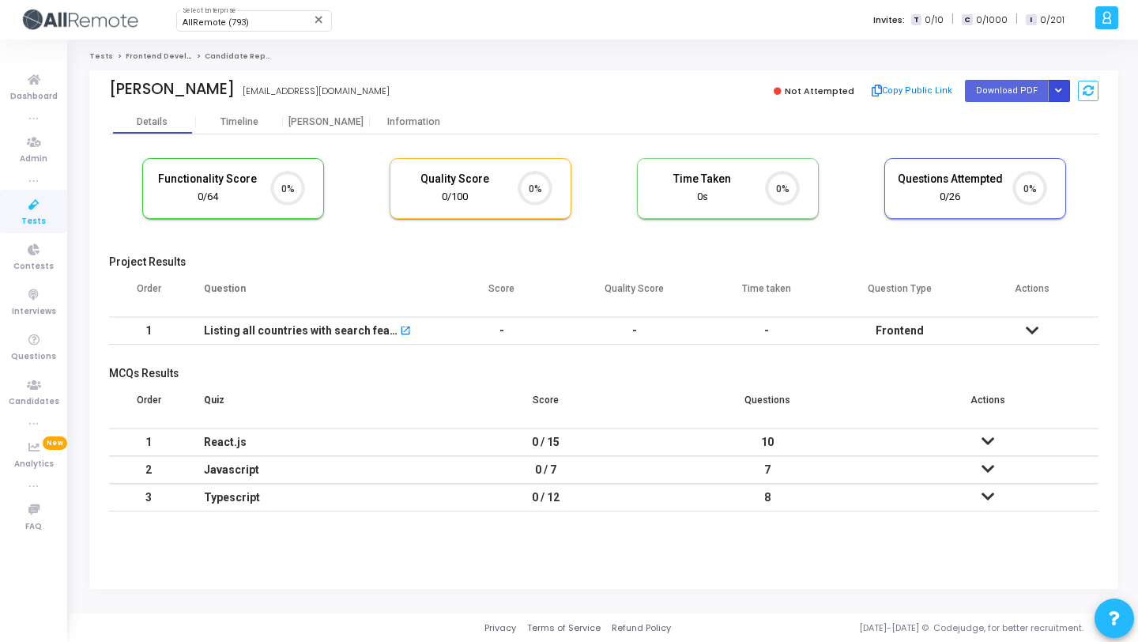
click at [1061, 97] on button "Button group with nested dropdown" at bounding box center [1059, 90] width 22 height 21
click at [1002, 119] on button "Regenerate PDF" at bounding box center [1009, 122] width 122 height 25
click at [1061, 92] on icon "Button group with nested dropdown" at bounding box center [1058, 91] width 7 height 8
click at [1015, 118] on button "Regenerate PDF" at bounding box center [1009, 122] width 122 height 25
click at [1064, 89] on button "Button group with nested dropdown" at bounding box center [1059, 90] width 22 height 21
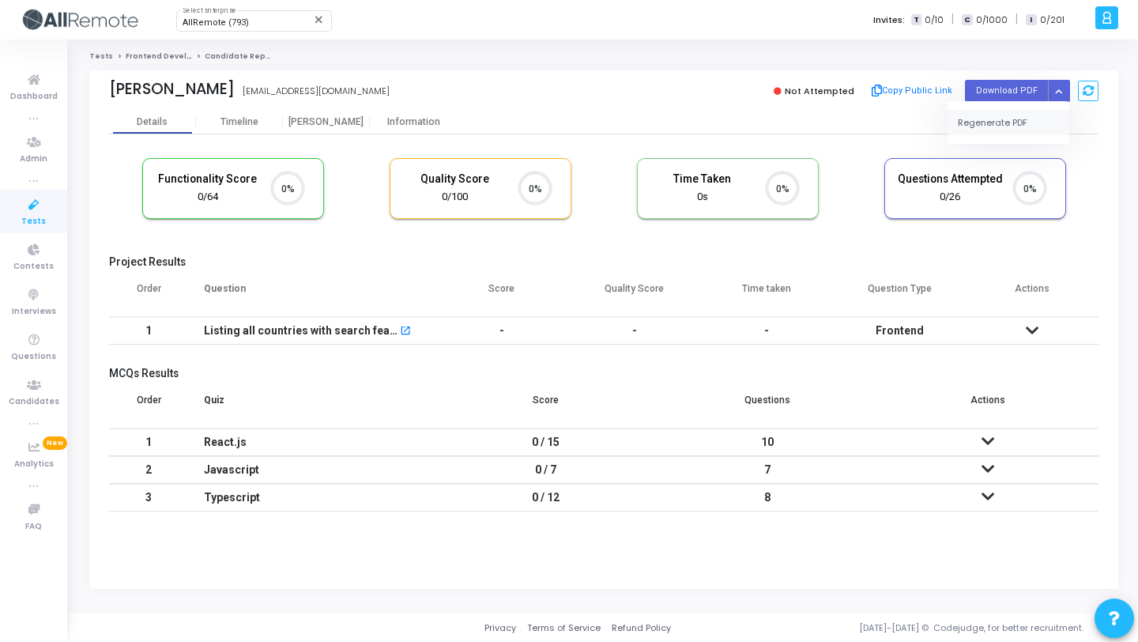
click at [1022, 123] on button "Regenerate PDF" at bounding box center [1009, 122] width 122 height 25
click at [1054, 92] on button "Button group with nested dropdown" at bounding box center [1059, 90] width 22 height 21
click at [1011, 133] on button "Regenerate PDF" at bounding box center [1009, 122] width 122 height 25
click at [1058, 89] on icon "Button group with nested dropdown" at bounding box center [1058, 91] width 7 height 8
click at [1020, 117] on button "Regenerate PDF" at bounding box center [1009, 122] width 122 height 25
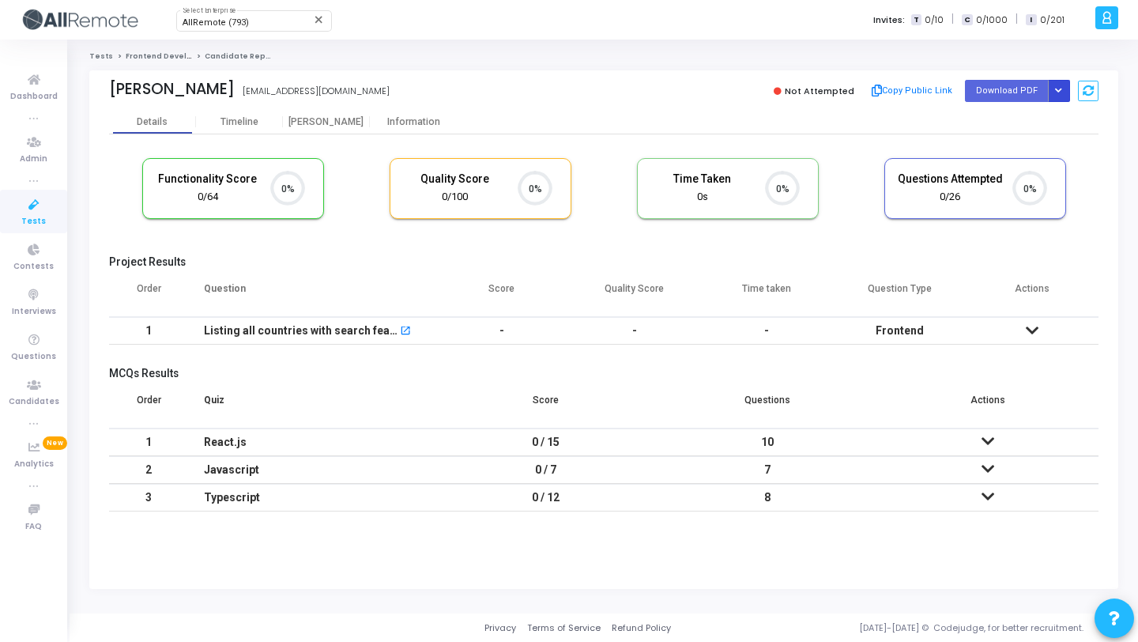
click at [1062, 87] on button "Button group with nested dropdown" at bounding box center [1059, 90] width 22 height 21
click at [1033, 103] on div "Regenerate PDF" at bounding box center [1009, 122] width 122 height 43
click at [1016, 115] on button "Regenerate PDF" at bounding box center [1009, 122] width 122 height 25
click at [1069, 89] on button "Button group with nested dropdown" at bounding box center [1059, 90] width 22 height 21
click at [1026, 132] on button "Regenerate PDF" at bounding box center [1009, 122] width 122 height 25
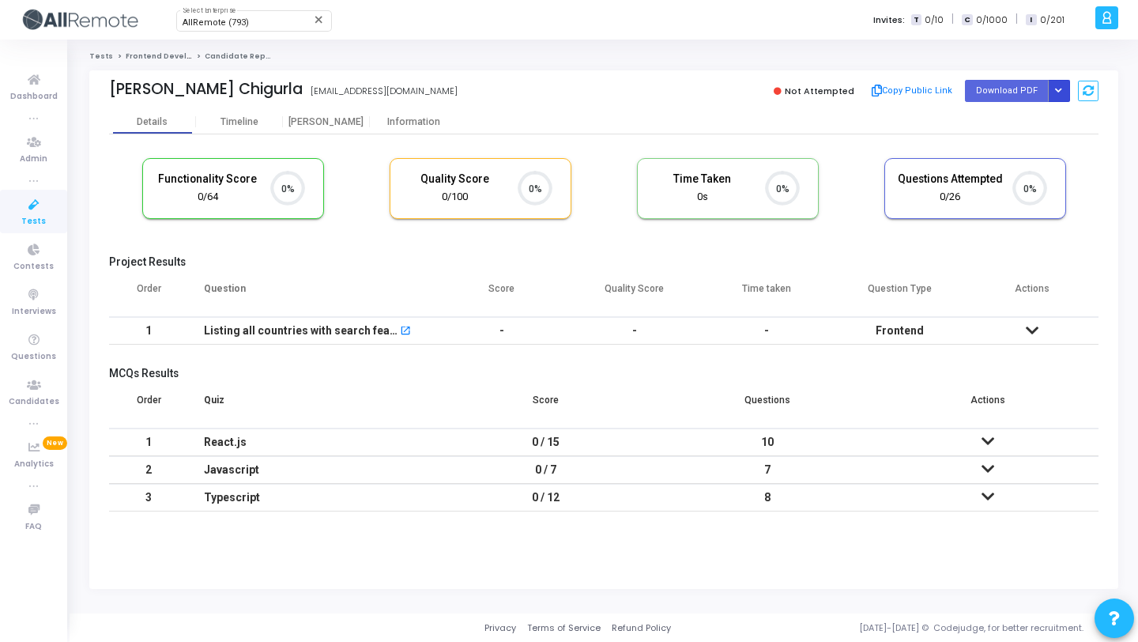
click at [1060, 91] on icon "Button group with nested dropdown" at bounding box center [1058, 91] width 7 height 8
click at [1020, 116] on button "Regenerate PDF" at bounding box center [1009, 122] width 122 height 25
click at [1056, 95] on button "Button group with nested dropdown" at bounding box center [1059, 90] width 22 height 21
click at [1017, 116] on button "Regenerate PDF" at bounding box center [1009, 122] width 122 height 25
click at [1057, 90] on icon "Button group with nested dropdown" at bounding box center [1058, 91] width 7 height 8
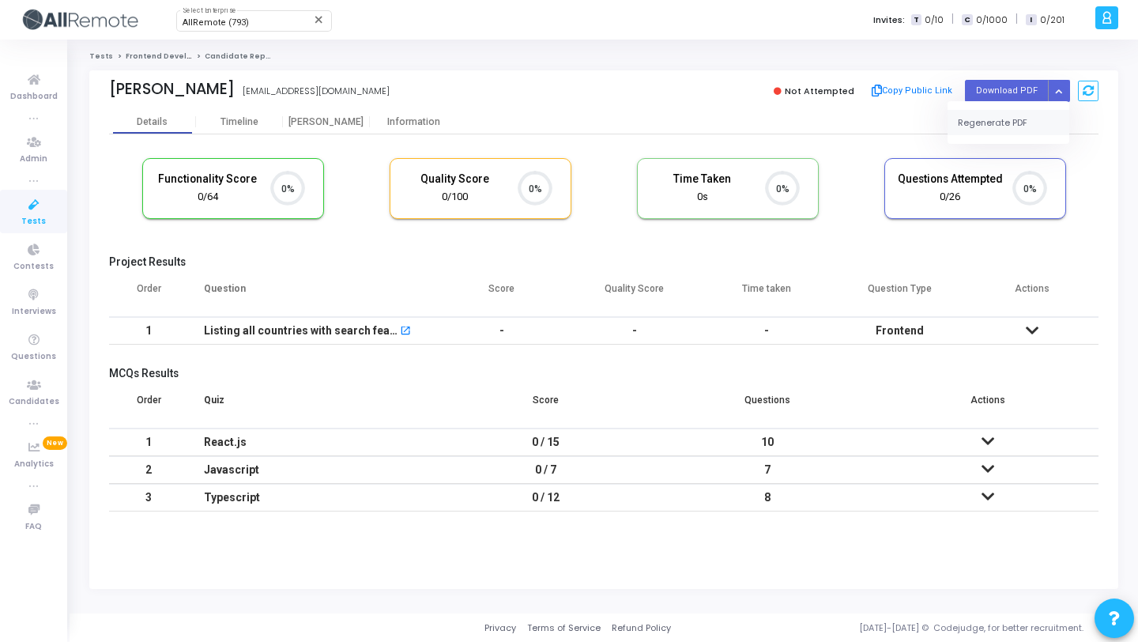
click at [1015, 117] on button "Regenerate PDF" at bounding box center [1009, 122] width 122 height 25
click at [1054, 94] on button "Button group with nested dropdown" at bounding box center [1059, 90] width 22 height 21
click at [1030, 118] on button "Regenerate PDF" at bounding box center [1009, 122] width 122 height 25
click at [1055, 85] on button "Button group with nested dropdown" at bounding box center [1059, 90] width 22 height 21
click at [1031, 124] on button "Regenerate PDF" at bounding box center [1009, 122] width 122 height 25
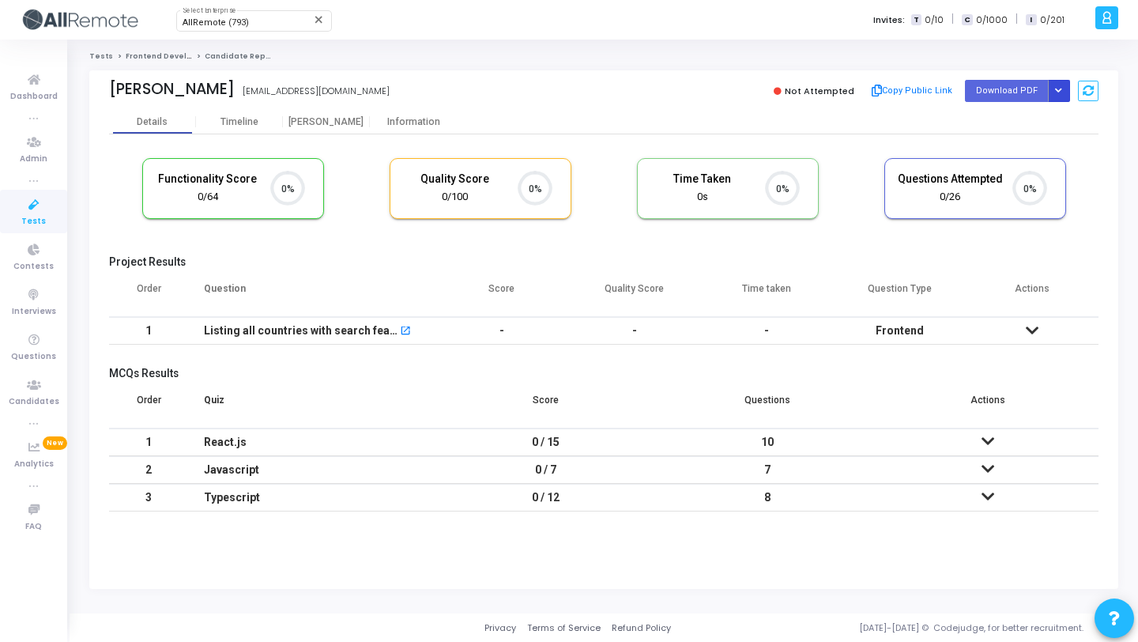
click at [1061, 95] on button "Button group with nested dropdown" at bounding box center [1059, 90] width 22 height 21
click at [1039, 118] on button "Regenerate PDF" at bounding box center [1009, 122] width 122 height 25
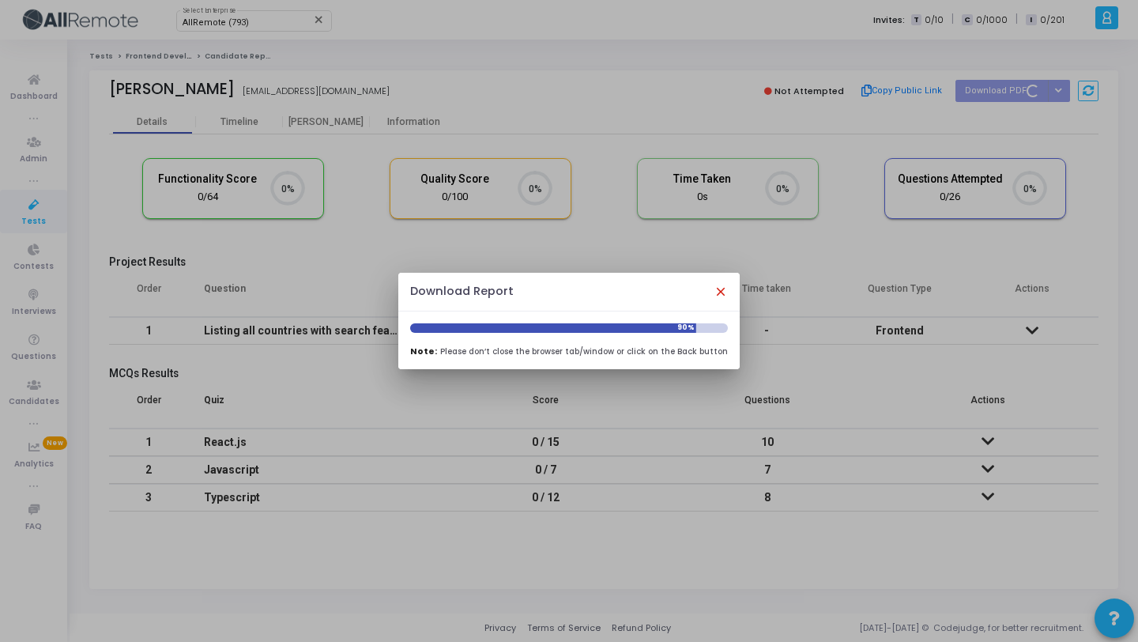
click at [717, 297] on mat-icon "close" at bounding box center [721, 292] width 14 height 14
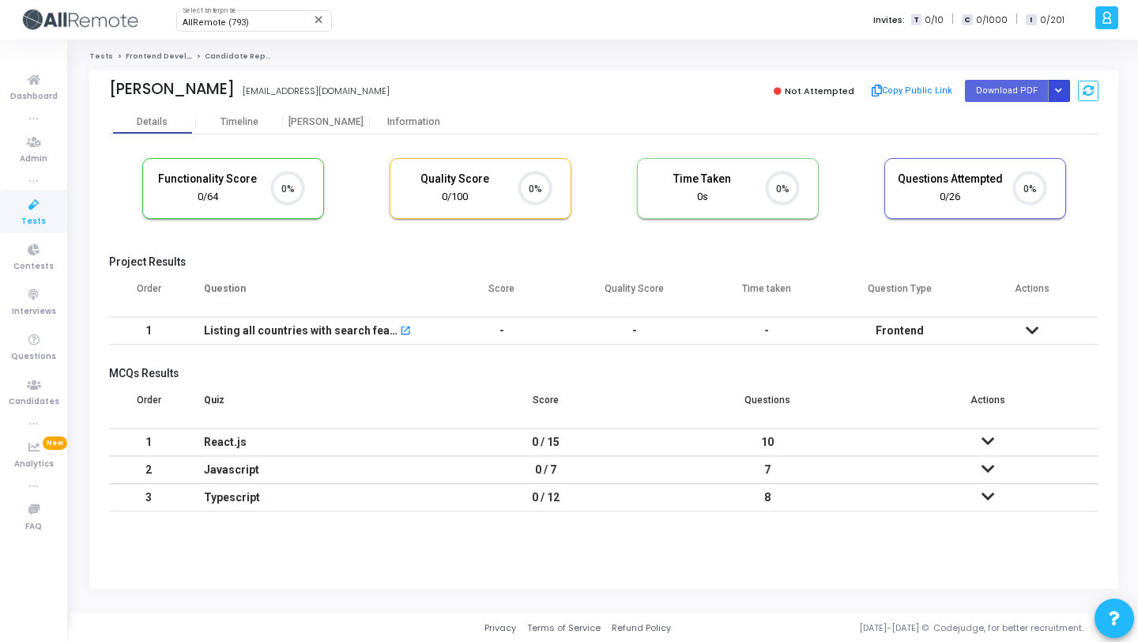
click at [1063, 96] on button "Button group with nested dropdown" at bounding box center [1059, 90] width 22 height 21
click at [1008, 129] on button "Regenerate PDF" at bounding box center [1009, 122] width 122 height 25
click at [1054, 85] on button "Button group with nested dropdown" at bounding box center [1059, 90] width 22 height 21
click at [1027, 125] on button "Regenerate PDF" at bounding box center [1009, 122] width 122 height 25
click at [1055, 94] on icon "Button group with nested dropdown" at bounding box center [1058, 91] width 7 height 8
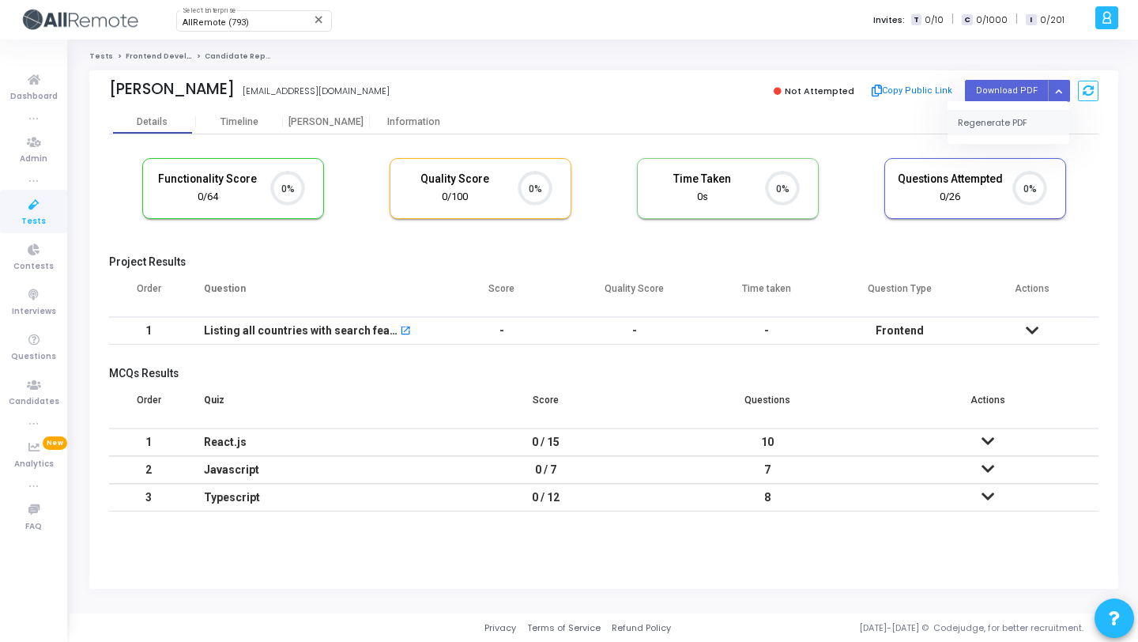
click at [1026, 115] on button "Regenerate PDF" at bounding box center [1009, 122] width 122 height 25
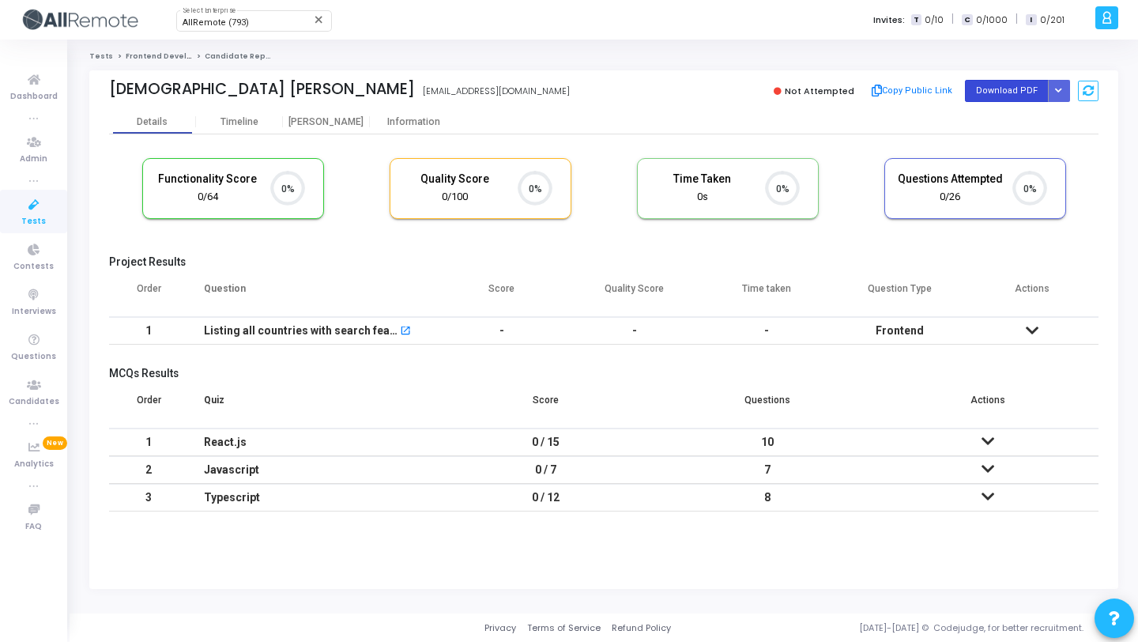
click at [1054, 91] on button "Button group with nested dropdown" at bounding box center [1059, 90] width 22 height 21
click at [996, 117] on button "Regenerate PDF" at bounding box center [1009, 122] width 122 height 25
click at [1064, 96] on button "Button group with nested dropdown" at bounding box center [1059, 90] width 22 height 21
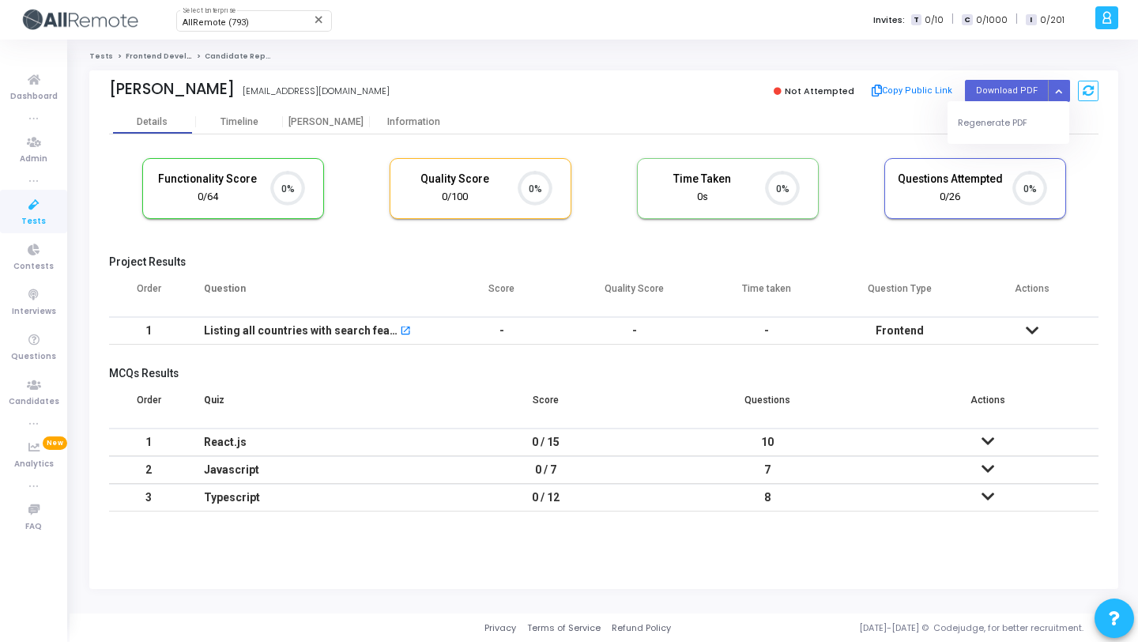
click at [1020, 126] on button "Regenerate PDF" at bounding box center [1009, 122] width 122 height 25
click at [1060, 91] on icon "Button group with nested dropdown" at bounding box center [1058, 91] width 7 height 8
click at [1007, 130] on button "Regenerate PDF" at bounding box center [1009, 122] width 122 height 25
click at [1060, 94] on icon "Button group with nested dropdown" at bounding box center [1058, 91] width 7 height 8
click at [1033, 122] on button "Regenerate PDF" at bounding box center [1009, 122] width 122 height 25
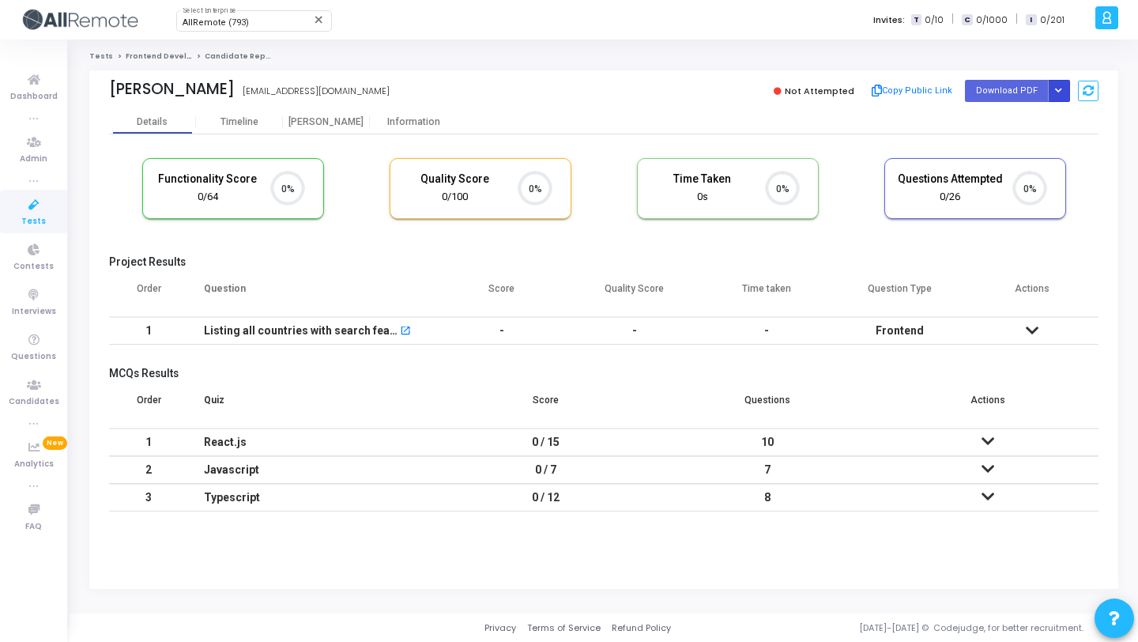
click at [1058, 92] on icon "Button group with nested dropdown" at bounding box center [1058, 91] width 7 height 8
click at [1033, 107] on div "Regenerate PDF" at bounding box center [1009, 122] width 122 height 43
click at [1027, 116] on button "Regenerate PDF" at bounding box center [1009, 122] width 122 height 25
click at [1061, 87] on icon "Button group with nested dropdown" at bounding box center [1058, 91] width 7 height 8
click at [1031, 123] on button "Regenerate PDF" at bounding box center [1009, 122] width 122 height 25
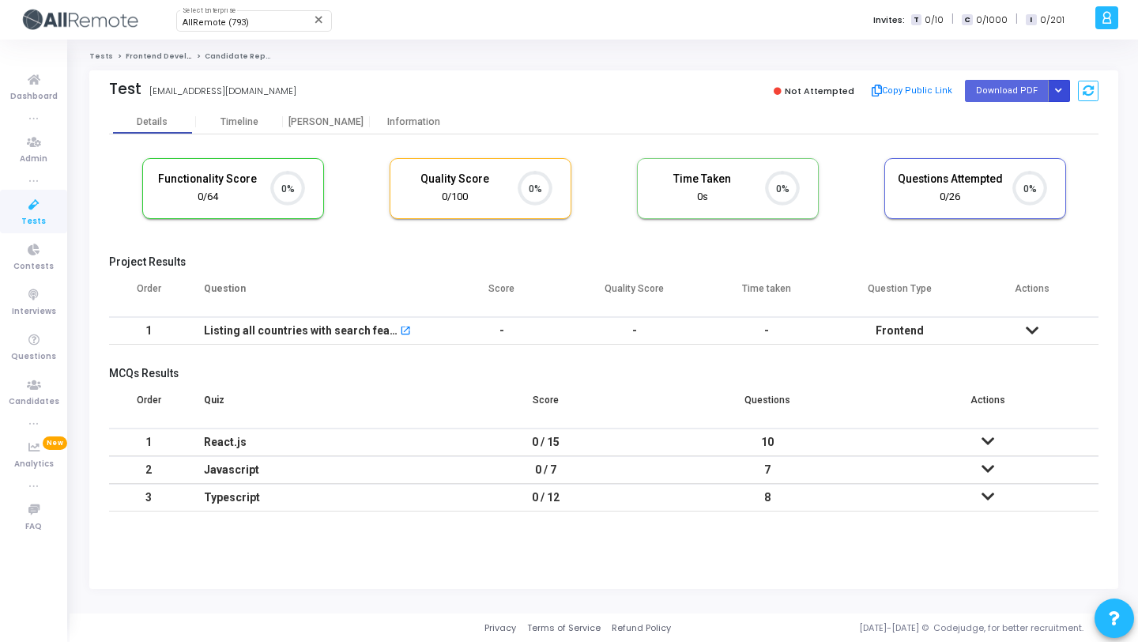
click at [1062, 91] on button "Button group with nested dropdown" at bounding box center [1059, 90] width 22 height 21
click at [995, 126] on button "Regenerate PDF" at bounding box center [1009, 122] width 122 height 25
click at [1060, 86] on button "Button group with nested dropdown" at bounding box center [1059, 90] width 22 height 21
click at [1013, 111] on button "Regenerate PDF" at bounding box center [1009, 122] width 122 height 25
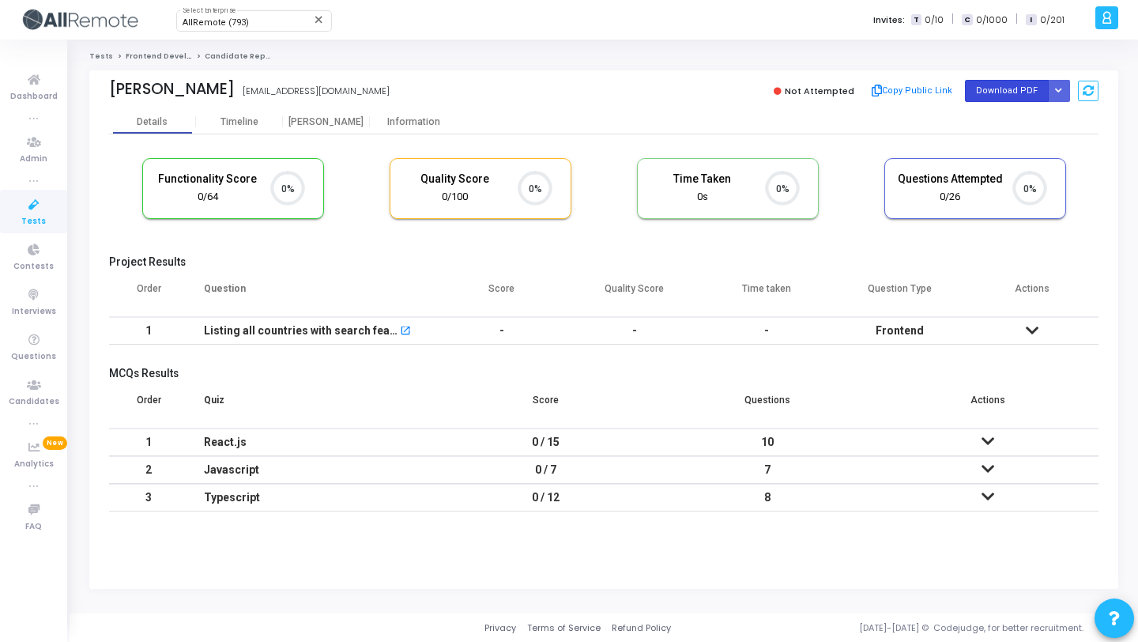
scroll to position [33, 40]
click at [1061, 94] on icon "Button group with nested dropdown" at bounding box center [1058, 91] width 7 height 8
click at [1022, 122] on button "Regenerate PDF" at bounding box center [1009, 122] width 122 height 25
click at [1078, 99] on button at bounding box center [1088, 91] width 21 height 21
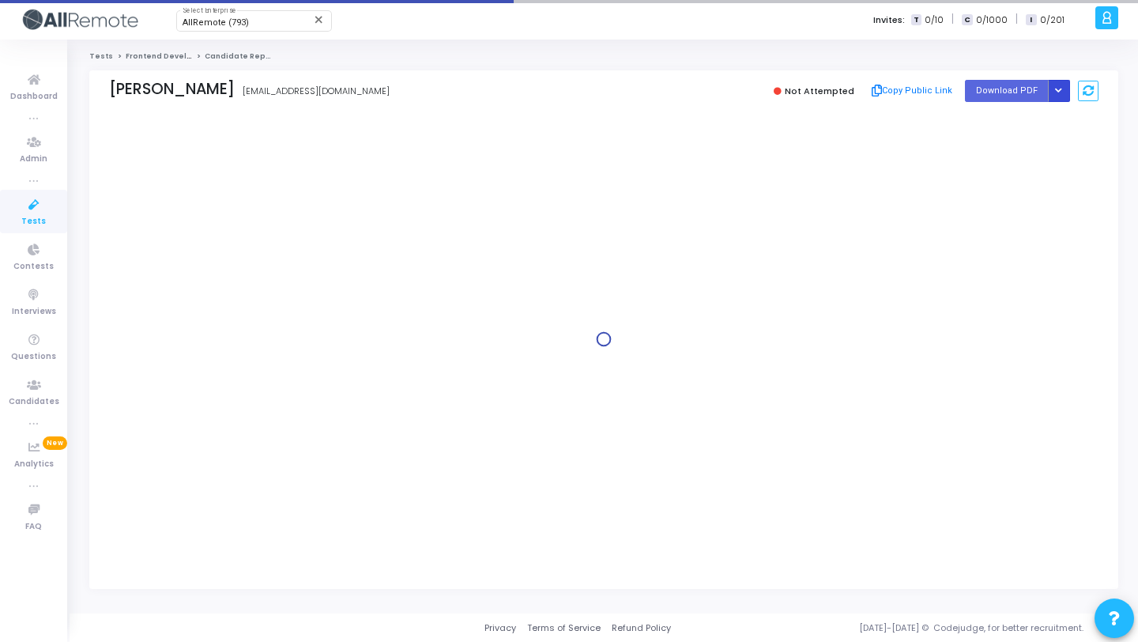
click at [1057, 92] on icon "Button group with nested dropdown" at bounding box center [1058, 91] width 7 height 8
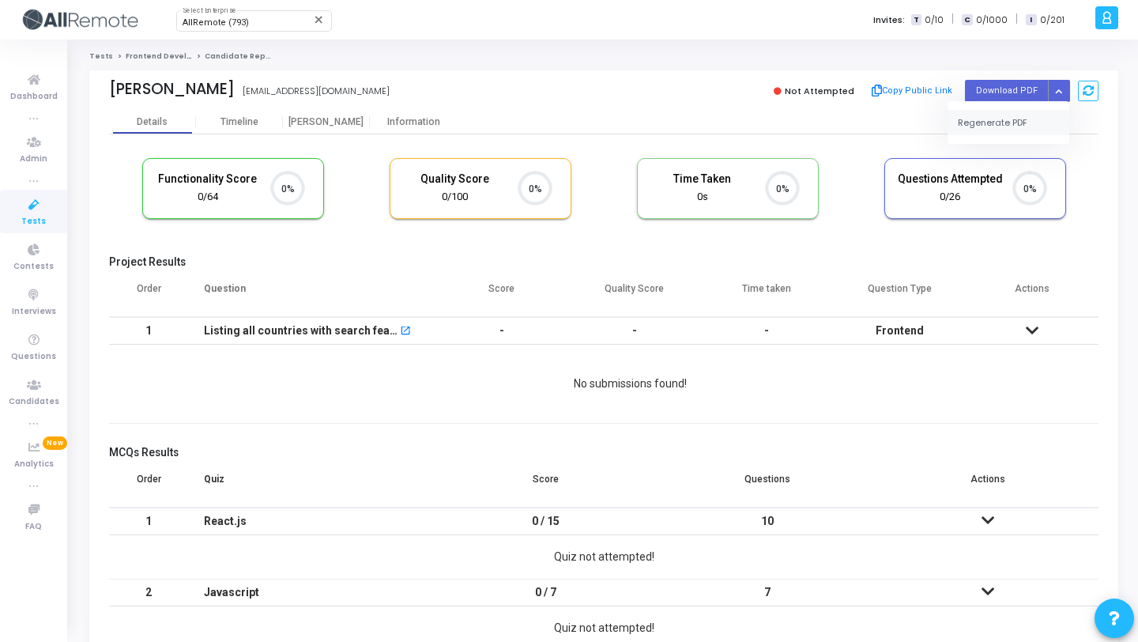
click at [1023, 126] on button "Regenerate PDF" at bounding box center [1009, 122] width 122 height 25
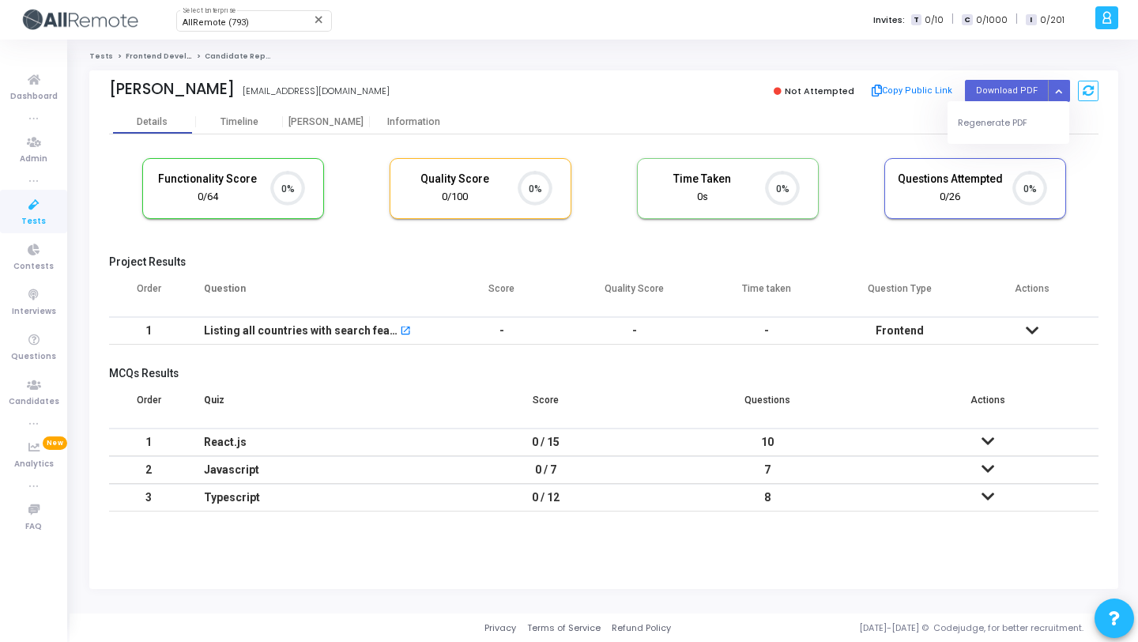
scroll to position [33, 40]
click at [1054, 99] on button "Button group with nested dropdown" at bounding box center [1059, 90] width 22 height 21
click at [1020, 119] on button "Regenerate PDF" at bounding box center [1009, 122] width 122 height 25
click at [1053, 89] on button "Button group with nested dropdown" at bounding box center [1059, 90] width 22 height 21
click at [995, 122] on button "Regenerate PDF" at bounding box center [1009, 122] width 122 height 25
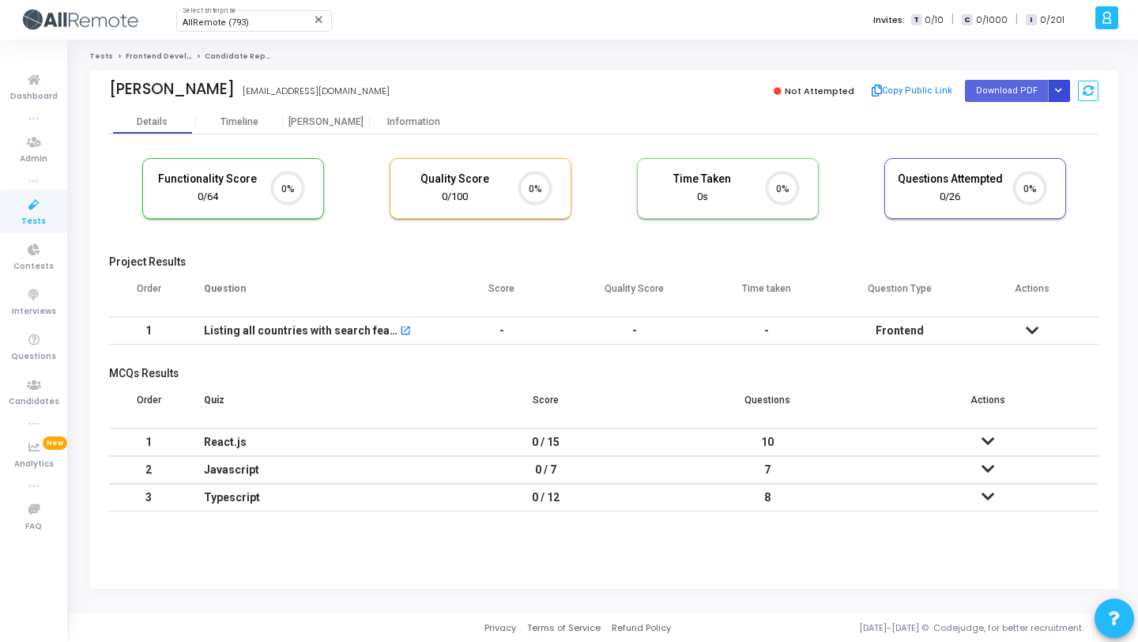
click at [1063, 89] on button "Button group with nested dropdown" at bounding box center [1059, 90] width 22 height 21
click at [1010, 118] on button "Regenerate PDF" at bounding box center [1009, 122] width 122 height 25
click at [1059, 87] on icon "Button group with nested dropdown" at bounding box center [1058, 91] width 7 height 8
click at [1015, 115] on button "Regenerate PDF" at bounding box center [1009, 122] width 122 height 25
click at [1054, 92] on button "Button group with nested dropdown" at bounding box center [1059, 90] width 22 height 21
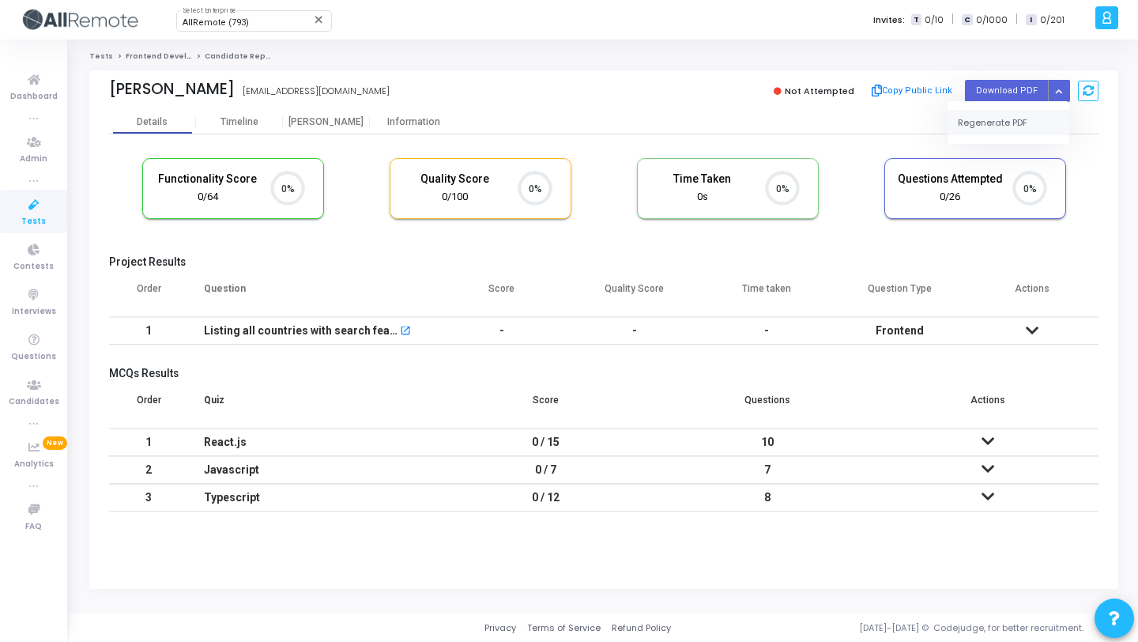
click at [1000, 117] on button "Regenerate PDF" at bounding box center [1009, 122] width 122 height 25
click at [1067, 100] on button "Button group with nested dropdown" at bounding box center [1059, 90] width 22 height 21
click at [1031, 129] on button "Regenerate PDF" at bounding box center [1009, 122] width 122 height 25
click at [1058, 92] on icon "Button group with nested dropdown" at bounding box center [1058, 91] width 7 height 8
click at [1024, 128] on button "Regenerate PDF" at bounding box center [1009, 122] width 122 height 25
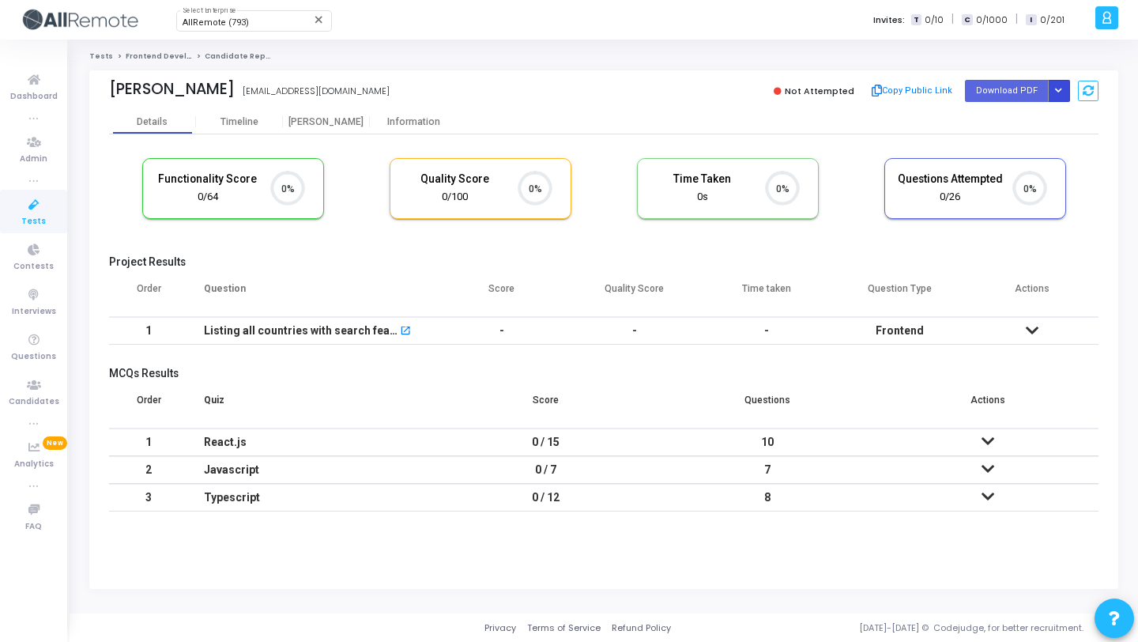
click at [1064, 89] on button "Button group with nested dropdown" at bounding box center [1059, 90] width 22 height 21
click at [1035, 119] on button "Regenerate PDF" at bounding box center [1009, 122] width 122 height 25
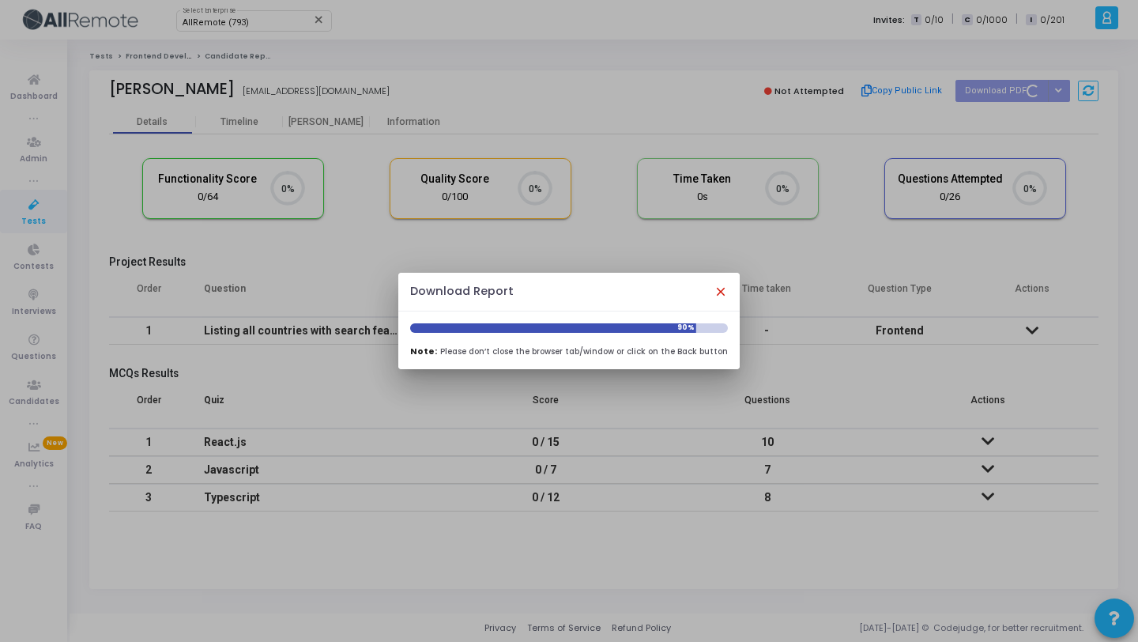
click at [715, 292] on mat-icon "close" at bounding box center [721, 292] width 14 height 14
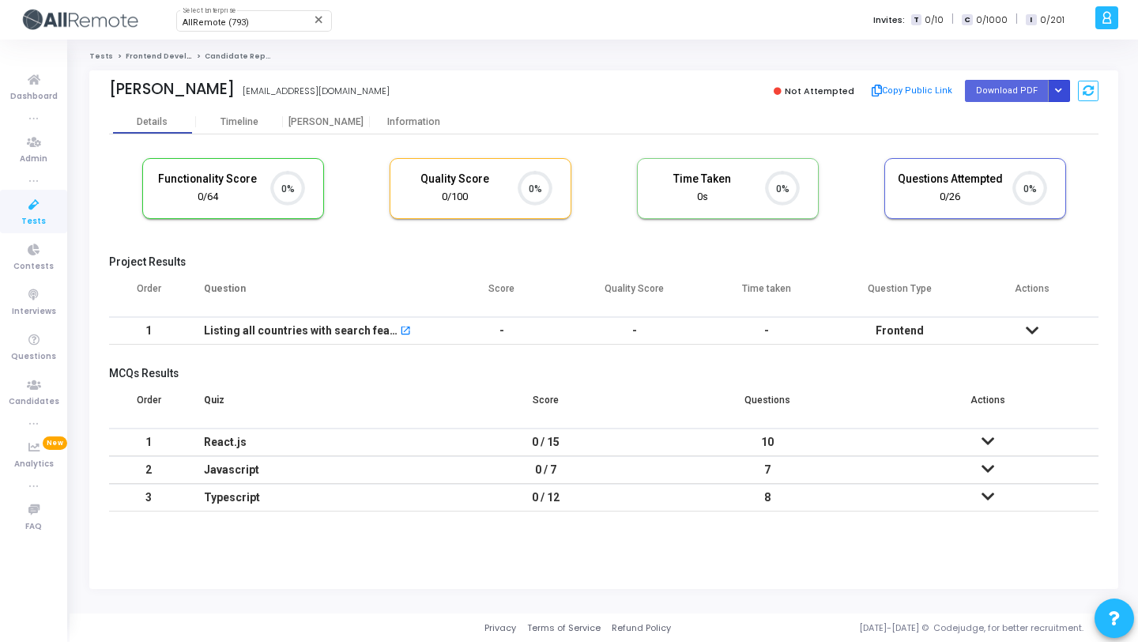
click at [1052, 94] on button "Button group with nested dropdown" at bounding box center [1059, 90] width 22 height 21
click at [1020, 125] on button "Regenerate PDF" at bounding box center [1009, 122] width 122 height 25
click at [1056, 90] on icon "Button group with nested dropdown" at bounding box center [1058, 91] width 7 height 8
click at [1023, 111] on button "Regenerate PDF" at bounding box center [1009, 122] width 122 height 25
click at [1063, 95] on button "Button group with nested dropdown" at bounding box center [1059, 90] width 22 height 21
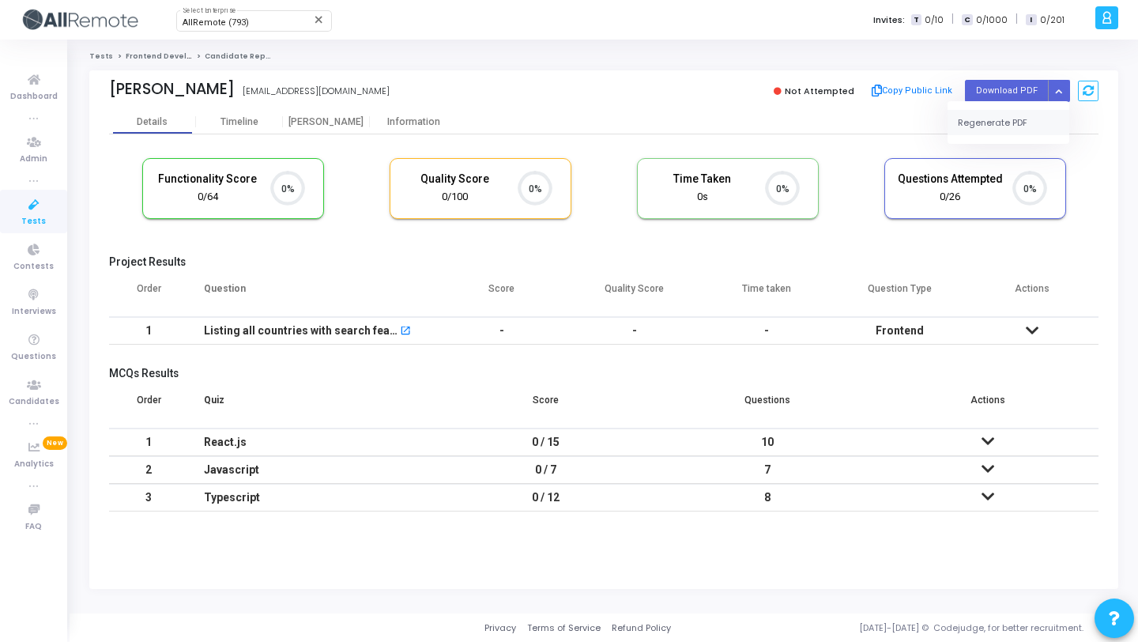
click at [1012, 121] on button "Regenerate PDF" at bounding box center [1009, 122] width 122 height 25
click at [1065, 92] on button "Button group with nested dropdown" at bounding box center [1059, 90] width 22 height 21
click at [1008, 127] on button "Regenerate PDF" at bounding box center [1009, 122] width 122 height 25
click at [1050, 93] on button "Button group with nested dropdown" at bounding box center [1059, 90] width 22 height 21
click at [1009, 122] on button "Regenerate PDF" at bounding box center [1009, 122] width 122 height 25
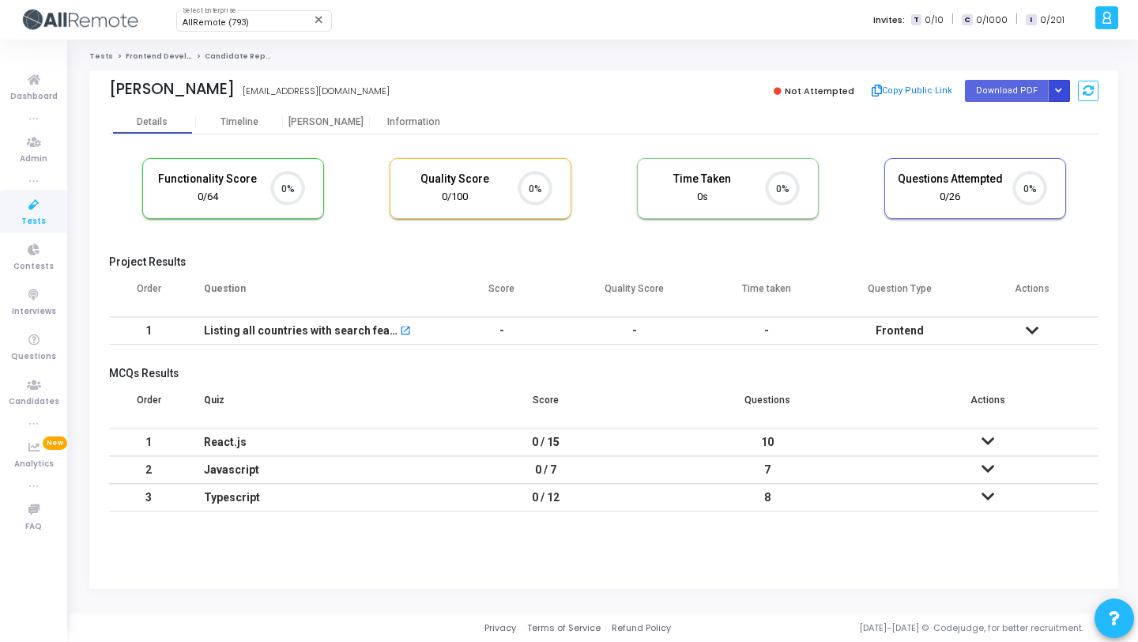
click at [1061, 91] on icon "Button group with nested dropdown" at bounding box center [1058, 91] width 7 height 8
click at [1012, 118] on button "Regenerate PDF" at bounding box center [1009, 122] width 122 height 25
click at [1059, 87] on icon "Button group with nested dropdown" at bounding box center [1058, 91] width 7 height 8
click at [1007, 120] on button "Regenerate PDF" at bounding box center [1009, 122] width 122 height 25
click at [1058, 84] on button "Button group with nested dropdown" at bounding box center [1059, 90] width 22 height 21
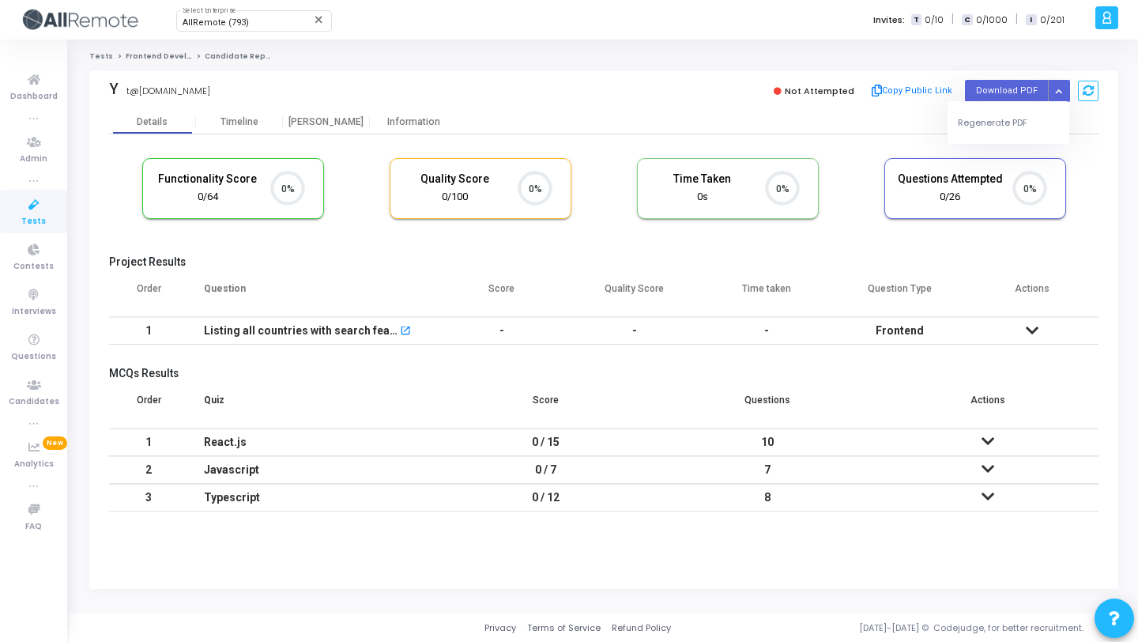
click at [1017, 102] on div "Regenerate PDF" at bounding box center [1009, 122] width 122 height 43
click at [1009, 112] on button "Regenerate PDF" at bounding box center [1009, 122] width 122 height 25
click at [1061, 90] on icon "Button group with nested dropdown" at bounding box center [1058, 91] width 7 height 8
click at [1021, 131] on button "Regenerate PDF" at bounding box center [1009, 122] width 122 height 25
click at [1106, 36] on kt-user-profile "a am.allremote Billings Subscribe to a plan of your choice Settings Account set…" at bounding box center [1105, 20] width 28 height 40
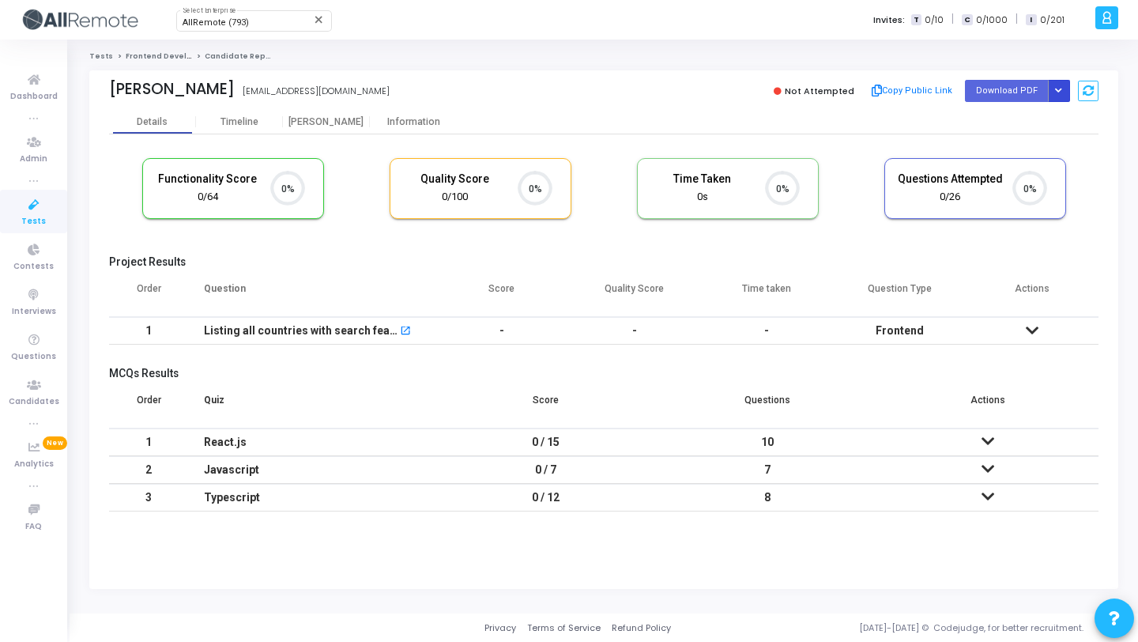
click at [1058, 85] on button "Button group with nested dropdown" at bounding box center [1059, 90] width 22 height 21
drag, startPoint x: 1014, startPoint y: 122, endPoint x: 993, endPoint y: 97, distance: 32.5
click at [1014, 122] on button "Regenerate PDF" at bounding box center [1009, 122] width 122 height 25
click at [1058, 96] on button "Button group with nested dropdown" at bounding box center [1059, 90] width 22 height 21
click at [1027, 125] on button "Regenerate PDF" at bounding box center [1009, 122] width 122 height 25
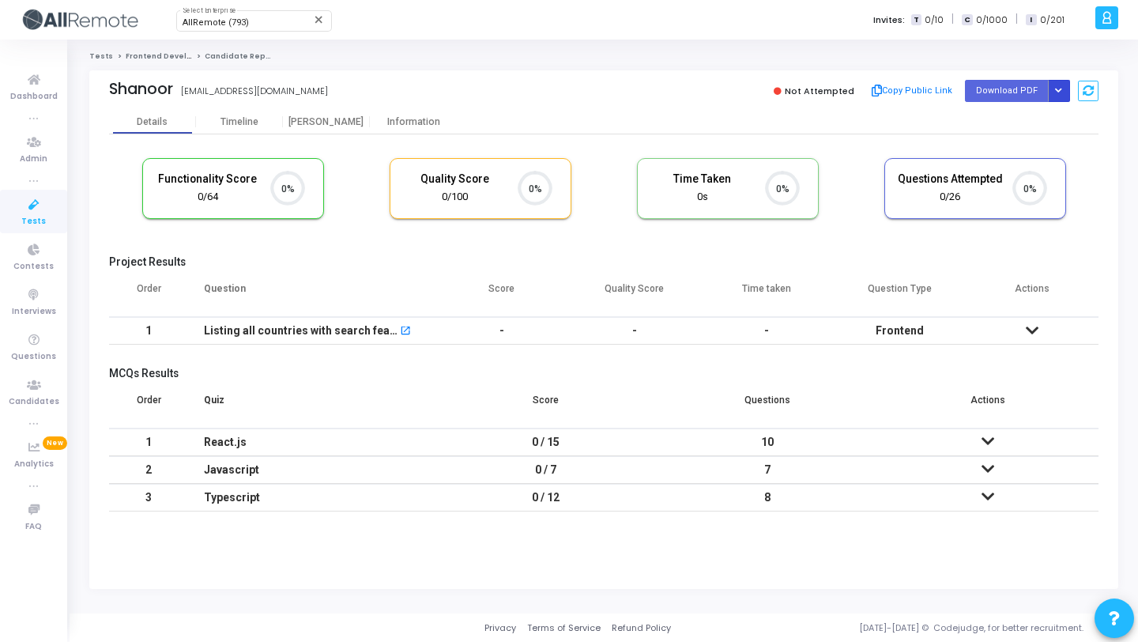
click at [1050, 85] on button "Button group with nested dropdown" at bounding box center [1059, 90] width 22 height 21
click at [1023, 126] on button "Regenerate PDF" at bounding box center [1009, 122] width 122 height 25
click at [1062, 86] on button "Button group with nested dropdown" at bounding box center [1059, 90] width 22 height 21
click at [1031, 117] on button "Regenerate PDF" at bounding box center [1009, 122] width 122 height 25
click at [1059, 85] on button "Button group with nested dropdown" at bounding box center [1059, 90] width 22 height 21
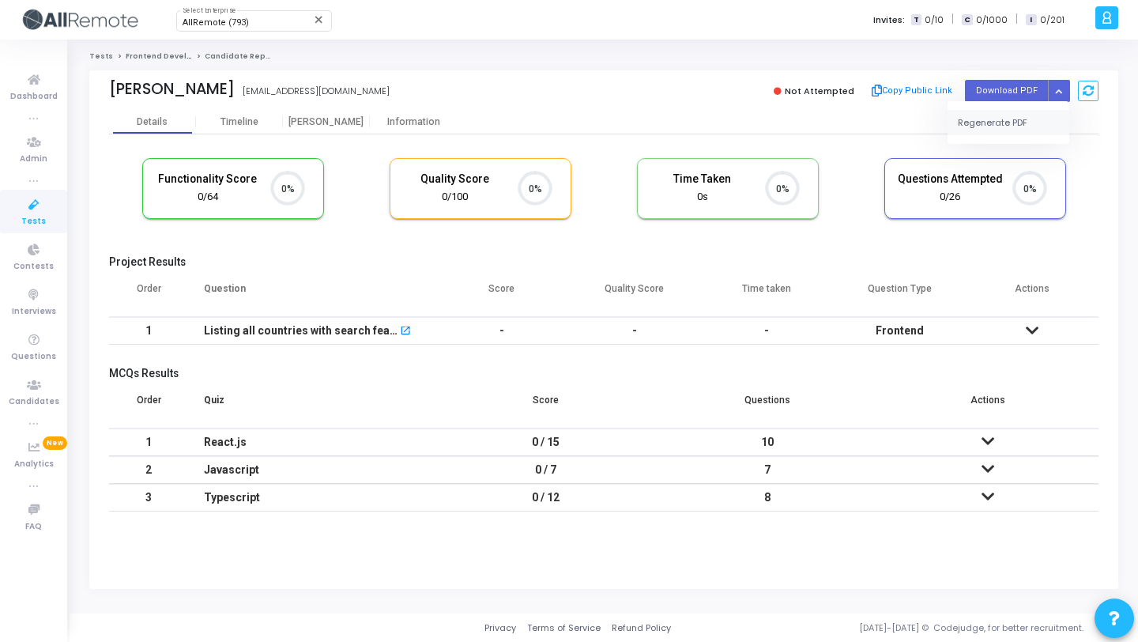
click at [1005, 122] on button "Regenerate PDF" at bounding box center [1009, 122] width 122 height 25
click at [1061, 90] on icon "Button group with nested dropdown" at bounding box center [1058, 91] width 7 height 8
click at [984, 139] on div "Regenerate PDF" at bounding box center [1009, 122] width 122 height 43
click at [987, 122] on button "Regenerate PDF" at bounding box center [1009, 122] width 122 height 25
click at [1054, 86] on button "Button group with nested dropdown" at bounding box center [1059, 90] width 22 height 21
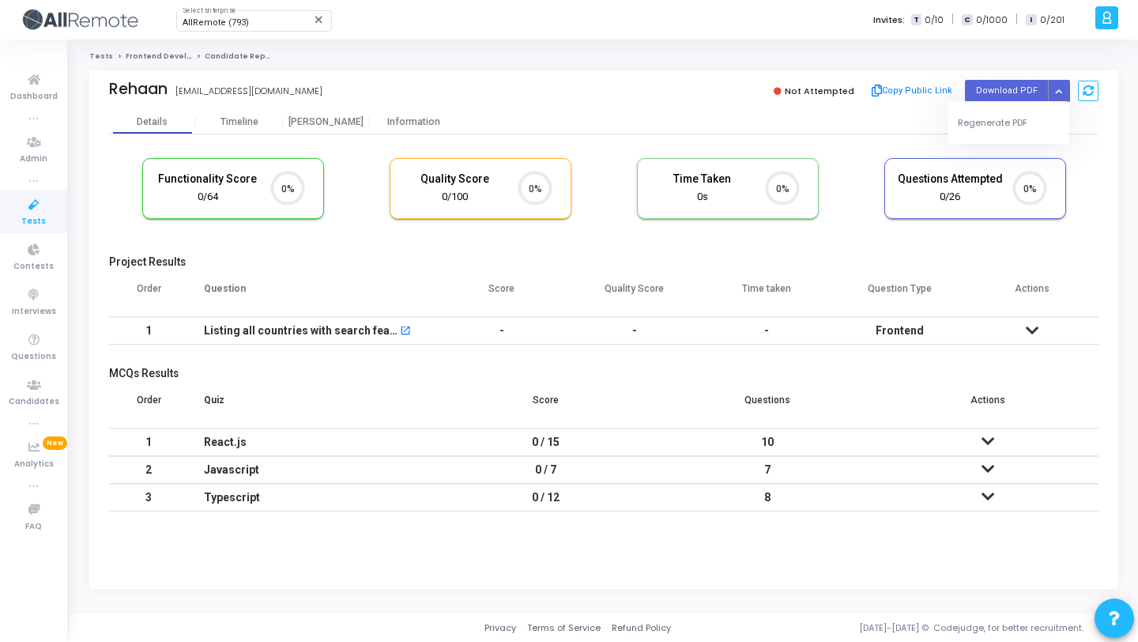
click at [1009, 107] on div "Regenerate PDF" at bounding box center [1009, 122] width 122 height 43
click at [1000, 123] on button "Regenerate PDF" at bounding box center [1009, 122] width 122 height 25
click at [1057, 90] on icon "Button group with nested dropdown" at bounding box center [1058, 91] width 7 height 8
click at [1027, 113] on button "Regenerate PDF" at bounding box center [1009, 122] width 122 height 25
click at [1055, 85] on button "Button group with nested dropdown" at bounding box center [1059, 90] width 22 height 21
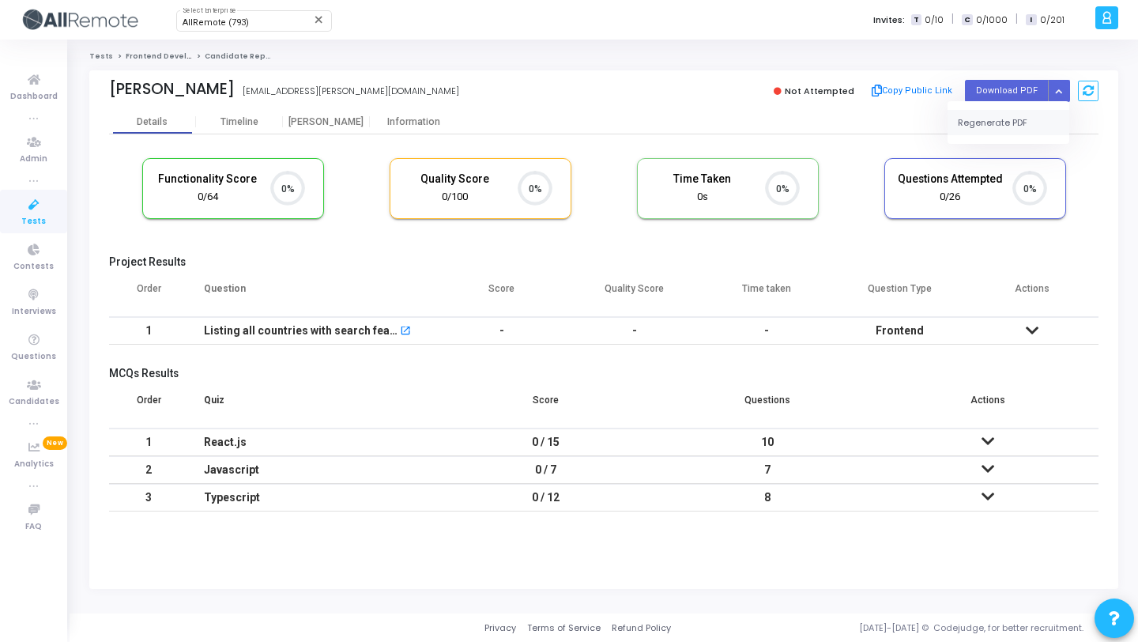
click at [1000, 114] on button "Regenerate PDF" at bounding box center [1009, 122] width 122 height 25
click at [1056, 87] on icon "Button group with nested dropdown" at bounding box center [1058, 91] width 7 height 8
click at [1016, 121] on button "Regenerate PDF" at bounding box center [1009, 122] width 122 height 25
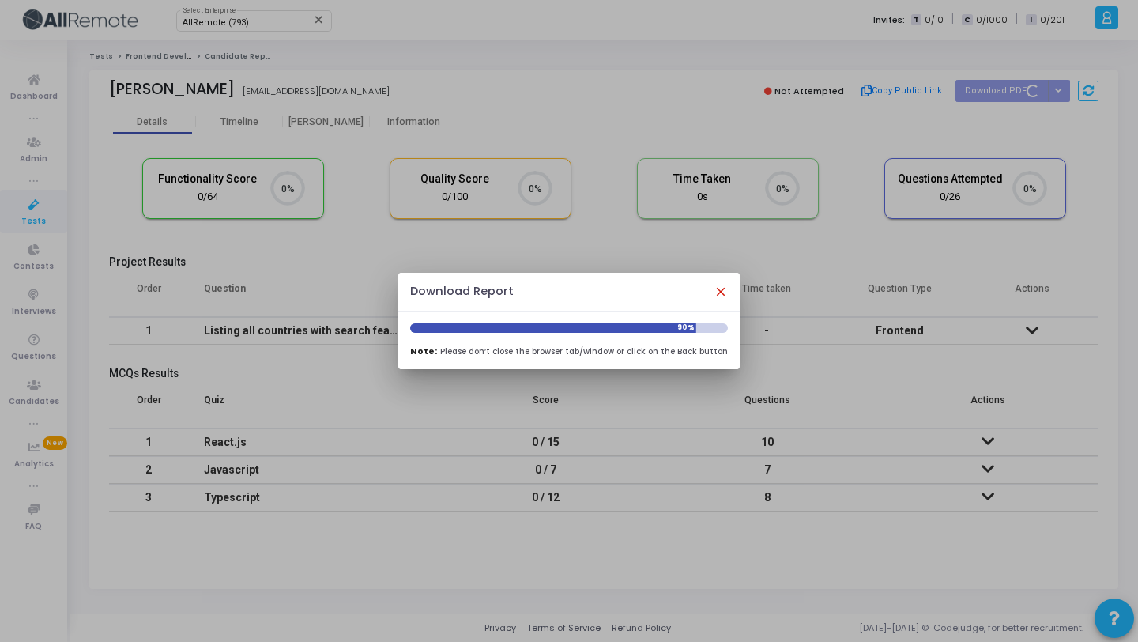
click at [714, 293] on mat-icon "close" at bounding box center [721, 292] width 14 height 14
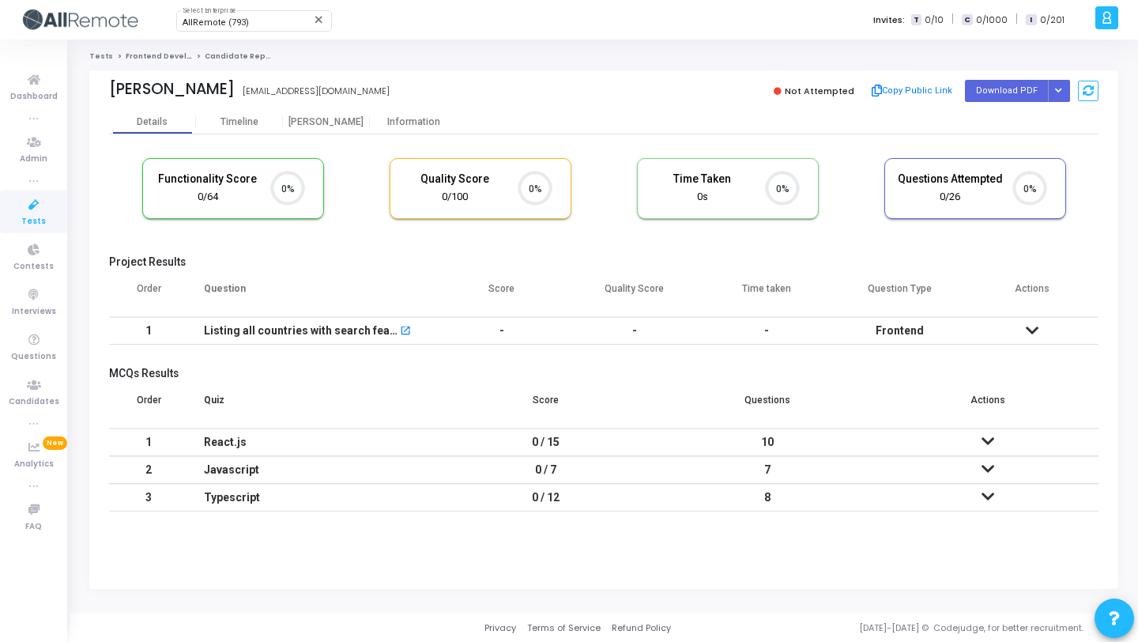
click at [1069, 85] on div "Regenerate PDF" at bounding box center [1059, 90] width 22 height 21
click at [1066, 85] on button "Button group with nested dropdown" at bounding box center [1059, 90] width 22 height 21
click at [1044, 106] on div "Regenerate PDF" at bounding box center [1009, 122] width 122 height 43
click at [1030, 126] on button "Regenerate PDF" at bounding box center [1009, 122] width 122 height 25
click at [1056, 90] on icon "Button group with nested dropdown" at bounding box center [1058, 91] width 7 height 8
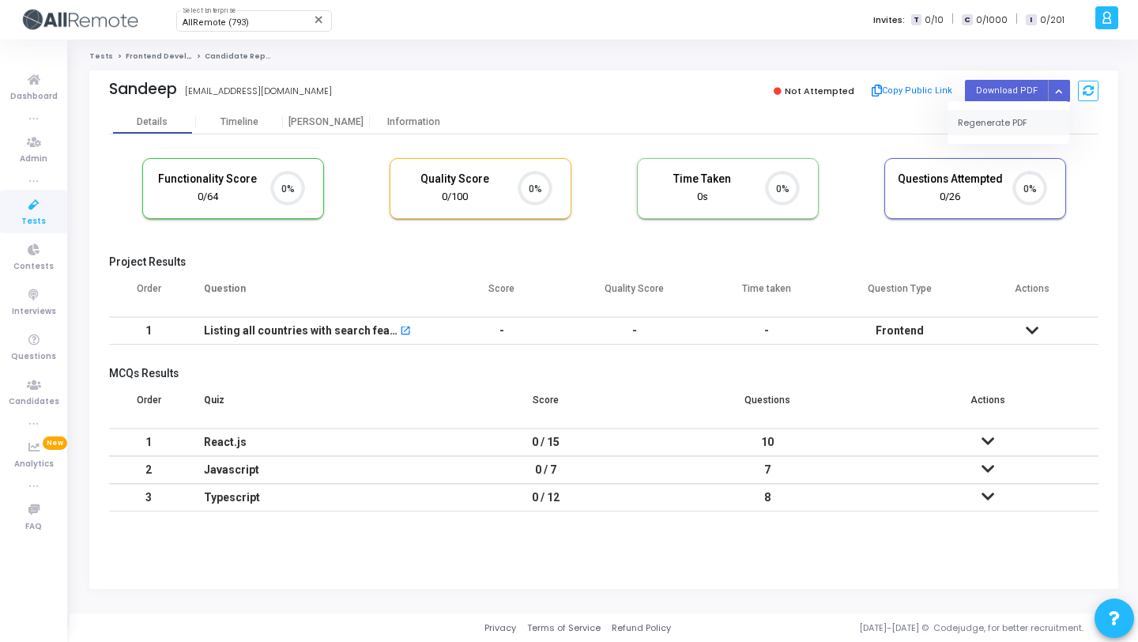
click at [1033, 111] on button "Regenerate PDF" at bounding box center [1009, 122] width 122 height 25
click at [1057, 89] on icon "Button group with nested dropdown" at bounding box center [1058, 91] width 7 height 8
click at [1013, 128] on button "Regenerate PDF" at bounding box center [1009, 122] width 122 height 25
click at [1055, 93] on icon "Button group with nested dropdown" at bounding box center [1058, 91] width 7 height 8
click at [1022, 126] on button "Regenerate PDF" at bounding box center [1009, 122] width 122 height 25
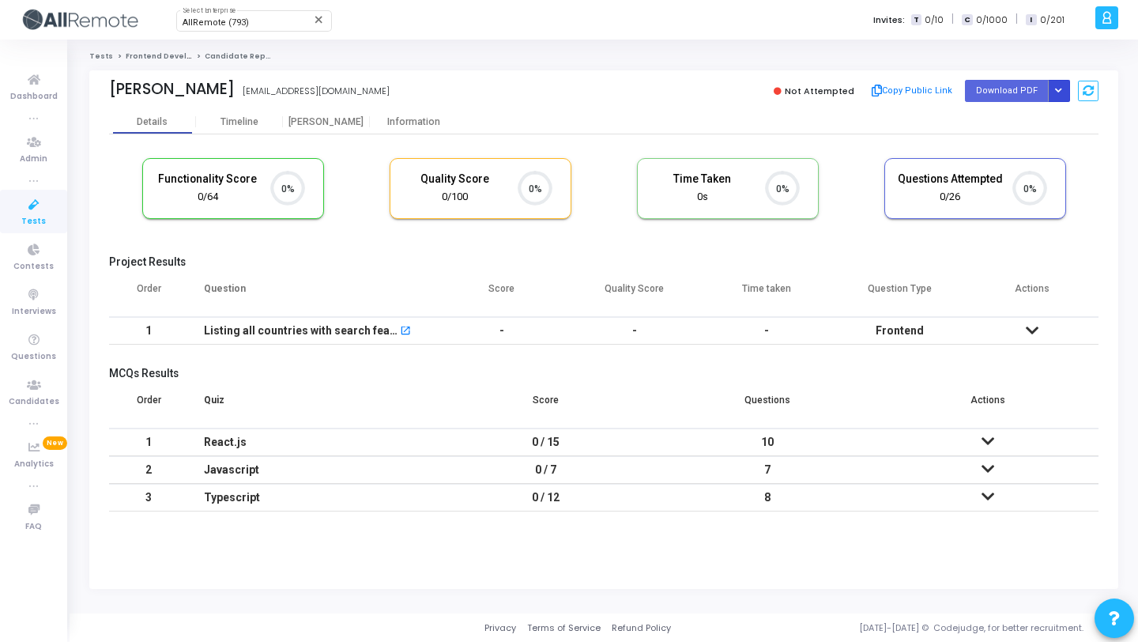
click at [1051, 92] on button "Button group with nested dropdown" at bounding box center [1059, 90] width 22 height 21
click at [1009, 126] on button "Regenerate PDF" at bounding box center [1009, 122] width 122 height 25
click at [1058, 89] on icon "Button group with nested dropdown" at bounding box center [1058, 91] width 7 height 8
click at [1024, 112] on button "Regenerate PDF" at bounding box center [1009, 122] width 122 height 25
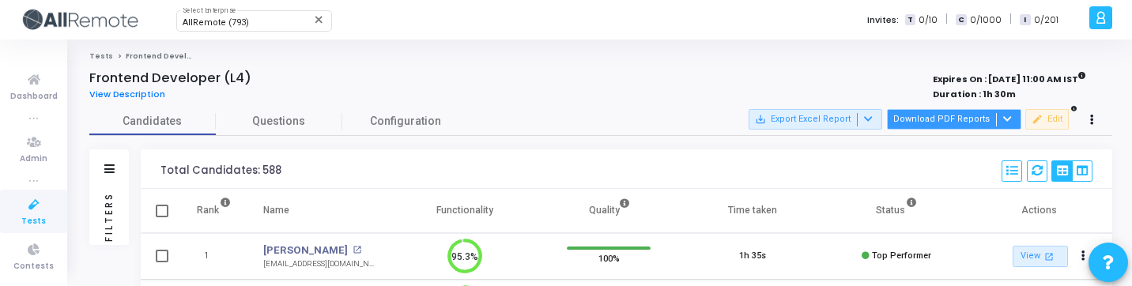
click at [905, 118] on button "Download PDF Reports" at bounding box center [954, 119] width 134 height 21
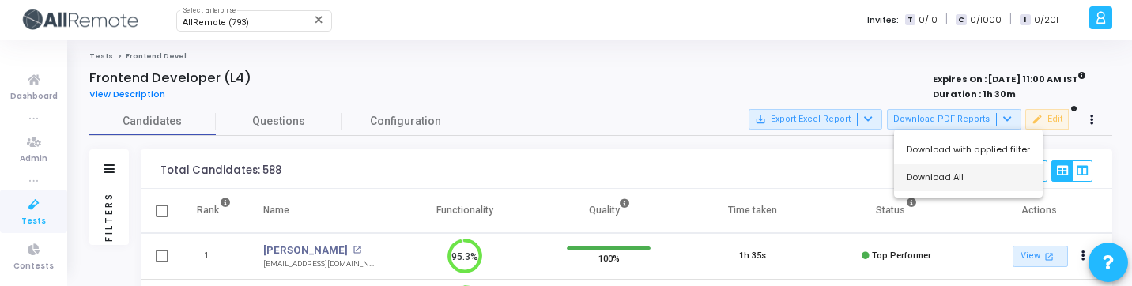
click at [903, 170] on button "Download All" at bounding box center [968, 178] width 149 height 28
